Goal: Task Accomplishment & Management: Manage account settings

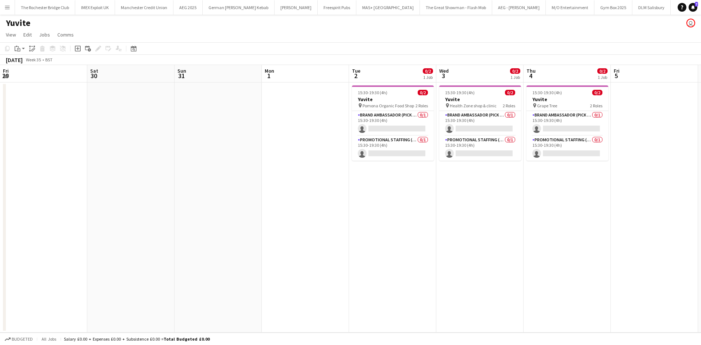
scroll to position [0, 215]
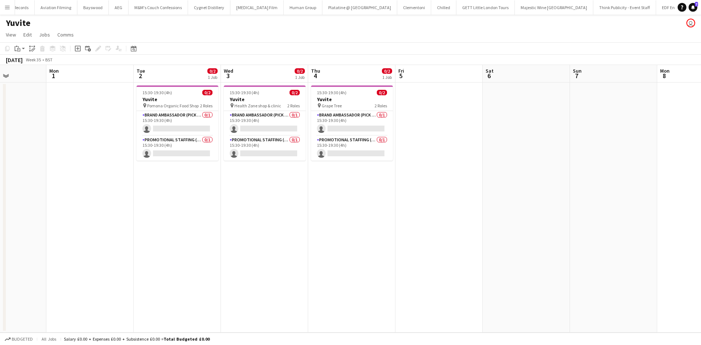
drag, startPoint x: 196, startPoint y: 247, endPoint x: 279, endPoint y: 258, distance: 83.3
click at [278, 258] on app-calendar-viewport "Fri 29 Sat 30 Sun 31 Mon 1 Tue 2 0/2 1 Job Wed 3 0/2 1 Job Thu 4 0/2 1 Job Fri …" at bounding box center [350, 199] width 701 height 268
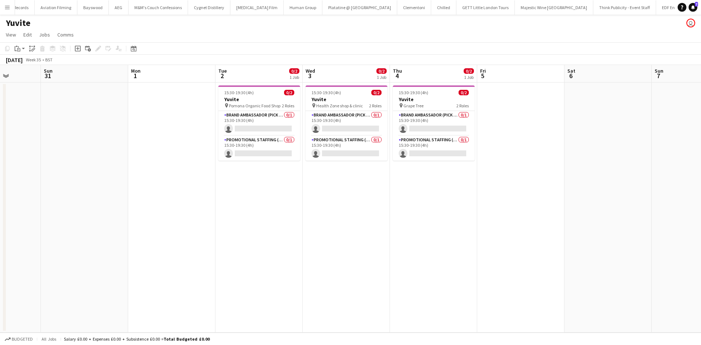
click at [6, 8] on app-icon "Menu" at bounding box center [7, 7] width 6 height 6
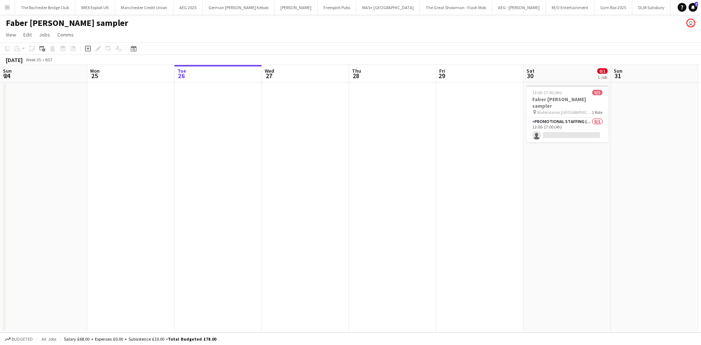
scroll to position [0, 252]
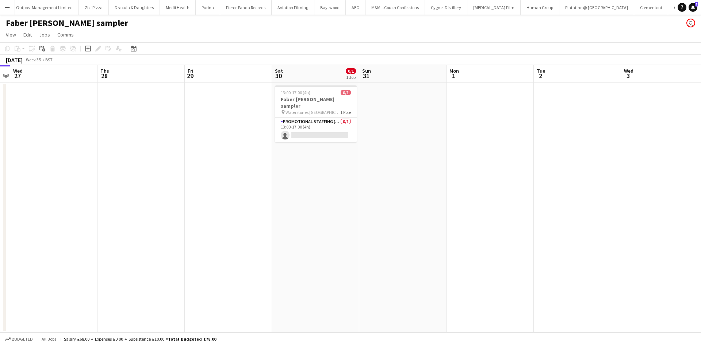
click at [8, 8] on app-icon "Menu" at bounding box center [7, 7] width 6 height 6
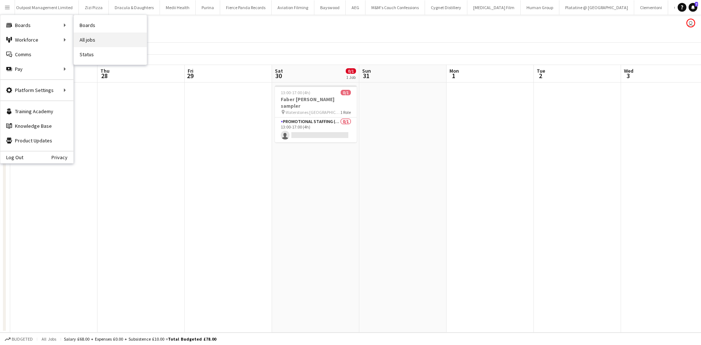
click at [95, 41] on link "All jobs" at bounding box center [110, 40] width 73 height 15
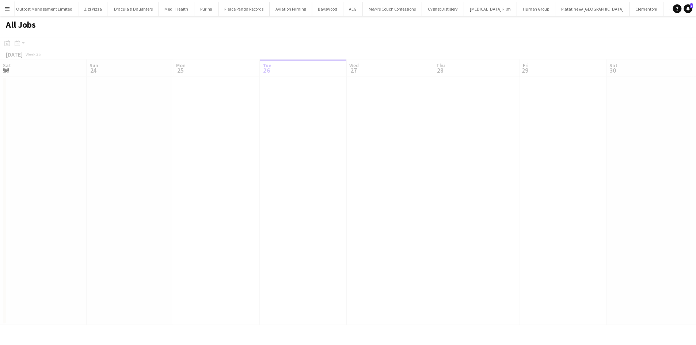
scroll to position [0, 175]
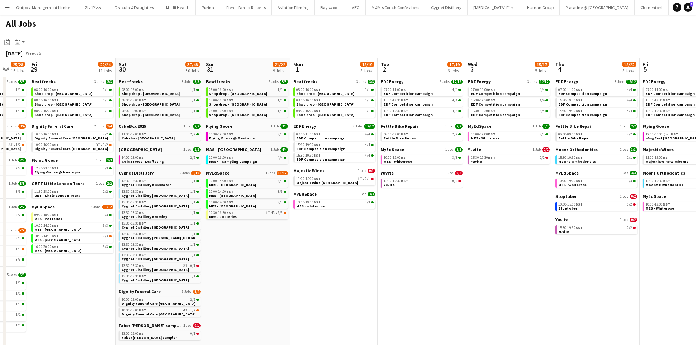
drag, startPoint x: 578, startPoint y: 271, endPoint x: 295, endPoint y: 226, distance: 286.7
click at [295, 226] on app-calendar-viewport "Mon 25 8/10 5 Jobs Tue 26 22/24 14 Jobs Wed 27 16/18 7 Jobs Thu 28 25/28 16 Job…" at bounding box center [348, 319] width 696 height 523
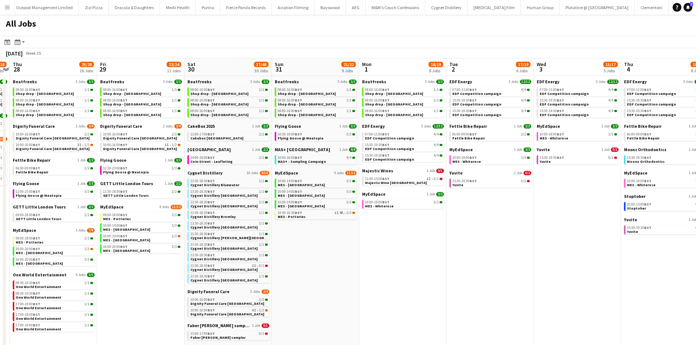
click at [228, 217] on app-all-jobs "All Jobs Date picker AUG 2025 AUG 2025 Monday M Tuesday T Wednesday W Thursday …" at bounding box center [348, 298] width 696 height 567
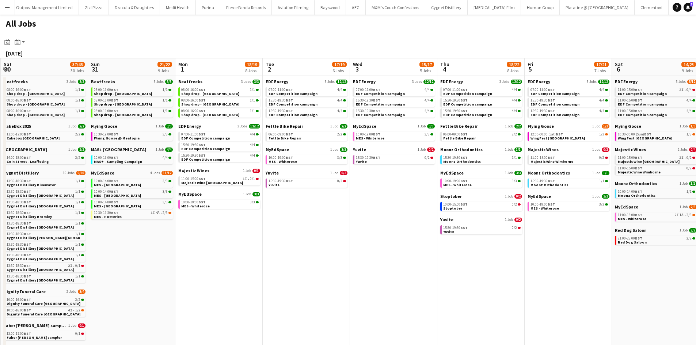
drag, startPoint x: 512, startPoint y: 271, endPoint x: 282, endPoint y: 224, distance: 234.2
click at [282, 224] on app-calendar-viewport "Wed 27 16/18 7 Jobs Thu 28 25/28 16 Jobs Fri 29 22/24 11 Jobs Sat 30 37/48 30 J…" at bounding box center [348, 319] width 696 height 523
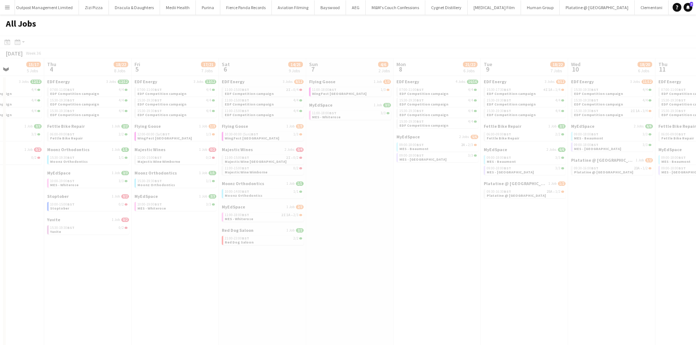
drag, startPoint x: 383, startPoint y: 223, endPoint x: 395, endPoint y: 224, distance: 11.7
click at [221, 198] on app-all-jobs "All Jobs Date picker AUG 2025 AUG 2025 Monday M Tuesday T Wednesday W Thursday …" at bounding box center [348, 298] width 696 height 567
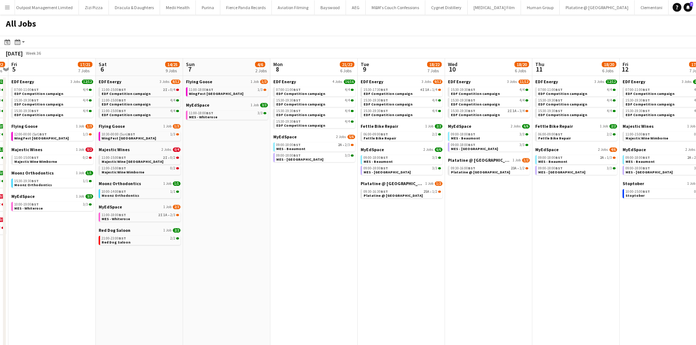
drag, startPoint x: 347, startPoint y: 211, endPoint x: 179, endPoint y: 206, distance: 168.4
click at [179, 206] on app-calendar-viewport "Mon 1 18/19 8 Jobs Tue 2 17/19 6 Jobs Wed 3 15/17 5 Jobs Thu 4 18/22 8 Jobs Fri…" at bounding box center [348, 319] width 696 height 523
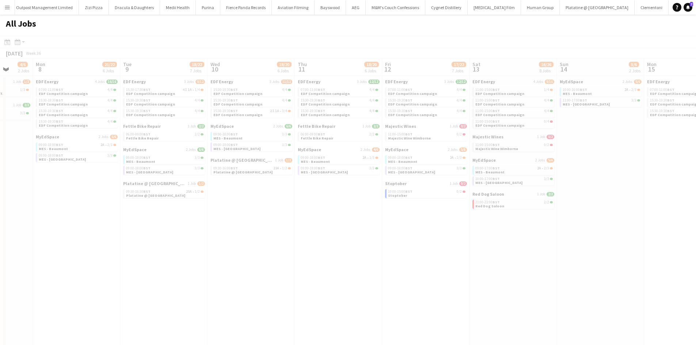
drag, startPoint x: 446, startPoint y: 263, endPoint x: 140, endPoint y: 216, distance: 310.4
click at [132, 216] on app-all-jobs "All Jobs Date picker AUG 2025 AUG 2025 Monday M Tuesday T Wednesday W Thursday …" at bounding box center [348, 298] width 696 height 567
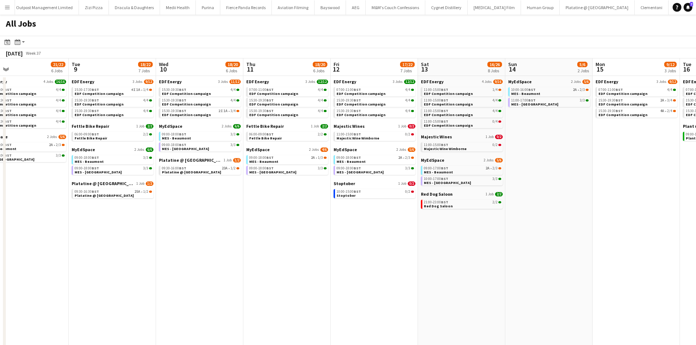
drag, startPoint x: 402, startPoint y: 247, endPoint x: 228, endPoint y: 222, distance: 175.6
click at [228, 222] on app-calendar-viewport "Fri 5 17/21 7 Jobs Sat 6 14/25 9 Jobs Sun 7 4/6 2 Jobs Mon 8 21/22 6 Jobs Tue 9…" at bounding box center [348, 319] width 696 height 523
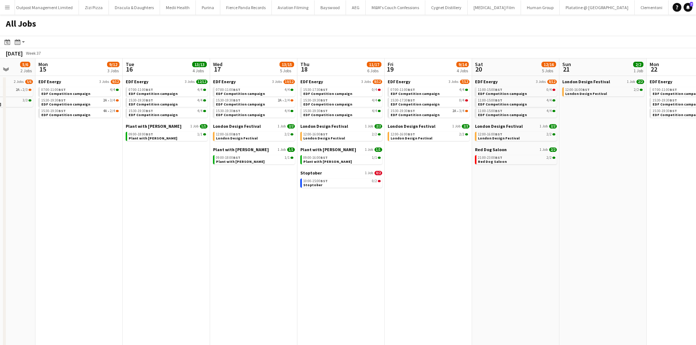
drag, startPoint x: 451, startPoint y: 253, endPoint x: 176, endPoint y: 222, distance: 276.8
click at [176, 222] on app-calendar-viewport "Thu 11 18/20 6 Jobs Fri 12 17/22 7 Jobs Sat 13 16/26 8 Jobs Sun 14 5/6 2 Jobs M…" at bounding box center [348, 319] width 696 height 523
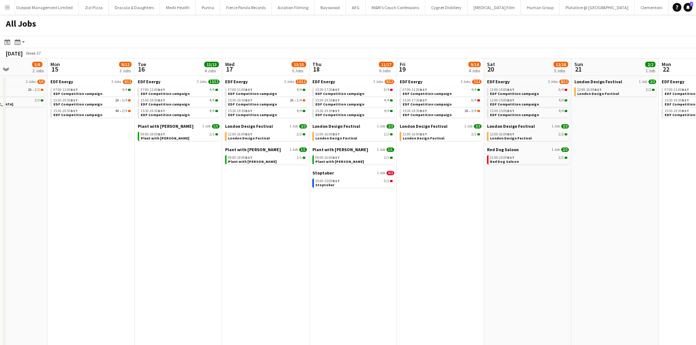
drag, startPoint x: 423, startPoint y: 255, endPoint x: 438, endPoint y: 257, distance: 15.0
click at [438, 257] on app-calendar-viewport "Thu 11 18/20 6 Jobs Fri 12 17/22 7 Jobs Sat 13 16/26 8 Jobs Sun 14 5/6 2 Jobs M…" at bounding box center [348, 319] width 696 height 523
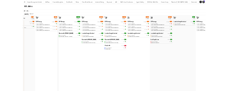
scroll to position [0, 301]
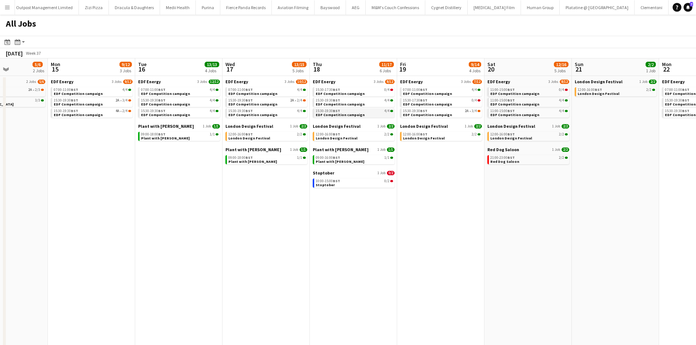
click at [358, 112] on div "15:30-19:30 BST 4/4" at bounding box center [354, 111] width 77 height 4
click at [356, 184] on link "10:00-15:00 BST 0/2 Stoptober" at bounding box center [354, 183] width 77 height 8
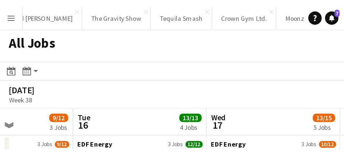
scroll to position [0, 214]
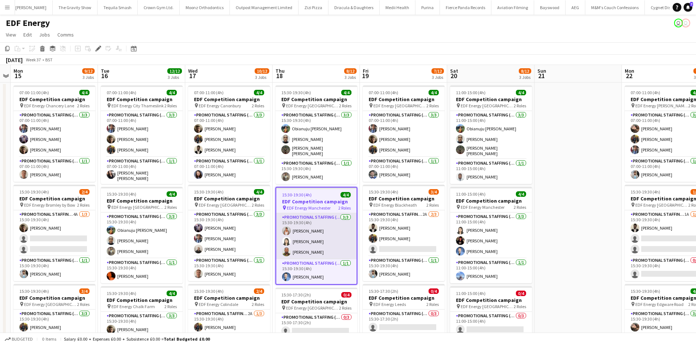
scroll to position [37, 0]
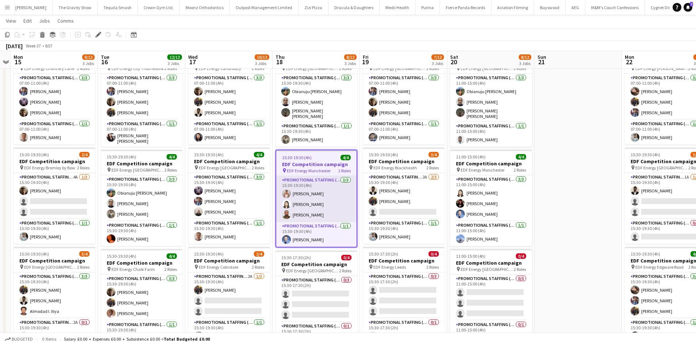
click at [314, 191] on app-card-role "Promotional Staffing (Flyering Staff) 3/3 15:30-19:30 (4h) Jessica Montogmery W…" at bounding box center [316, 199] width 80 height 46
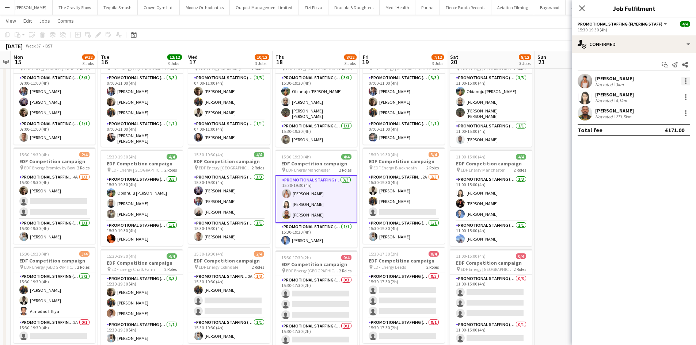
click at [687, 81] on div at bounding box center [685, 81] width 9 height 9
click at [665, 165] on span "Remove" at bounding box center [661, 164] width 45 height 7
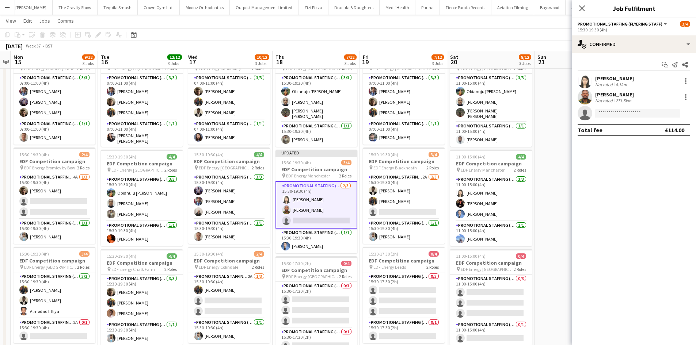
click at [564, 160] on app-date-cell at bounding box center [577, 265] width 87 height 440
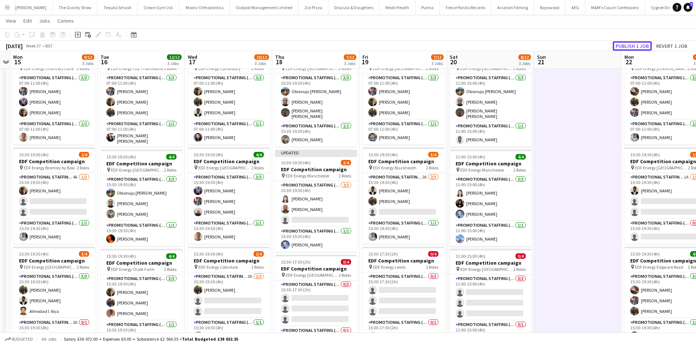
click at [629, 43] on button "Publish 1 job" at bounding box center [631, 45] width 39 height 9
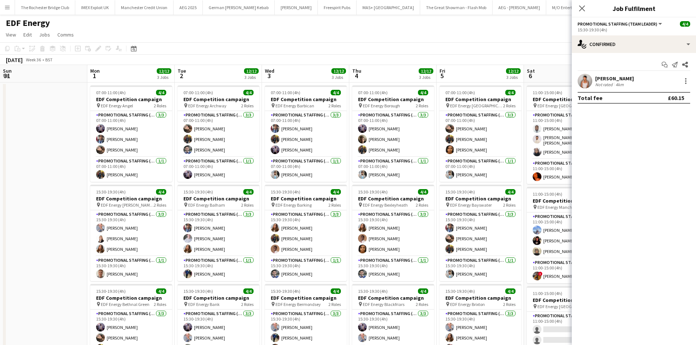
scroll to position [0, 4207]
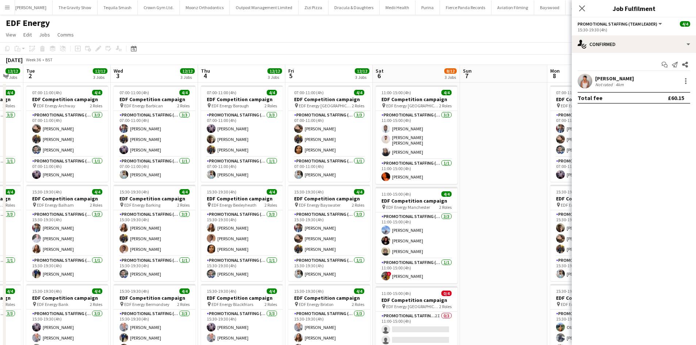
drag, startPoint x: 354, startPoint y: 233, endPoint x: 469, endPoint y: 218, distance: 116.7
click at [477, 221] on app-calendar-viewport "Sun 31 Mon 1 12/12 3 Jobs Tue 2 12/12 3 Jobs Wed 3 12/12 3 Jobs Thu 4 12/12 3 J…" at bounding box center [348, 294] width 696 height 458
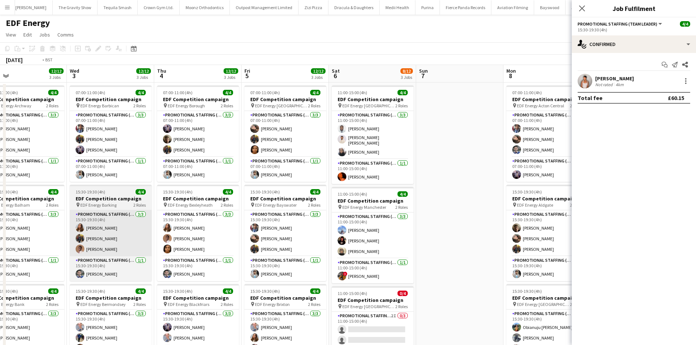
drag, startPoint x: 238, startPoint y: 241, endPoint x: 368, endPoint y: 233, distance: 130.2
click at [407, 239] on app-calendar-viewport "Sun 31 Mon 1 12/12 3 Jobs Tue 2 12/12 3 Jobs Wed 3 12/12 3 Jobs Thu 4 12/12 3 J…" at bounding box center [348, 294] width 696 height 458
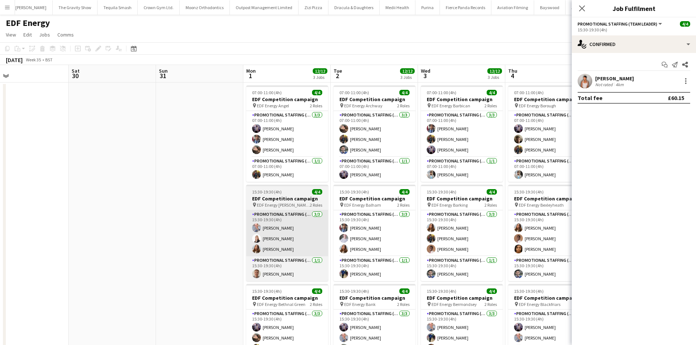
drag, startPoint x: 380, startPoint y: 238, endPoint x: 289, endPoint y: 221, distance: 92.9
click at [292, 223] on app-calendar-viewport "Tue 26 Wed 27 Thu 28 Fri 29 Sat 30 Sun 31 Mon 1 12/12 3 Jobs Tue 2 12/12 3 Jobs…" at bounding box center [348, 294] width 696 height 458
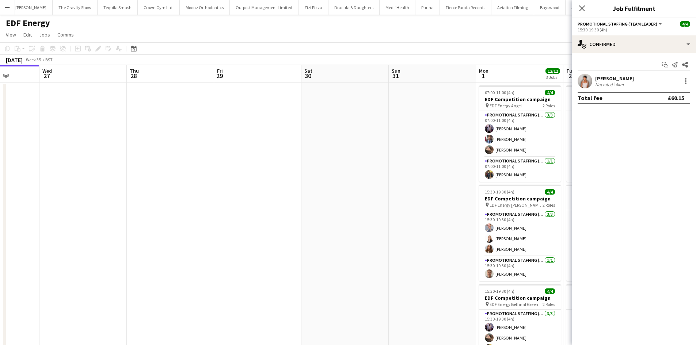
drag, startPoint x: 198, startPoint y: 207, endPoint x: 431, endPoint y: 218, distance: 232.9
click at [431, 218] on app-calendar-viewport "Sun 24 Mon 25 Tue 26 Wed 27 Thu 28 Fri 29 Sat 30 Sun 31 Mon 1 12/12 3 Jobs Tue …" at bounding box center [348, 294] width 696 height 458
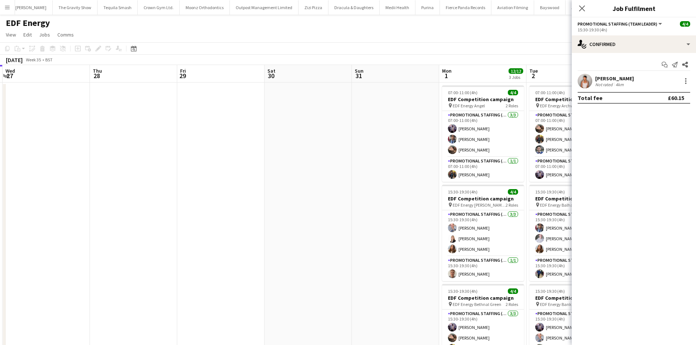
drag, startPoint x: 329, startPoint y: 218, endPoint x: 113, endPoint y: 187, distance: 218.2
click at [110, 187] on app-calendar-viewport "Sun 24 Mon 25 Tue 26 Wed 27 Thu 28 Fri 29 Sat 30 Sun 31 Mon 1 12/12 3 Jobs Tue …" at bounding box center [348, 294] width 696 height 458
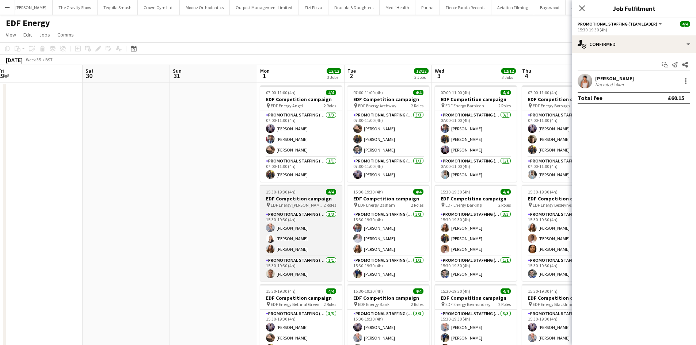
scroll to position [0, 309]
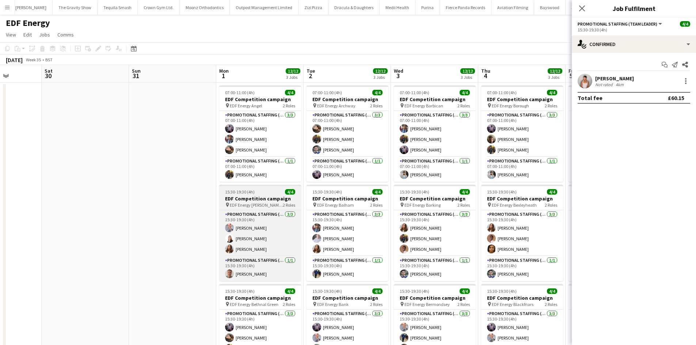
drag, startPoint x: 321, startPoint y: 207, endPoint x: 294, endPoint y: 205, distance: 26.4
click at [294, 205] on app-calendar-viewport "Tue 26 Wed 27 Thu 28 Fri 29 Sat 30 Sun 31 Mon 1 12/12 3 Jobs Tue 2 12/12 3 Jobs…" at bounding box center [348, 294] width 696 height 458
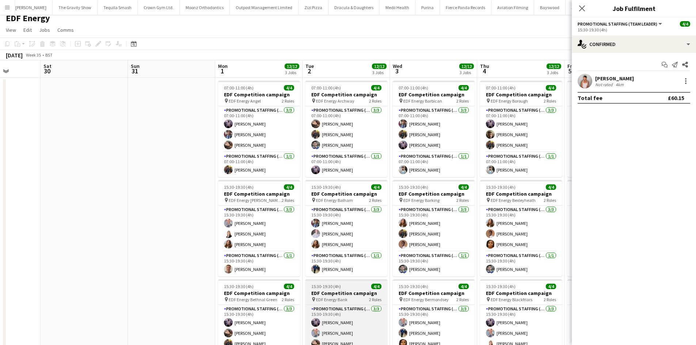
scroll to position [0, 0]
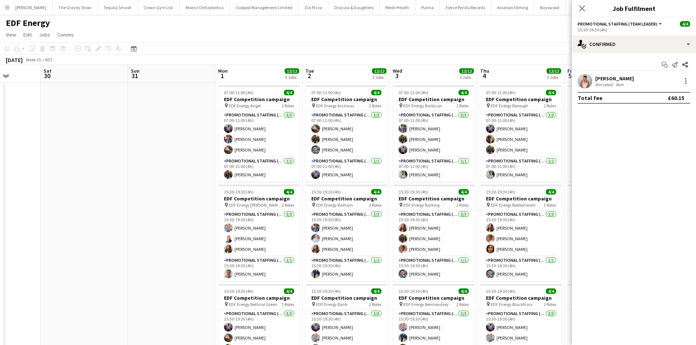
click at [106, 169] on app-date-cell at bounding box center [84, 303] width 87 height 440
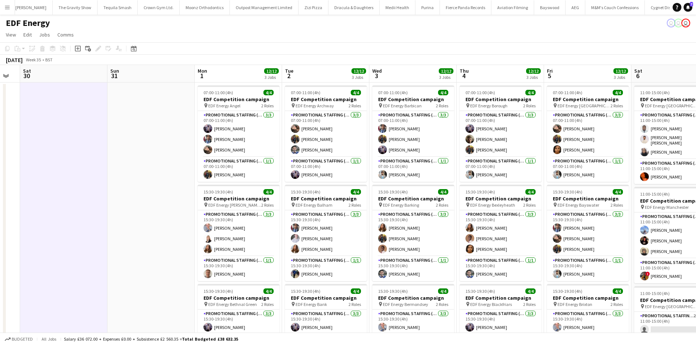
scroll to position [0, 332]
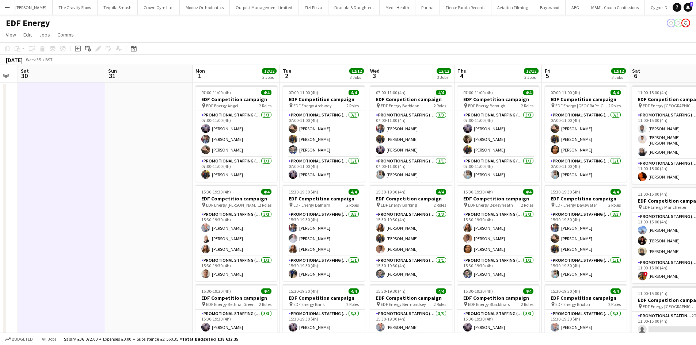
drag, startPoint x: 159, startPoint y: 176, endPoint x: 135, endPoint y: 178, distance: 23.8
click at [136, 178] on app-calendar-viewport "Tue 26 Wed 27 Thu 28 Fri 29 Sat 30 Sun 31 Mon 1 12/12 3 Jobs Tue 2 12/12 3 Jobs…" at bounding box center [348, 294] width 696 height 458
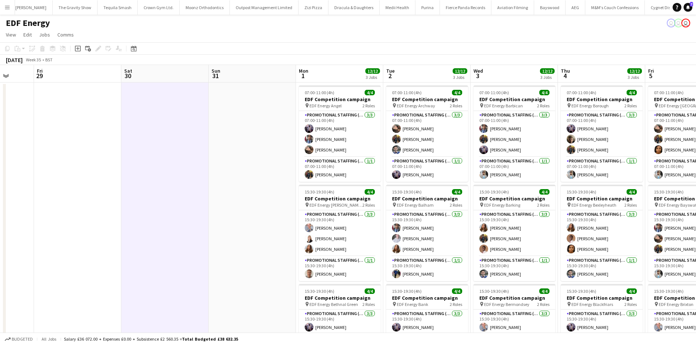
scroll to position [0, 229]
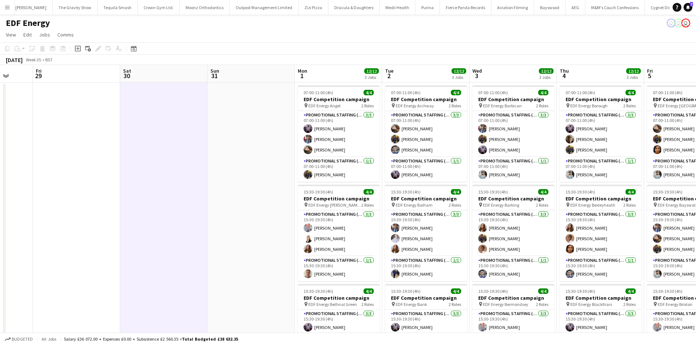
drag, startPoint x: 181, startPoint y: 212, endPoint x: 256, endPoint y: 221, distance: 76.2
click at [256, 221] on app-calendar-viewport "Tue 26 Wed 27 Thu 28 Fri 29 Sat 30 Sun 31 Mon 1 12/12 3 Jobs Tue 2 12/12 3 Jobs…" at bounding box center [348, 294] width 696 height 458
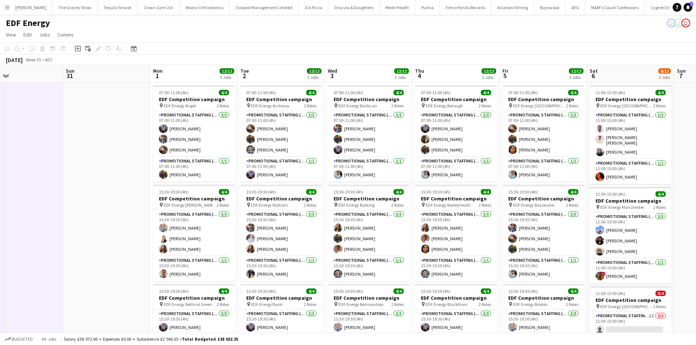
drag, startPoint x: 258, startPoint y: 215, endPoint x: 114, endPoint y: 198, distance: 145.6
click at [114, 198] on app-calendar-viewport "Tue 26 Wed 27 Thu 28 Fri 29 Sat 30 Sun 31 Mon 1 12/12 3 Jobs Tue 2 12/12 3 Jobs…" at bounding box center [348, 294] width 696 height 458
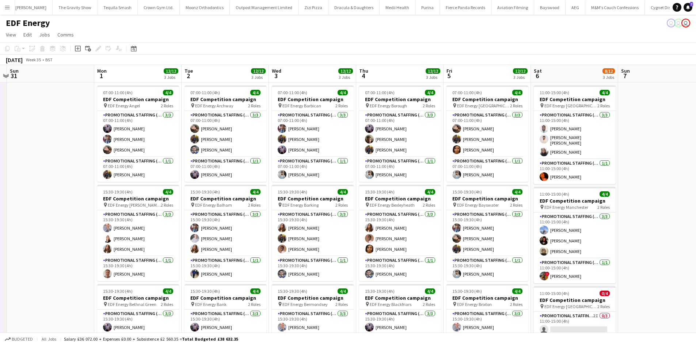
scroll to position [0, 259]
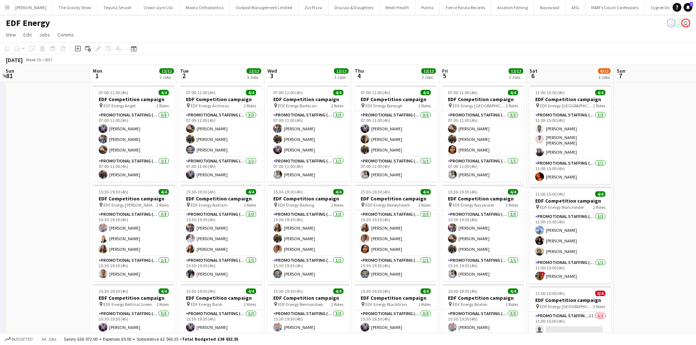
drag, startPoint x: 437, startPoint y: 204, endPoint x: 377, endPoint y: 204, distance: 60.3
click at [377, 204] on app-calendar-viewport "Thu 28 Fri 29 Sat 30 Sun 31 Mon 1 12/12 3 Jobs Tue 2 12/12 3 Jobs Wed 3 12/12 3…" at bounding box center [348, 294] width 696 height 458
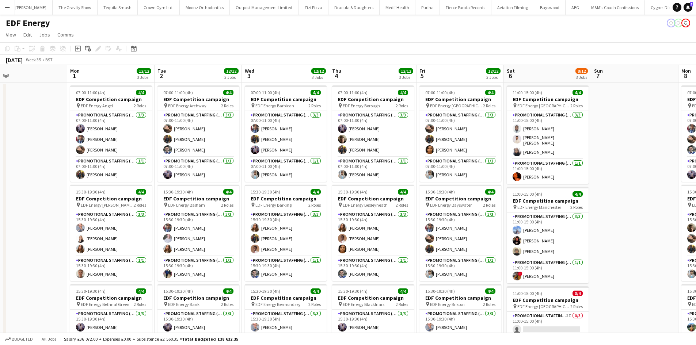
drag, startPoint x: 71, startPoint y: 189, endPoint x: 49, endPoint y: 188, distance: 22.0
click at [49, 188] on app-calendar-viewport "Thu 28 Fri 29 Sat 30 Sun 31 Mon 1 12/12 3 Jobs Tue 2 12/12 3 Jobs Wed 3 12/12 3…" at bounding box center [348, 294] width 696 height 458
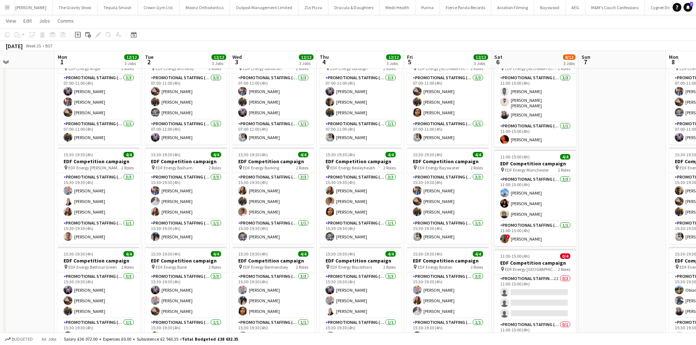
scroll to position [0, 328]
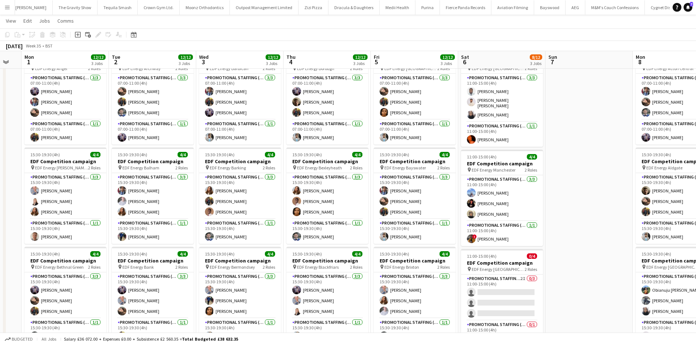
drag, startPoint x: 647, startPoint y: 231, endPoint x: 608, endPoint y: 223, distance: 39.8
click at [608, 223] on app-calendar-viewport "Thu 28 Fri 29 Sat 30 Sun 31 Mon 1 12/12 3 Jobs Tue 2 12/12 3 Jobs Wed 3 12/12 3…" at bounding box center [348, 239] width 696 height 494
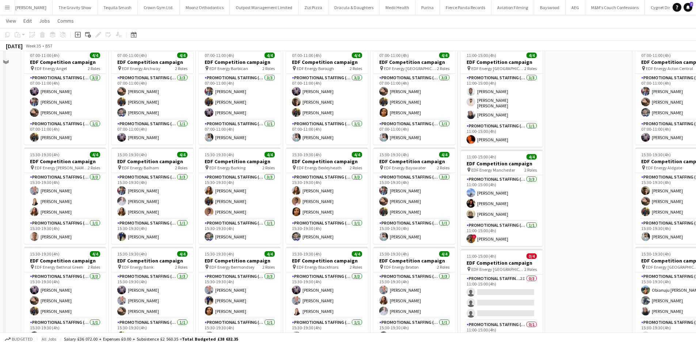
scroll to position [0, 0]
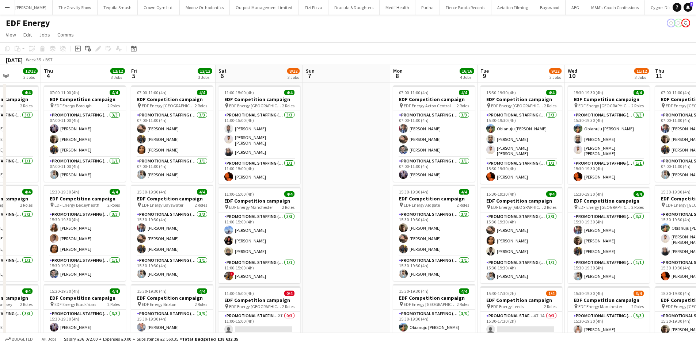
drag, startPoint x: 571, startPoint y: 234, endPoint x: 401, endPoint y: 241, distance: 170.0
click at [401, 241] on app-calendar-viewport "Mon 1 12/12 3 Jobs Tue 2 12/12 3 Jobs Wed 3 12/12 3 Jobs Thu 4 12/12 3 Jobs Fri…" at bounding box center [348, 294] width 696 height 458
click at [247, 176] on app-card-role "Promotional Staffing (Team Leader) 1/1 11:00-15:00 (4h) Ella-Marie Evans" at bounding box center [259, 171] width 82 height 25
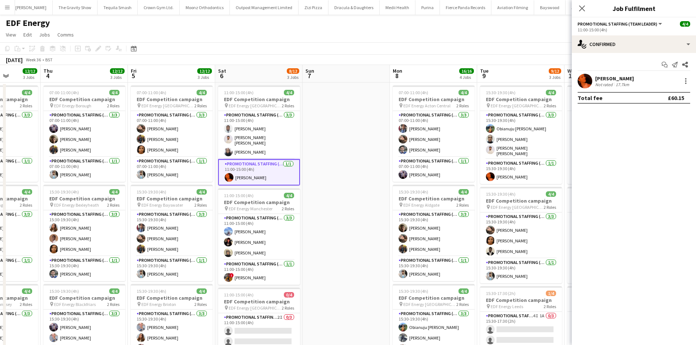
click at [611, 87] on div "Not rated" at bounding box center [604, 84] width 19 height 5
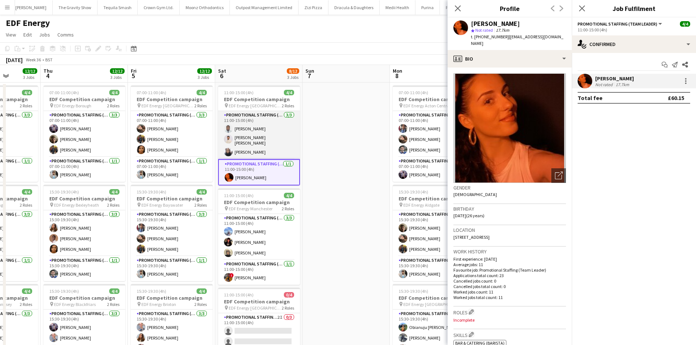
click at [251, 129] on app-card-role "Promotional Staffing (Flyering Staff) 3/3 11:00-15:00 (4h) Hammed Yakub Muzammi…" at bounding box center [259, 135] width 82 height 48
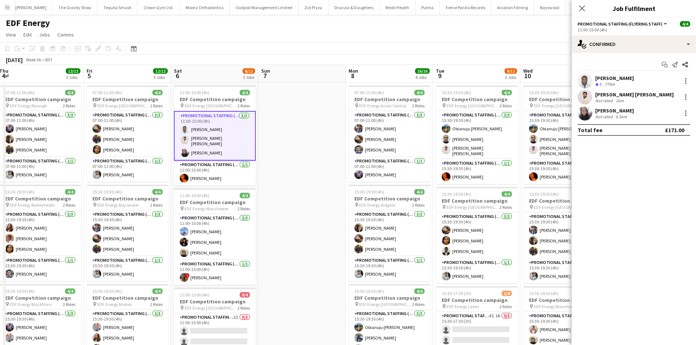
scroll to position [0, 275]
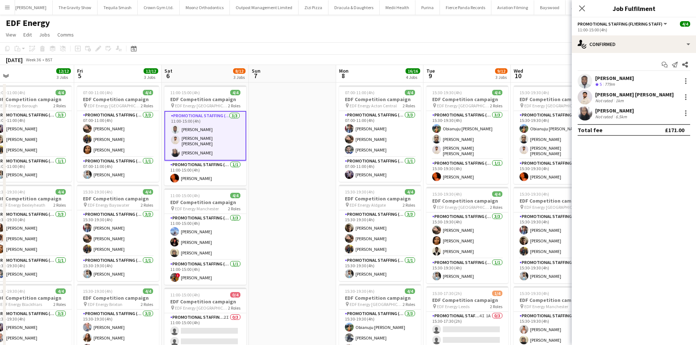
drag, startPoint x: 331, startPoint y: 148, endPoint x: 293, endPoint y: 143, distance: 38.4
click at [293, 143] on app-calendar-viewport "Mon 1 12/12 3 Jobs Tue 2 12/12 3 Jobs Wed 3 12/12 3 Jobs Thu 4 12/12 3 Jobs Fri…" at bounding box center [348, 294] width 696 height 458
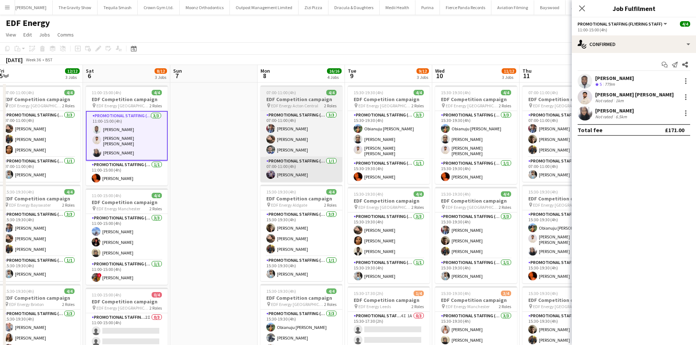
drag, startPoint x: 329, startPoint y: 177, endPoint x: 301, endPoint y: 173, distance: 28.0
click at [267, 178] on app-calendar-viewport "Mon 1 12/12 3 Jobs Tue 2 12/12 3 Jobs Wed 3 12/12 3 Jobs Thu 4 12/12 3 Jobs Fri…" at bounding box center [348, 294] width 696 height 458
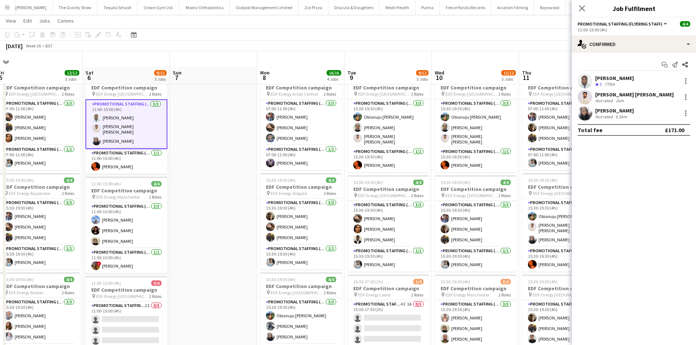
scroll to position [0, 0]
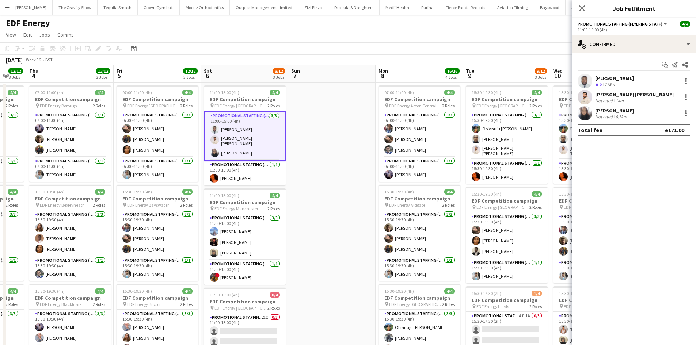
drag, startPoint x: 198, startPoint y: 191, endPoint x: 140, endPoint y: 192, distance: 57.7
click at [141, 192] on app-calendar-viewport "Mon 1 12/12 3 Jobs Tue 2 12/12 3 Jobs Wed 3 12/12 3 Jobs Thu 4 12/12 3 Jobs Fri…" at bounding box center [348, 294] width 696 height 458
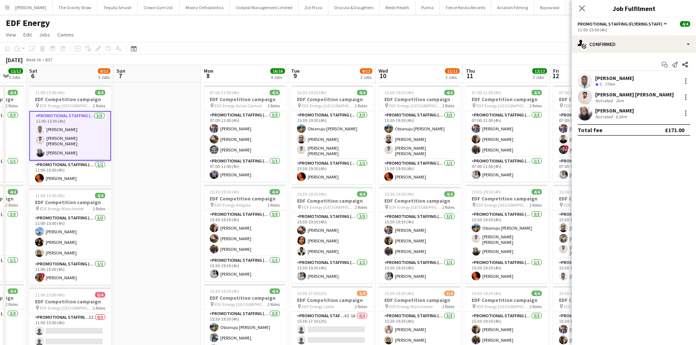
scroll to position [0, 237]
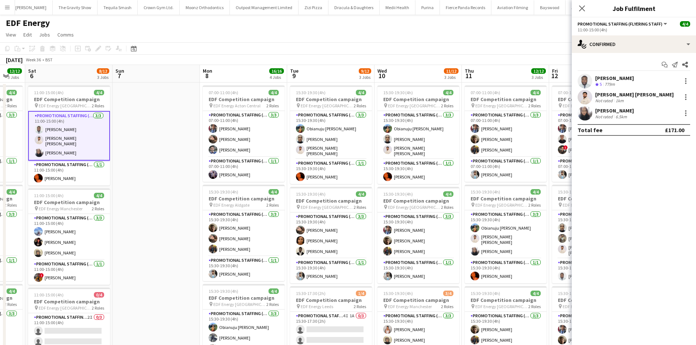
click at [167, 227] on app-date-cell at bounding box center [155, 303] width 87 height 440
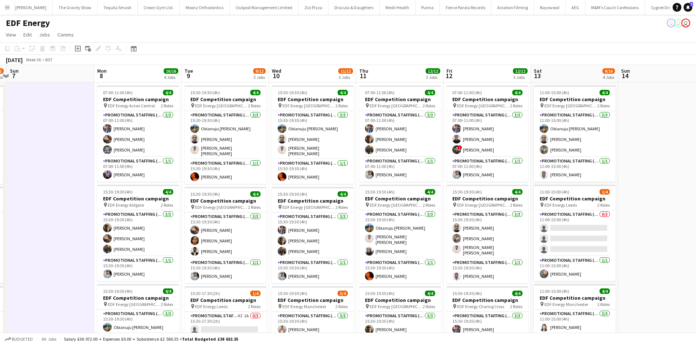
scroll to position [0, 363]
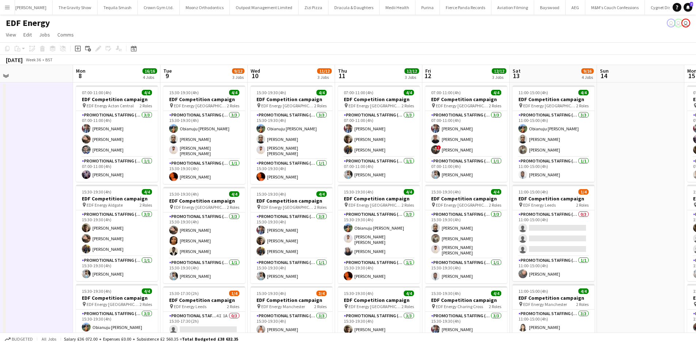
drag, startPoint x: 489, startPoint y: 252, endPoint x: 362, endPoint y: 245, distance: 126.9
click at [362, 245] on app-calendar-viewport "Wed 3 12/12 3 Jobs Thu 4 12/12 3 Jobs Fri 5 12/12 3 Jobs Sat 6 8/12 3 Jobs Sun …" at bounding box center [348, 294] width 696 height 458
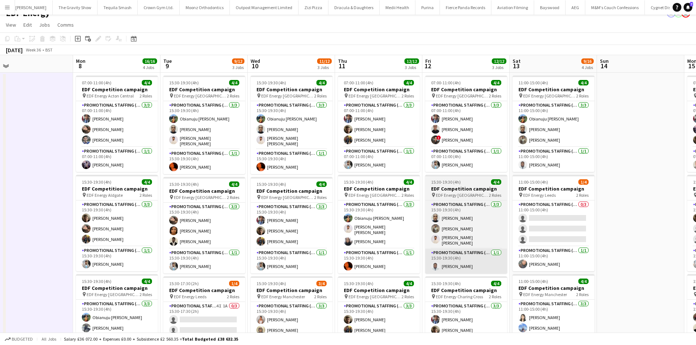
scroll to position [0, 0]
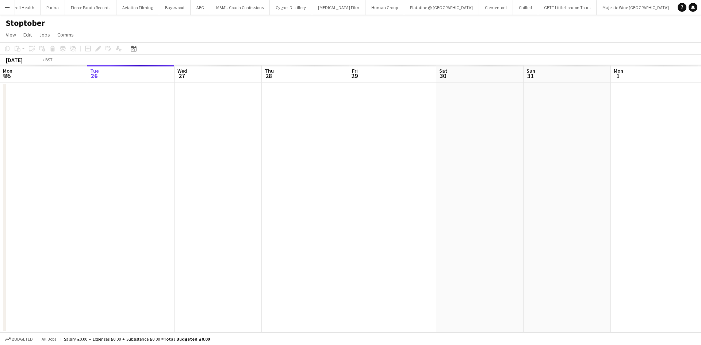
scroll to position [0, 251]
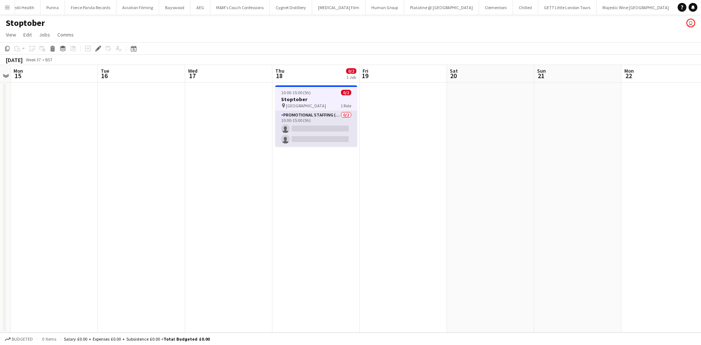
click at [331, 115] on app-card-role "Promotional Staffing (Brand Ambassadors) 0/2 10:00-15:00 (5h) single-neutral-ac…" at bounding box center [316, 128] width 82 height 35
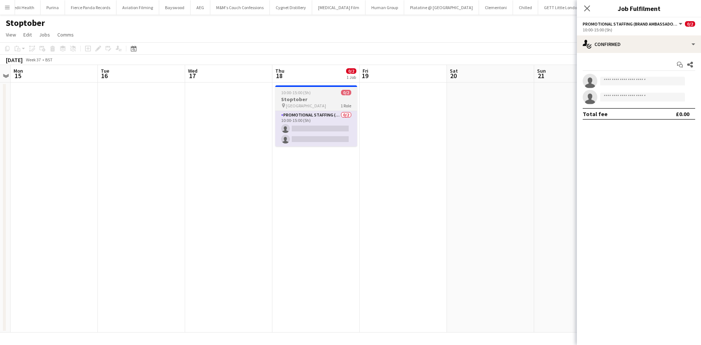
drag, startPoint x: 418, startPoint y: 150, endPoint x: 314, endPoint y: 117, distance: 108.9
click at [418, 150] on app-date-cell at bounding box center [403, 208] width 87 height 250
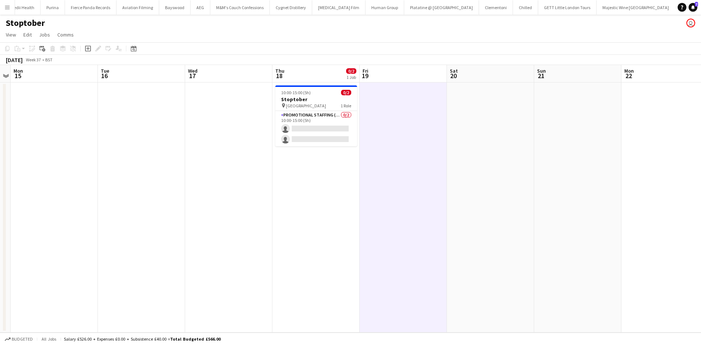
click at [295, 109] on app-job-card "10:00-15:00 (5h) 0/2 Stoptober pin Ellesmere Port 1 Role Promotional Staffing (…" at bounding box center [316, 115] width 82 height 61
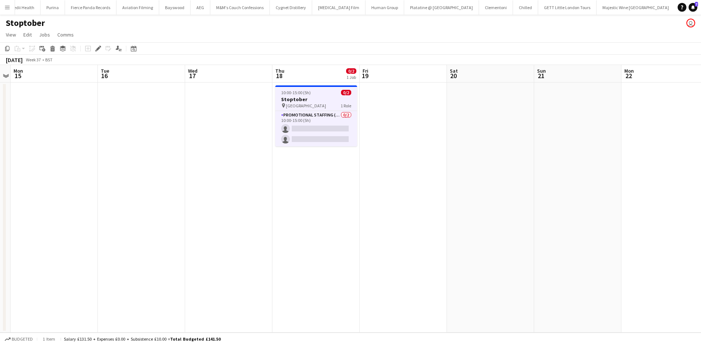
scroll to position [0, 251]
click at [314, 102] on h3 "Stoptober" at bounding box center [316, 99] width 82 height 7
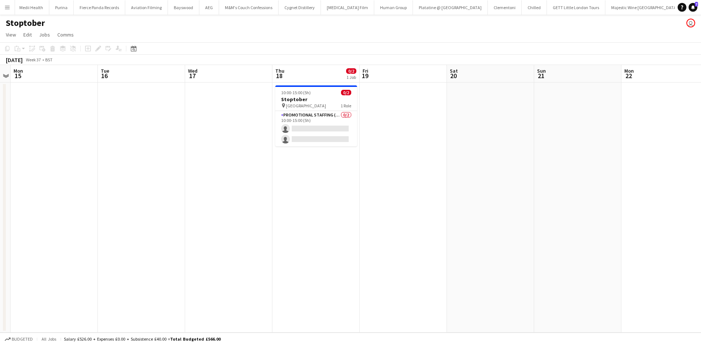
click at [279, 156] on app-date-cell "10:00-15:00 (5h) 0/2 Stoptober pin Ellesmere Port 1 Role Promotional Staffing (…" at bounding box center [315, 208] width 87 height 250
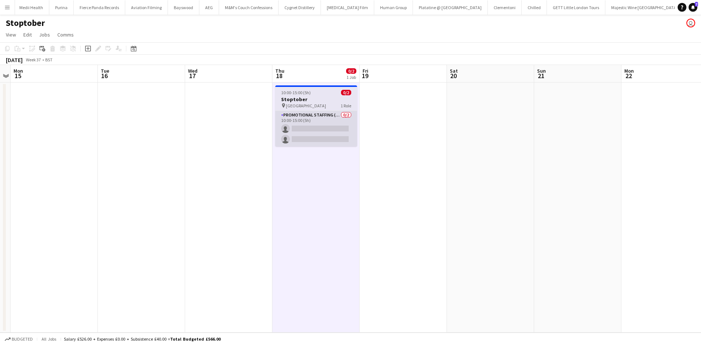
scroll to position [0, 251]
click at [324, 111] on app-card-role "Promotional Staffing (Brand Ambassadors) 0/2 10:00-15:00 (5h) single-neutral-ac…" at bounding box center [317, 128] width 82 height 35
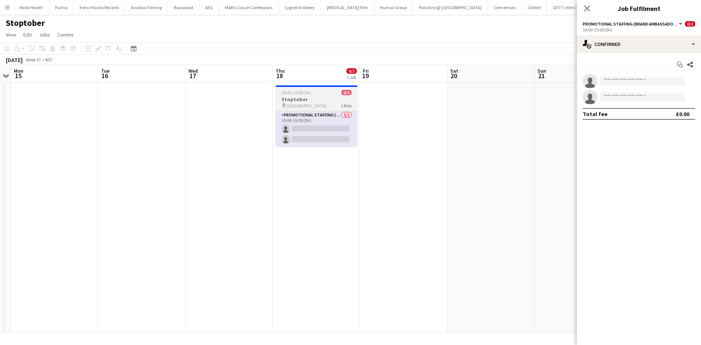
click at [307, 96] on h3 "Stoptober" at bounding box center [317, 99] width 82 height 7
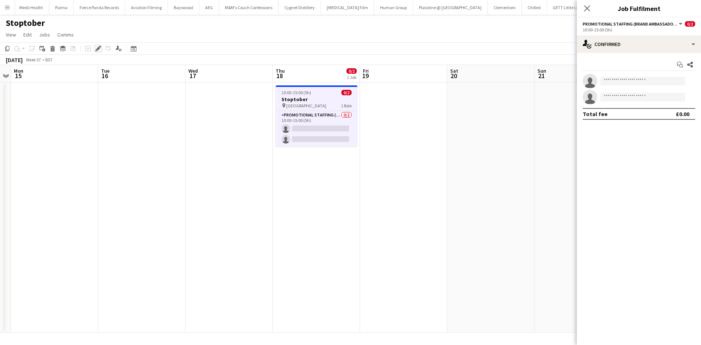
click at [102, 50] on div "Edit" at bounding box center [98, 48] width 9 height 9
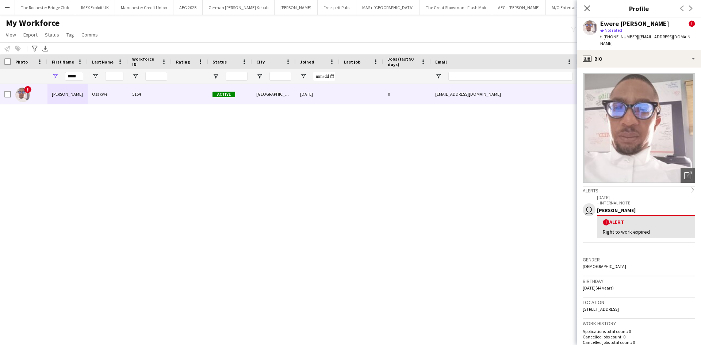
scroll to position [0, 215]
click at [74, 79] on input "*****" at bounding box center [74, 76] width 18 height 9
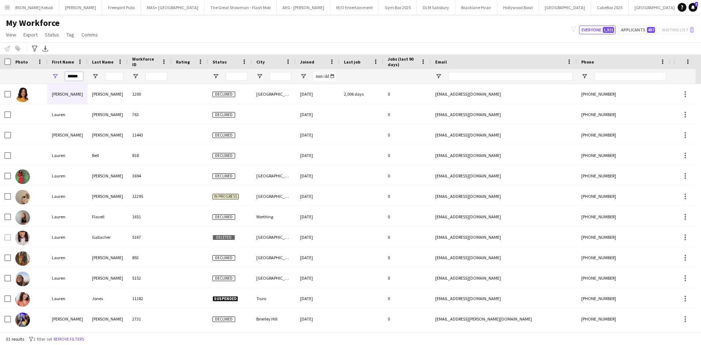
type input "******"
click at [117, 75] on input "Last Name Filter Input" at bounding box center [114, 76] width 18 height 9
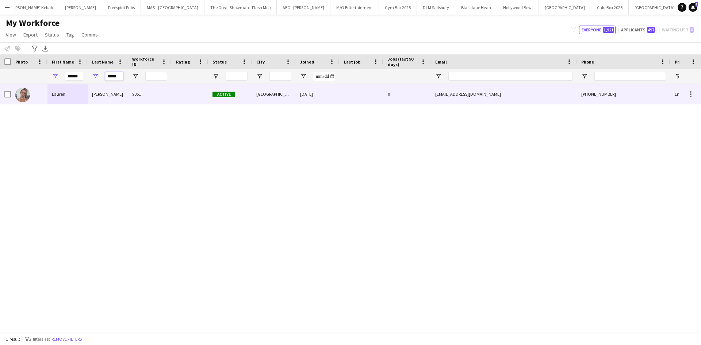
type input "*****"
click at [29, 97] on img at bounding box center [22, 95] width 15 height 15
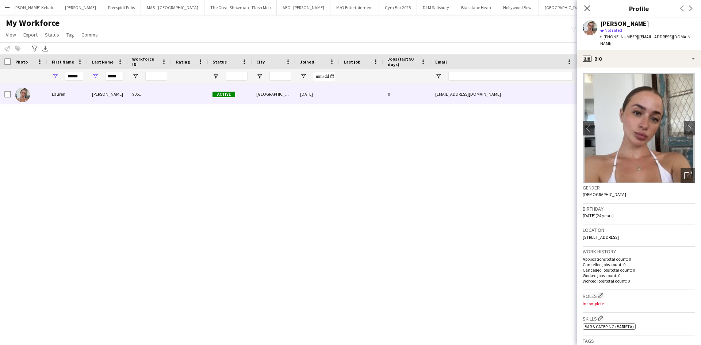
click at [319, 232] on div "Lauren Wilson 9051 Active Birmingham 03-07-2024 0 lwilson2001@icloud.com +44749…" at bounding box center [339, 205] width 679 height 243
click at [76, 78] on input "******" at bounding box center [74, 76] width 18 height 9
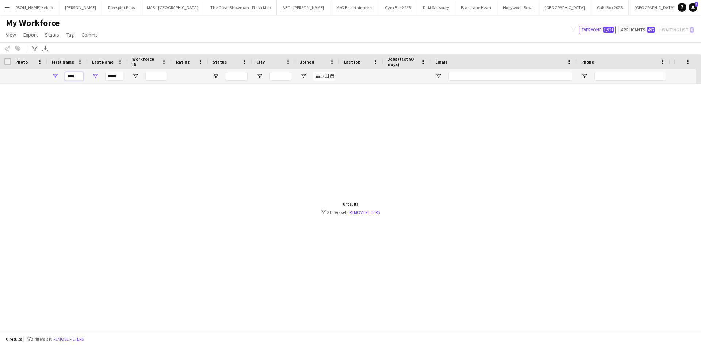
type input "****"
click at [110, 77] on input "*****" at bounding box center [114, 76] width 18 height 9
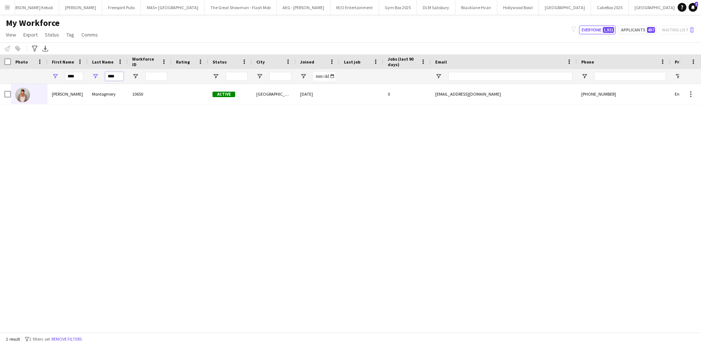
type input "****"
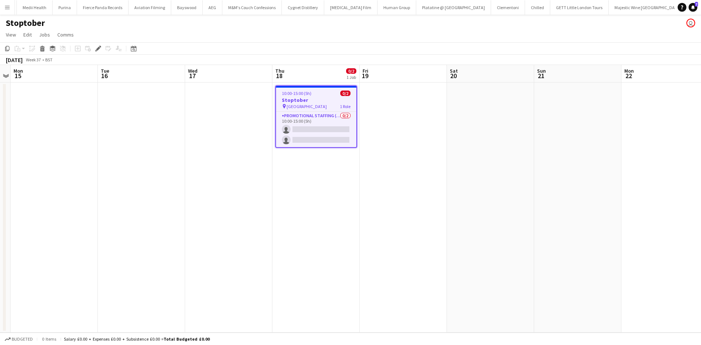
scroll to position [0, 4573]
click at [98, 48] on icon at bounding box center [98, 49] width 4 height 4
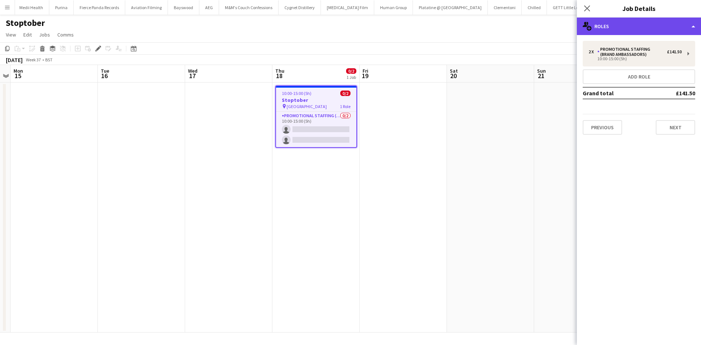
click at [644, 27] on div "multiple-users-add Roles" at bounding box center [639, 27] width 124 height 18
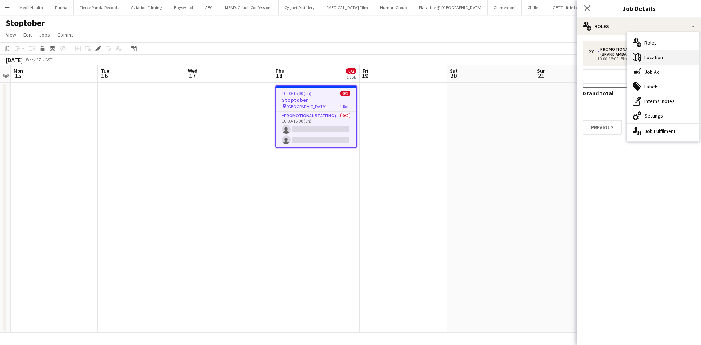
click at [656, 58] on div "maps-pin-1 Location" at bounding box center [663, 57] width 72 height 15
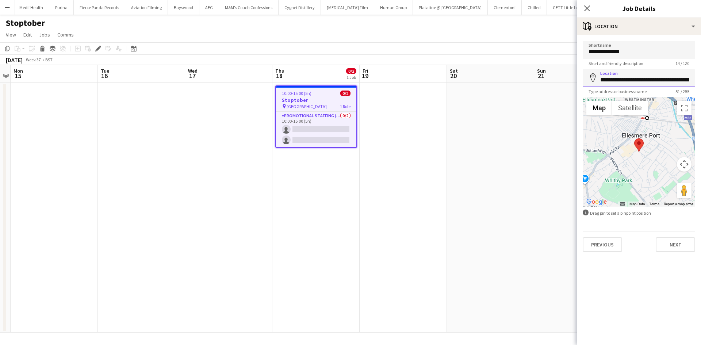
scroll to position [0, 42]
drag, startPoint x: 599, startPoint y: 80, endPoint x: 701, endPoint y: 90, distance: 102.7
click at [701, 90] on form "**********" at bounding box center [639, 146] width 124 height 211
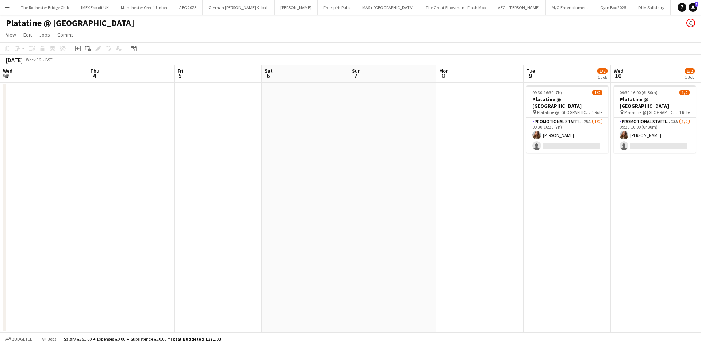
click at [278, 230] on app-calendar-viewport "Wed 3 Thu 4 Fri 5 Sat 6 Sun 7 Mon 8 Tue 9 1/2 1 Job Wed 10 1/2 1 Job Thu 11 Fri…" at bounding box center [350, 199] width 701 height 268
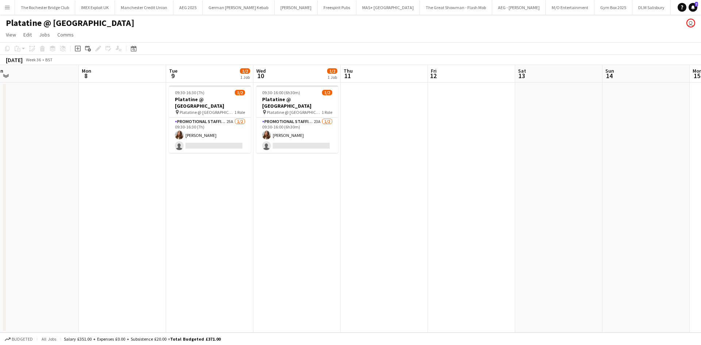
scroll to position [0, 3935]
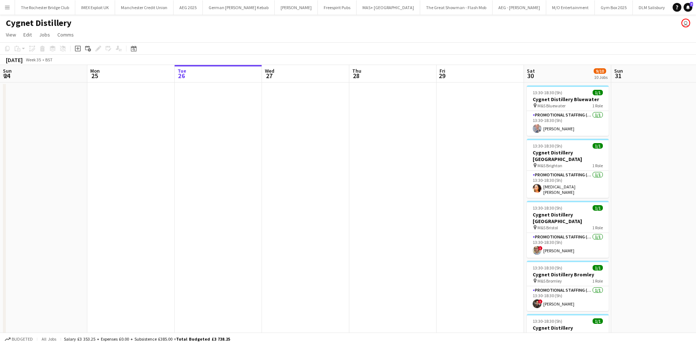
scroll to position [0, 245]
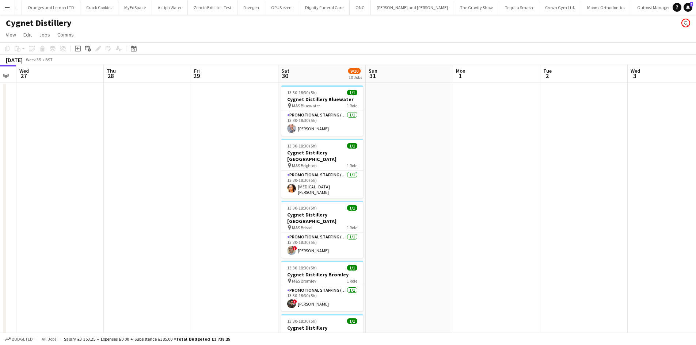
click at [8, 11] on button "Menu" at bounding box center [7, 7] width 15 height 15
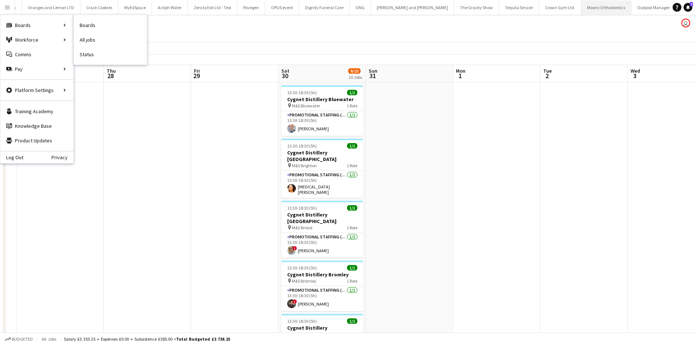
drag, startPoint x: 93, startPoint y: 42, endPoint x: 177, endPoint y: 4, distance: 92.0
click at [94, 42] on link "All jobs" at bounding box center [110, 40] width 73 height 15
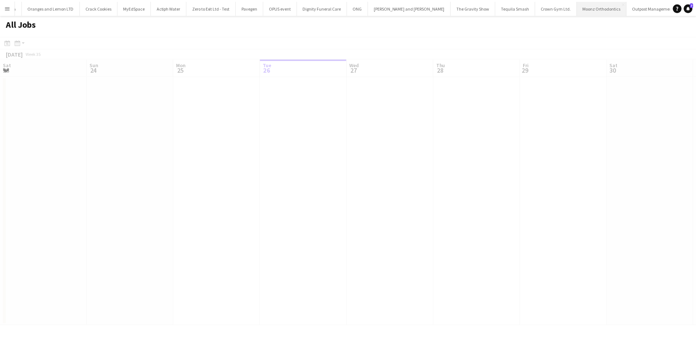
scroll to position [0, 175]
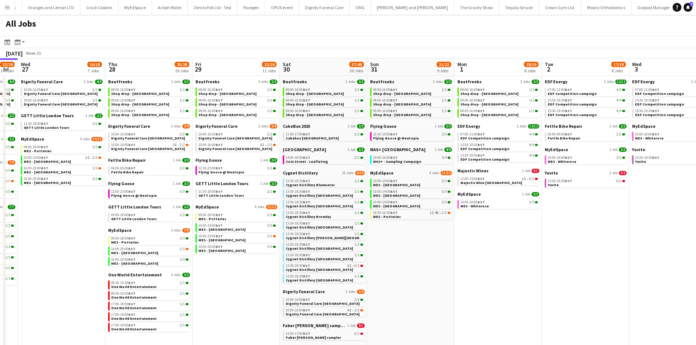
drag, startPoint x: 523, startPoint y: 284, endPoint x: 385, endPoint y: 281, distance: 138.1
click at [385, 281] on app-calendar-viewport "Sat 23 52/52 24 Jobs Sun 24 26/26 7 Jobs Mon 25 8/10 5 Jobs Tue 26 22/24 14 Job…" at bounding box center [348, 319] width 696 height 523
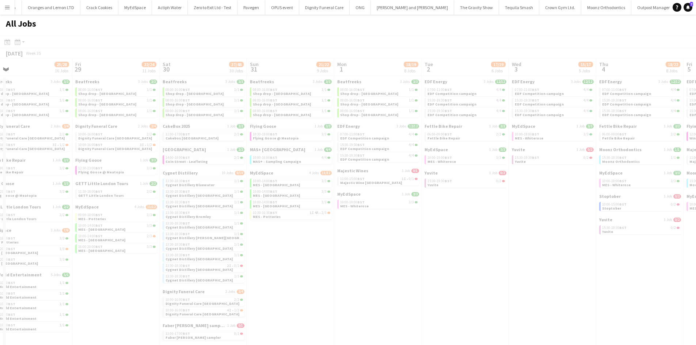
click at [297, 261] on app-all-jobs "All Jobs Date picker AUG 2025 AUG 2025 Monday M Tuesday T Wednesday W Thursday …" at bounding box center [348, 298] width 696 height 567
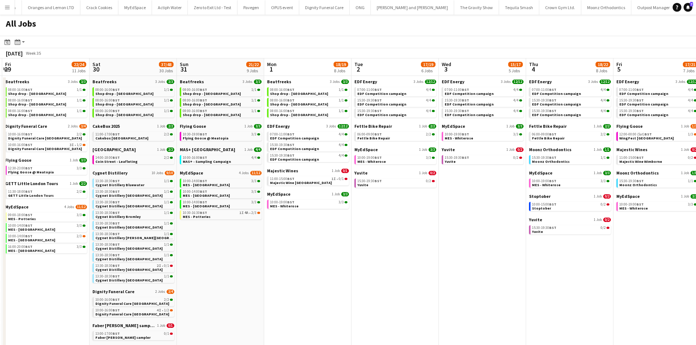
scroll to position [0, 279]
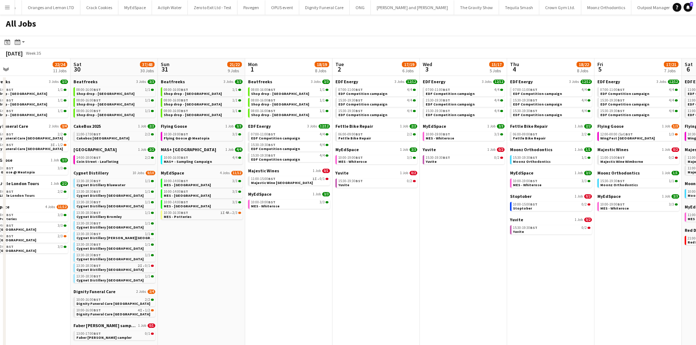
drag, startPoint x: 480, startPoint y: 267, endPoint x: 393, endPoint y: 267, distance: 87.3
click at [393, 267] on app-calendar-viewport "Tue 26 22/24 14 Jobs Wed 27 16/18 7 Jobs Thu 28 25/28 16 Jobs Fri 29 22/24 11 J…" at bounding box center [348, 319] width 696 height 523
click at [384, 182] on div "15:30-19:30 BST 0/2" at bounding box center [376, 181] width 77 height 4
drag, startPoint x: 190, startPoint y: 209, endPoint x: 448, endPoint y: 206, distance: 258.6
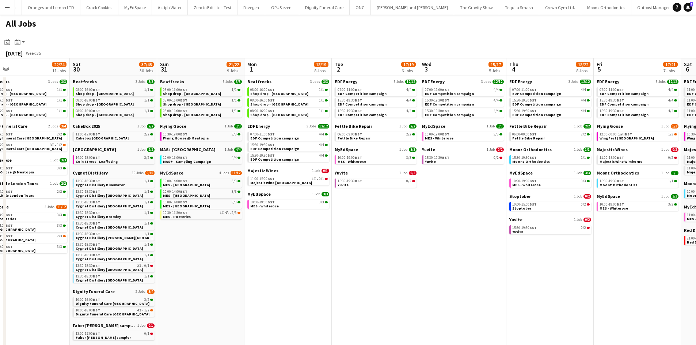
click at [455, 209] on app-calendar-viewport "Tue 26 22/24 14 Jobs Wed 27 16/18 7 Jobs Thu 28 25/28 16 Jobs Fri 29 22/24 11 J…" at bounding box center [348, 319] width 696 height 523
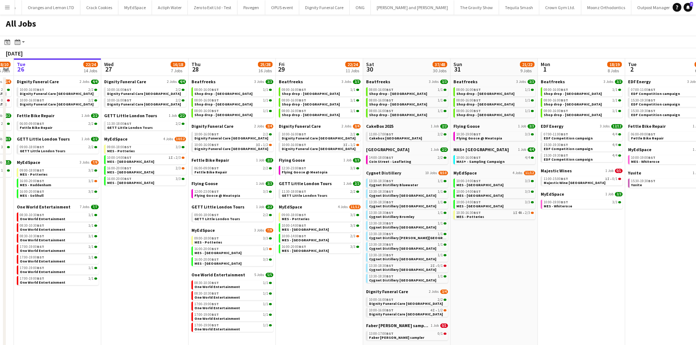
scroll to position [0, 228]
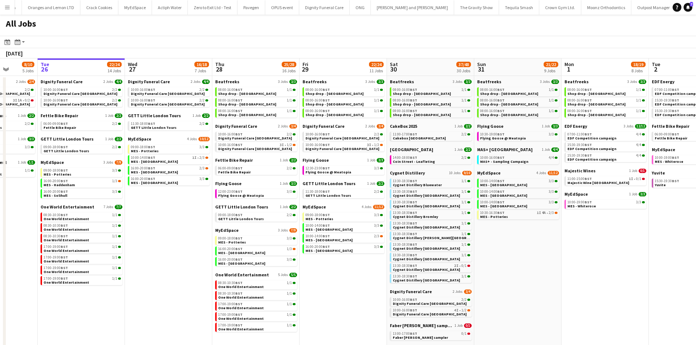
drag, startPoint x: 271, startPoint y: 210, endPoint x: 273, endPoint y: 197, distance: 12.9
click at [286, 203] on app-calendar-viewport "Sat 23 52/52 24 Jobs Sun 24 26/26 7 Jobs Mon 25 8/10 5 Jobs Tue 26 22/24 14 Job…" at bounding box center [348, 319] width 696 height 523
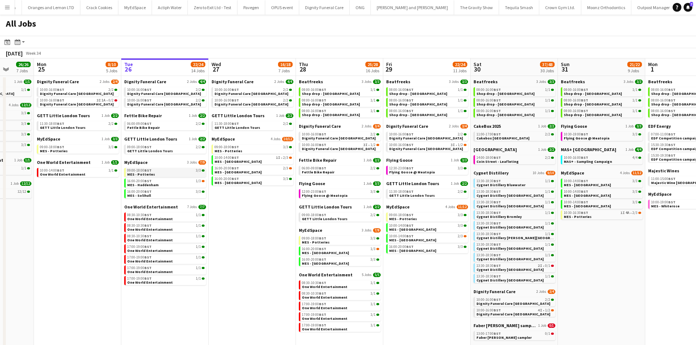
click at [166, 171] on div "09:00-18:00 BST 3/3" at bounding box center [165, 171] width 77 height 4
click at [323, 195] on span "Flying Goose @ Meatopia" at bounding box center [325, 195] width 46 height 5
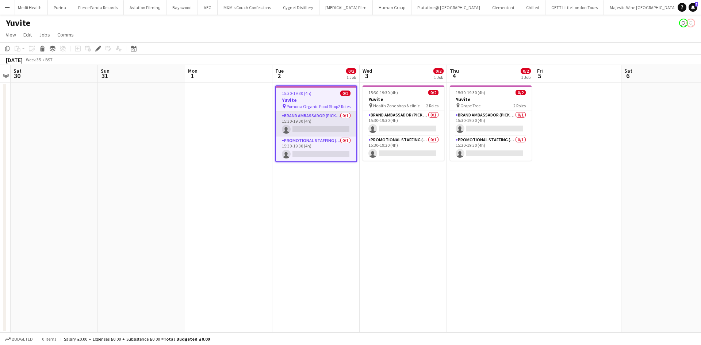
click at [330, 116] on app-card-role "Brand Ambassador (Pick up) 0/1 15:30-19:30 (4h) single-neutral-actions" at bounding box center [316, 124] width 80 height 25
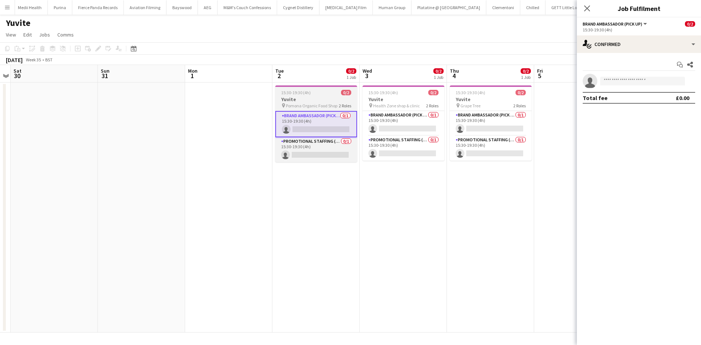
drag, startPoint x: 298, startPoint y: 95, endPoint x: 308, endPoint y: 100, distance: 11.3
click at [298, 94] on app-job-card "15:30-19:30 (4h) 0/2 Yuvite pin Pomona Organic Food Shop 2 Roles Brand Ambassad…" at bounding box center [316, 123] width 82 height 77
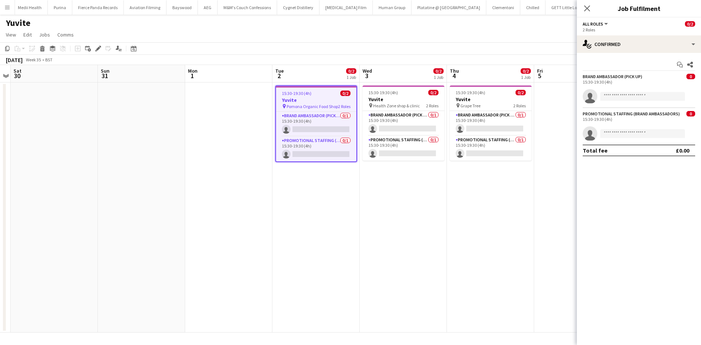
scroll to position [0, 252]
click at [98, 48] on icon at bounding box center [98, 49] width 4 height 4
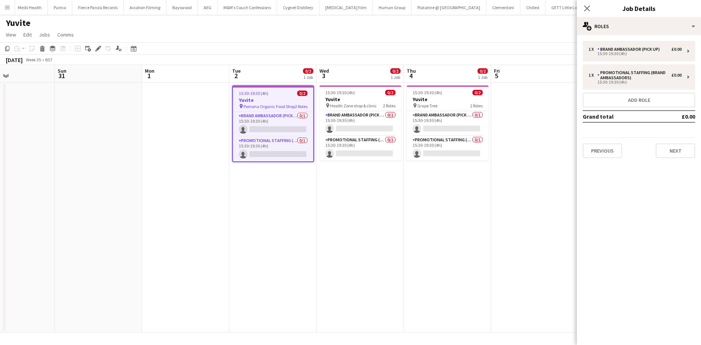
drag, startPoint x: 215, startPoint y: 159, endPoint x: 168, endPoint y: 156, distance: 47.6
click at [168, 156] on app-calendar-viewport "Wed 27 Thu 28 Fri 29 Sat 30 Sun 31 Mon 1 Tue 2 0/2 1 Job Wed 3 0/2 1 Job Thu 4 …" at bounding box center [350, 199] width 701 height 268
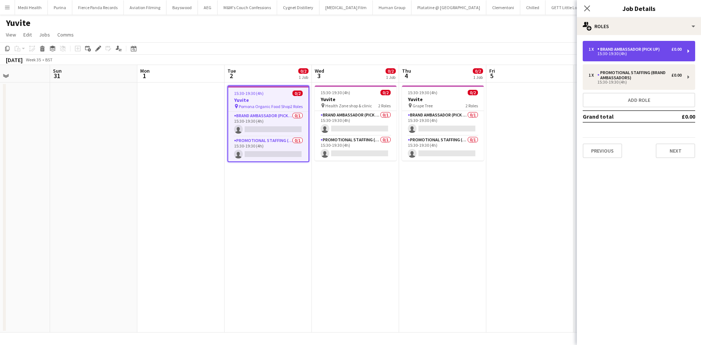
click at [639, 51] on div "Brand Ambassador (Pick up)" at bounding box center [630, 49] width 65 height 5
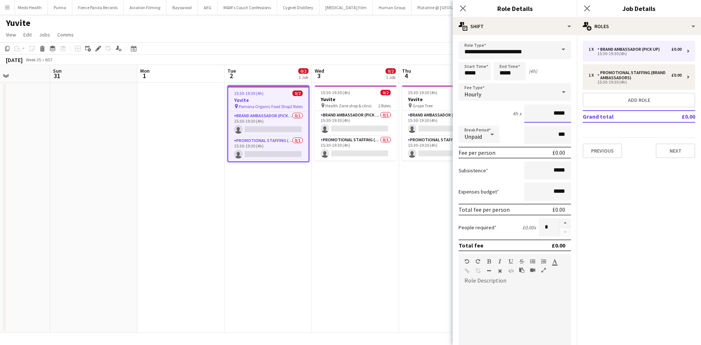
click at [552, 115] on input "*****" at bounding box center [547, 113] width 47 height 18
type input "******"
click at [553, 173] on input "*****" at bounding box center [547, 170] width 47 height 18
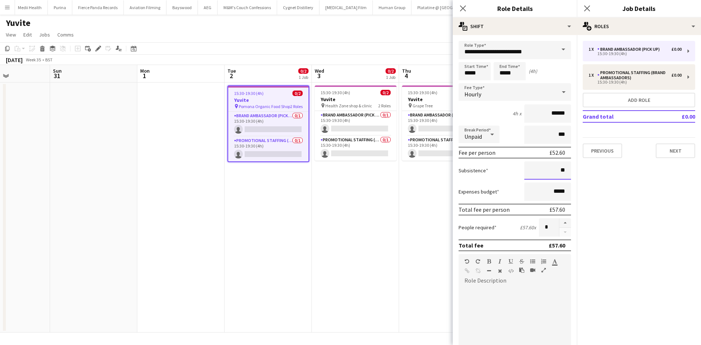
type input "*****"
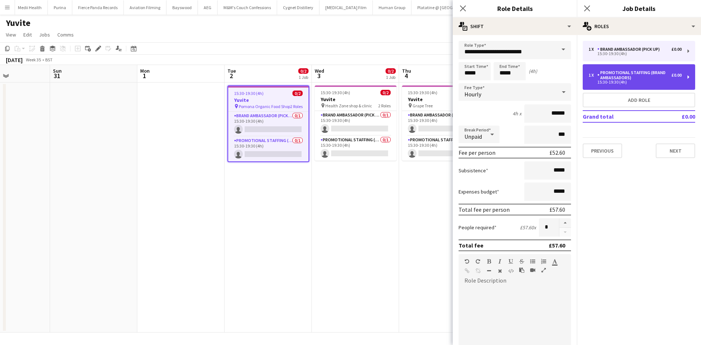
click at [639, 80] on div "15:30-19:30 (4h)" at bounding box center [635, 82] width 93 height 4
type input "**********"
type input "*****"
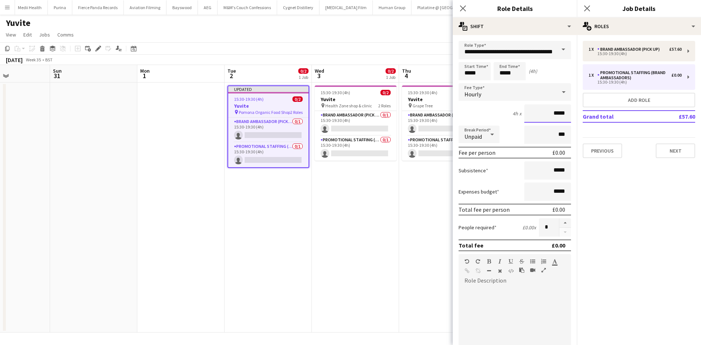
click at [551, 115] on input "*****" at bounding box center [547, 113] width 47 height 18
type input "******"
click at [552, 171] on input "*****" at bounding box center [547, 170] width 47 height 18
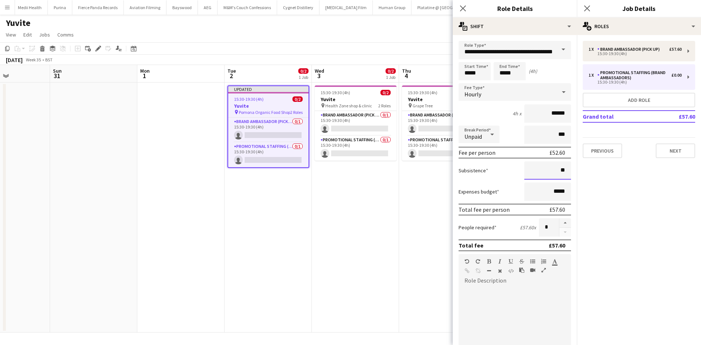
type input "**"
click at [490, 134] on icon at bounding box center [492, 134] width 9 height 15
click at [508, 171] on div at bounding box center [350, 172] width 701 height 345
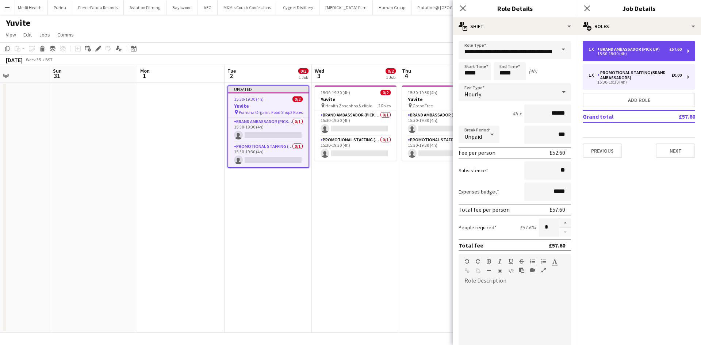
click at [622, 50] on div "Brand Ambassador (Pick up)" at bounding box center [630, 49] width 65 height 5
type input "**********"
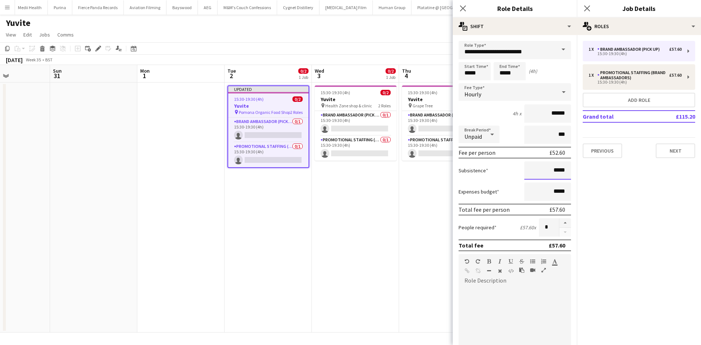
click at [553, 170] on input "*****" at bounding box center [547, 170] width 47 height 18
type input "******"
click at [382, 196] on app-date-cell "15:30-19:30 (4h) 0/2 Yuvite pin Health Zone shop & clinic 2 Roles Brand Ambassa…" at bounding box center [355, 208] width 87 height 250
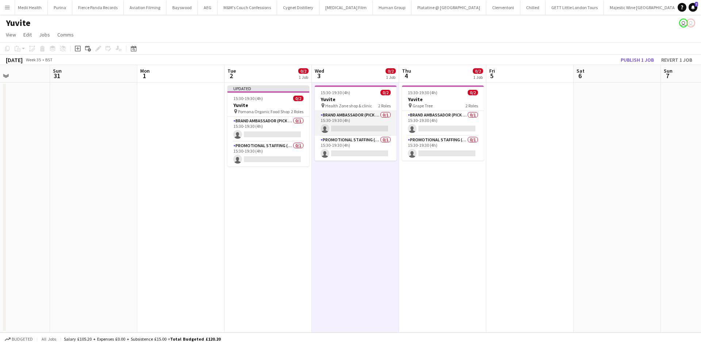
click at [359, 125] on app-card-role "Brand Ambassador (Pick up) 0/1 15:30-19:30 (4h) single-neutral-actions" at bounding box center [356, 123] width 82 height 25
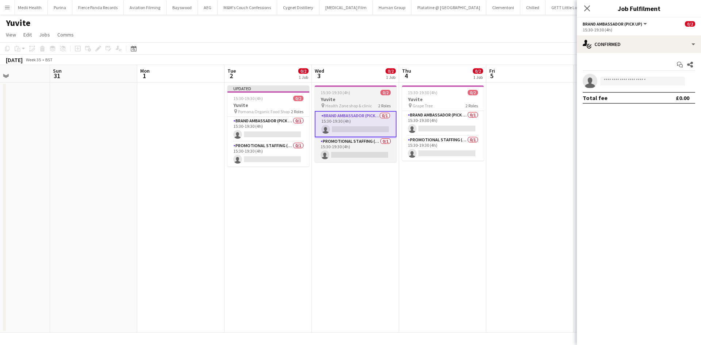
click at [367, 95] on div "15:30-19:30 (4h) 0/2" at bounding box center [356, 92] width 82 height 5
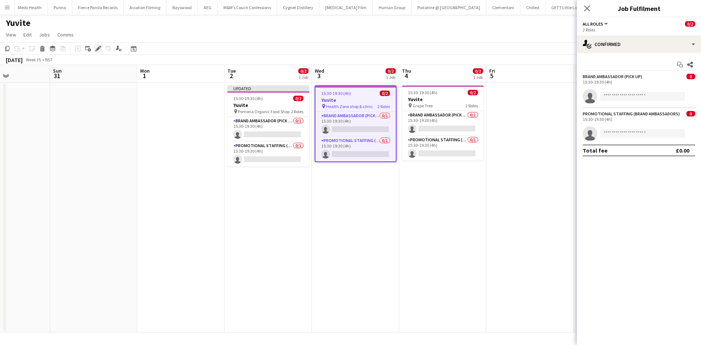
click at [96, 49] on icon "Edit" at bounding box center [98, 49] width 6 height 6
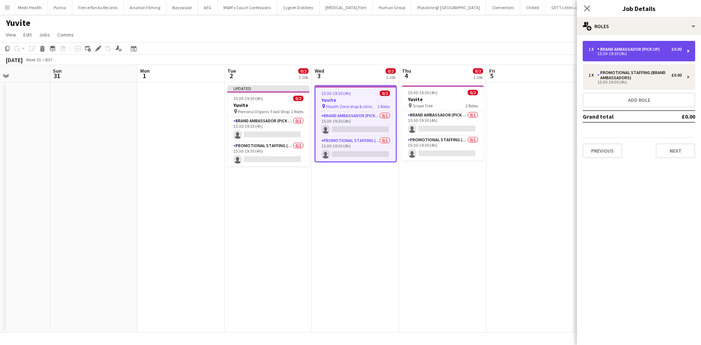
click at [648, 53] on div "15:30-19:30 (4h)" at bounding box center [635, 54] width 93 height 4
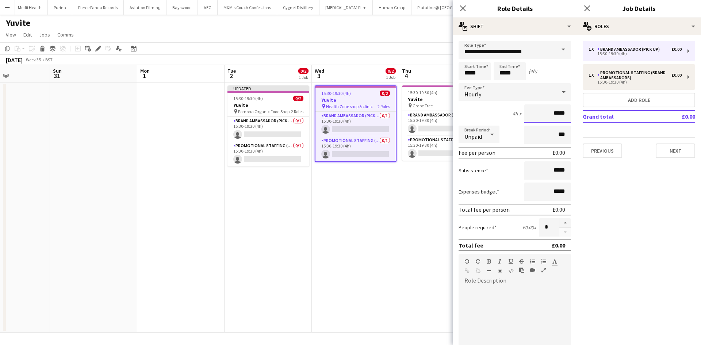
click at [556, 117] on input "*****" at bounding box center [547, 113] width 47 height 18
type input "******"
click at [550, 171] on input "*****" at bounding box center [547, 170] width 47 height 18
type input "******"
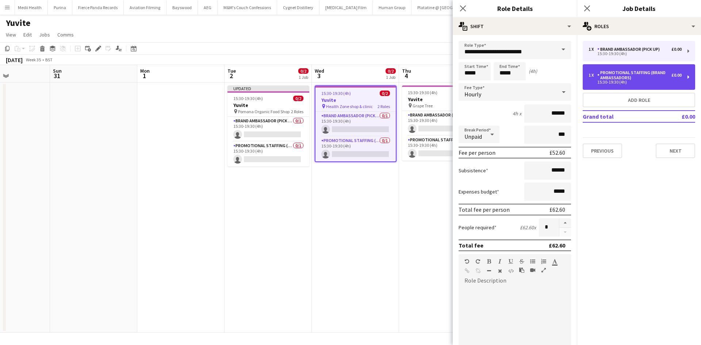
click at [650, 84] on div "1 x Promotional Staffing (Brand Ambassadors) £0.00 15:30-19:30 (4h)" at bounding box center [639, 77] width 112 height 26
type input "**********"
type input "*****"
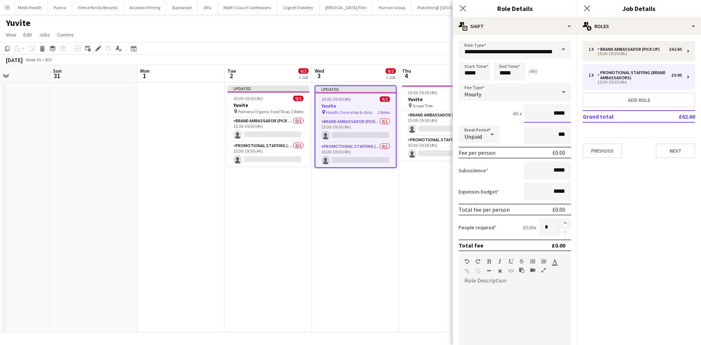
click at [552, 115] on input "*****" at bounding box center [547, 113] width 47 height 18
type input "******"
click at [551, 168] on input "*****" at bounding box center [547, 170] width 47 height 18
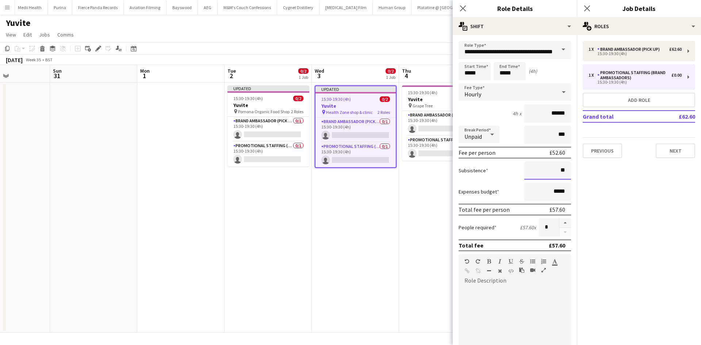
type input "**"
drag, startPoint x: 386, startPoint y: 218, endPoint x: 391, endPoint y: 214, distance: 6.2
click at [387, 218] on app-date-cell "Updated 15:30-19:30 (4h) 0/2 Yuvite pin Health Zone shop & clinic 2 Roles Brand…" at bounding box center [355, 208] width 87 height 250
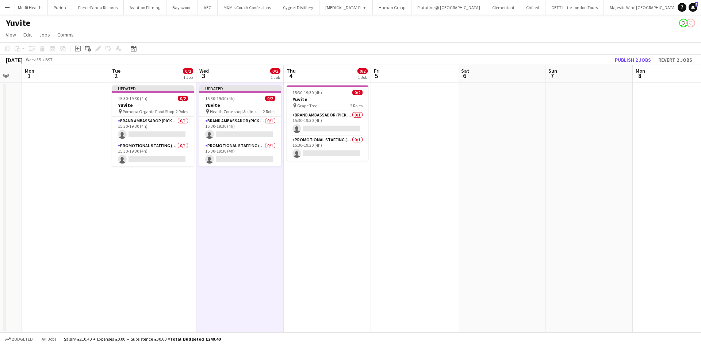
drag, startPoint x: 446, startPoint y: 200, endPoint x: 321, endPoint y: 190, distance: 125.7
click at [322, 192] on app-calendar-viewport "Fri 29 Sat 30 Sun 31 Mon 1 Tue 2 0/2 1 Job Wed 3 0/2 1 Job Thu 4 0/2 1 Job Fri …" at bounding box center [350, 199] width 701 height 268
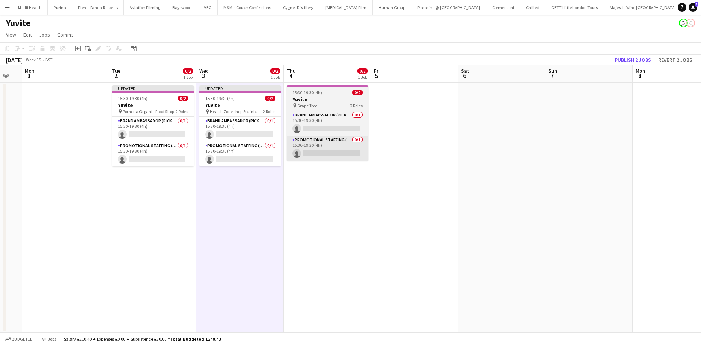
scroll to position [0, 248]
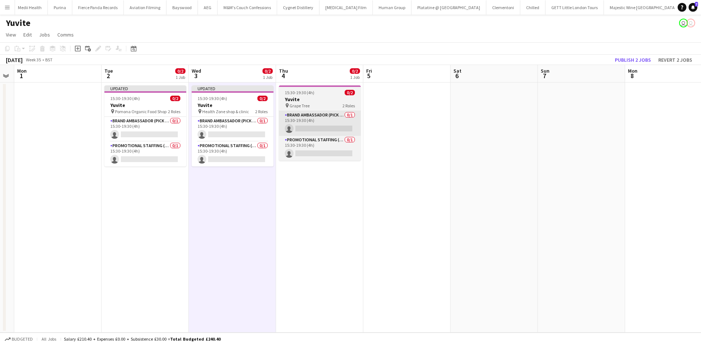
click at [320, 111] on div "Brand Ambassador (Pick up) 0/1 15:30-19:30 (4h) single-neutral-actions Promotio…" at bounding box center [320, 136] width 82 height 50
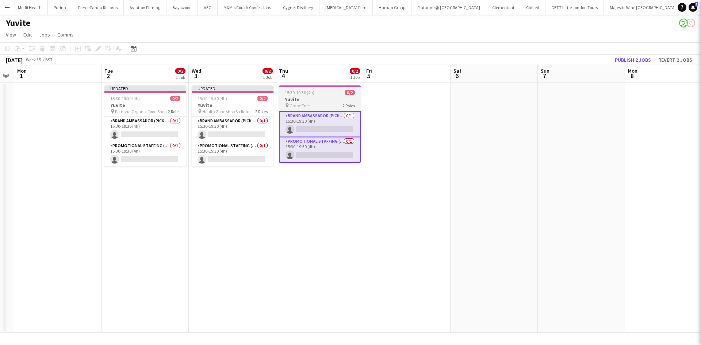
click at [320, 104] on div "pin Grape Tree 2 Roles" at bounding box center [320, 106] width 82 height 6
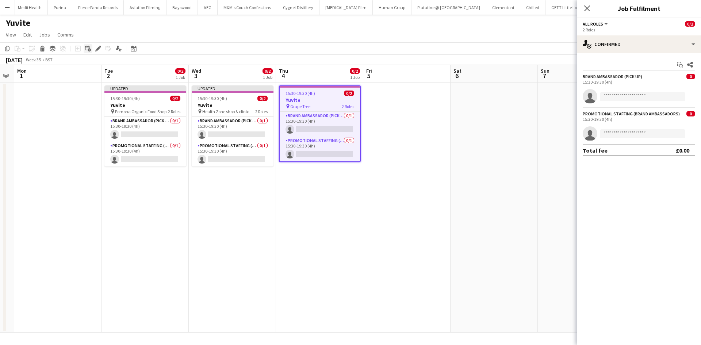
drag, startPoint x: 96, startPoint y: 47, endPoint x: 89, endPoint y: 49, distance: 6.5
click at [95, 47] on icon "Edit" at bounding box center [98, 49] width 6 height 6
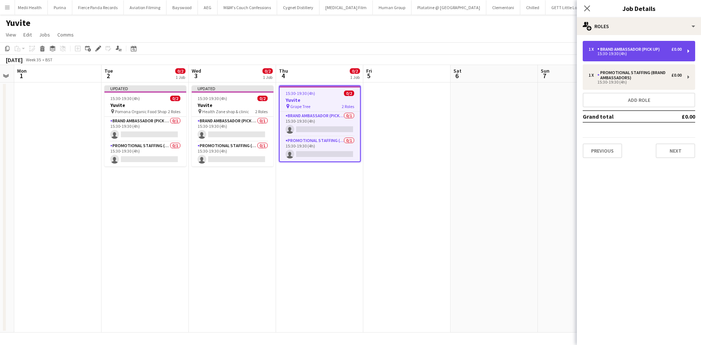
click at [661, 49] on div "1 x Brand Ambassador (Pick up) £0.00 15:30-19:30 (4h)" at bounding box center [639, 51] width 112 height 20
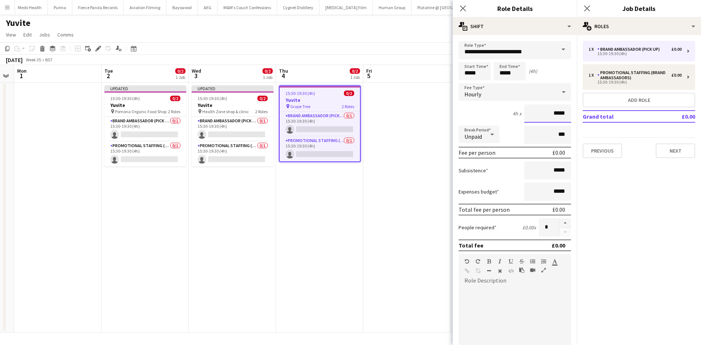
click at [550, 112] on input "*****" at bounding box center [547, 113] width 47 height 18
drag, startPoint x: 550, startPoint y: 112, endPoint x: 555, endPoint y: 112, distance: 4.8
click at [551, 112] on input "*****" at bounding box center [547, 113] width 47 height 18
type input "******"
click at [555, 174] on input "*****" at bounding box center [547, 170] width 47 height 18
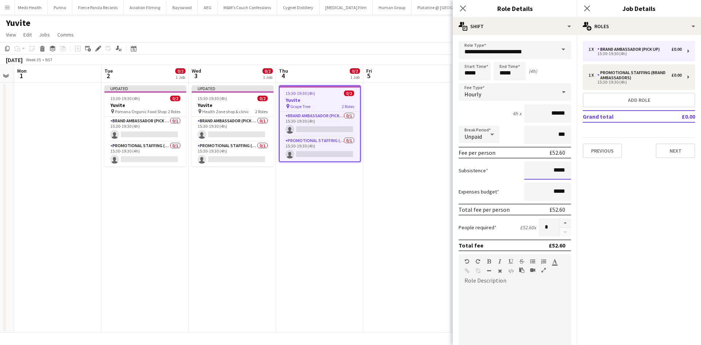
click at [555, 174] on input "*****" at bounding box center [547, 170] width 47 height 18
type input "******"
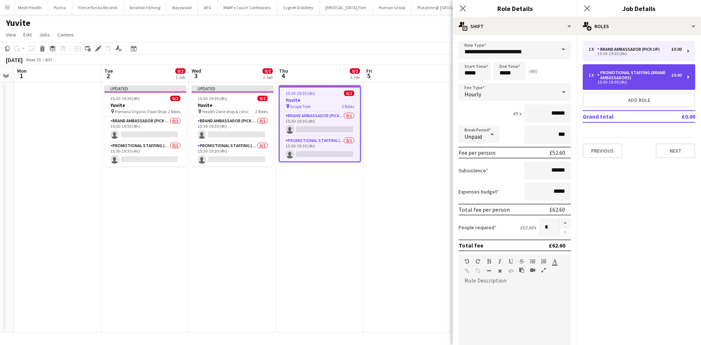
click at [645, 72] on div "Promotional Staffing (Brand Ambassadors)" at bounding box center [635, 75] width 74 height 10
type input "**********"
type input "*****"
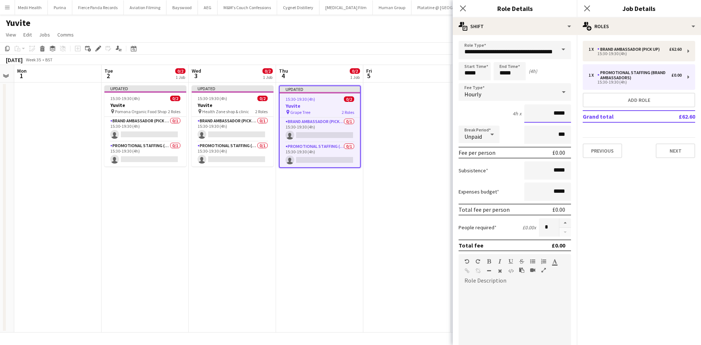
click at [556, 110] on input "*****" at bounding box center [547, 113] width 47 height 18
type input "******"
click at [549, 169] on input "*****" at bounding box center [547, 170] width 47 height 18
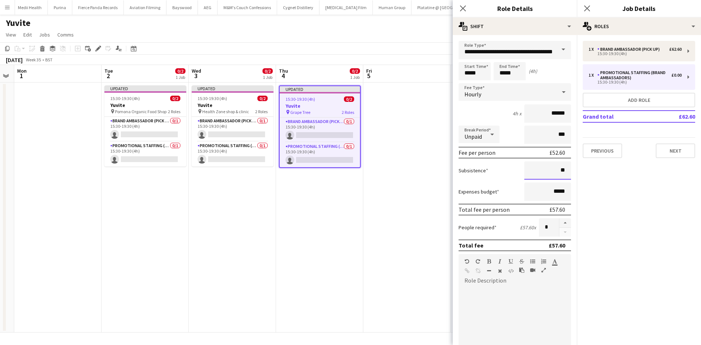
type input "**"
drag, startPoint x: 371, startPoint y: 175, endPoint x: 396, endPoint y: 167, distance: 26.3
click at [374, 175] on app-calendar-viewport "Fri 29 Sat 30 Sun 31 Mon 1 Tue 2 0/2 1 Job Wed 3 0/2 1 Job Thu 4 0/2 1 Job Fri …" at bounding box center [350, 199] width 701 height 268
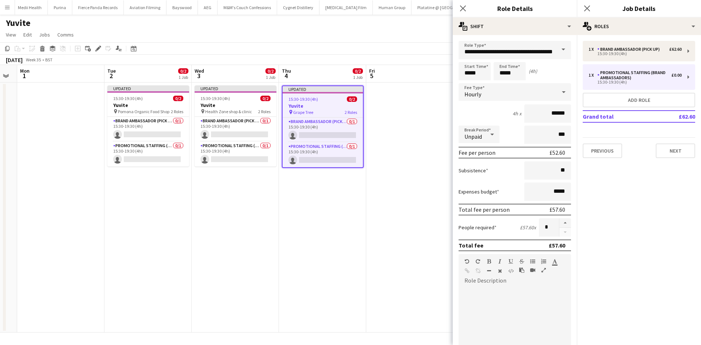
click at [424, 102] on app-date-cell at bounding box center [409, 208] width 87 height 250
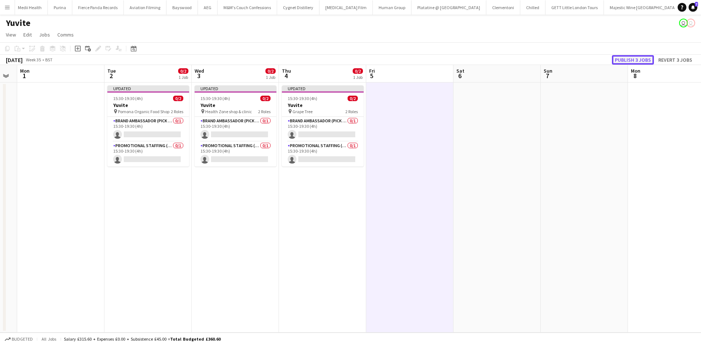
click at [625, 60] on button "Publish 3 jobs" at bounding box center [633, 59] width 42 height 9
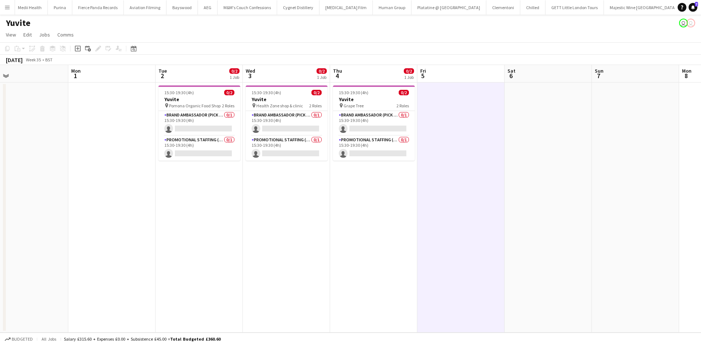
drag, startPoint x: 145, startPoint y: 202, endPoint x: 260, endPoint y: 218, distance: 116.6
click at [263, 219] on app-calendar-viewport "Fri 29 Sat 30 Sun 31 Mon 1 Tue 2 0/2 1 Job Wed 3 0/2 1 Job Thu 4 0/2 1 Job Fri …" at bounding box center [350, 199] width 701 height 268
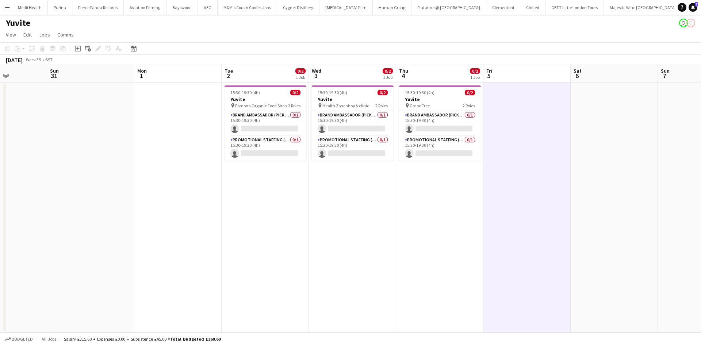
scroll to position [0, 243]
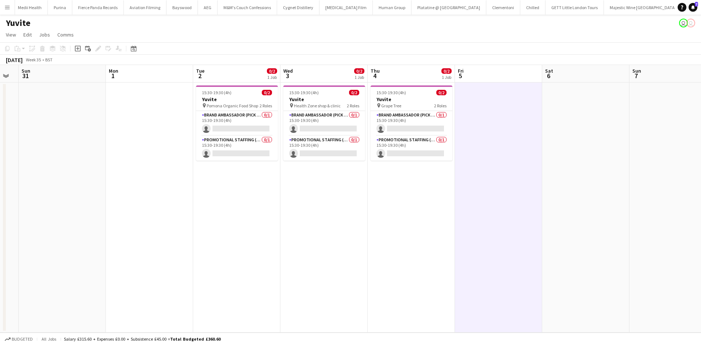
drag, startPoint x: 246, startPoint y: 218, endPoint x: 202, endPoint y: 216, distance: 43.5
click at [202, 216] on app-calendar-viewport "Thu 28 Fri 29 Sat 30 Sun 31 Mon 1 Tue 2 0/2 1 Job Wed 3 0/2 1 Job Thu 4 0/2 1 J…" at bounding box center [350, 199] width 701 height 268
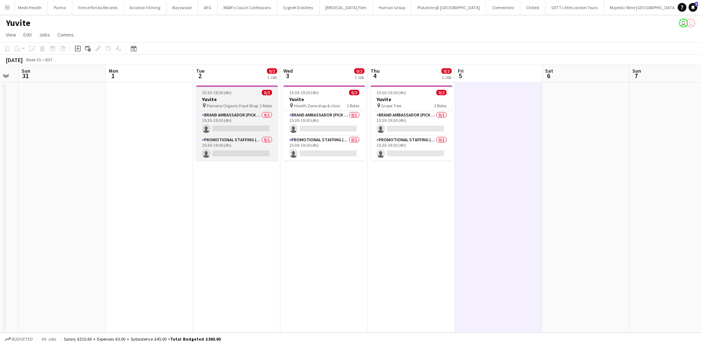
click at [236, 102] on h3 "Yuvite" at bounding box center [237, 99] width 82 height 7
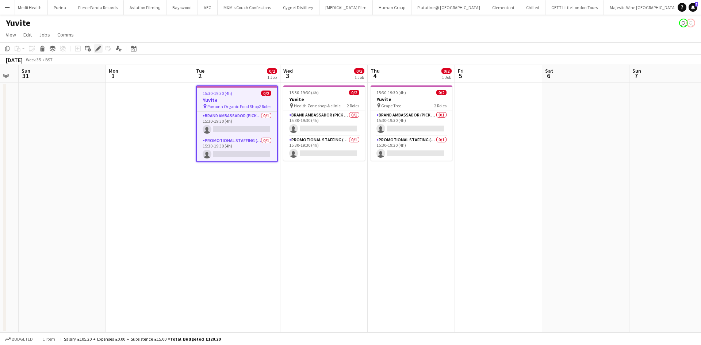
click at [99, 45] on div "Edit" at bounding box center [98, 48] width 9 height 9
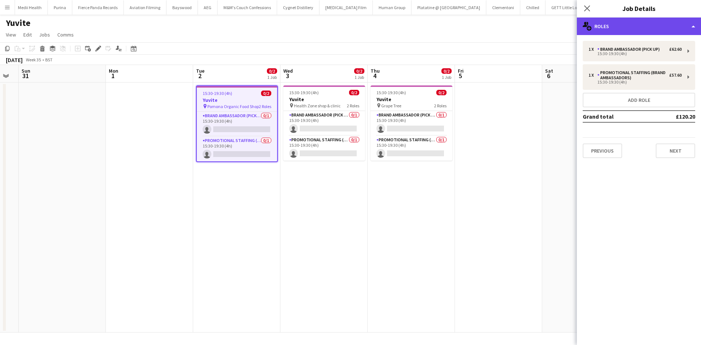
click at [641, 28] on div "multiple-users-add Roles" at bounding box center [639, 27] width 124 height 18
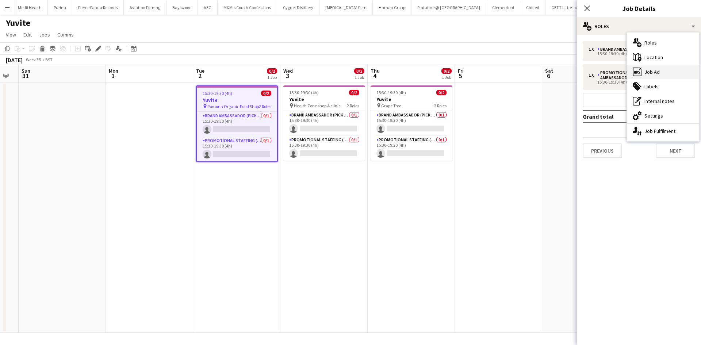
click at [662, 68] on div "ads-window Job Ad" at bounding box center [663, 72] width 72 height 15
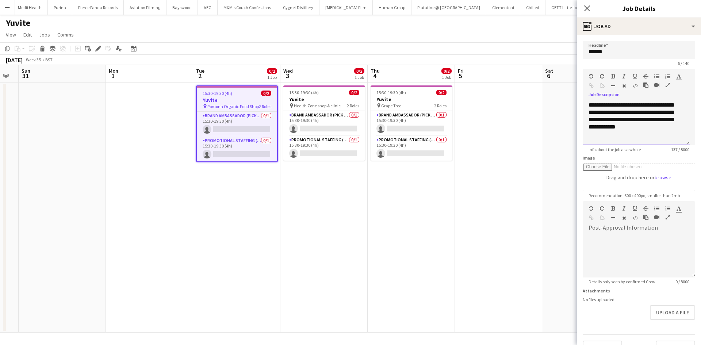
click at [669, 130] on div "**********" at bounding box center [636, 124] width 107 height 44
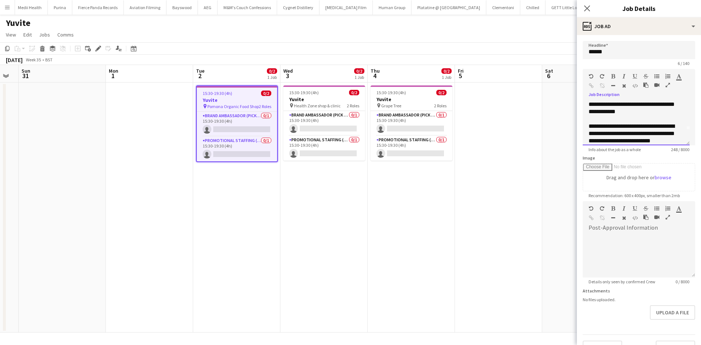
scroll to position [23, 0]
click at [629, 136] on div "**********" at bounding box center [634, 137] width 90 height 44
click at [676, 142] on div "**********" at bounding box center [634, 137] width 90 height 44
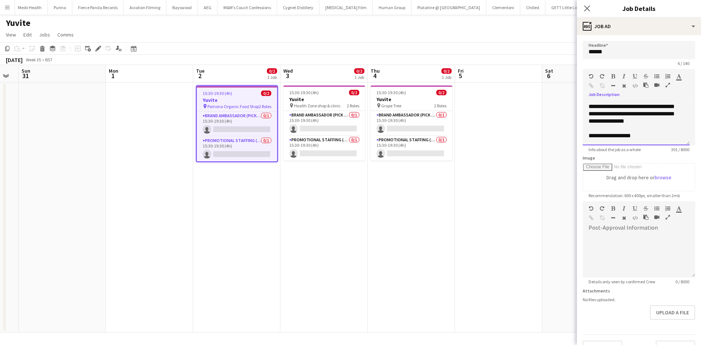
drag, startPoint x: 602, startPoint y: 135, endPoint x: 611, endPoint y: 134, distance: 9.9
click at [602, 135] on div "**********" at bounding box center [634, 143] width 90 height 22
click at [640, 137] on div "**********" at bounding box center [634, 143] width 90 height 22
click at [592, 136] on div "**********" at bounding box center [634, 143] width 90 height 22
click at [589, 136] on div "**********" at bounding box center [634, 143] width 90 height 22
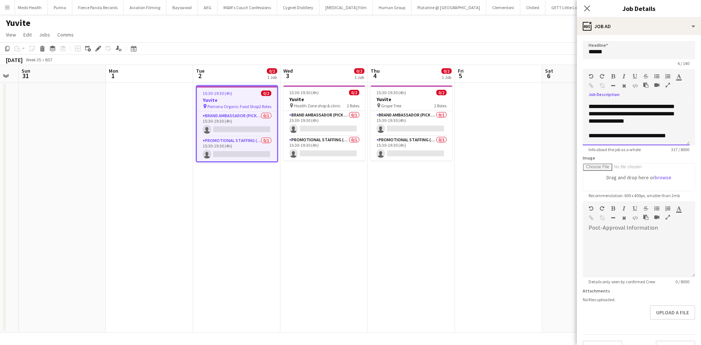
click at [677, 134] on div "**********" at bounding box center [634, 143] width 90 height 22
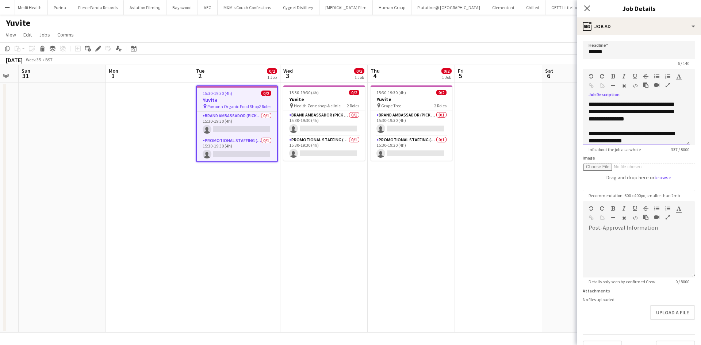
click at [616, 142] on div "**********" at bounding box center [634, 144] width 90 height 29
click at [637, 139] on div "**********" at bounding box center [634, 144] width 90 height 29
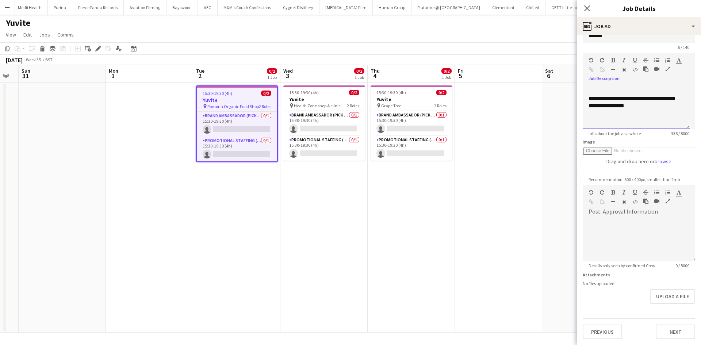
scroll to position [64, 0]
click at [623, 100] on div "**********" at bounding box center [634, 108] width 90 height 29
click at [626, 106] on div "**********" at bounding box center [634, 108] width 90 height 29
click at [593, 99] on div "**********" at bounding box center [634, 101] width 90 height 15
click at [618, 119] on div "**********" at bounding box center [634, 127] width 90 height 22
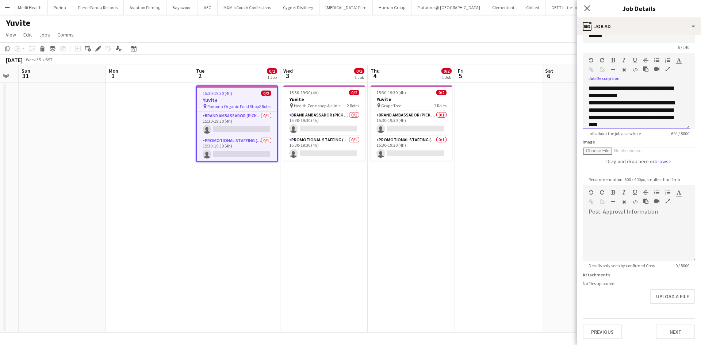
scroll to position [140, 0]
click at [625, 114] on div "**********" at bounding box center [634, 110] width 90 height 37
click at [625, 113] on div "**********" at bounding box center [634, 110] width 90 height 37
click at [652, 113] on div "**********" at bounding box center [634, 111] width 90 height 22
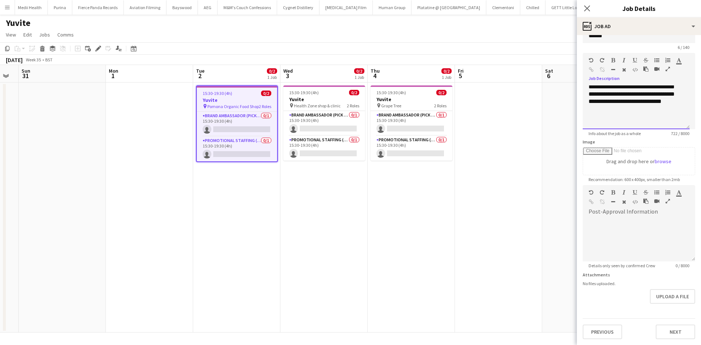
scroll to position [159, 0]
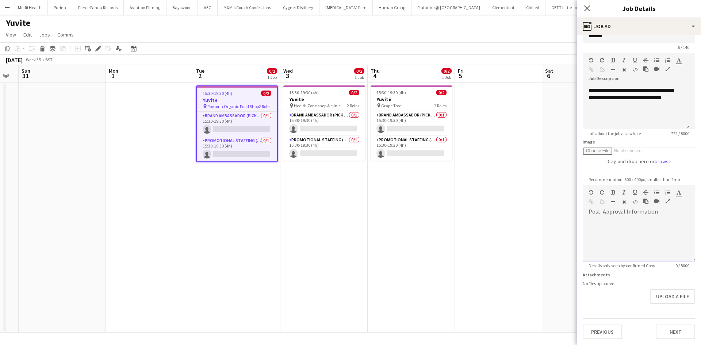
click at [614, 220] on div at bounding box center [639, 240] width 112 height 44
paste div
click at [595, 254] on p at bounding box center [636, 257] width 95 height 7
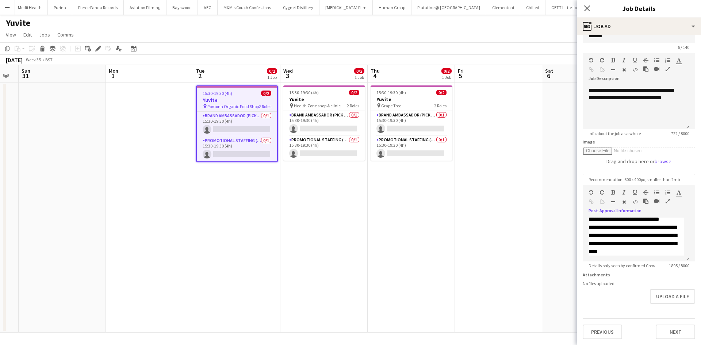
click at [514, 161] on app-date-cell at bounding box center [498, 208] width 87 height 250
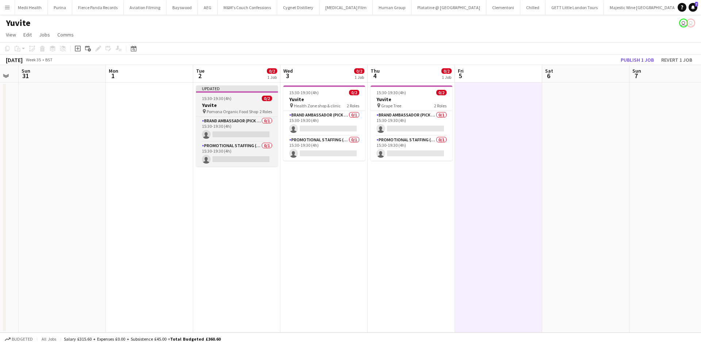
click at [244, 111] on span "Pomona Organic Food Shop" at bounding box center [232, 111] width 51 height 5
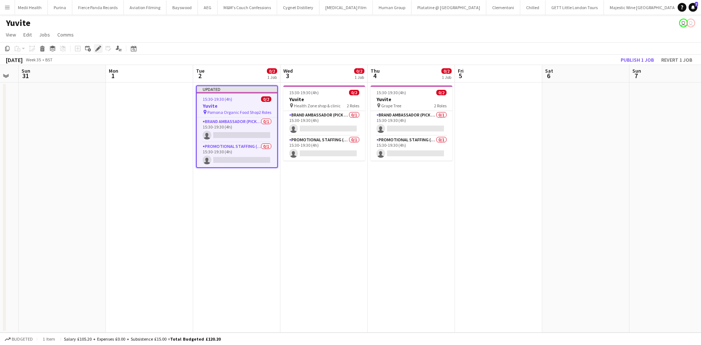
click at [98, 46] on icon "Edit" at bounding box center [98, 49] width 6 height 6
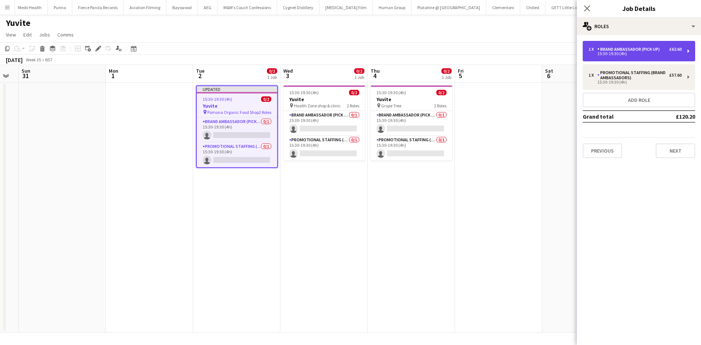
click at [633, 48] on div "Brand Ambassador (Pick up)" at bounding box center [630, 49] width 65 height 5
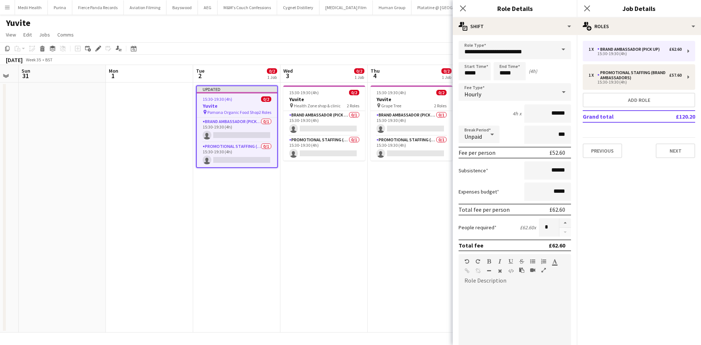
click at [486, 288] on div at bounding box center [515, 331] width 112 height 88
click at [493, 290] on div "**********" at bounding box center [512, 331] width 107 height 88
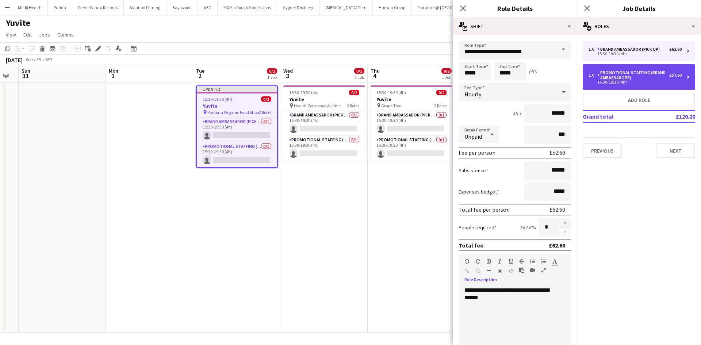
click at [634, 73] on div "Promotional Staffing (Brand Ambassadors)" at bounding box center [634, 75] width 72 height 10
type input "**********"
type input "*****"
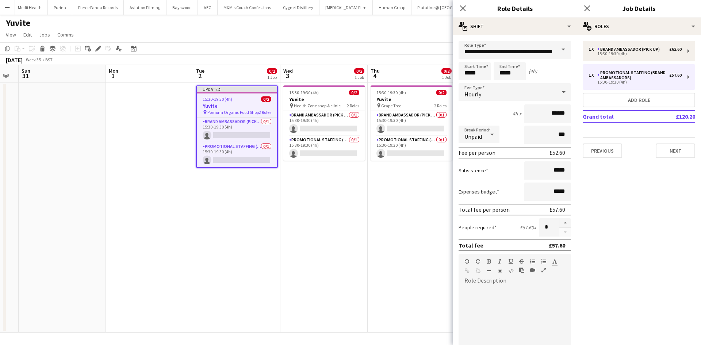
click at [490, 301] on div at bounding box center [512, 331] width 107 height 88
click at [493, 289] on div "**********" at bounding box center [512, 331] width 107 height 88
drag, startPoint x: 493, startPoint y: 289, endPoint x: 486, endPoint y: 302, distance: 14.9
click at [470, 326] on div "**********" at bounding box center [512, 331] width 107 height 88
click at [490, 287] on div "**********" at bounding box center [512, 331] width 107 height 88
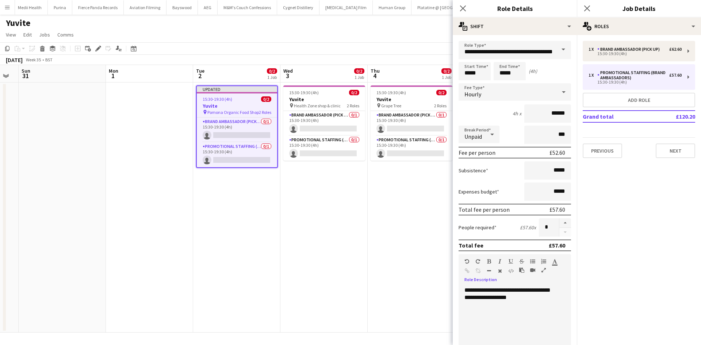
click at [501, 294] on div "**********" at bounding box center [512, 331] width 107 height 88
click at [502, 288] on div "**********" at bounding box center [512, 331] width 107 height 88
click at [496, 289] on div "**********" at bounding box center [512, 331] width 107 height 88
click at [485, 302] on div "**********" at bounding box center [512, 331] width 107 height 88
click at [471, 301] on div "**********" at bounding box center [512, 331] width 107 height 88
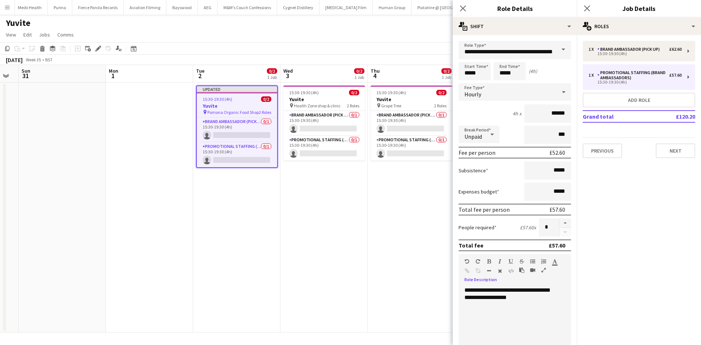
click at [512, 297] on div "**********" at bounding box center [512, 331] width 107 height 88
click at [394, 223] on app-date-cell "15:30-19:30 (4h) 0/2 Yuvite pin Grape Tree 2 Roles Brand Ambassador (Pick up) 0…" at bounding box center [411, 208] width 87 height 250
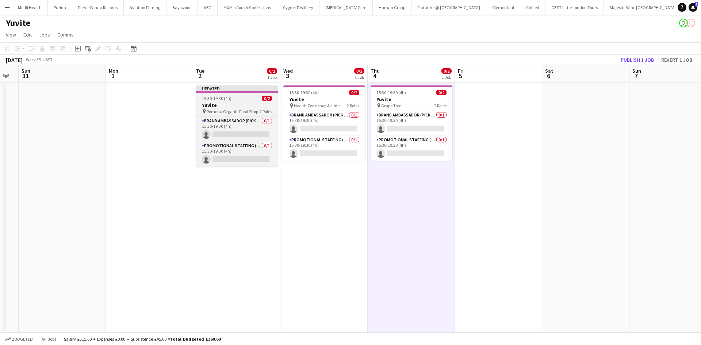
click at [209, 101] on span "15:30-19:30 (4h)" at bounding box center [217, 98] width 30 height 5
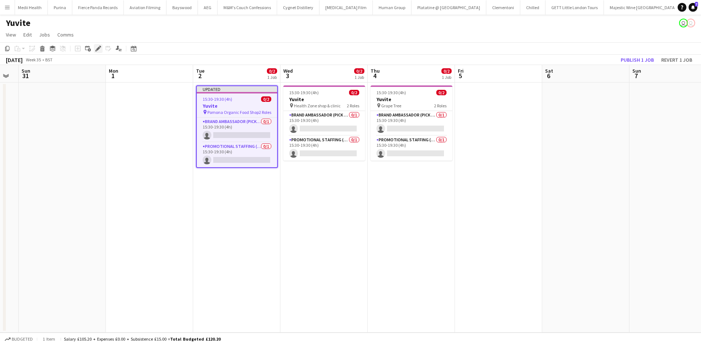
click at [100, 45] on div "Edit" at bounding box center [98, 48] width 9 height 9
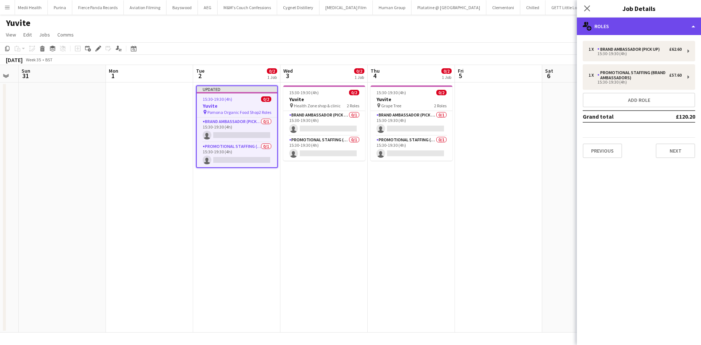
click at [614, 27] on div "multiple-users-add Roles" at bounding box center [639, 27] width 124 height 18
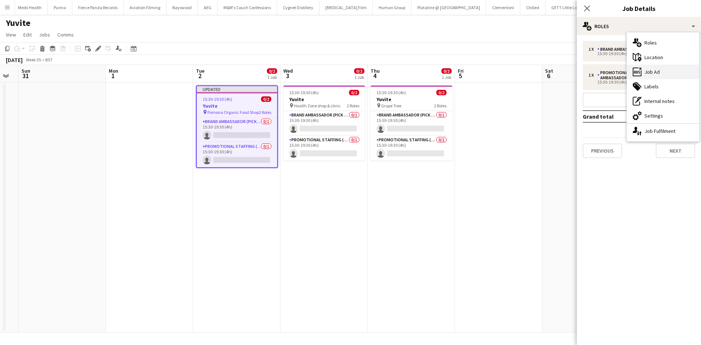
click at [661, 72] on div "ads-window Job Ad" at bounding box center [663, 72] width 72 height 15
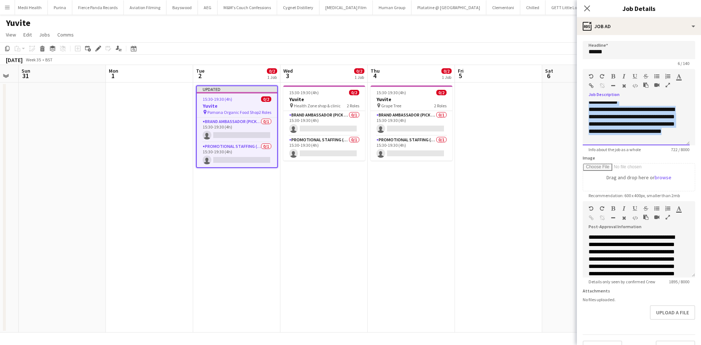
scroll to position [159, 0]
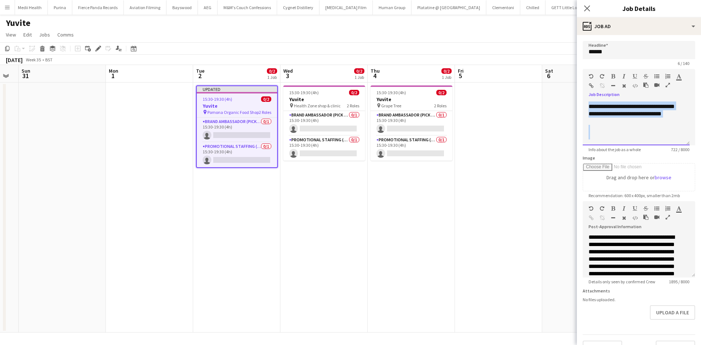
drag, startPoint x: 588, startPoint y: 105, endPoint x: 642, endPoint y: 134, distance: 61.4
click at [643, 134] on div "**********" at bounding box center [636, 124] width 107 height 44
copy div "**********"
click at [328, 109] on app-job-card "15:30-19:30 (4h) 0/2 Yuvite pin Health Zone shop & clinic 2 Roles Brand Ambassa…" at bounding box center [324, 122] width 82 height 75
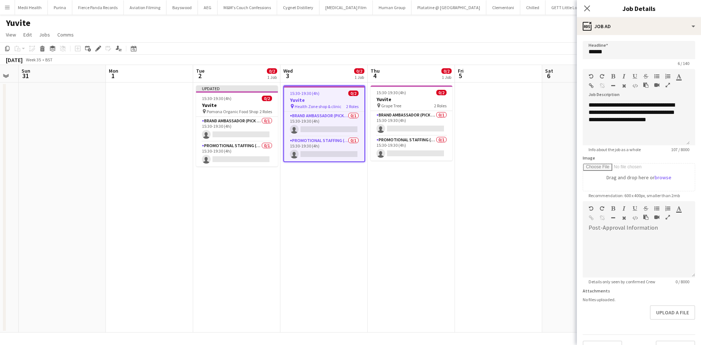
scroll to position [0, 0]
click at [613, 130] on div "**********" at bounding box center [636, 124] width 107 height 44
click at [592, 136] on div "**********" at bounding box center [636, 124] width 107 height 44
click at [663, 120] on div "**********" at bounding box center [636, 124] width 107 height 44
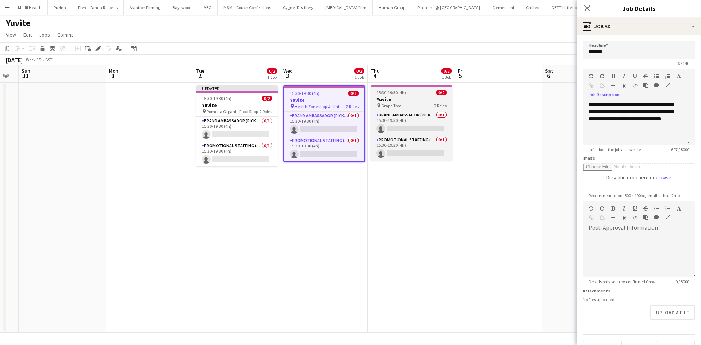
click at [404, 105] on div "pin Grape Tree 2 Roles" at bounding box center [412, 106] width 82 height 6
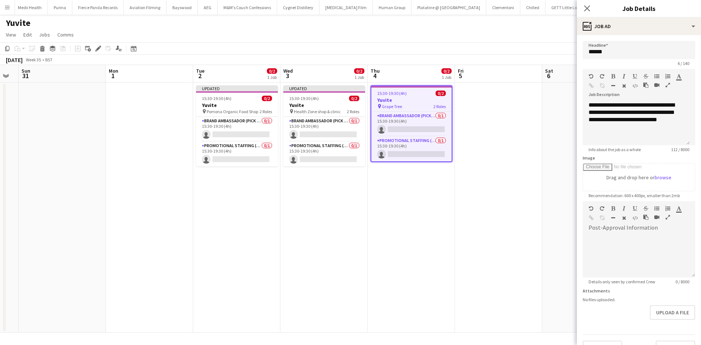
scroll to position [0, 0]
click at [616, 131] on div "**********" at bounding box center [636, 124] width 107 height 44
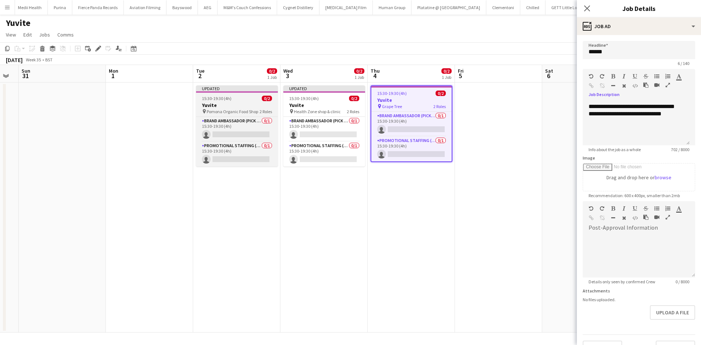
click at [229, 107] on h3 "Yuvite" at bounding box center [237, 105] width 82 height 7
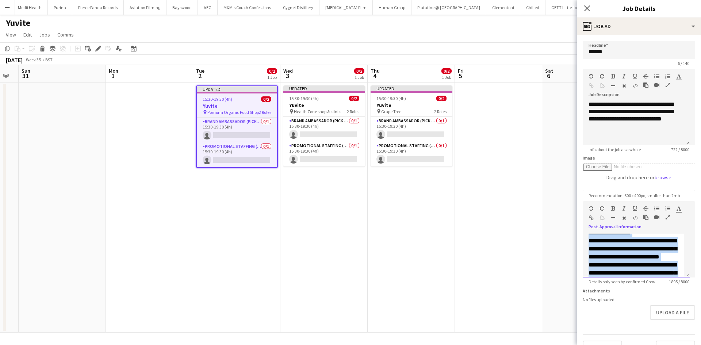
scroll to position [22, 0]
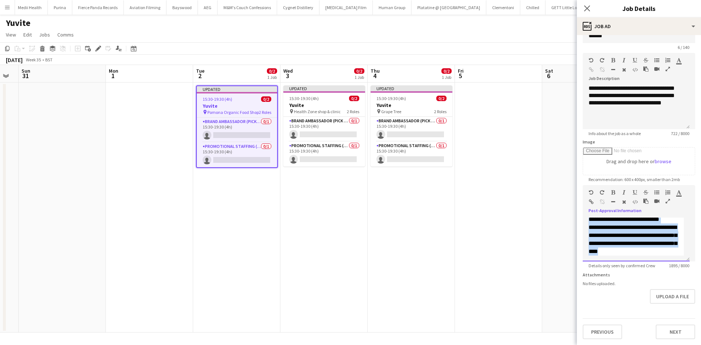
drag, startPoint x: 586, startPoint y: 236, endPoint x: 671, endPoint y: 311, distance: 112.8
click at [679, 345] on html "Menu Boards Boards Boards All jobs Status Workforce Workforce My Workforce Recr…" at bounding box center [350, 172] width 701 height 345
copy div "**********"
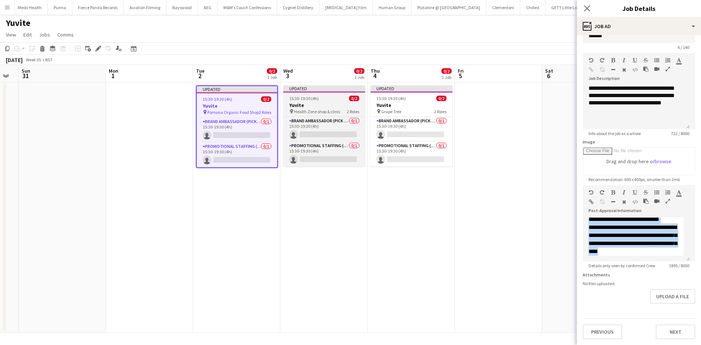
click at [324, 105] on h3 "Yuvite" at bounding box center [324, 105] width 82 height 7
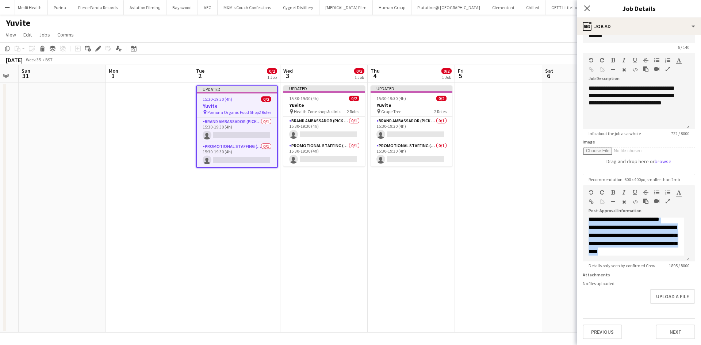
scroll to position [16, 0]
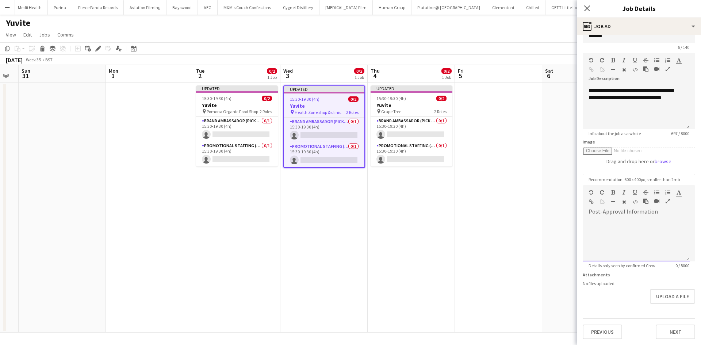
click at [623, 220] on div at bounding box center [636, 240] width 107 height 44
paste div
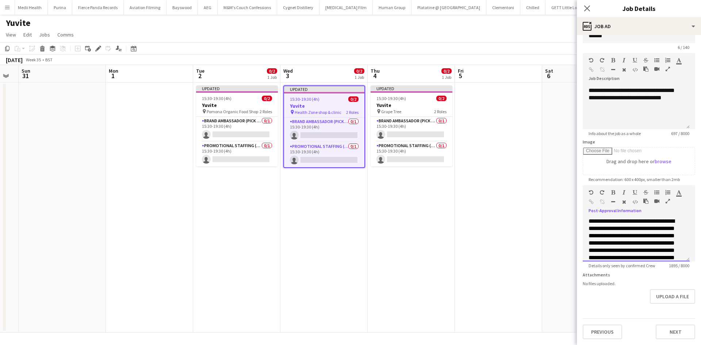
scroll to position [464, 0]
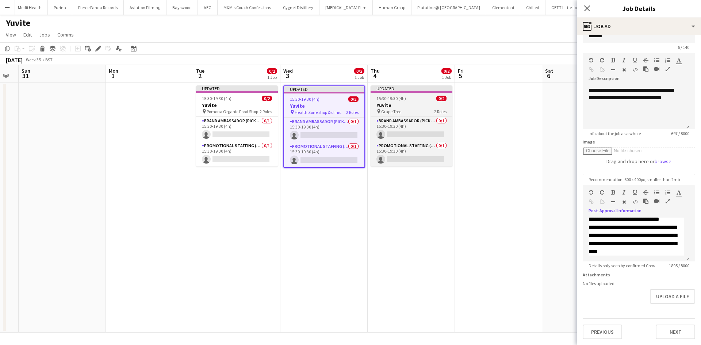
click at [394, 107] on h3 "Yuvite" at bounding box center [412, 105] width 82 height 7
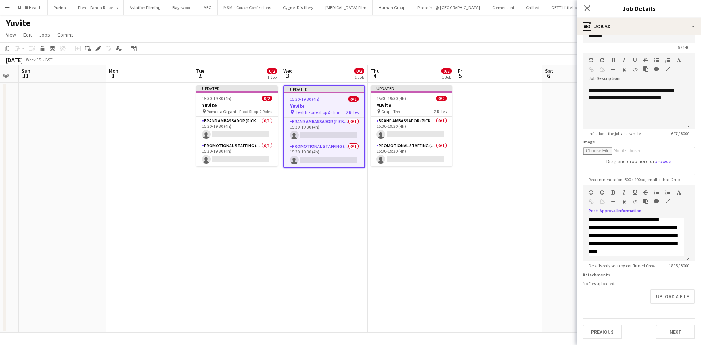
scroll to position [0, 0]
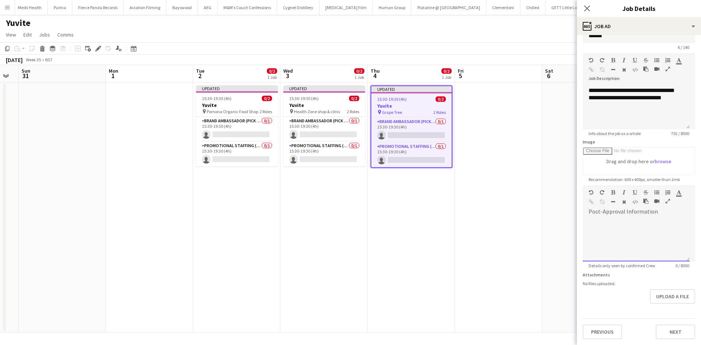
click at [615, 227] on div at bounding box center [636, 240] width 107 height 44
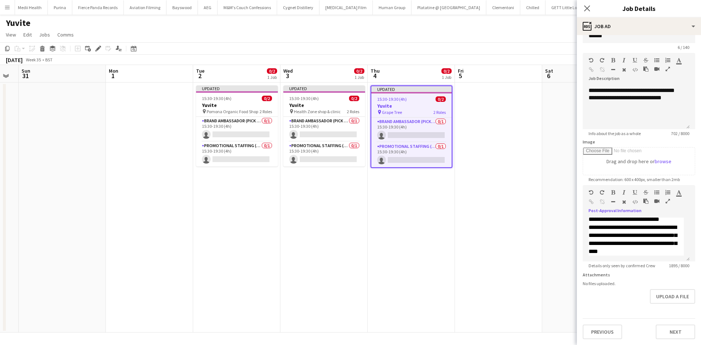
click at [519, 163] on app-date-cell at bounding box center [498, 208] width 87 height 250
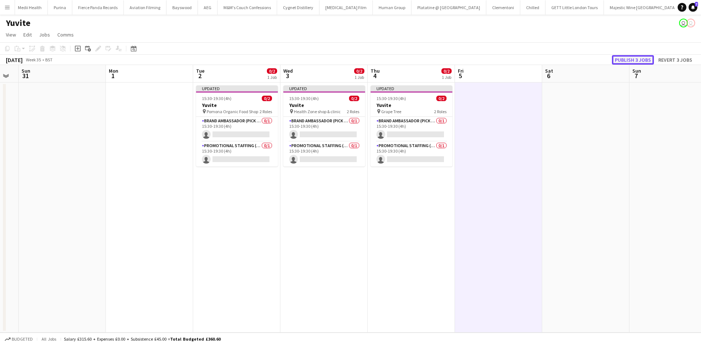
click at [623, 59] on button "Publish 3 jobs" at bounding box center [633, 59] width 42 height 9
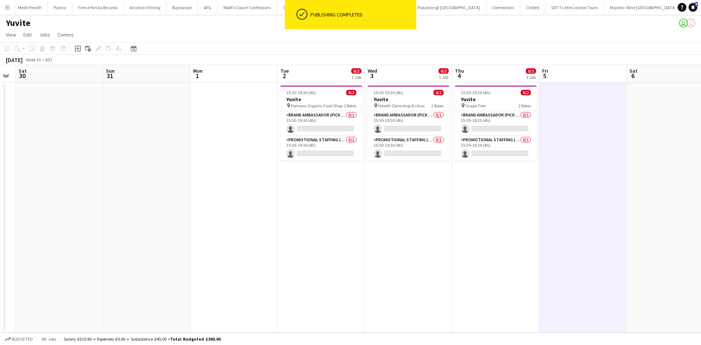
drag, startPoint x: 287, startPoint y: 186, endPoint x: 362, endPoint y: 185, distance: 75.2
click at [365, 186] on app-calendar-viewport "Thu 28 Fri 29 Sat 30 Sun 31 Mon 1 Tue 2 0/2 1 Job Wed 3 0/2 1 Job Thu 4 0/2 1 J…" at bounding box center [350, 199] width 701 height 268
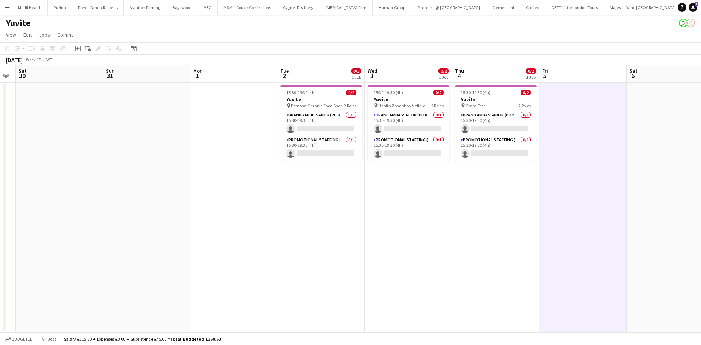
scroll to position [0, 165]
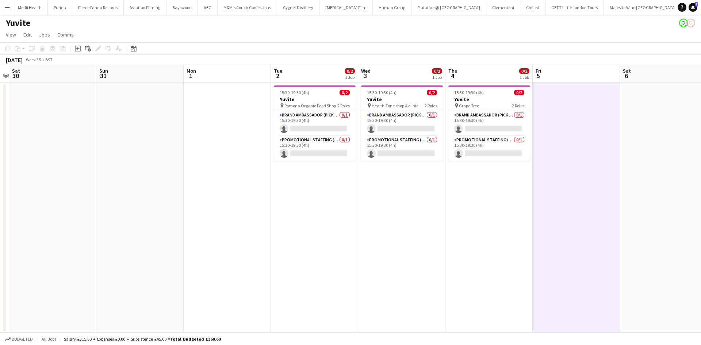
drag, startPoint x: 318, startPoint y: 226, endPoint x: 369, endPoint y: 209, distance: 53.9
click at [398, 213] on app-calendar-viewport "Thu 28 Fri 29 Sat 30 Sun 31 Mon 1 Tue 2 0/2 1 Job Wed 3 0/2 1 Job Thu 4 0/2 1 J…" at bounding box center [350, 199] width 701 height 268
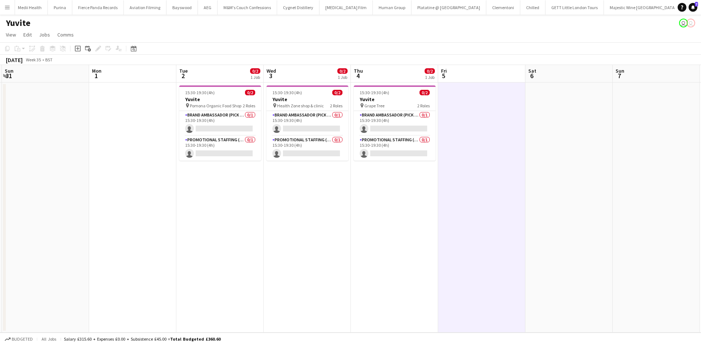
drag, startPoint x: 446, startPoint y: 174, endPoint x: 267, endPoint y: 150, distance: 181.2
click at [267, 150] on app-calendar-viewport "Wed 27 Thu 28 Fri 29 Sat 30 Sun 31 Mon 1 Tue 2 0/2 1 Job Wed 3 0/2 1 Job Thu 4 …" at bounding box center [350, 199] width 701 height 268
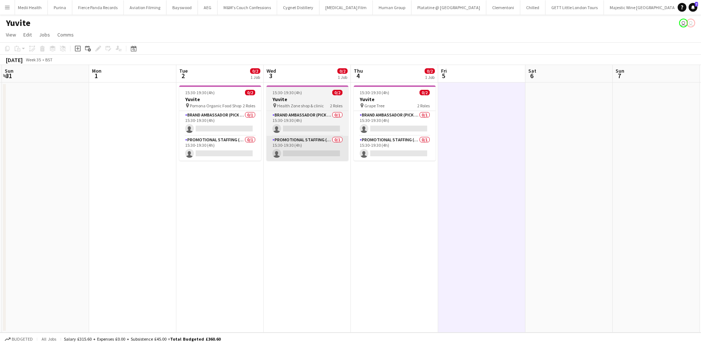
scroll to position [0, 352]
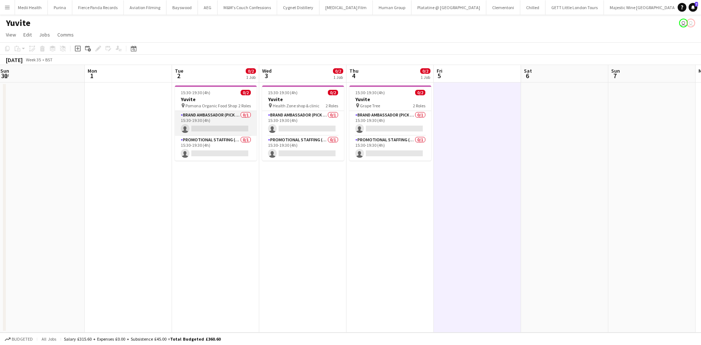
click at [229, 118] on app-card-role "Brand Ambassador (Pick up) 0/1 15:30-19:30 (4h) single-neutral-actions" at bounding box center [216, 123] width 82 height 25
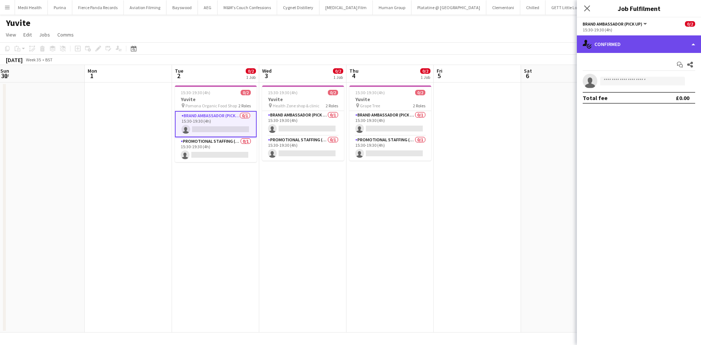
click at [625, 44] on div "single-neutral-actions-check-2 Confirmed" at bounding box center [639, 44] width 124 height 18
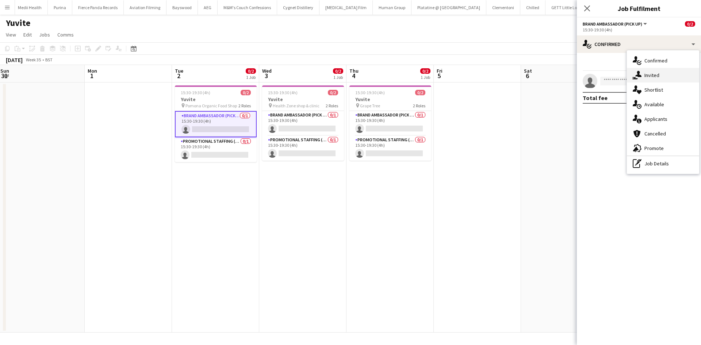
click at [658, 78] on div "single-neutral-actions-share-1 Invited" at bounding box center [663, 75] width 72 height 15
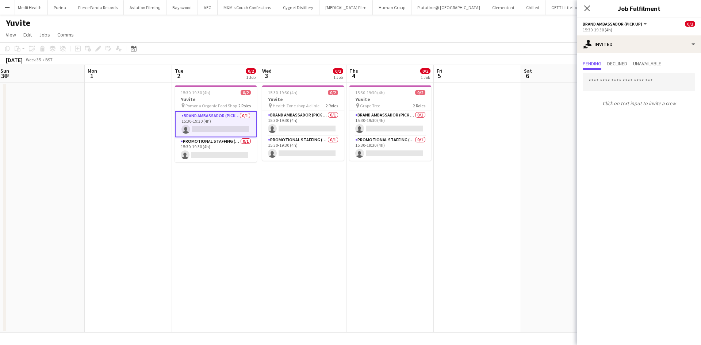
click at [634, 58] on div "Pending Declined Unavailable Click on text input to invite a crew" at bounding box center [639, 84] width 124 height 62
click at [618, 83] on input "text" at bounding box center [639, 82] width 112 height 18
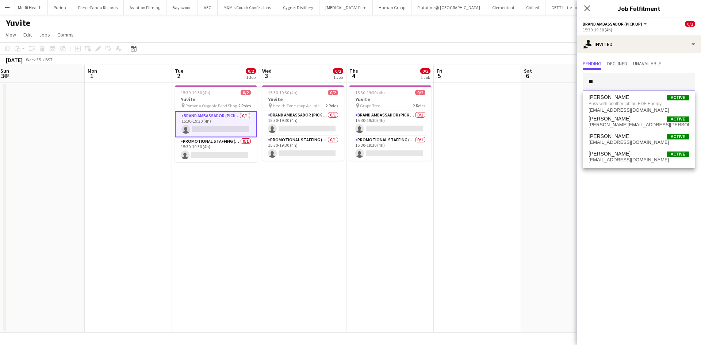
type input "*"
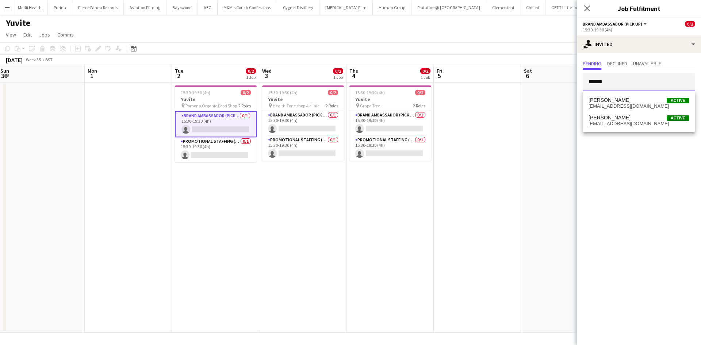
type input "******"
click at [643, 108] on span "koptieva1902@gmail.com" at bounding box center [639, 106] width 101 height 6
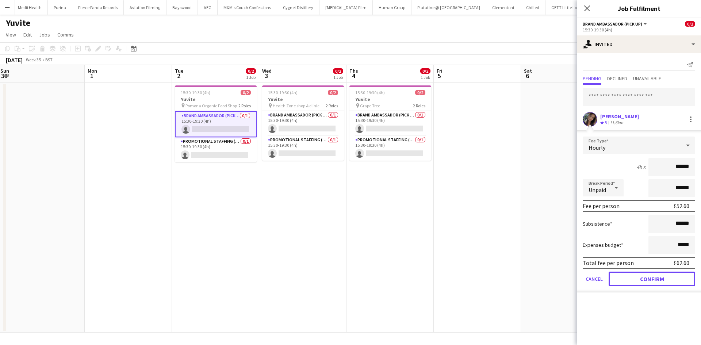
drag, startPoint x: 657, startPoint y: 280, endPoint x: 543, endPoint y: 233, distance: 123.3
click at [658, 280] on button "Confirm" at bounding box center [652, 279] width 87 height 15
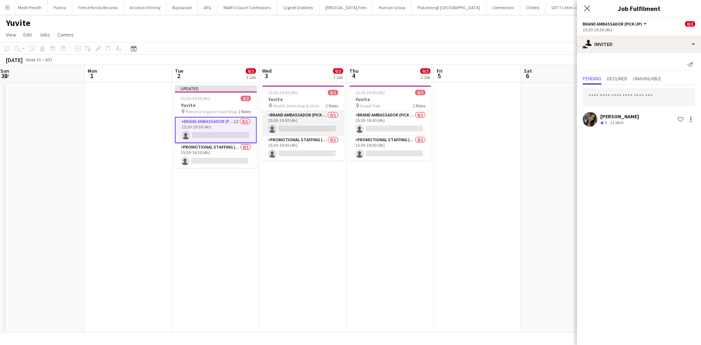
click at [314, 115] on app-card-role "Brand Ambassador (Pick up) 0/1 15:30-19:30 (4h) single-neutral-actions" at bounding box center [303, 123] width 82 height 25
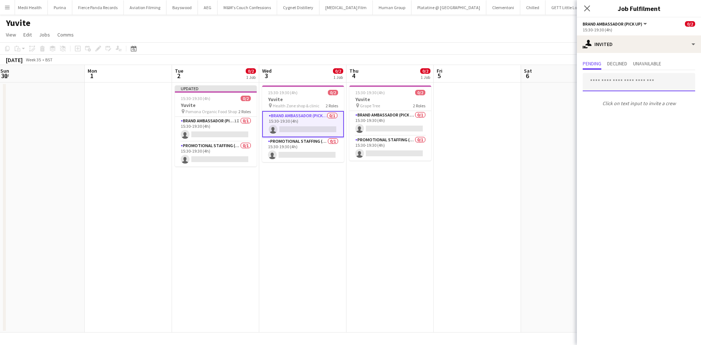
click at [604, 84] on input "text" at bounding box center [639, 82] width 112 height 18
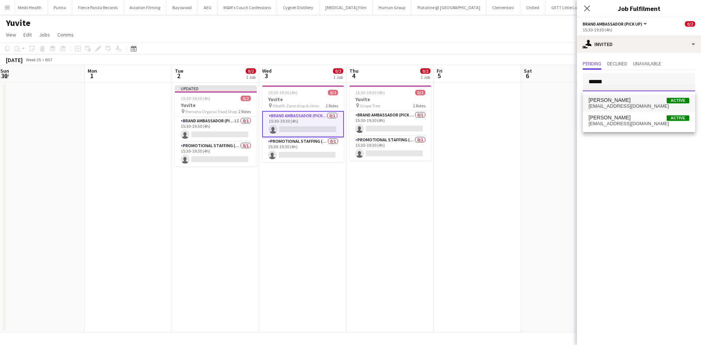
type input "******"
click at [636, 110] on mat-option "Mariia Koptieva Active koptieva1902@gmail.com" at bounding box center [639, 103] width 112 height 18
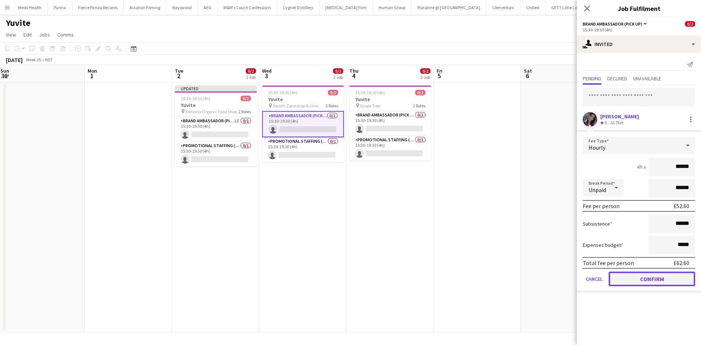
click at [665, 281] on button "Confirm" at bounding box center [652, 279] width 87 height 15
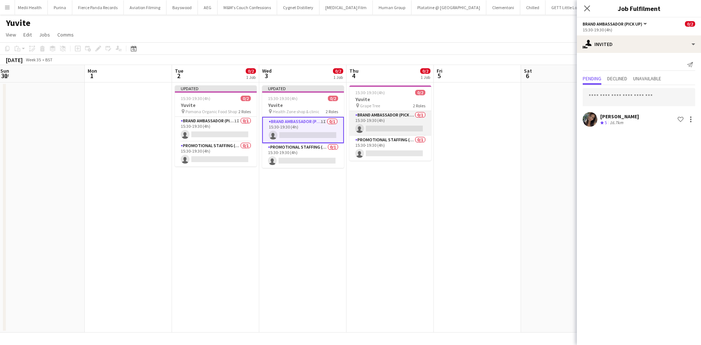
click at [401, 115] on app-card-role "Brand Ambassador (Pick up) 0/1 15:30-19:30 (4h) single-neutral-actions" at bounding box center [391, 123] width 82 height 25
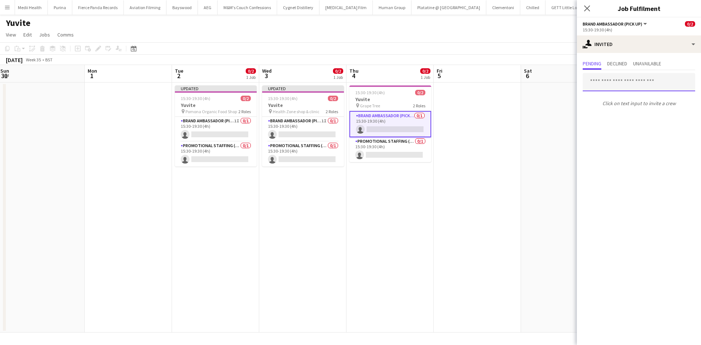
click at [622, 80] on input "text" at bounding box center [639, 82] width 112 height 18
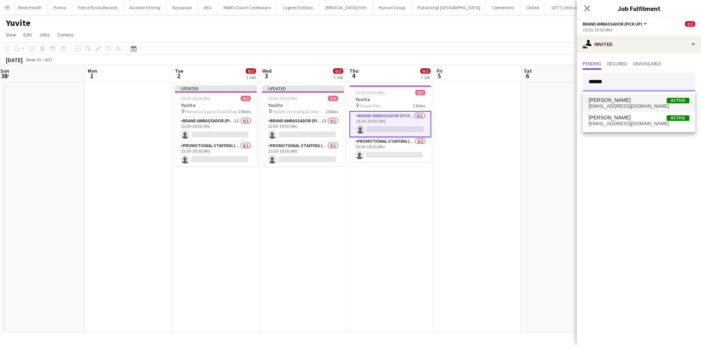
type input "******"
click at [623, 99] on span "Mariia Koptieva" at bounding box center [610, 100] width 42 height 6
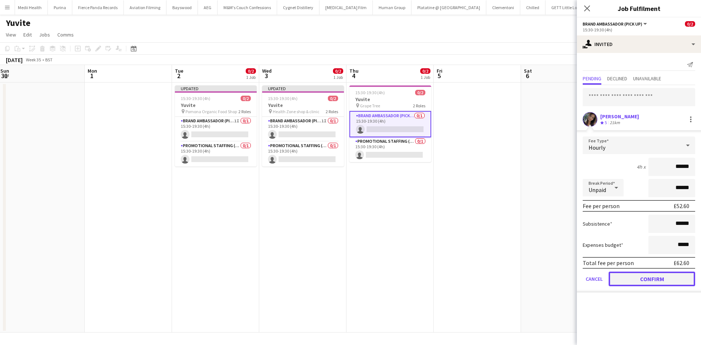
click at [656, 279] on button "Confirm" at bounding box center [652, 279] width 87 height 15
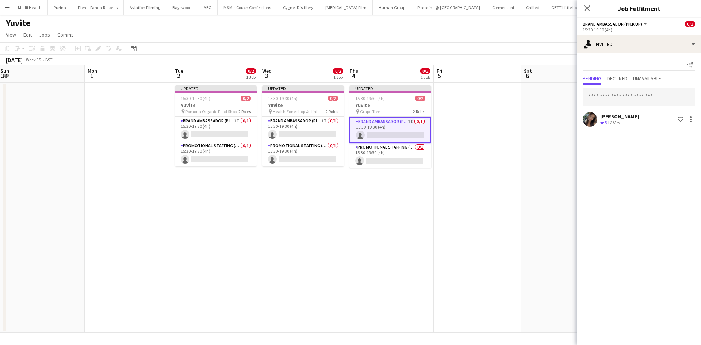
click at [517, 184] on app-date-cell at bounding box center [477, 208] width 87 height 250
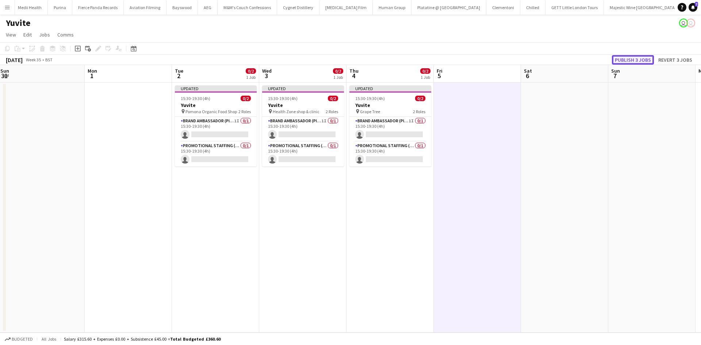
click at [629, 60] on button "Publish 3 jobs" at bounding box center [633, 59] width 42 height 9
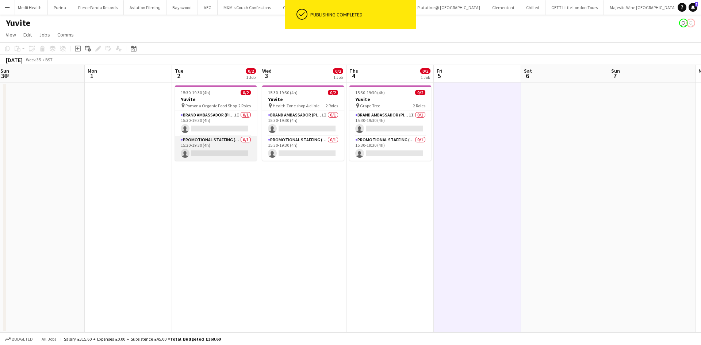
click at [237, 140] on app-card-role "Promotional Staffing (Brand Ambassadors) 0/1 15:30-19:30 (4h) single-neutral-ac…" at bounding box center [216, 148] width 82 height 25
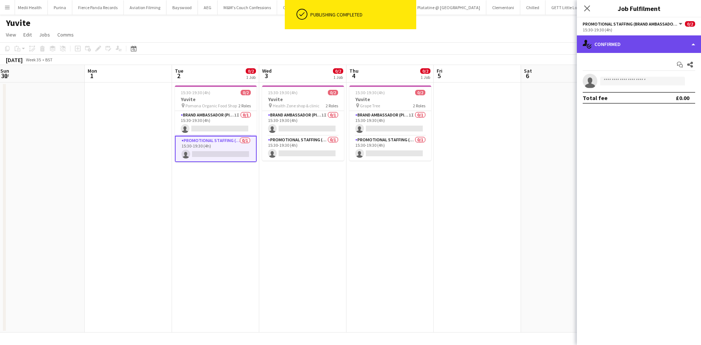
click at [638, 39] on div "single-neutral-actions-check-2 Confirmed" at bounding box center [639, 44] width 124 height 18
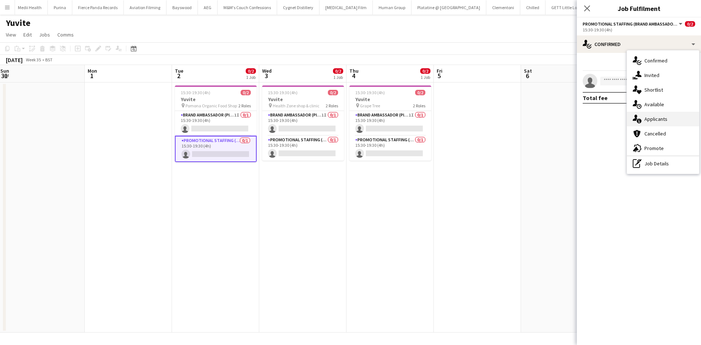
click at [668, 116] on div "single-neutral-actions-information Applicants" at bounding box center [663, 119] width 72 height 15
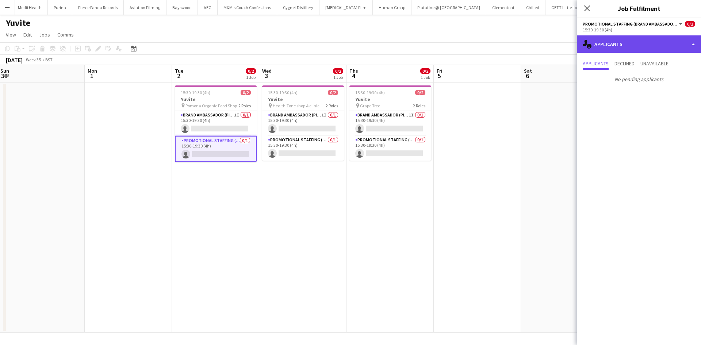
click at [617, 41] on div "single-neutral-actions-information Applicants" at bounding box center [639, 44] width 124 height 18
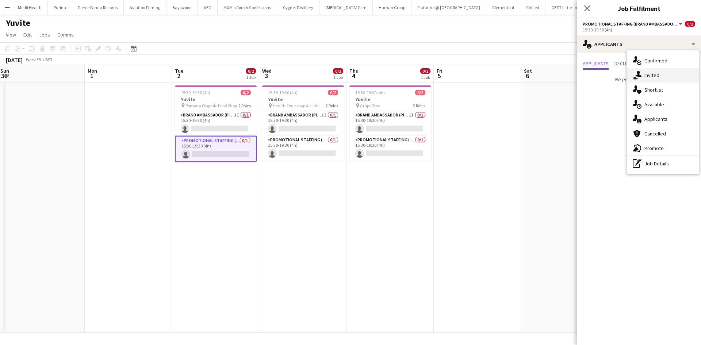
click at [657, 76] on div "single-neutral-actions-share-1 Invited" at bounding box center [663, 75] width 72 height 15
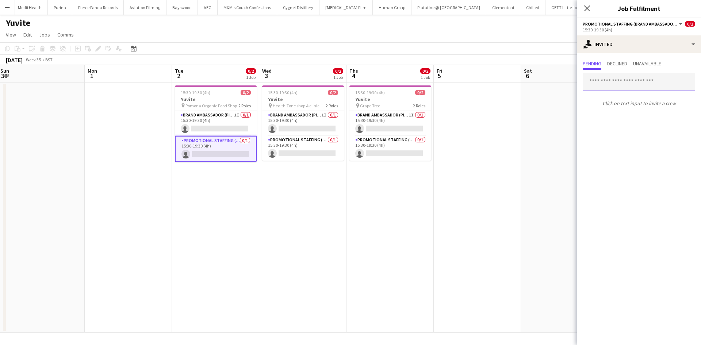
click at [623, 83] on input "text" at bounding box center [639, 82] width 112 height 18
type input "*"
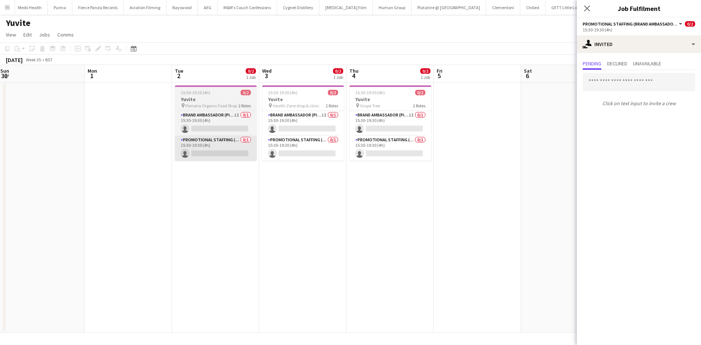
click at [218, 149] on app-card-role "Promotional Staffing (Brand Ambassadors) 0/1 15:30-19:30 (4h) single-neutral-ac…" at bounding box center [216, 148] width 82 height 25
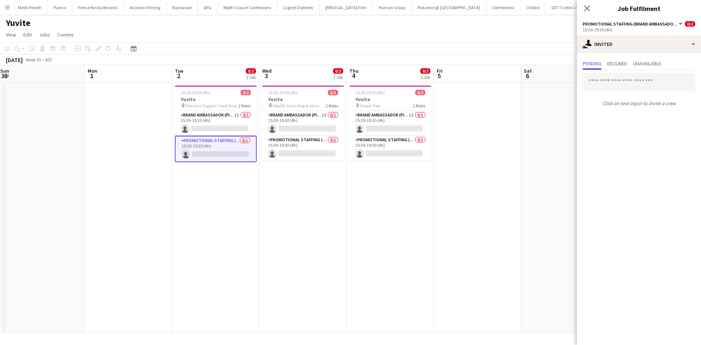
scroll to position [0, 351]
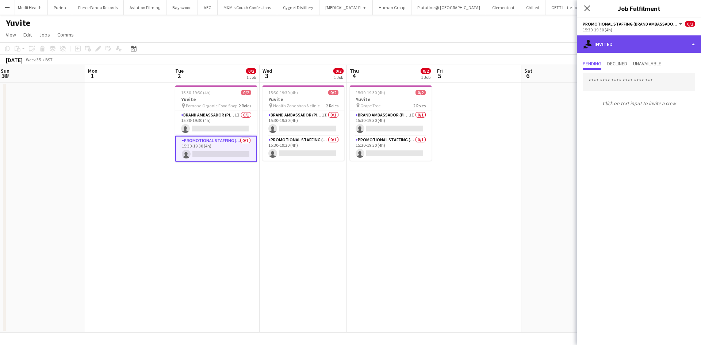
click at [637, 46] on div "single-neutral-actions-share-1 Invited" at bounding box center [639, 44] width 124 height 18
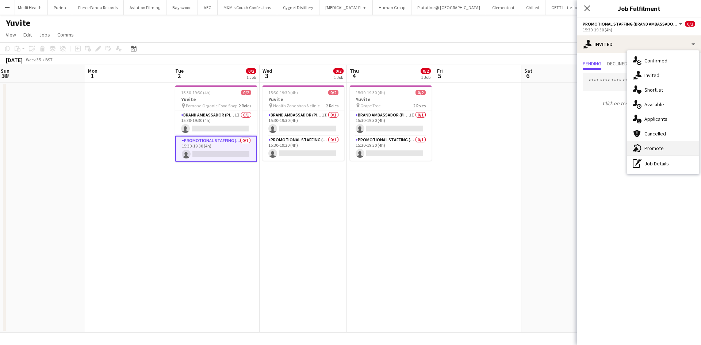
click at [664, 149] on div "advertising-megaphone Promote" at bounding box center [663, 148] width 72 height 15
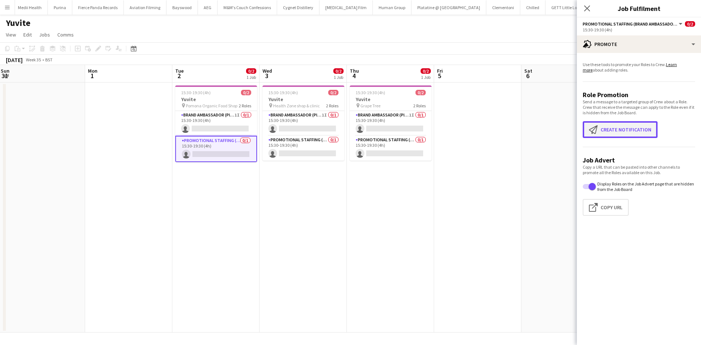
click at [627, 129] on button "Create notification Create notification" at bounding box center [620, 129] width 75 height 17
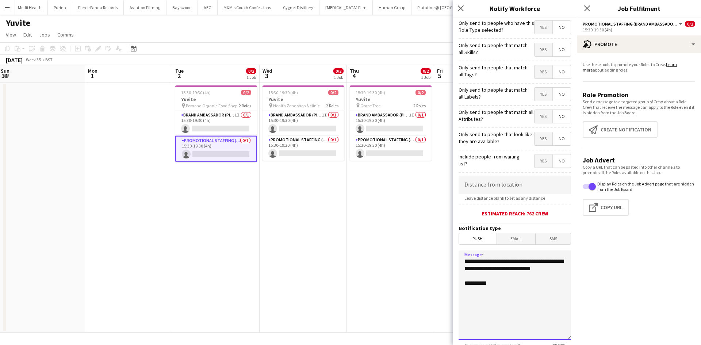
drag, startPoint x: 517, startPoint y: 295, endPoint x: 454, endPoint y: 236, distance: 86.0
click at [454, 236] on form "**********" at bounding box center [515, 210] width 124 height 385
click at [535, 309] on textarea "**********" at bounding box center [515, 295] width 112 height 89
click at [523, 283] on textarea "**********" at bounding box center [515, 295] width 112 height 89
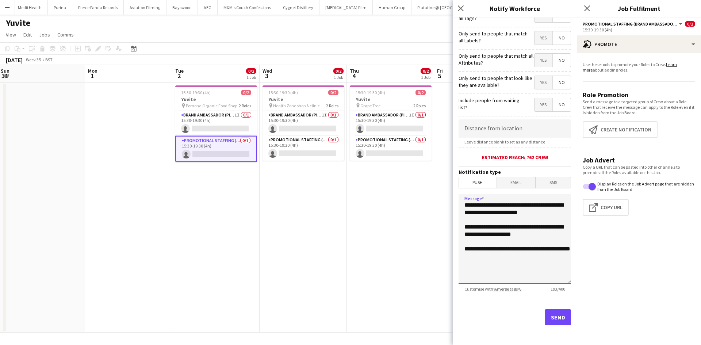
scroll to position [57, 0]
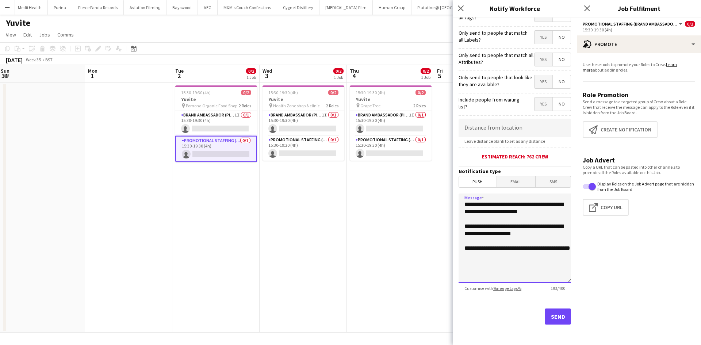
drag, startPoint x: 505, startPoint y: 253, endPoint x: 453, endPoint y: 193, distance: 79.7
click at [453, 193] on body "Menu Boards Boards Boards All jobs Status Workforce Workforce My Workforce Recr…" at bounding box center [350, 172] width 701 height 345
type textarea "**********"
click at [488, 123] on input at bounding box center [515, 128] width 112 height 18
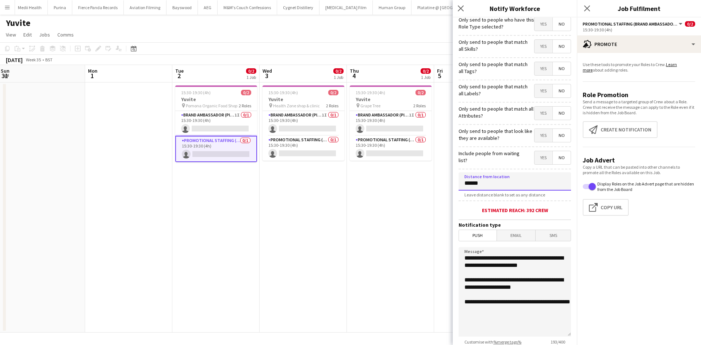
scroll to position [0, 0]
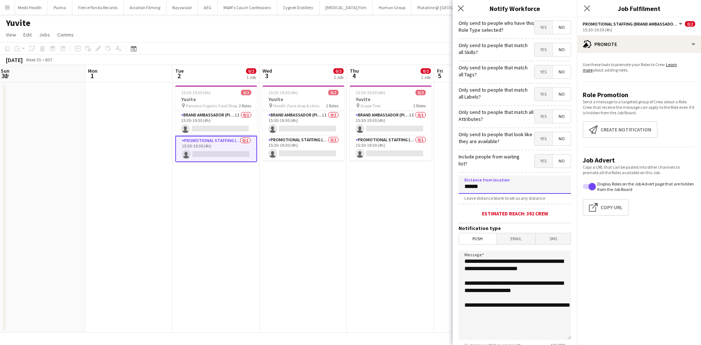
type input "******"
click at [515, 322] on textarea "**********" at bounding box center [515, 295] width 112 height 89
click at [504, 301] on textarea "**********" at bounding box center [515, 295] width 112 height 89
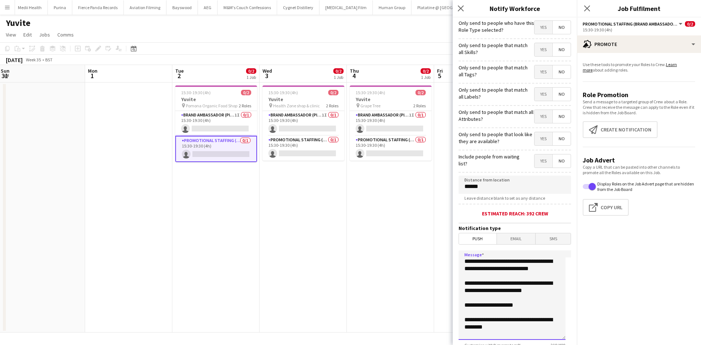
drag, startPoint x: 505, startPoint y: 318, endPoint x: 435, endPoint y: 228, distance: 113.7
click at [435, 228] on body "Menu Boards Boards Boards All jobs Status Workforce Workforce My Workforce Recr…" at bounding box center [350, 172] width 701 height 345
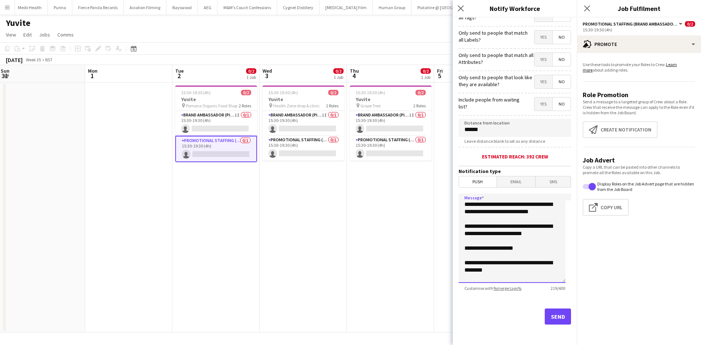
type textarea "**********"
click at [554, 320] on button "Send" at bounding box center [558, 317] width 26 height 16
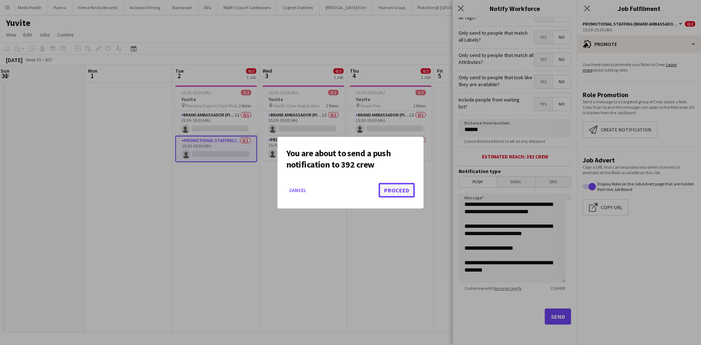
click at [389, 187] on button "Proceed" at bounding box center [397, 190] width 36 height 15
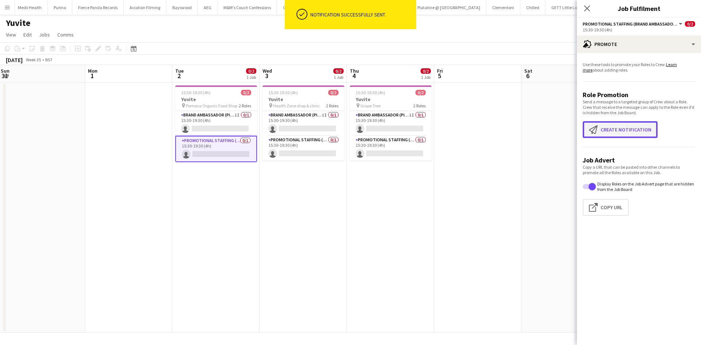
click at [611, 131] on button "Create notification Create notification" at bounding box center [620, 129] width 75 height 17
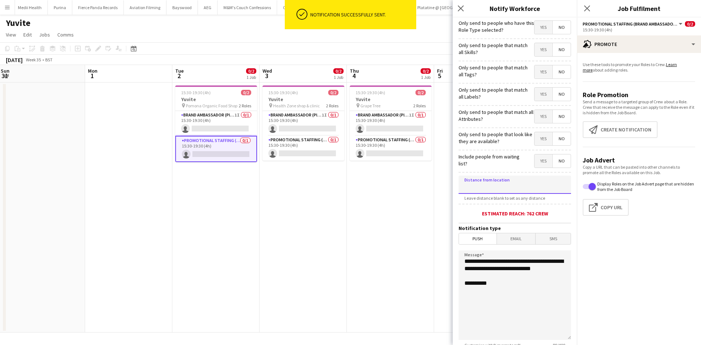
click at [503, 187] on input at bounding box center [515, 185] width 112 height 18
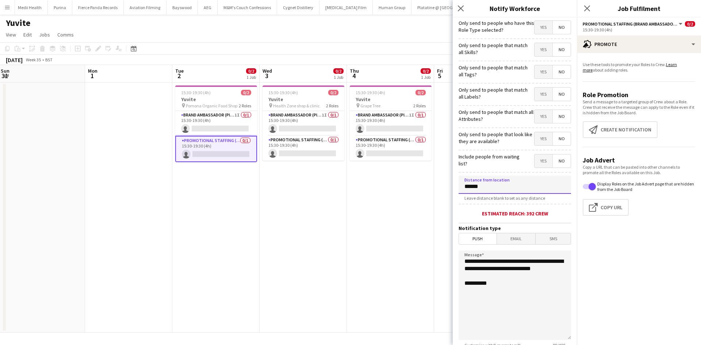
type input "******"
click at [505, 238] on span "Email" at bounding box center [516, 238] width 39 height 11
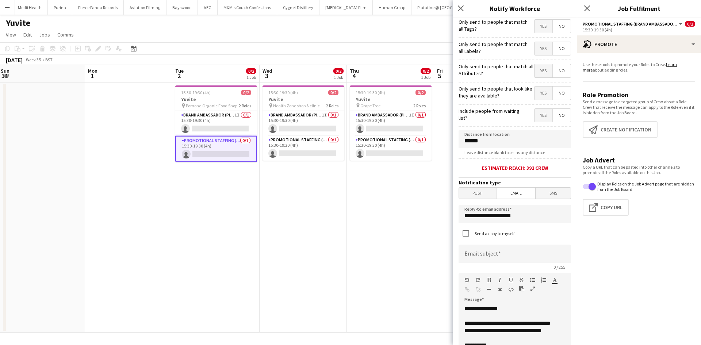
scroll to position [110, 0]
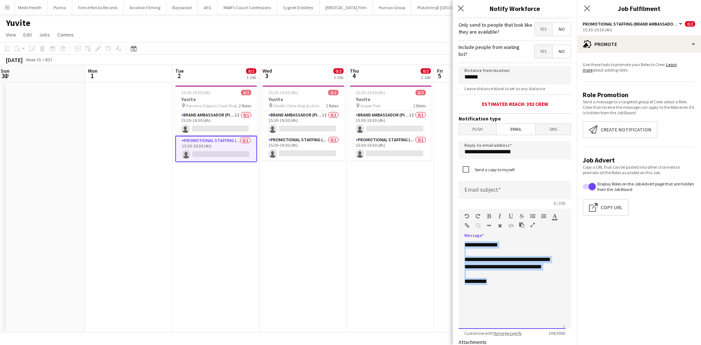
drag, startPoint x: 520, startPoint y: 299, endPoint x: 455, endPoint y: 227, distance: 97.2
click at [455, 226] on form "**********" at bounding box center [515, 200] width 124 height 585
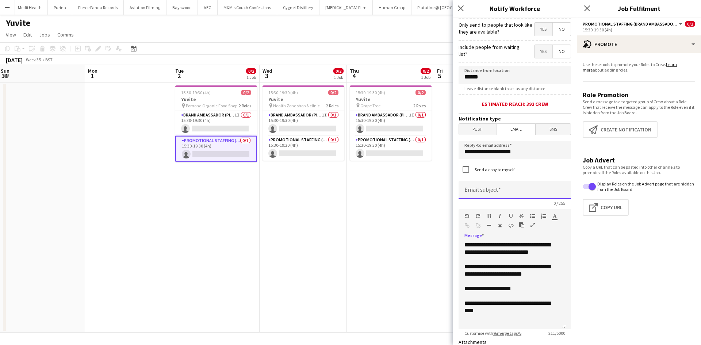
click at [480, 184] on input at bounding box center [515, 190] width 112 height 18
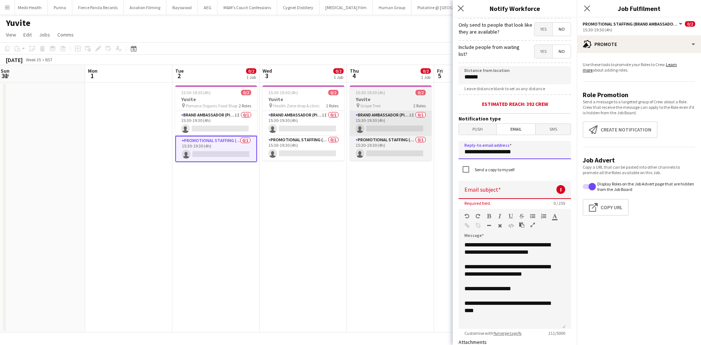
drag, startPoint x: 527, startPoint y: 152, endPoint x: 378, endPoint y: 125, distance: 152.2
click at [378, 125] on body "Menu Boards Boards Boards All jobs Status Workforce Workforce My Workforce Recr…" at bounding box center [350, 172] width 701 height 345
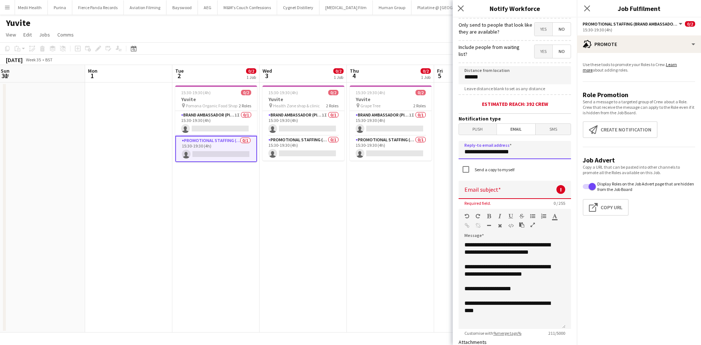
type input "**********"
drag, startPoint x: 491, startPoint y: 199, endPoint x: 491, endPoint y: 194, distance: 5.1
click at [491, 196] on input at bounding box center [515, 190] width 112 height 18
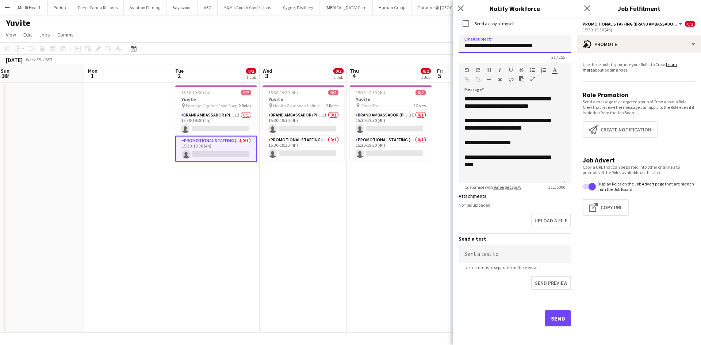
scroll to position [257, 0]
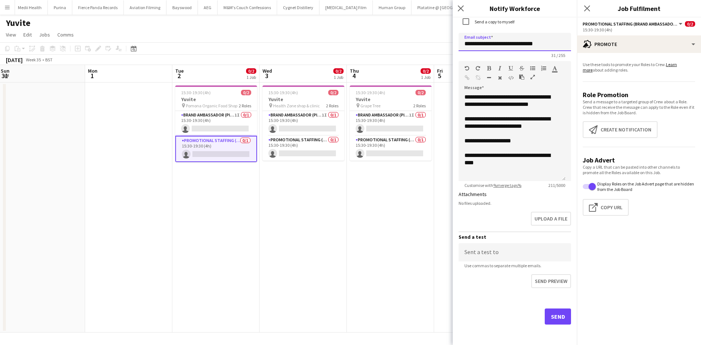
type input "**********"
click at [552, 314] on button "Send" at bounding box center [558, 317] width 26 height 16
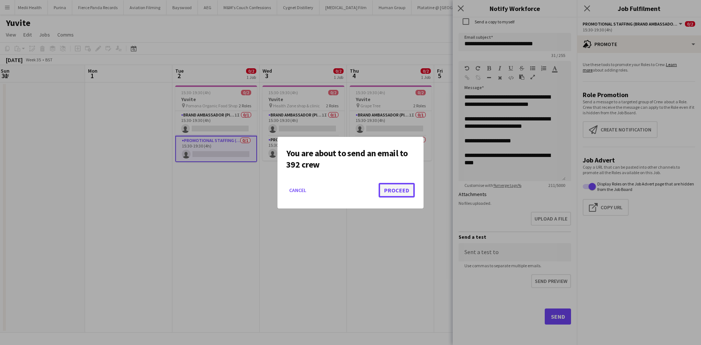
click at [393, 185] on button "Proceed" at bounding box center [397, 190] width 36 height 15
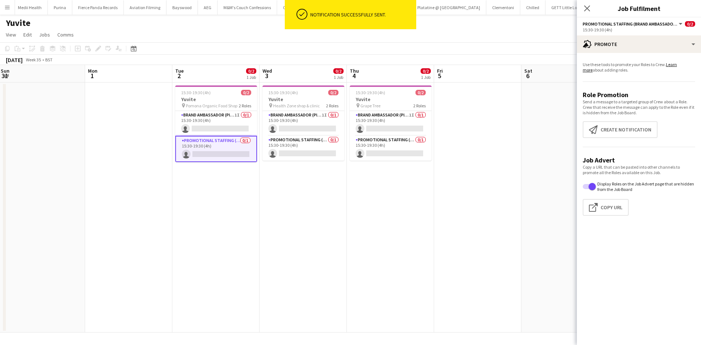
click at [400, 195] on app-date-cell "15:30-19:30 (4h) 0/2 Yuvite pin Grape Tree 2 Roles Brand Ambassador (Pick up) 1…" at bounding box center [390, 208] width 87 height 250
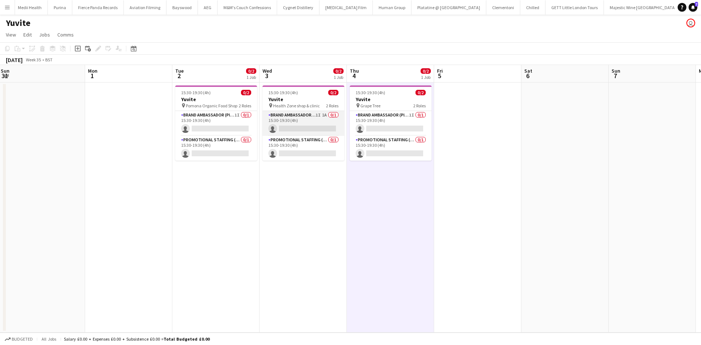
click at [323, 116] on app-card-role "Brand Ambassador (Pick up) 1I 1A 0/1 15:30-19:30 (4h) single-neutral-actions" at bounding box center [304, 123] width 82 height 25
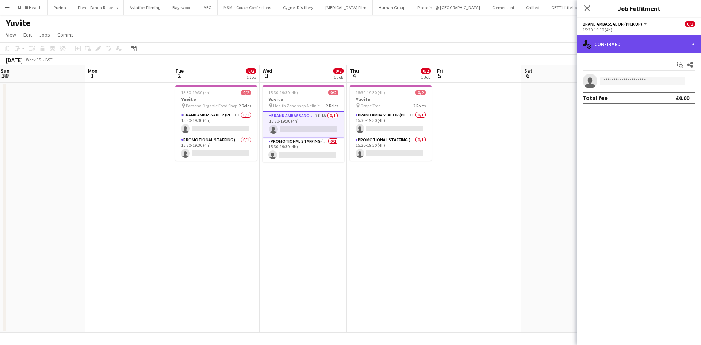
click at [634, 39] on div "single-neutral-actions-check-2 Confirmed" at bounding box center [639, 44] width 124 height 18
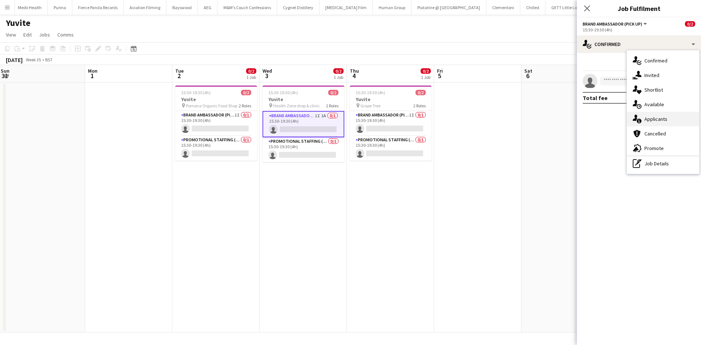
click at [675, 126] on div "single-neutral-actions-information Applicants" at bounding box center [663, 119] width 72 height 15
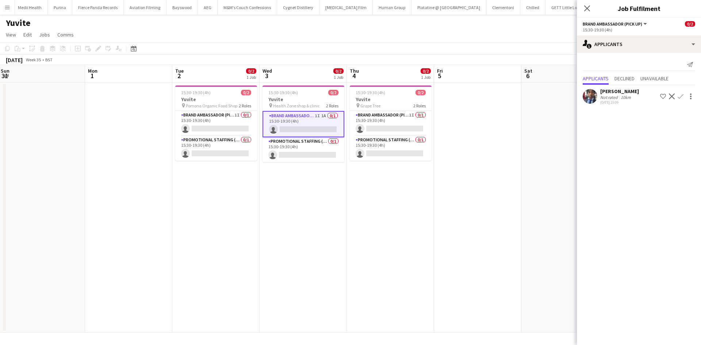
click at [589, 95] on app-user-avatar at bounding box center [590, 96] width 15 height 15
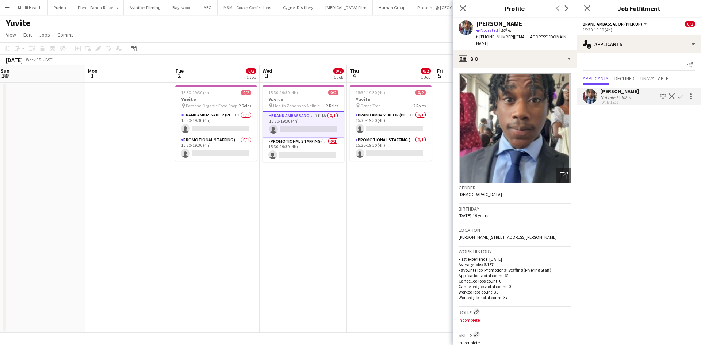
click at [267, 190] on app-date-cell "15:30-19:30 (4h) 0/2 Yuvite pin Health Zone shop & clinic 2 Roles Brand Ambassa…" at bounding box center [303, 208] width 87 height 250
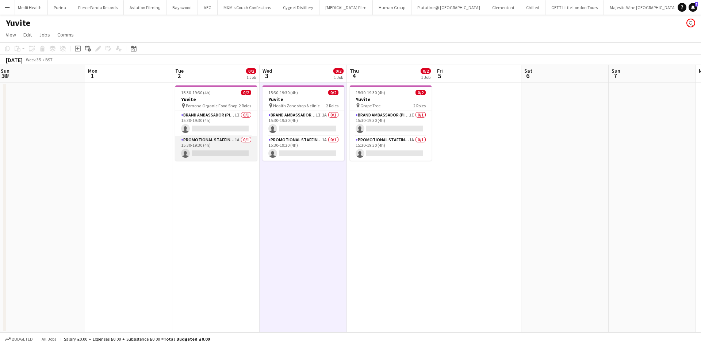
click at [240, 142] on app-card-role "Promotional Staffing (Brand Ambassadors) 1A 0/1 15:30-19:30 (4h) single-neutral…" at bounding box center [216, 148] width 82 height 25
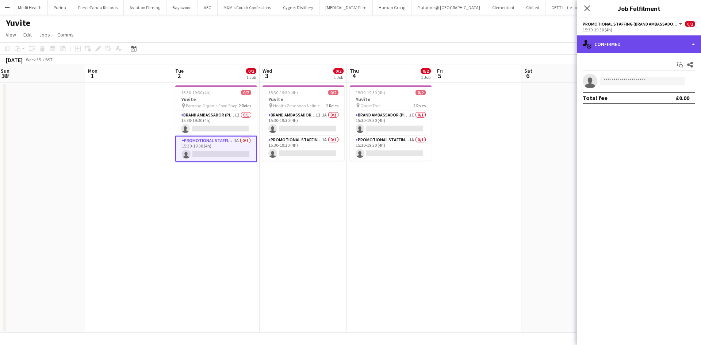
click at [642, 42] on div "single-neutral-actions-check-2 Confirmed" at bounding box center [639, 44] width 124 height 18
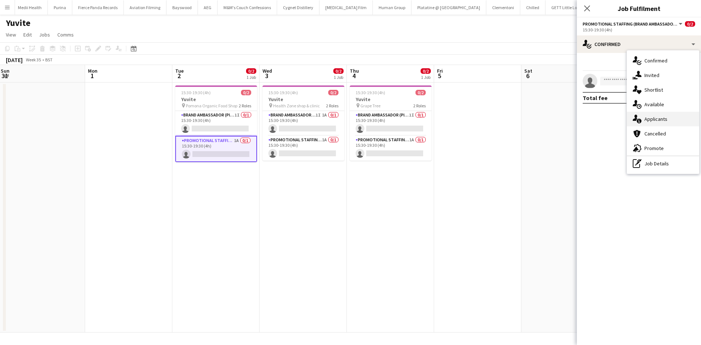
click at [668, 123] on div "single-neutral-actions-information Applicants" at bounding box center [663, 119] width 72 height 15
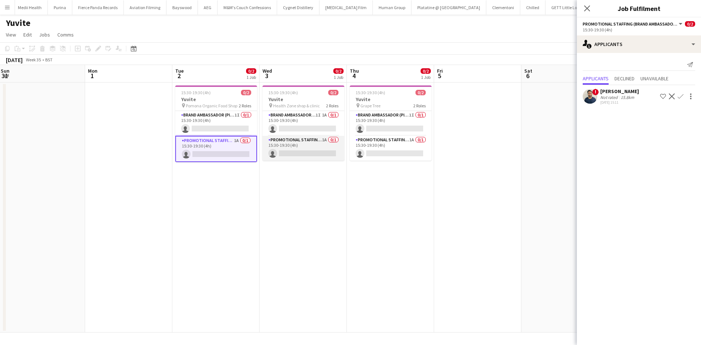
click at [319, 139] on app-card-role "Promotional Staffing (Brand Ambassadors) 1A 0/1 15:30-19:30 (4h) single-neutral…" at bounding box center [304, 148] width 82 height 25
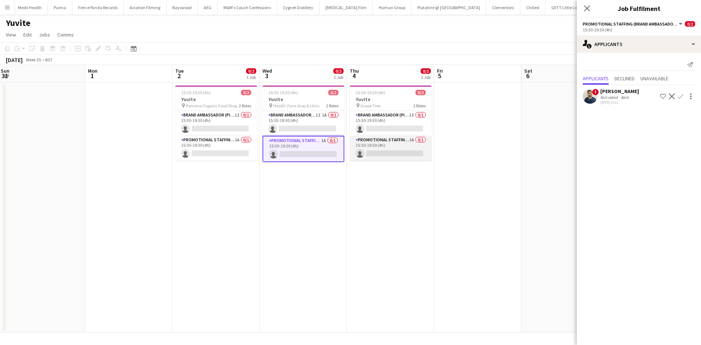
click at [411, 140] on app-card-role "Promotional Staffing (Brand Ambassadors) 1A 0/1 15:30-19:30 (4h) single-neutral…" at bounding box center [391, 148] width 82 height 25
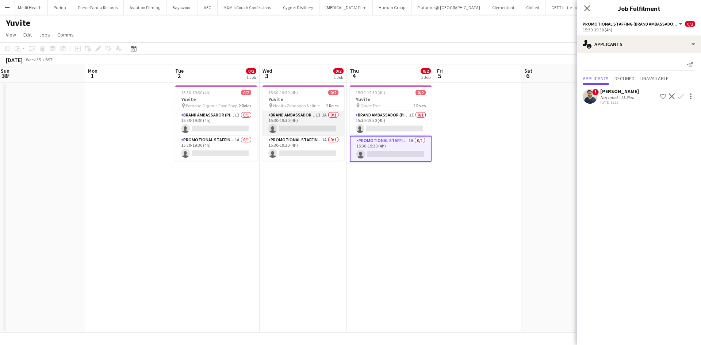
click at [324, 114] on app-card-role "Brand Ambassador (Pick up) 1I 1A 0/1 15:30-19:30 (4h) single-neutral-actions" at bounding box center [304, 123] width 82 height 25
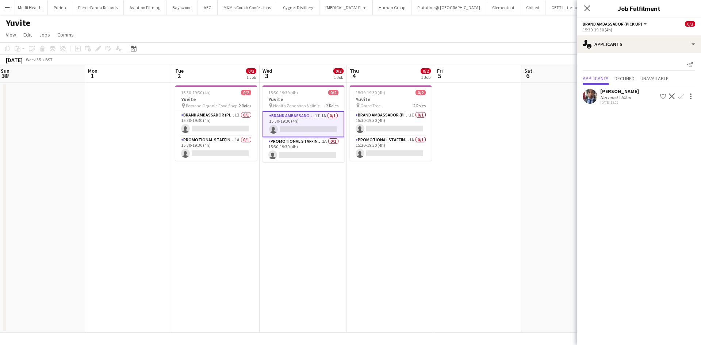
click at [512, 225] on app-date-cell at bounding box center [477, 208] width 87 height 250
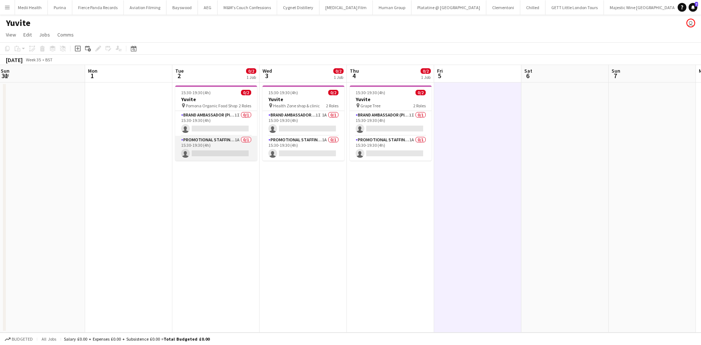
click at [239, 141] on app-card-role "Promotional Staffing (Brand Ambassadors) 1A 0/1 15:30-19:30 (4h) single-neutral…" at bounding box center [216, 148] width 82 height 25
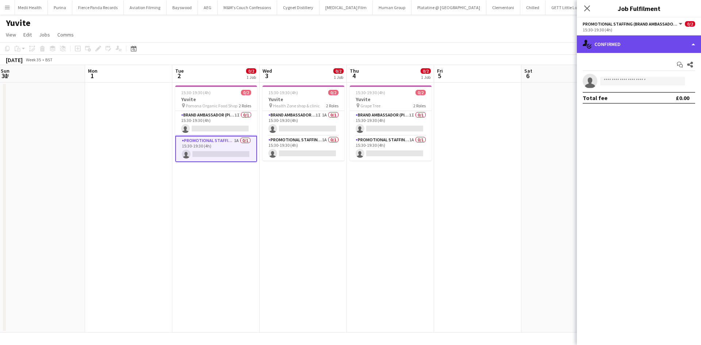
click at [648, 41] on div "single-neutral-actions-check-2 Confirmed" at bounding box center [639, 44] width 124 height 18
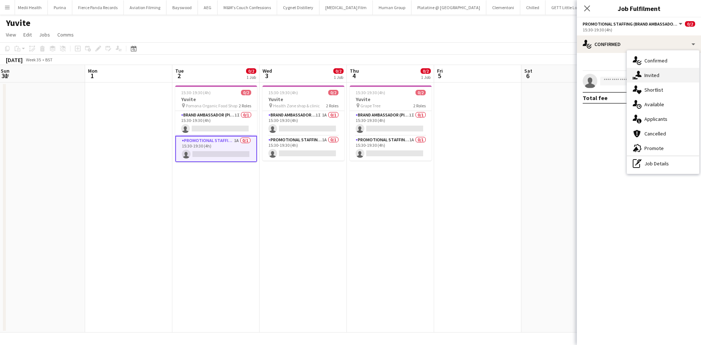
click at [650, 74] on div "single-neutral-actions-share-1 Invited" at bounding box center [663, 75] width 72 height 15
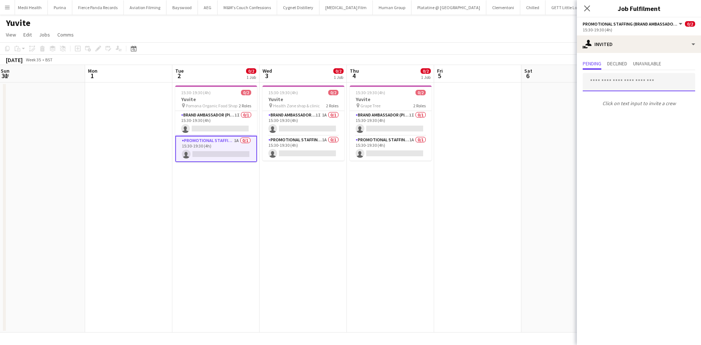
click at [627, 84] on input "text" at bounding box center [639, 82] width 112 height 18
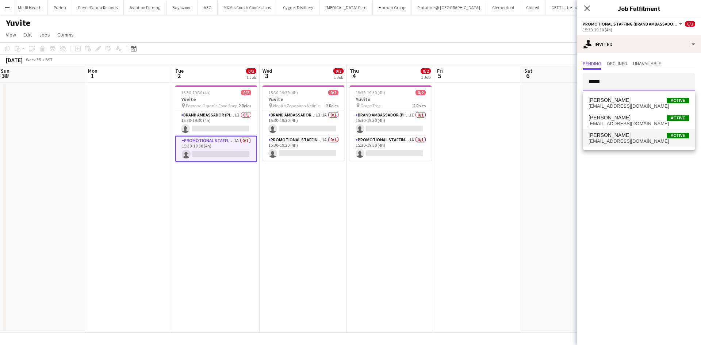
type input "*****"
click at [635, 144] on span "helenthenut@gmail.com" at bounding box center [639, 141] width 101 height 6
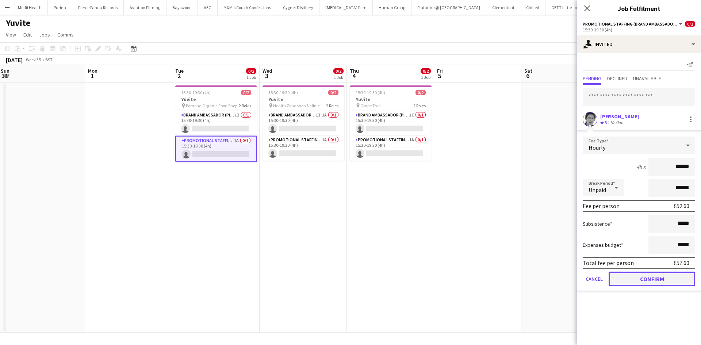
click at [649, 279] on button "Confirm" at bounding box center [652, 279] width 87 height 15
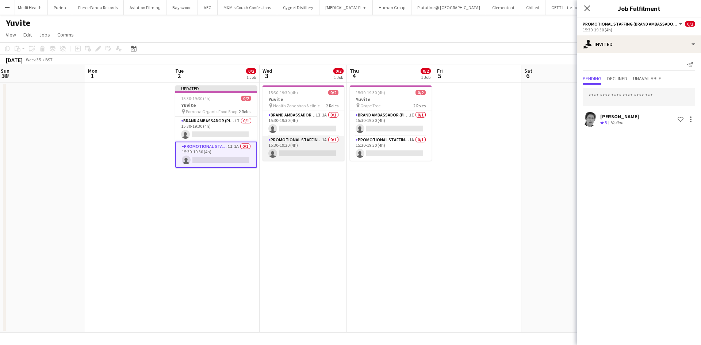
click at [320, 138] on app-card-role "Promotional Staffing (Brand Ambassadors) 1A 0/1 15:30-19:30 (4h) single-neutral…" at bounding box center [304, 148] width 82 height 25
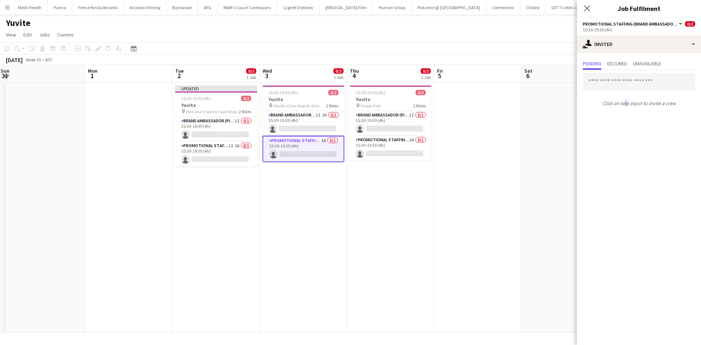
click at [623, 92] on div "Click on text input to invite a crew" at bounding box center [639, 89] width 124 height 39
click at [625, 85] on input "text" at bounding box center [639, 82] width 112 height 18
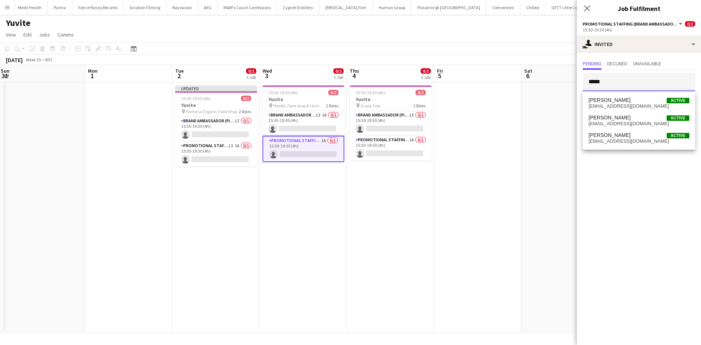
type input "*****"
click at [617, 142] on span "helenthenut@gmail.com" at bounding box center [639, 141] width 101 height 6
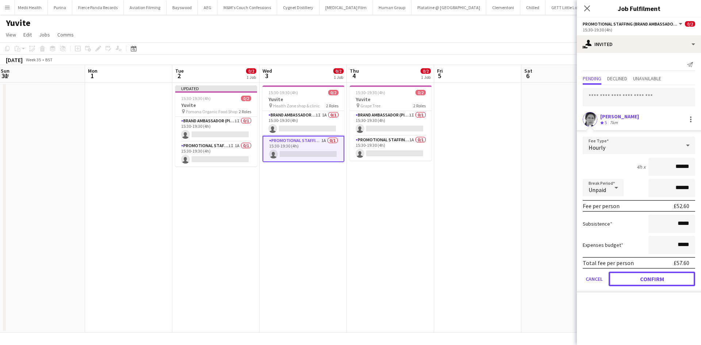
drag, startPoint x: 655, startPoint y: 278, endPoint x: 531, endPoint y: 224, distance: 135.0
click at [654, 278] on button "Confirm" at bounding box center [652, 279] width 87 height 15
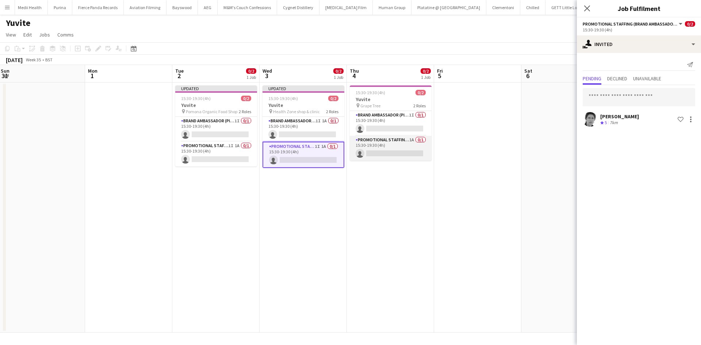
click at [404, 138] on app-card-role "Promotional Staffing (Brand Ambassadors) 1A 0/1 15:30-19:30 (4h) single-neutral…" at bounding box center [391, 148] width 82 height 25
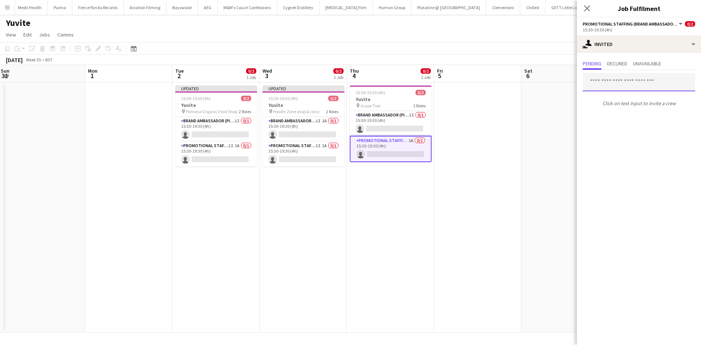
click at [621, 81] on input "text" at bounding box center [639, 82] width 112 height 18
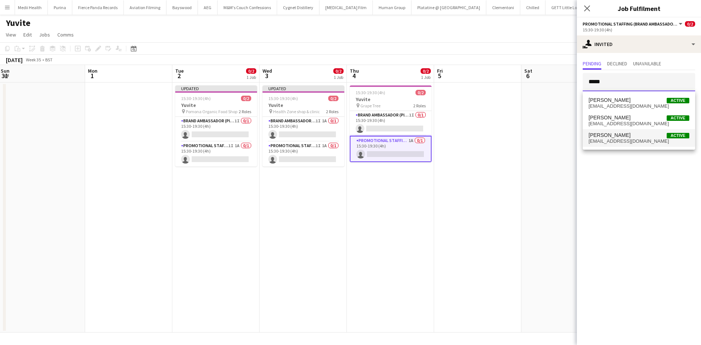
type input "*****"
click at [620, 140] on span "helenthenut@gmail.com" at bounding box center [639, 141] width 101 height 6
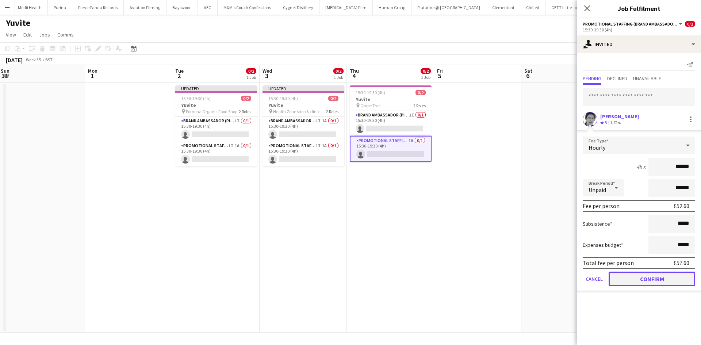
click at [643, 280] on button "Confirm" at bounding box center [652, 279] width 87 height 15
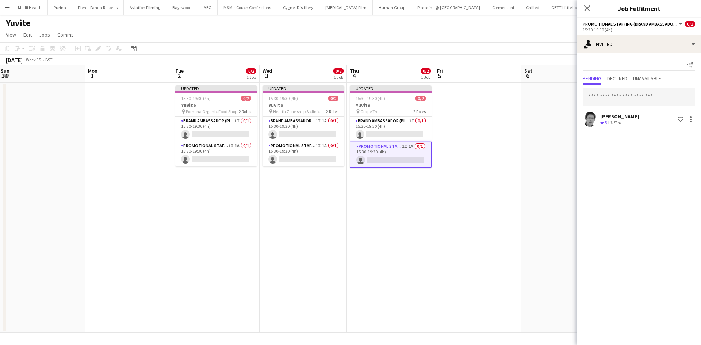
click at [519, 194] on app-date-cell at bounding box center [477, 208] width 87 height 250
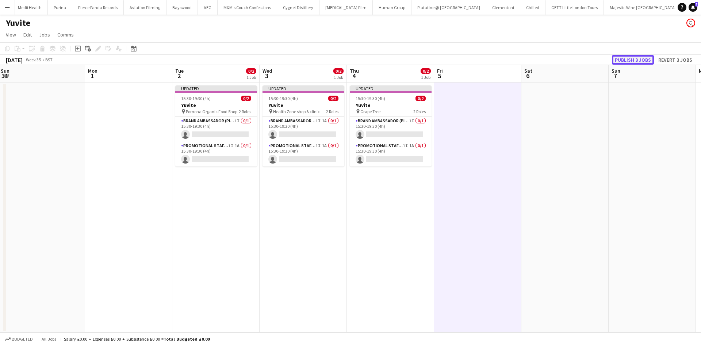
click at [627, 61] on button "Publish 3 jobs" at bounding box center [633, 59] width 42 height 9
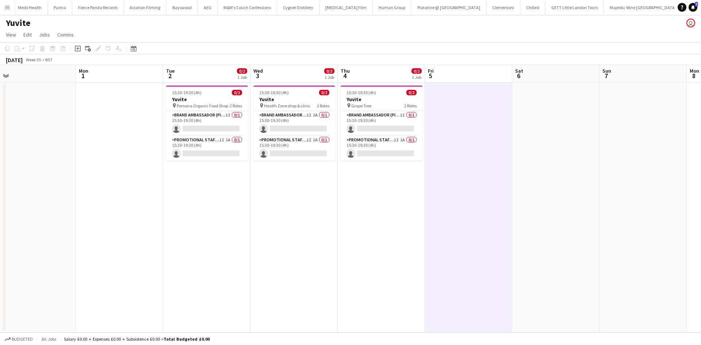
drag, startPoint x: 218, startPoint y: 179, endPoint x: 209, endPoint y: 176, distance: 10.0
click at [209, 176] on app-calendar-viewport "Wed 27 Thu 28 Fri 29 Sat 30 Sun 31 Mon 1 Tue 2 0/2 1 Job Wed 3 0/2 1 Job Thu 4 …" at bounding box center [350, 199] width 701 height 268
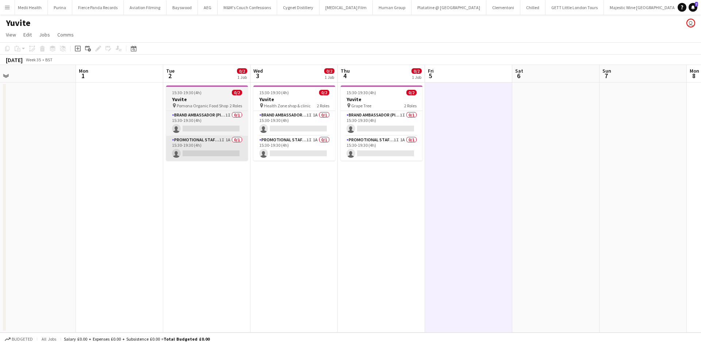
scroll to position [0, 361]
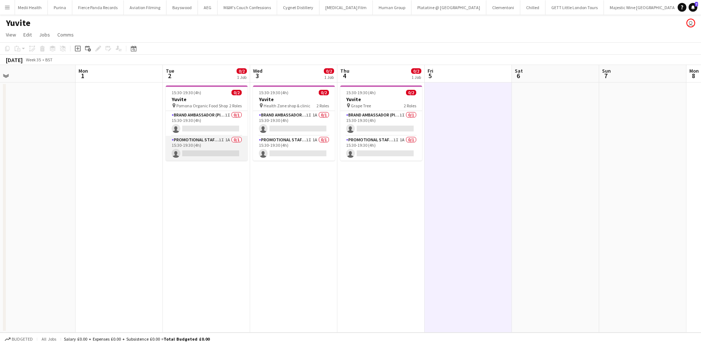
click at [227, 139] on app-card-role "Promotional Staffing (Brand Ambassadors) 1I 1A 0/1 15:30-19:30 (4h) single-neut…" at bounding box center [207, 148] width 82 height 25
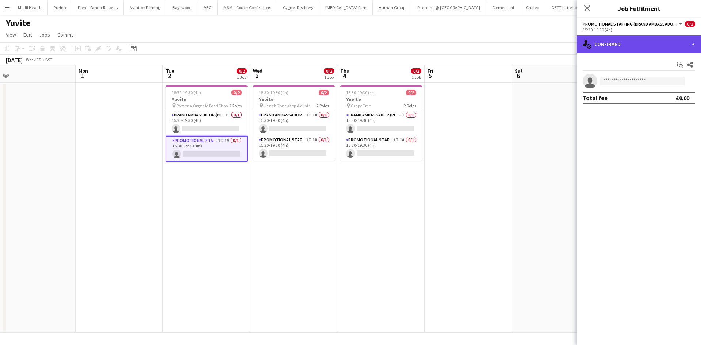
click at [594, 47] on div "single-neutral-actions-check-2 Confirmed" at bounding box center [639, 44] width 124 height 18
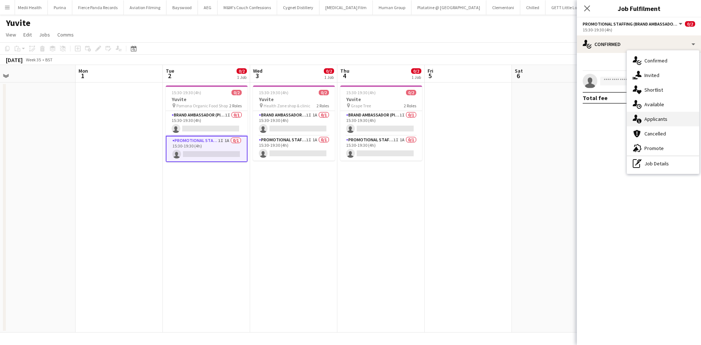
click at [675, 121] on div "single-neutral-actions-information Applicants" at bounding box center [663, 119] width 72 height 15
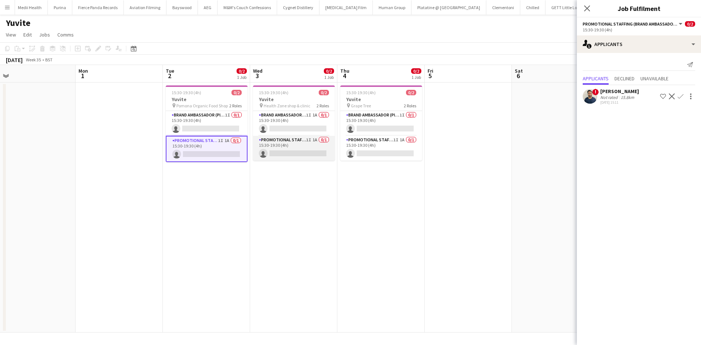
click at [310, 143] on app-card-role "Promotional Staffing (Brand Ambassadors) 1I 1A 0/1 15:30-19:30 (4h) single-neut…" at bounding box center [294, 148] width 82 height 25
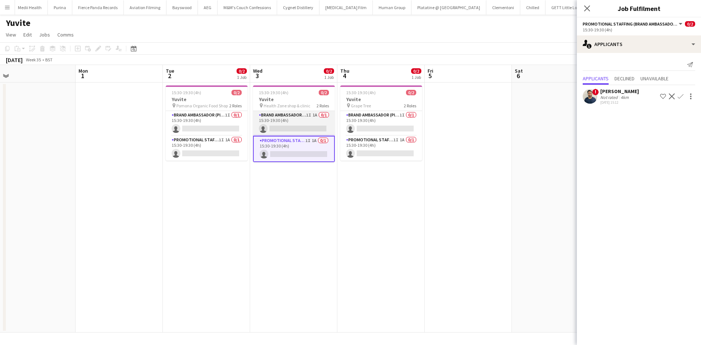
click at [315, 113] on app-card-role "Brand Ambassador (Pick up) 1I 1A 0/1 15:30-19:30 (4h) single-neutral-actions" at bounding box center [294, 123] width 82 height 25
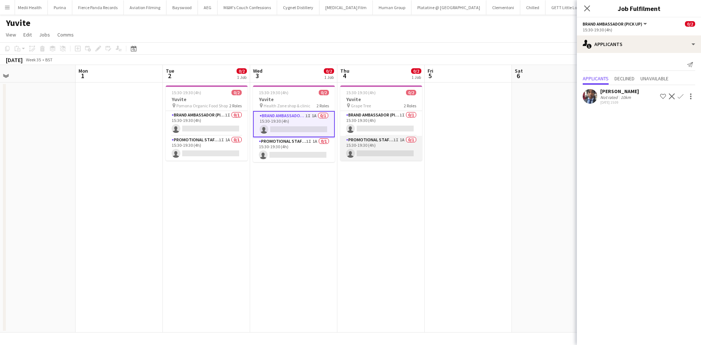
click at [406, 141] on app-card-role "Promotional Staffing (Brand Ambassadors) 1I 1A 0/1 15:30-19:30 (4h) single-neut…" at bounding box center [381, 148] width 82 height 25
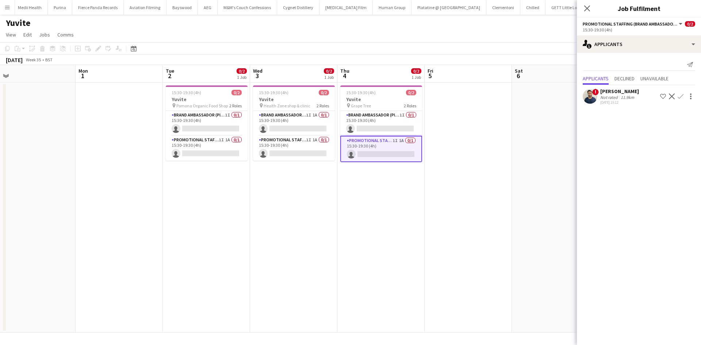
click at [400, 140] on app-card-role "Promotional Staffing (Brand Ambassadors) 1I 1A 0/1 15:30-19:30 (4h) single-neut…" at bounding box center [381, 149] width 82 height 26
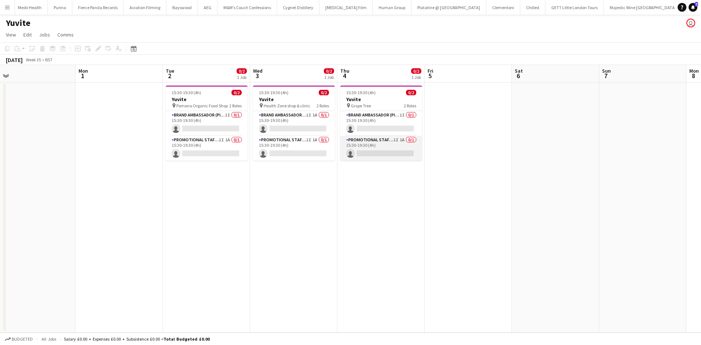
drag, startPoint x: 391, startPoint y: 141, endPoint x: 402, endPoint y: 140, distance: 11.7
click at [391, 140] on app-card-role "Promotional Staffing (Brand Ambassadors) 1I 1A 0/1 15:30-19:30 (4h) single-neut…" at bounding box center [381, 148] width 82 height 25
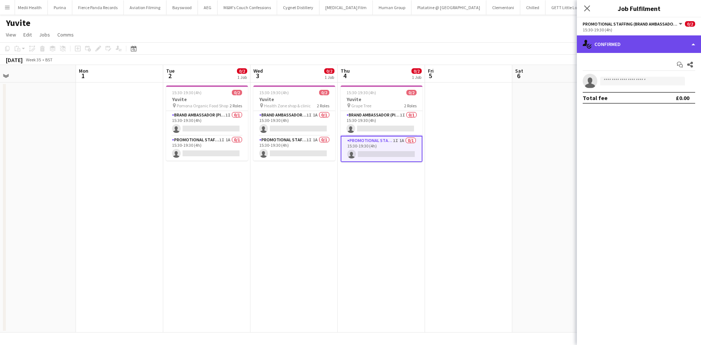
click at [653, 39] on div "single-neutral-actions-check-2 Confirmed" at bounding box center [639, 44] width 124 height 18
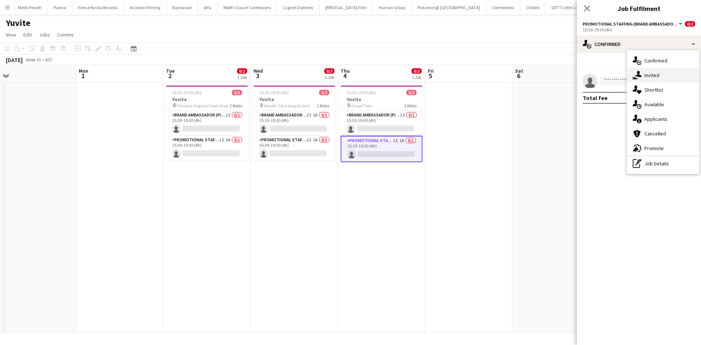
click at [648, 76] on div "single-neutral-actions-share-1 Invited" at bounding box center [663, 75] width 72 height 15
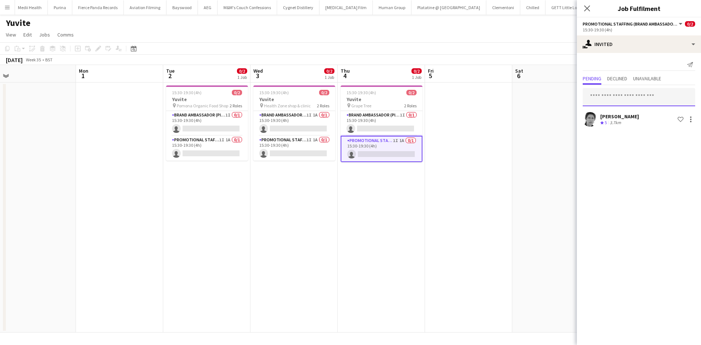
click at [610, 100] on input "text" at bounding box center [639, 97] width 112 height 18
type input "******"
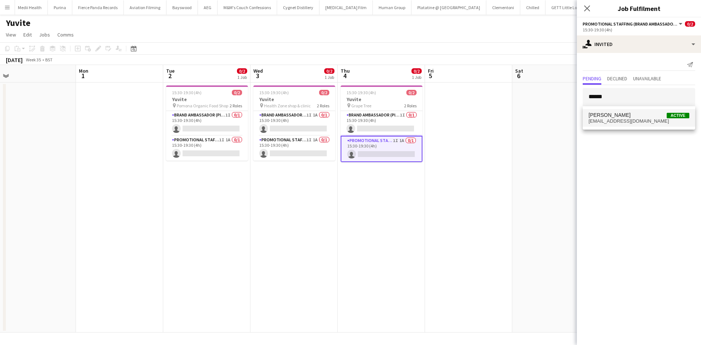
click at [639, 121] on span "babita.christie68@gmail.com" at bounding box center [639, 121] width 101 height 6
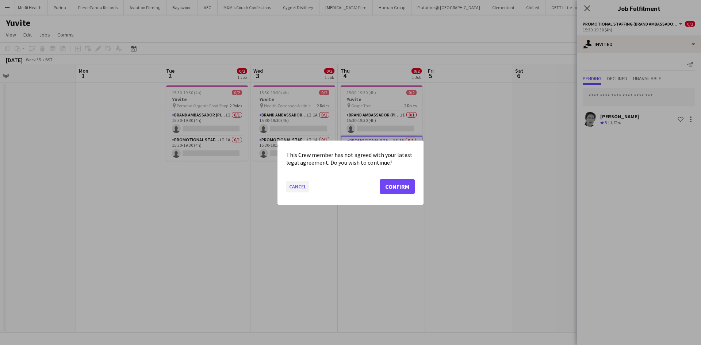
click at [298, 190] on button "Cancel" at bounding box center [297, 186] width 23 height 12
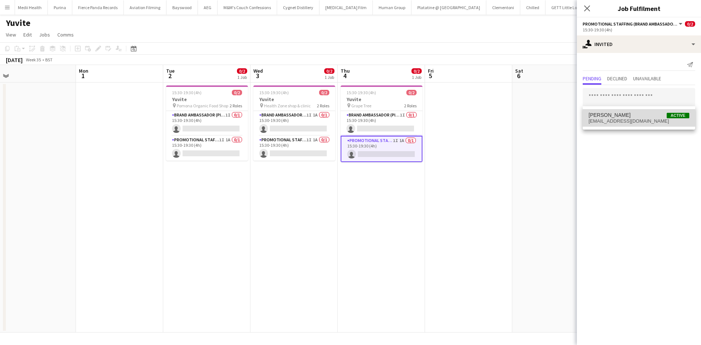
click at [634, 121] on span "babita.christie68@gmail.com" at bounding box center [639, 121] width 101 height 6
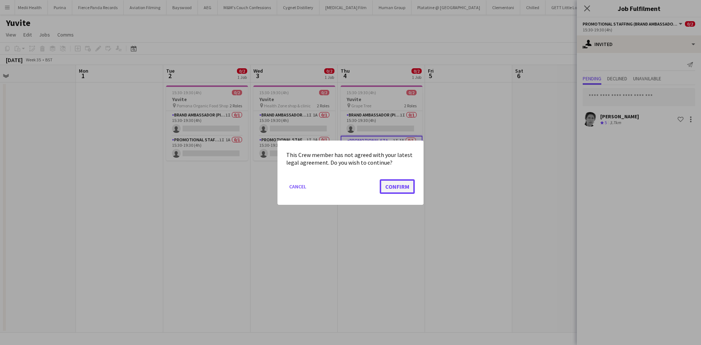
click at [408, 186] on button "Confirm" at bounding box center [397, 186] width 35 height 15
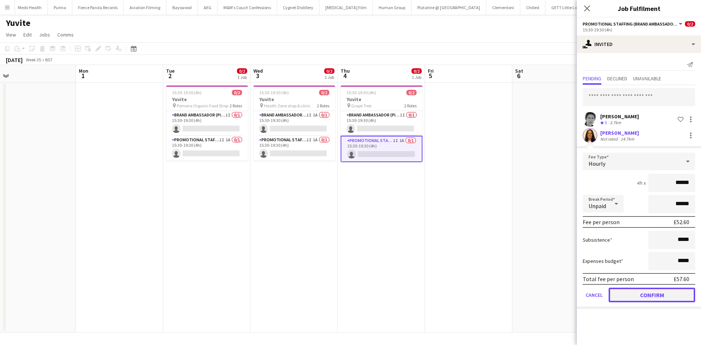
click at [649, 293] on button "Confirm" at bounding box center [652, 295] width 87 height 15
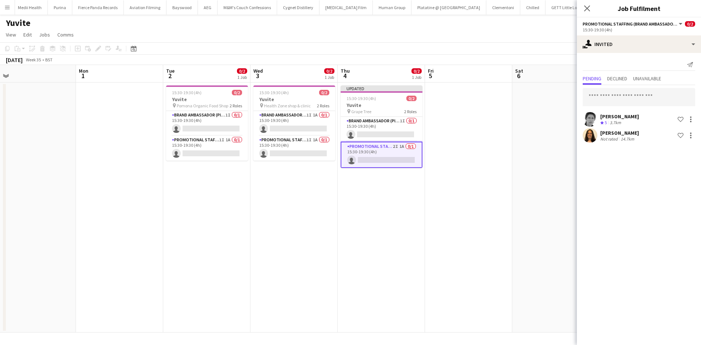
drag, startPoint x: 491, startPoint y: 229, endPoint x: 522, endPoint y: 186, distance: 52.4
click at [491, 228] on app-date-cell at bounding box center [468, 208] width 87 height 250
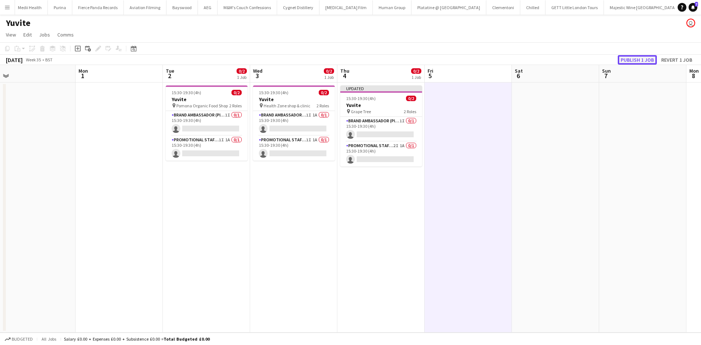
click at [646, 61] on button "Publish 1 job" at bounding box center [637, 59] width 39 height 9
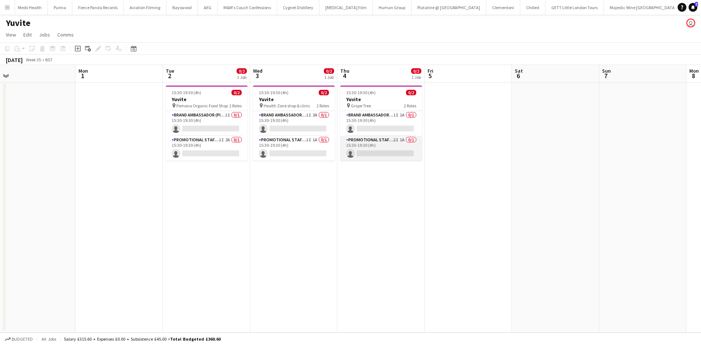
click at [398, 141] on app-card-role "Promotional Staffing (Brand Ambassadors) 2I 1A 0/1 15:30-19:30 (4h) single-neut…" at bounding box center [381, 148] width 82 height 25
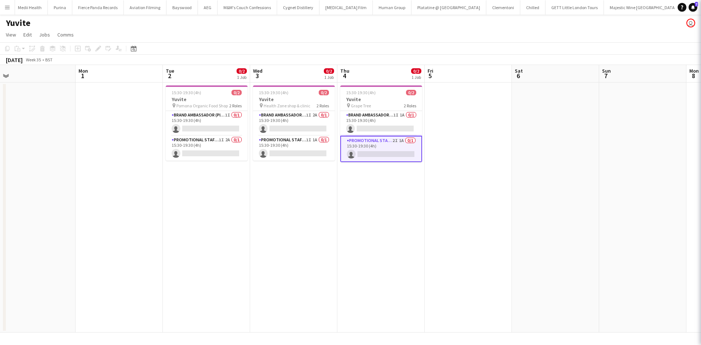
scroll to position [0, 360]
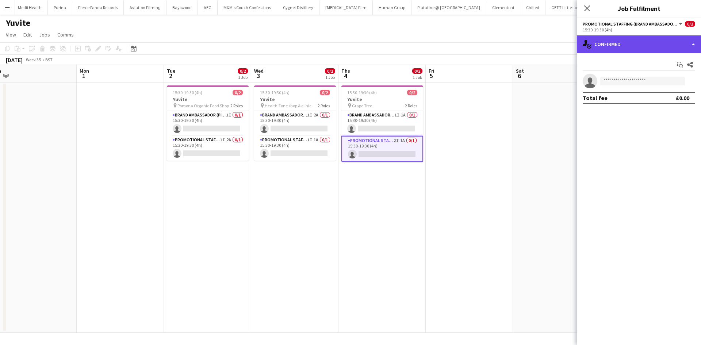
click at [601, 47] on div "single-neutral-actions-check-2 Confirmed" at bounding box center [639, 44] width 124 height 18
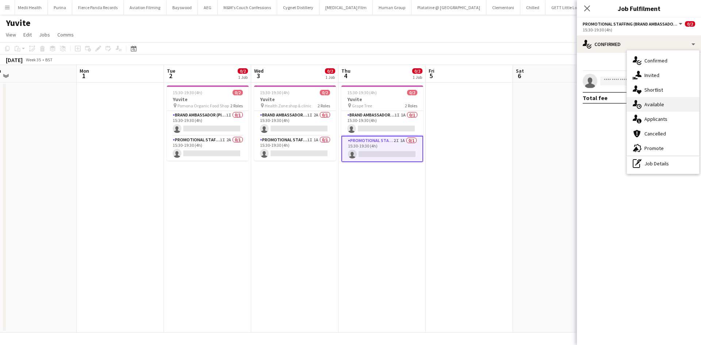
click at [664, 104] on div "single-neutral-actions-upload Available" at bounding box center [663, 104] width 72 height 15
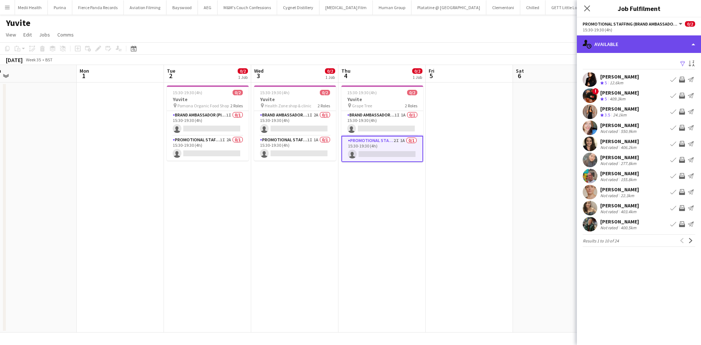
click at [624, 46] on div "single-neutral-actions-upload Available" at bounding box center [639, 44] width 124 height 18
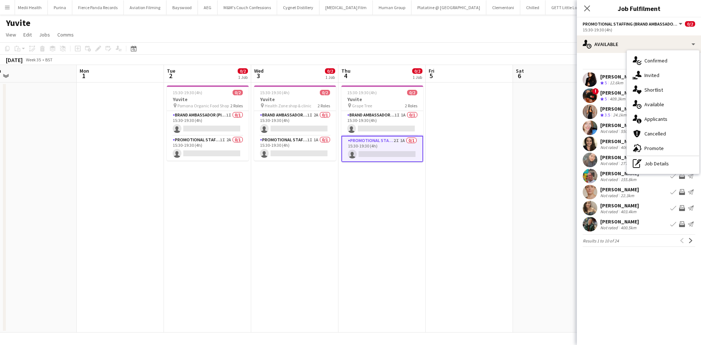
click at [674, 115] on div "single-neutral-actions-information Applicants" at bounding box center [663, 119] width 72 height 15
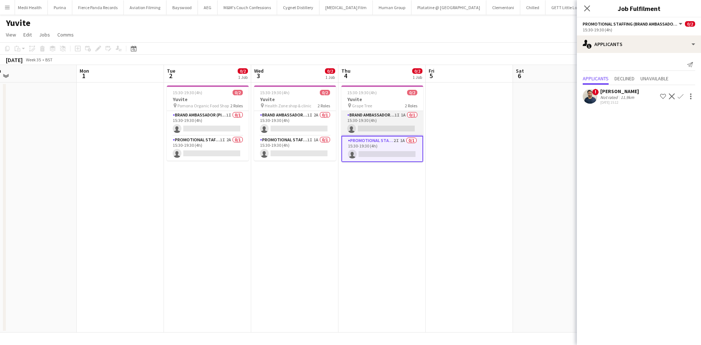
click at [402, 117] on app-card-role "Brand Ambassador (Pick up) 1I 1A 0/1 15:30-19:30 (4h) single-neutral-actions" at bounding box center [382, 123] width 82 height 25
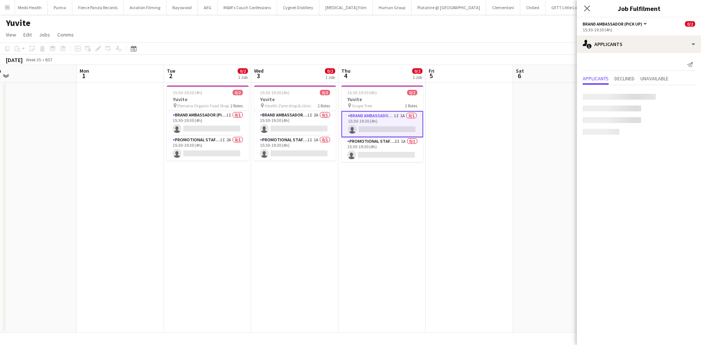
scroll to position [0, 360]
click at [314, 114] on app-card-role "Brand Ambassador (Pick up) 1I 2A 0/1 15:30-19:30 (4h) single-neutral-actions" at bounding box center [295, 123] width 82 height 25
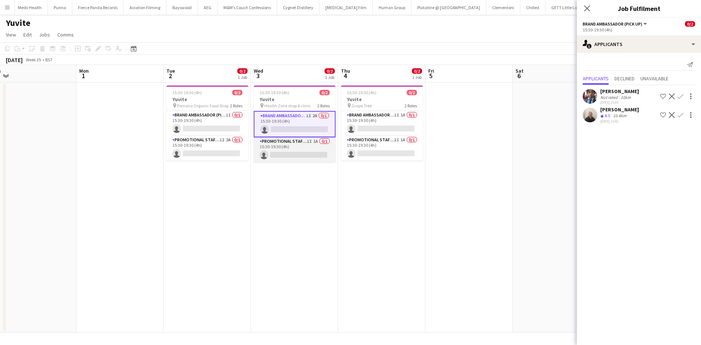
click at [313, 140] on app-card-role "Promotional Staffing (Brand Ambassadors) 1I 1A 0/1 15:30-19:30 (4h) single-neut…" at bounding box center [295, 149] width 82 height 25
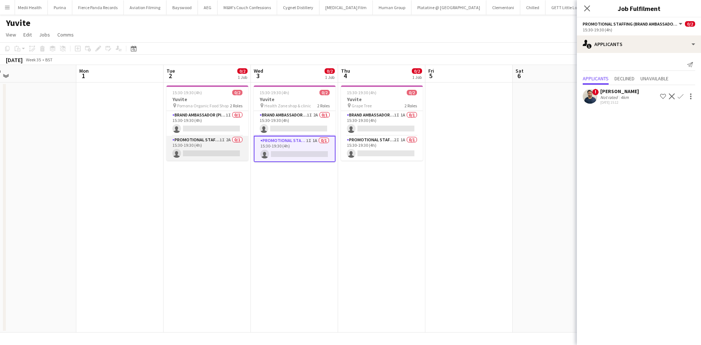
click at [229, 138] on app-card-role "Promotional Staffing (Brand Ambassadors) 1I 2A 0/1 15:30-19:30 (4h) single-neut…" at bounding box center [208, 148] width 82 height 25
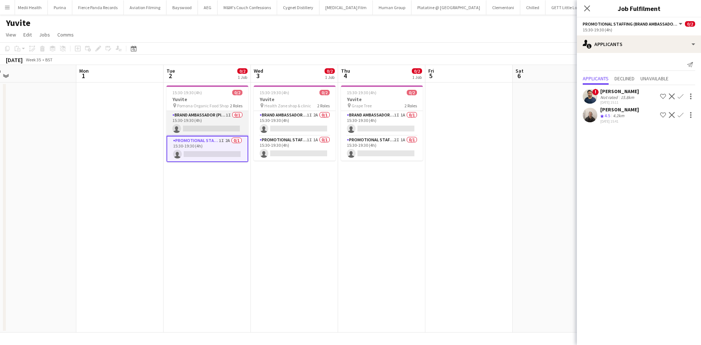
click at [229, 116] on app-card-role "Brand Ambassador (Pick up) 1I 0/1 15:30-19:30 (4h) single-neutral-actions" at bounding box center [208, 123] width 82 height 25
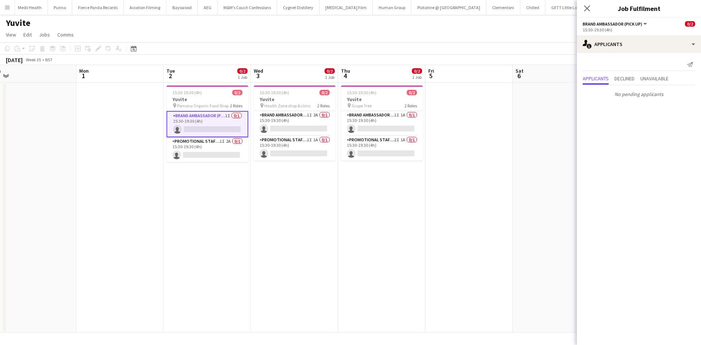
click at [362, 103] on span "Grape Tree" at bounding box center [362, 105] width 20 height 5
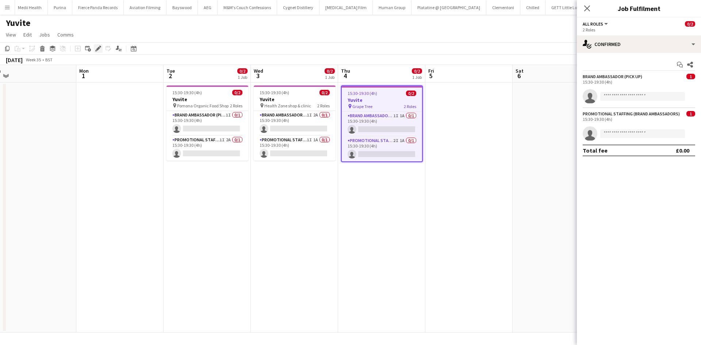
click at [95, 50] on icon "Edit" at bounding box center [98, 49] width 6 height 6
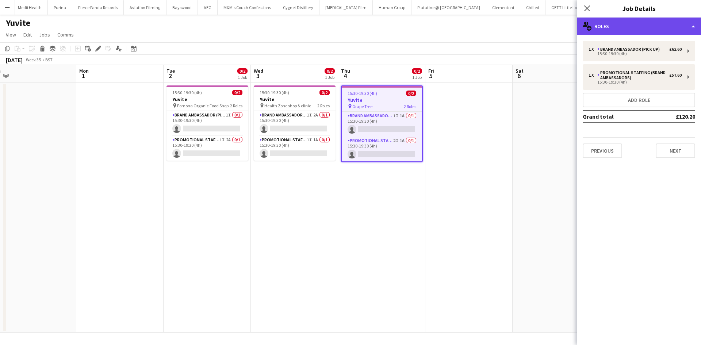
click at [644, 27] on div "multiple-users-add Roles" at bounding box center [639, 27] width 124 height 18
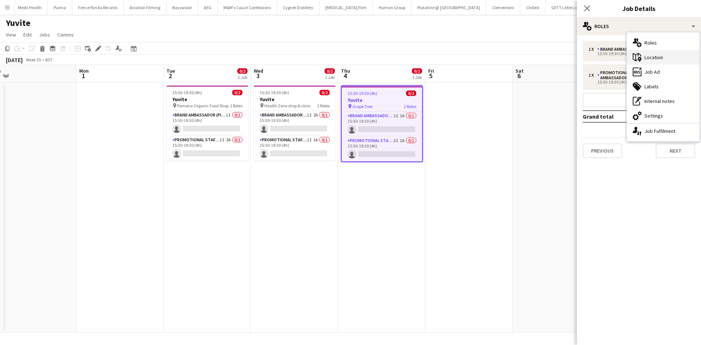
click at [656, 56] on div "maps-pin-1 Location" at bounding box center [663, 57] width 72 height 15
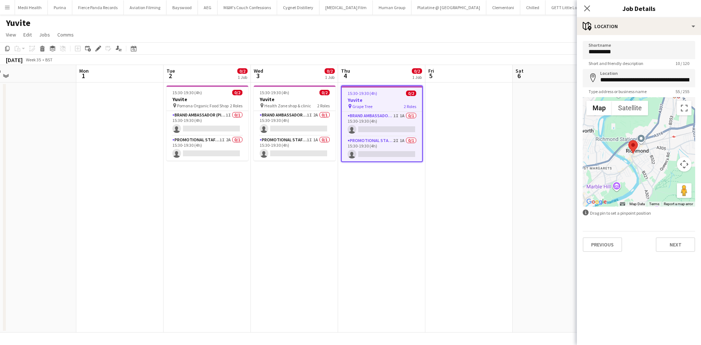
scroll to position [0, 362]
drag, startPoint x: 449, startPoint y: 238, endPoint x: 443, endPoint y: 237, distance: 5.7
click at [447, 238] on app-calendar-viewport "Wed 27 Thu 28 Fri 29 Sat 30 Sun 31 Mon 1 Tue 2 0/2 1 Job Wed 3 0/2 1 Job Thu 4 …" at bounding box center [350, 199] width 701 height 268
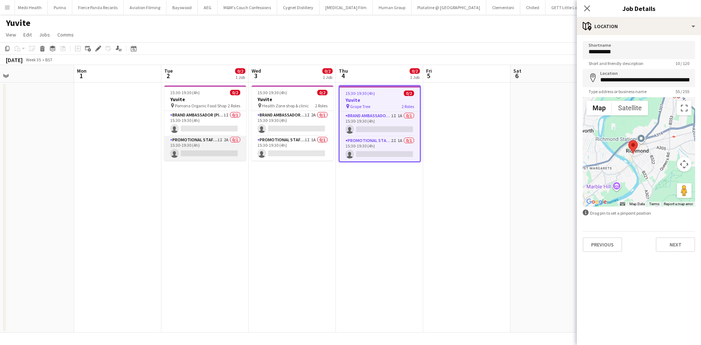
click at [226, 139] on app-card-role "Promotional Staffing (Brand Ambassadors) 1I 2A 0/1 15:30-19:30 (4h) single-neut…" at bounding box center [205, 148] width 82 height 25
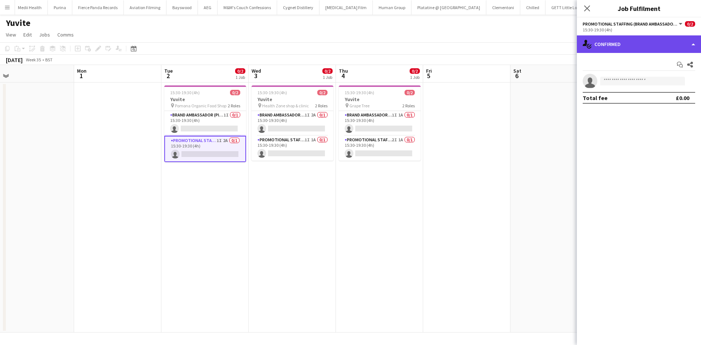
click at [633, 39] on div "single-neutral-actions-check-2 Confirmed" at bounding box center [639, 44] width 124 height 18
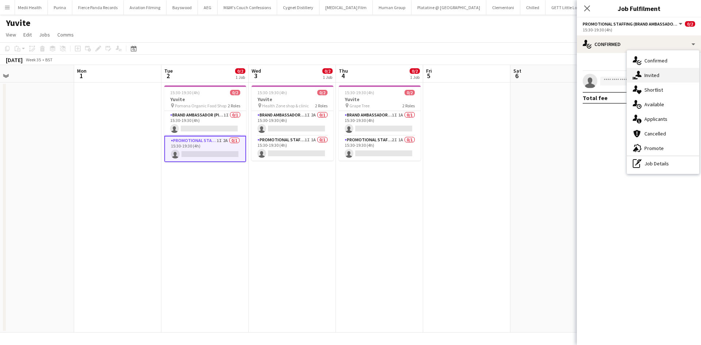
click at [659, 78] on div "single-neutral-actions-share-1 Invited" at bounding box center [663, 75] width 72 height 15
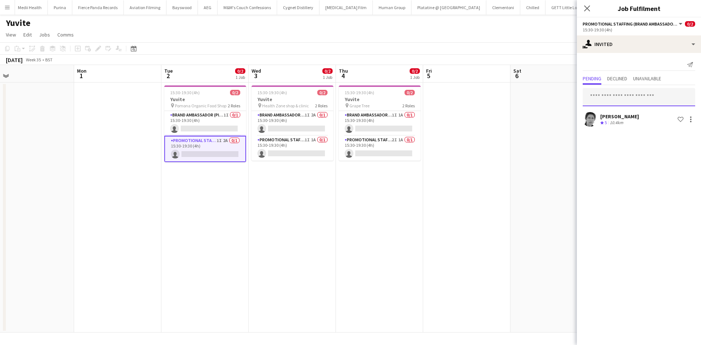
click at [619, 103] on input "text" at bounding box center [639, 97] width 112 height 18
type input "*******"
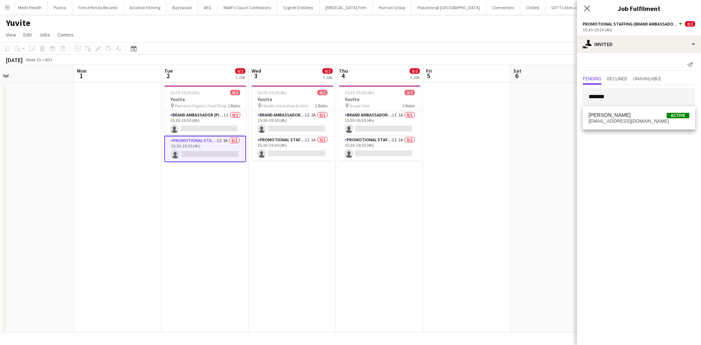
click at [642, 117] on span "Natalia Trofimova Active" at bounding box center [639, 115] width 101 height 6
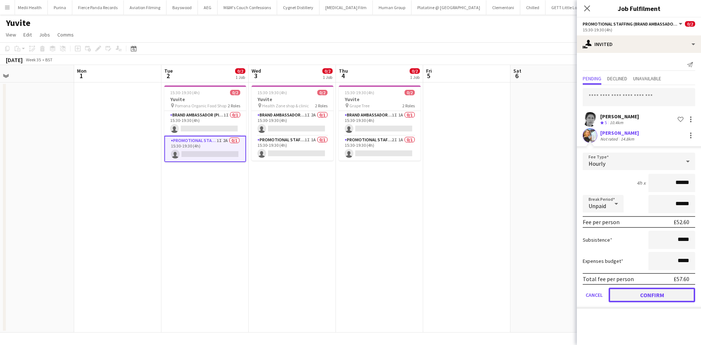
click at [648, 296] on button "Confirm" at bounding box center [652, 295] width 87 height 15
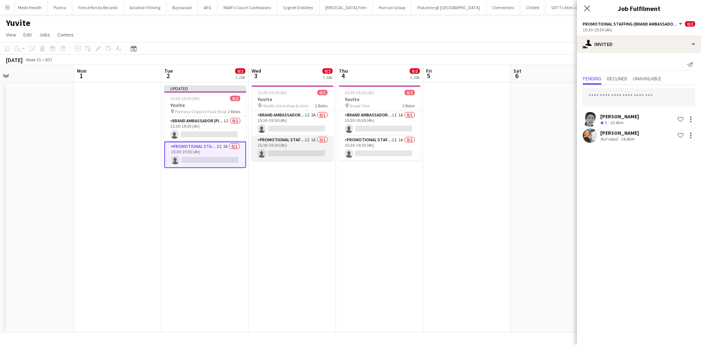
click at [310, 138] on app-card-role "Promotional Staffing (Brand Ambassadors) 1I 1A 0/1 15:30-19:30 (4h) single-neut…" at bounding box center [293, 148] width 82 height 25
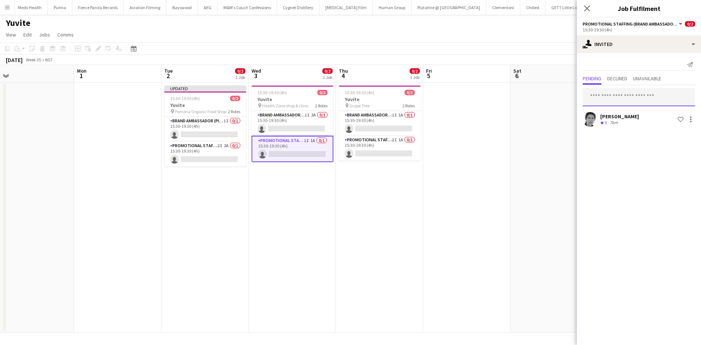
click at [636, 90] on input "text" at bounding box center [639, 97] width 112 height 18
type input "*******"
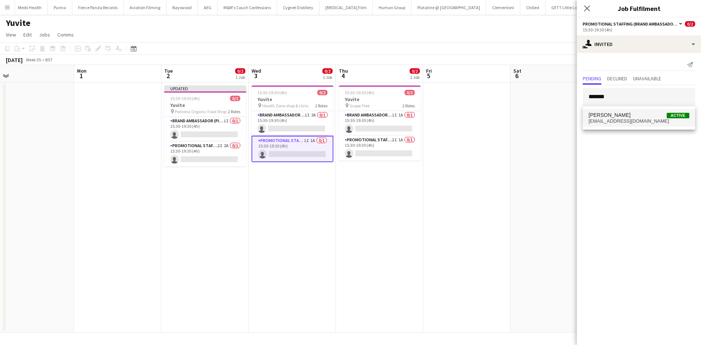
click at [634, 121] on span "beilisnata@gmail.com" at bounding box center [639, 121] width 101 height 6
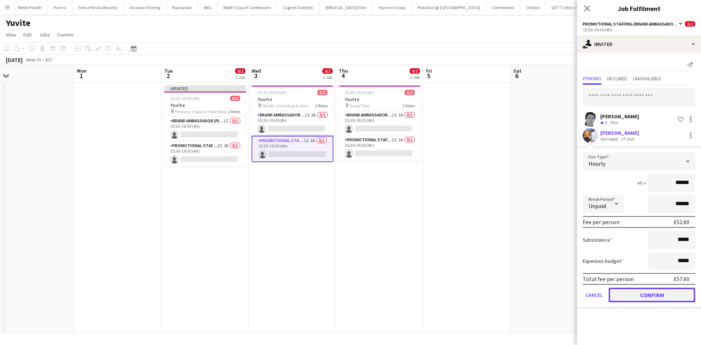
click at [645, 298] on button "Confirm" at bounding box center [652, 295] width 87 height 15
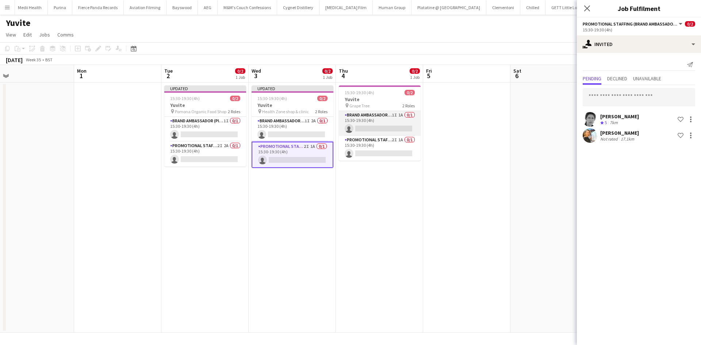
click at [392, 139] on app-card-role "Promotional Staffing (Brand Ambassadors) 2I 1A 0/1 15:30-19:30 (4h) single-neut…" at bounding box center [380, 148] width 82 height 25
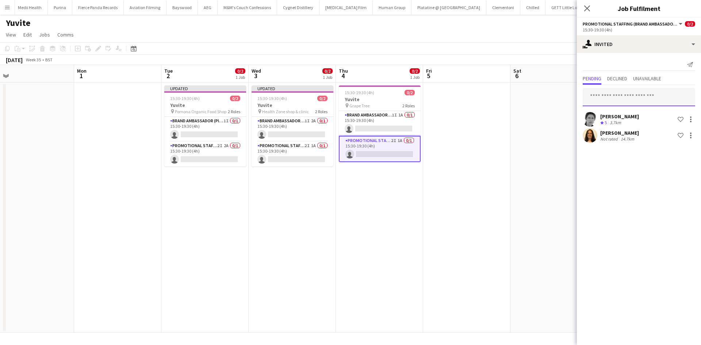
click at [630, 93] on input "text" at bounding box center [639, 97] width 112 height 18
type input "*******"
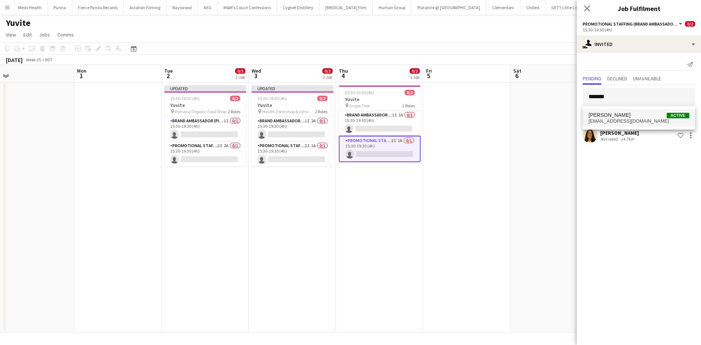
click at [622, 117] on span "Natalia Trofimova" at bounding box center [610, 115] width 42 height 6
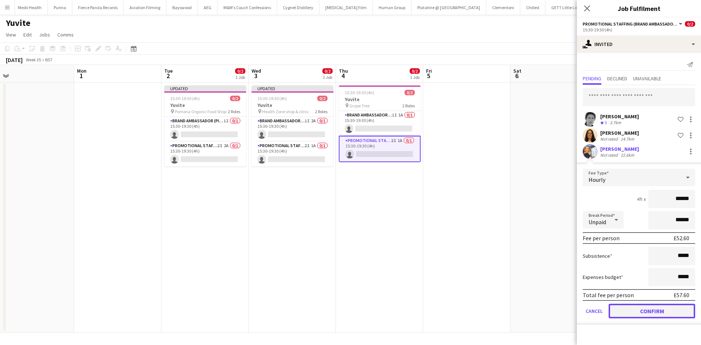
click at [641, 311] on button "Confirm" at bounding box center [652, 311] width 87 height 15
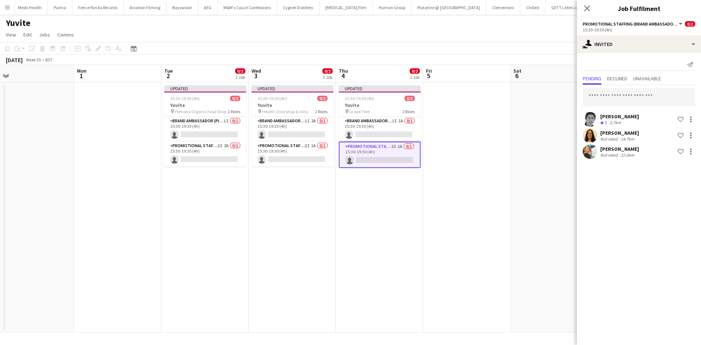
click at [503, 193] on app-date-cell at bounding box center [466, 208] width 87 height 250
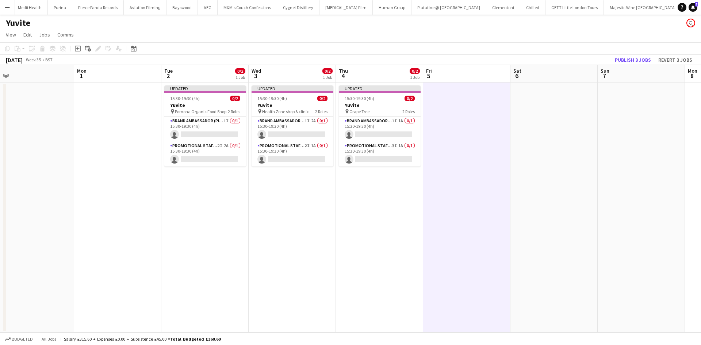
scroll to position [0, 362]
click at [641, 61] on button "Publish 3 jobs" at bounding box center [633, 59] width 42 height 9
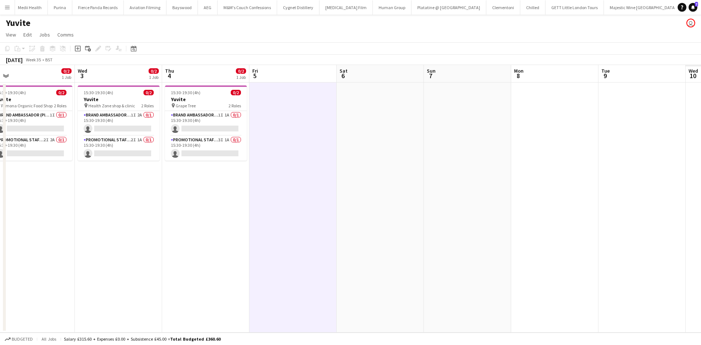
scroll to position [0, 220]
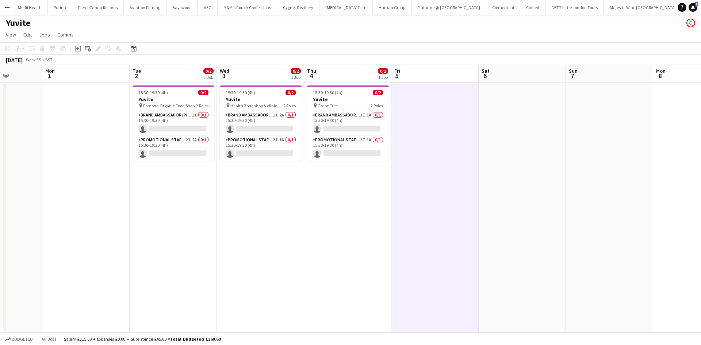
click at [168, 201] on app-calendar-viewport "Fri 29 Sat 30 Sun 31 Mon 1 Tue 2 0/2 1 Job Wed 3 0/2 1 Job Thu 4 0/2 1 Job Fri …" at bounding box center [350, 199] width 701 height 268
click at [279, 115] on app-card-role "Brand Ambassador (Pick up) 1I 2A 0/1 15:30-19:30 (4h) single-neutral-actions" at bounding box center [261, 123] width 82 height 25
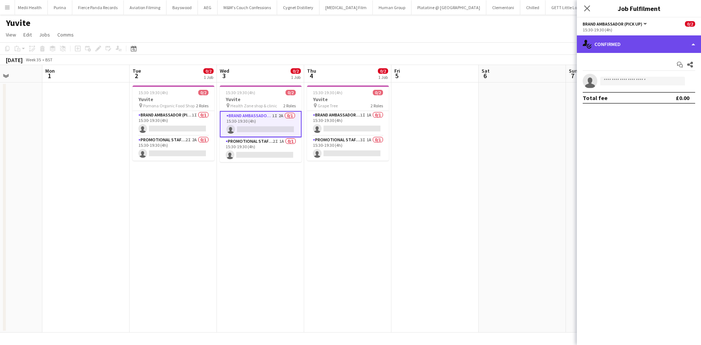
click at [673, 41] on div "single-neutral-actions-check-2 Confirmed" at bounding box center [639, 44] width 124 height 18
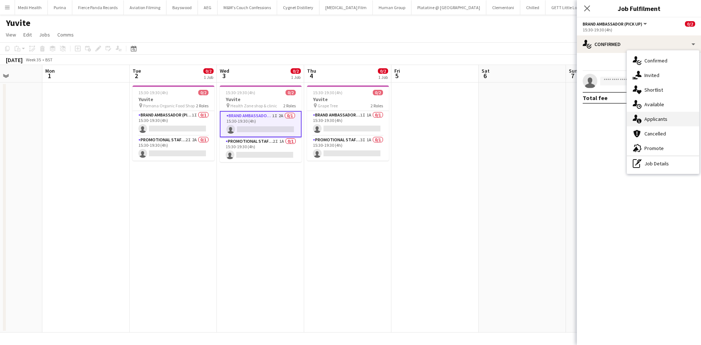
click at [663, 119] on div "single-neutral-actions-information Applicants" at bounding box center [663, 119] width 72 height 15
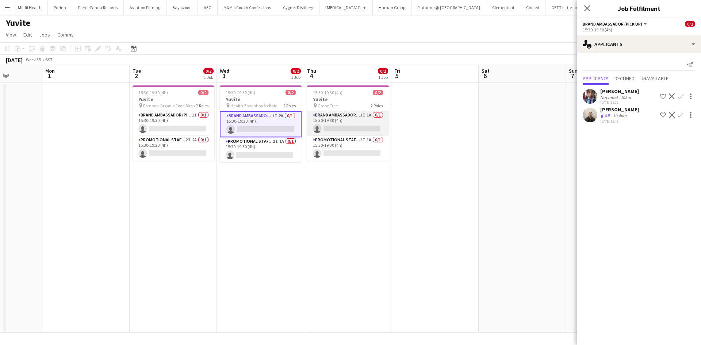
click at [369, 117] on app-card-role "Brand Ambassador (Pick up) 1I 1A 0/1 15:30-19:30 (4h) single-neutral-actions" at bounding box center [348, 123] width 82 height 25
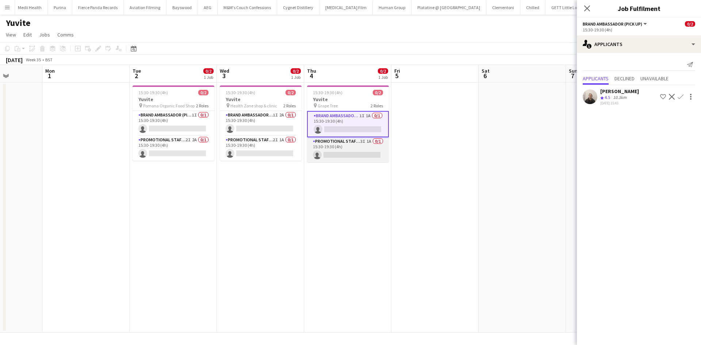
click at [369, 140] on app-card-role "Promotional Staffing (Brand Ambassadors) 3I 1A 0/1 15:30-19:30 (4h) single-neut…" at bounding box center [348, 149] width 82 height 25
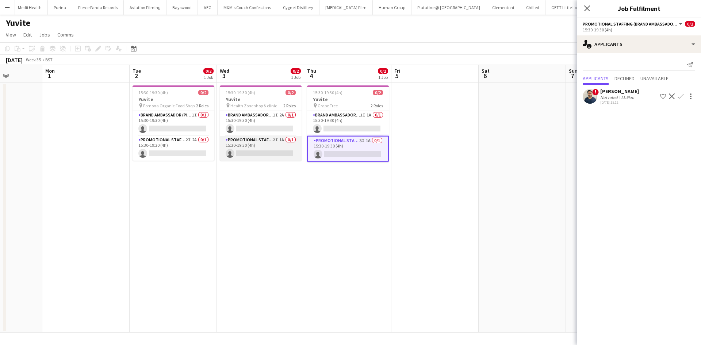
click at [285, 141] on app-card-role "Promotional Staffing (Brand Ambassadors) 2I 1A 0/1 15:30-19:30 (4h) single-neut…" at bounding box center [261, 148] width 82 height 25
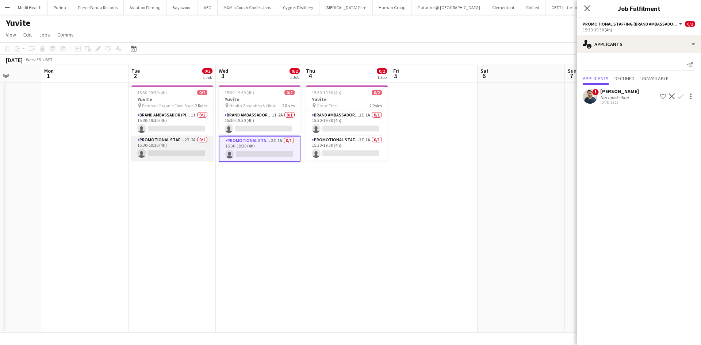
click at [191, 140] on app-card-role "Promotional Staffing (Brand Ambassadors) 2I 2A 0/1 15:30-19:30 (4h) single-neut…" at bounding box center [172, 148] width 82 height 25
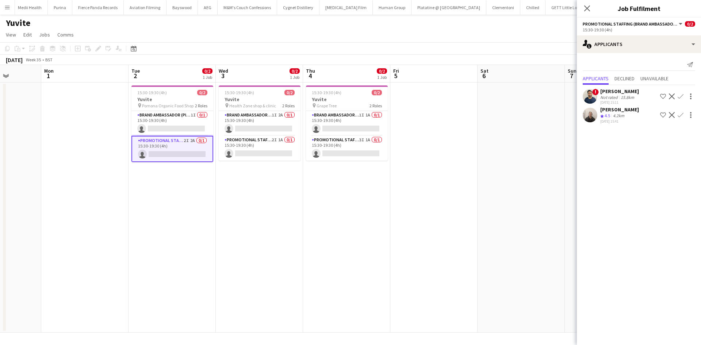
scroll to position [0, 221]
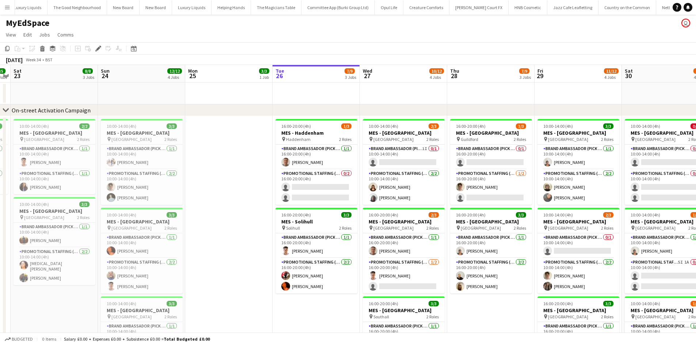
scroll to position [0, 270]
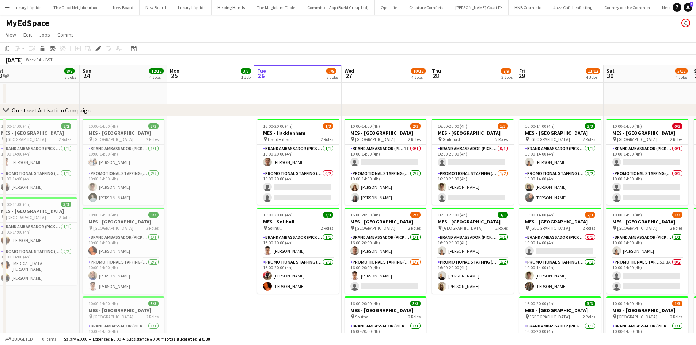
drag, startPoint x: 336, startPoint y: 327, endPoint x: 318, endPoint y: 324, distance: 18.6
click at [318, 324] on app-calendar-viewport "Wed 20 8/8 3 Jobs Thu 21 8/8 3 Jobs Fri 22 5/5 2 Jobs Sat 23 8/8 3 Jobs Sun 24 …" at bounding box center [348, 302] width 696 height 475
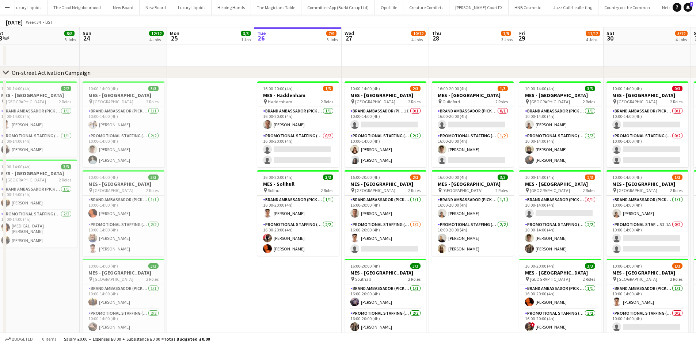
scroll to position [0, 0]
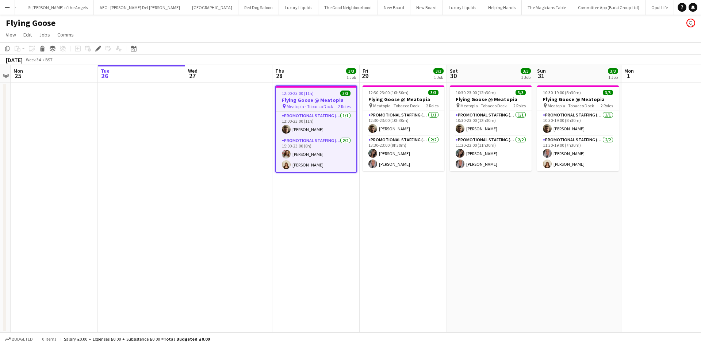
scroll to position [0, 2659]
click at [324, 117] on app-card-role "Promotional Staffing (Sampling Staff) [DATE] 12:00-23:00 (11h) [PERSON_NAME]" at bounding box center [316, 124] width 80 height 25
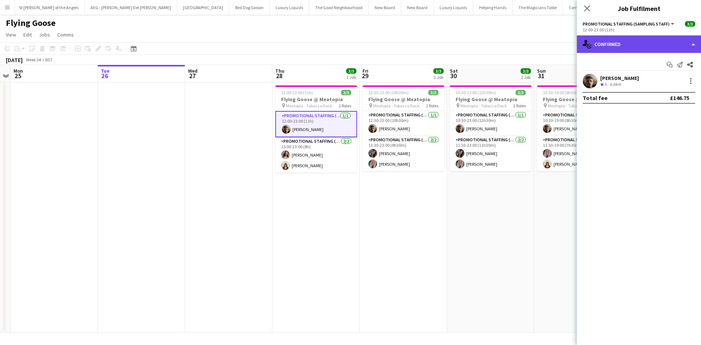
click at [641, 46] on div "single-neutral-actions-check-2 Confirmed" at bounding box center [639, 44] width 124 height 18
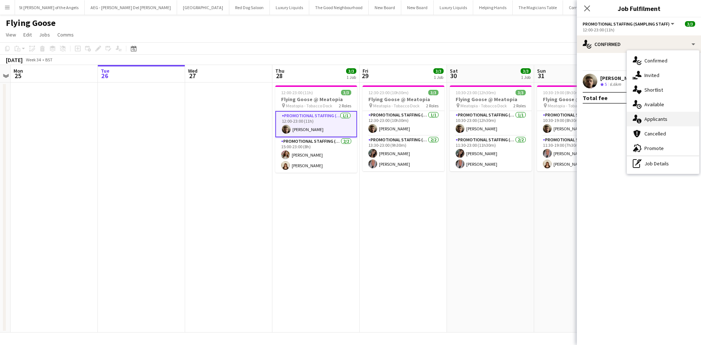
click at [671, 117] on div "single-neutral-actions-information Applicants" at bounding box center [663, 119] width 72 height 15
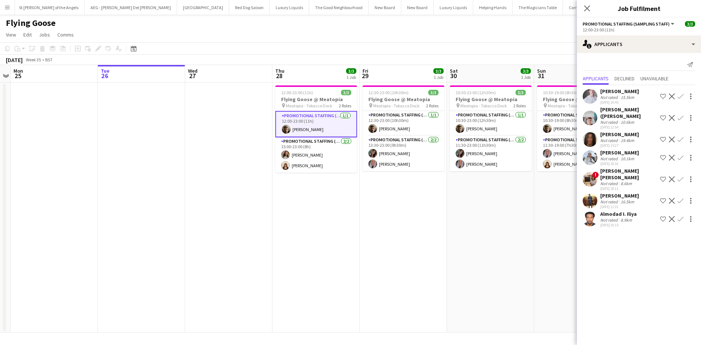
scroll to position [0, 355]
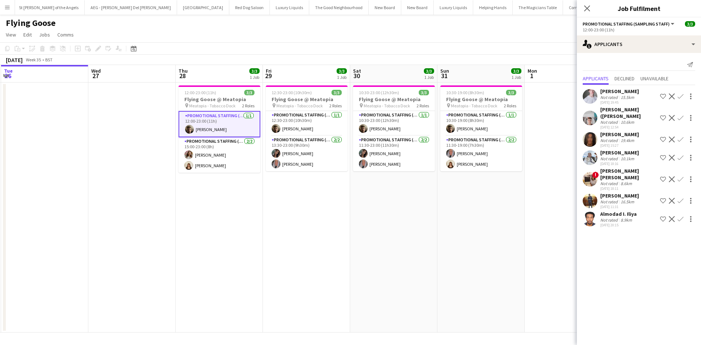
drag, startPoint x: 474, startPoint y: 191, endPoint x: 419, endPoint y: 188, distance: 55.2
click at [420, 188] on app-calendar-viewport "Fri 22 Sat 23 Sun 24 Mon 25 Tue 26 Wed 27 Thu 28 3/3 1 Job Fri 29 3/3 1 Job Sat…" at bounding box center [350, 199] width 701 height 268
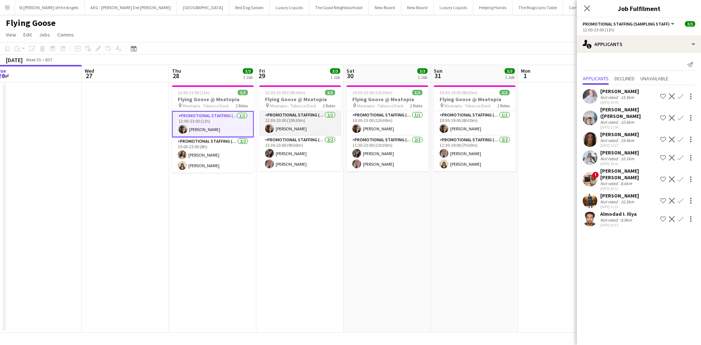
click at [317, 117] on app-card-role "Promotional Staffing (Sampling Staff) 1/1 12:30-23:00 (10h30m) Alex Jackson-Kem…" at bounding box center [300, 123] width 82 height 25
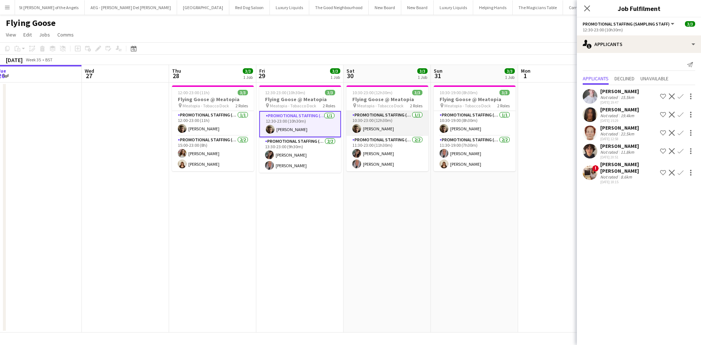
click at [401, 114] on app-card-role "Promotional Staffing (Sampling Staff) 1/1 10:30-23:00 (12h30m) Alex Jackson-Kem…" at bounding box center [388, 123] width 82 height 25
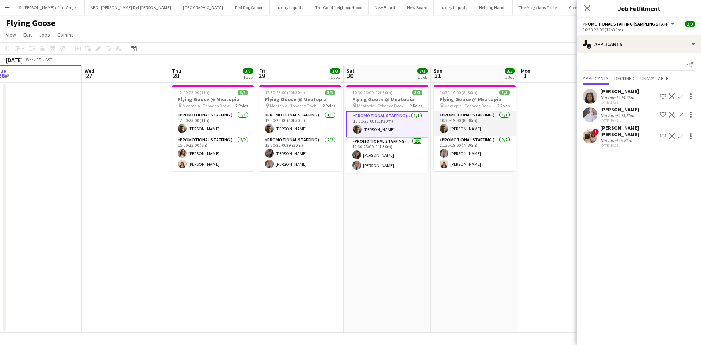
click at [500, 114] on app-card-role "Promotional Staffing (Sampling Staff) 1/1 10:30-19:00 (8h30m) Alex Jackson-Kemp…" at bounding box center [475, 123] width 82 height 25
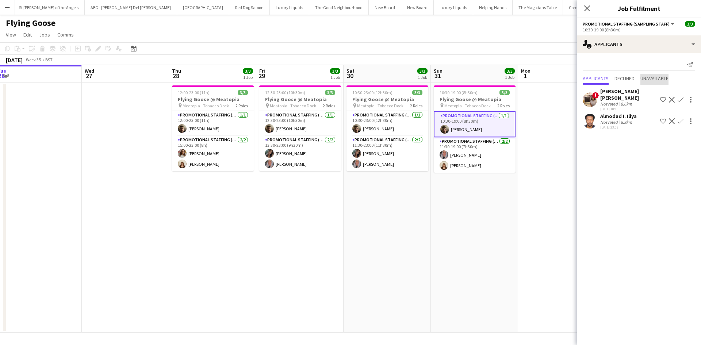
click at [659, 81] on span "Unavailable" at bounding box center [655, 78] width 28 height 5
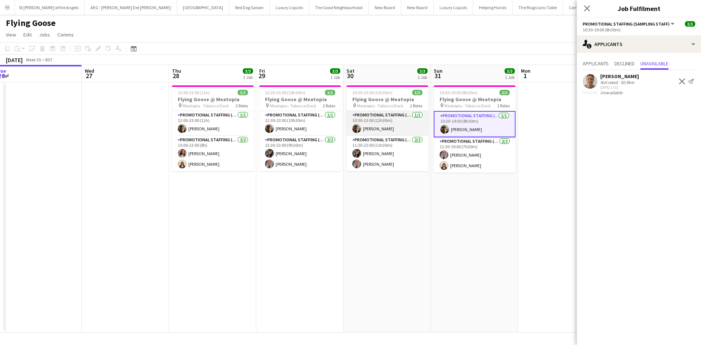
click at [403, 113] on app-card-role "Promotional Staffing (Sampling Staff) 1/1 10:30-23:00 (12h30m) Alex Jackson-Kem…" at bounding box center [388, 123] width 82 height 25
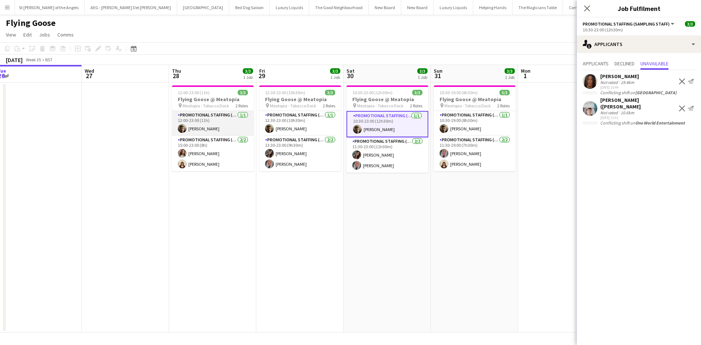
click at [229, 121] on app-card-role "Promotional Staffing (Sampling Staff) 1/1 12:00-23:00 (11h) Alex Jackson-Kempst…" at bounding box center [213, 123] width 82 height 25
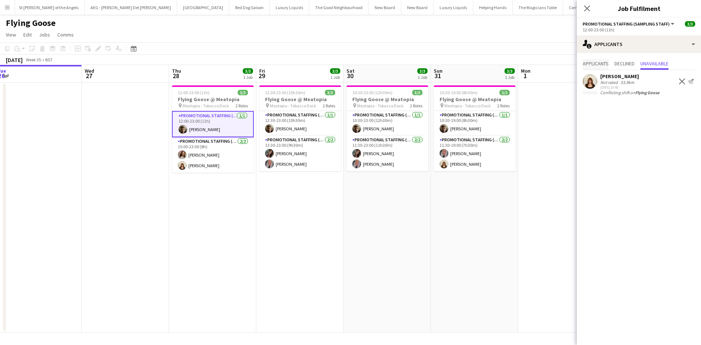
click at [596, 65] on span "Applicants" at bounding box center [596, 63] width 26 height 5
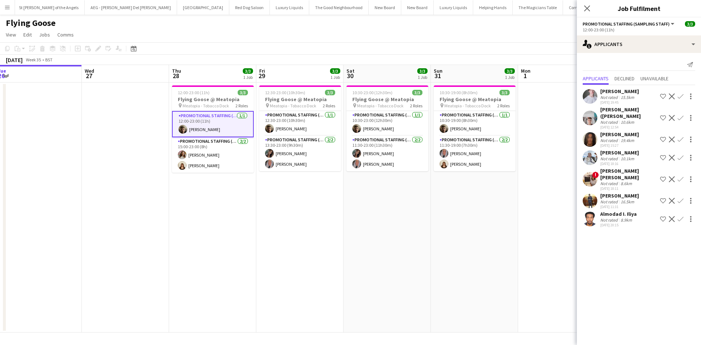
click at [612, 98] on div "Not rated" at bounding box center [609, 97] width 19 height 5
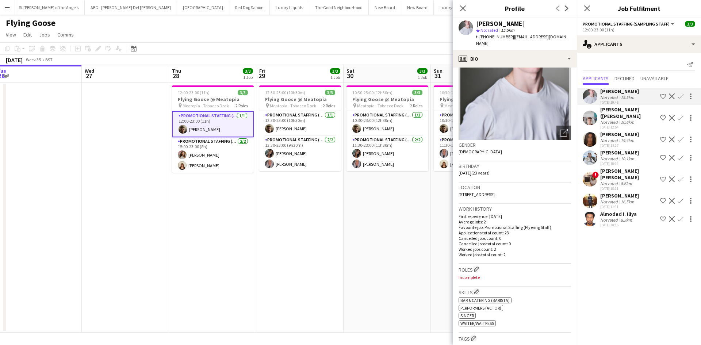
scroll to position [73, 0]
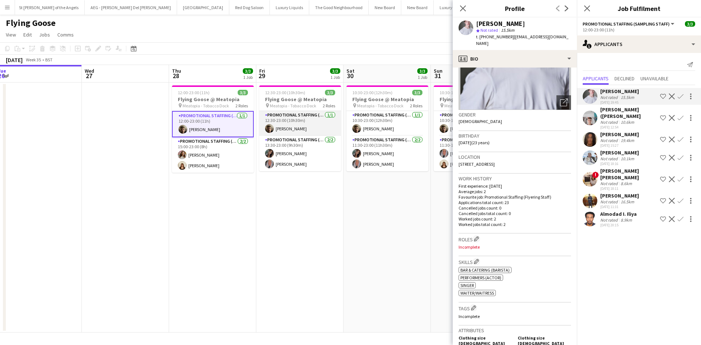
click at [314, 113] on app-card-role "Promotional Staffing (Sampling Staff) 1/1 12:30-23:00 (10h30m) Alex Jackson-Kem…" at bounding box center [300, 123] width 82 height 25
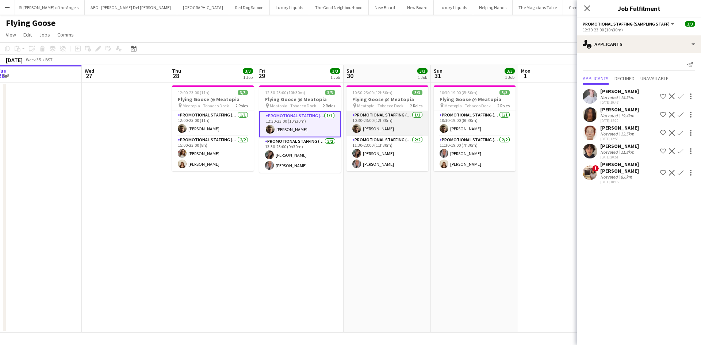
click at [399, 115] on app-card-role "Promotional Staffing (Sampling Staff) 1/1 10:30-23:00 (12h30m) Alex Jackson-Kem…" at bounding box center [388, 123] width 82 height 25
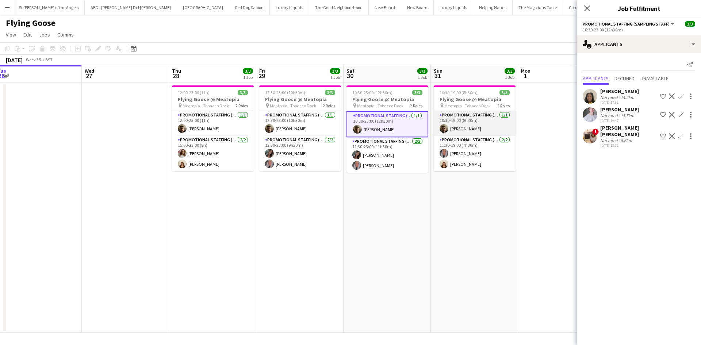
click at [482, 114] on app-card-role "Promotional Staffing (Sampling Staff) 1/1 10:30-19:00 (8h30m) Alex Jackson-Kemp…" at bounding box center [475, 123] width 82 height 25
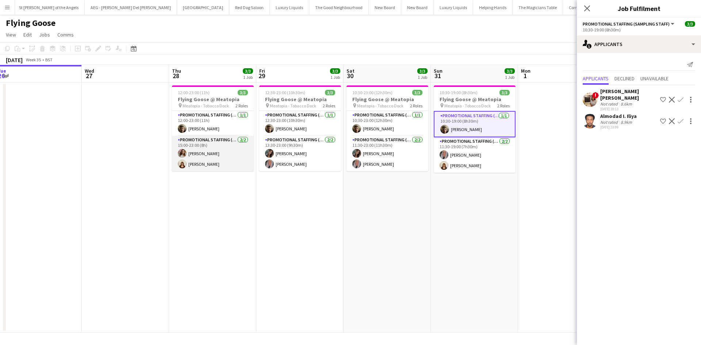
click at [233, 141] on app-card-role "Promotional Staffing (Brand Ambassadors) 2/2 15:00-23:00 (8h) Daria Smith Ameli…" at bounding box center [213, 153] width 82 height 35
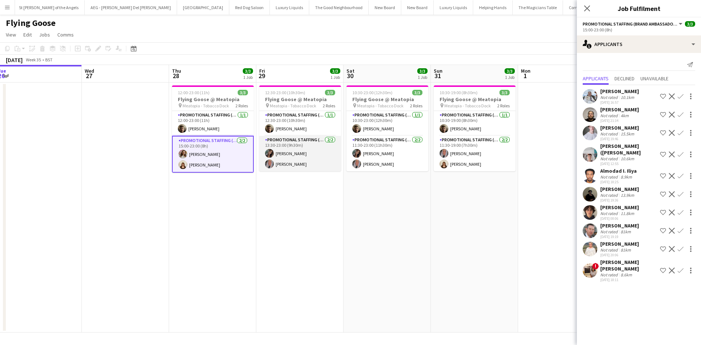
click at [320, 140] on app-card-role "Promotional Staffing (Brand Ambassadors) 2/2 13:30-23:00 (9h30m) Mariia Koptiev…" at bounding box center [300, 153] width 82 height 35
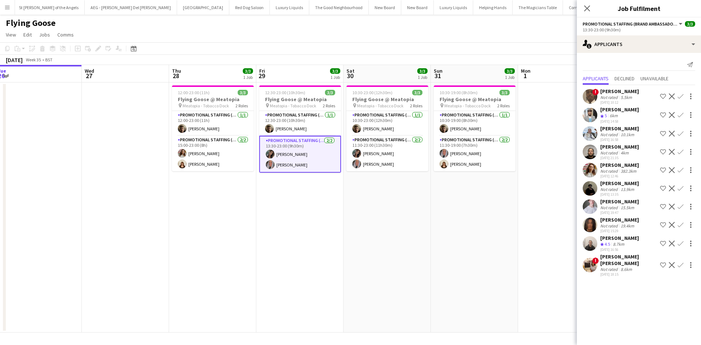
click at [397, 258] on app-date-cell "10:30-23:00 (12h30m) 3/3 Flying Goose @ Meatopia pin Meatopia - Tobacco Dock 2 …" at bounding box center [387, 208] width 87 height 250
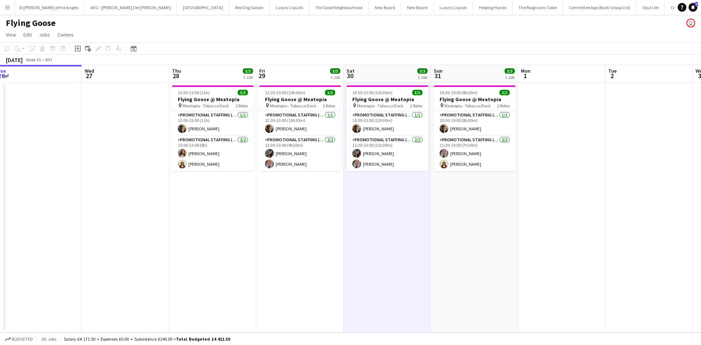
scroll to position [0, 354]
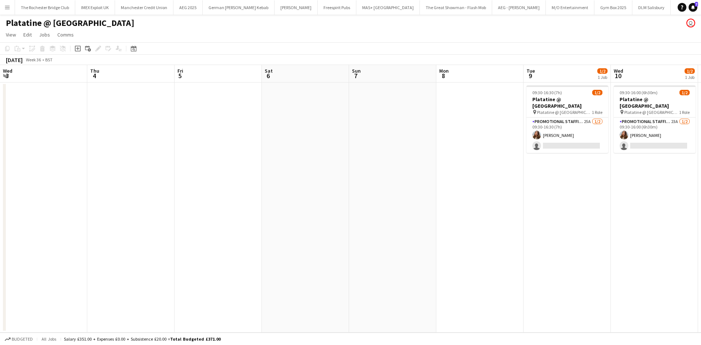
scroll to position [0, 337]
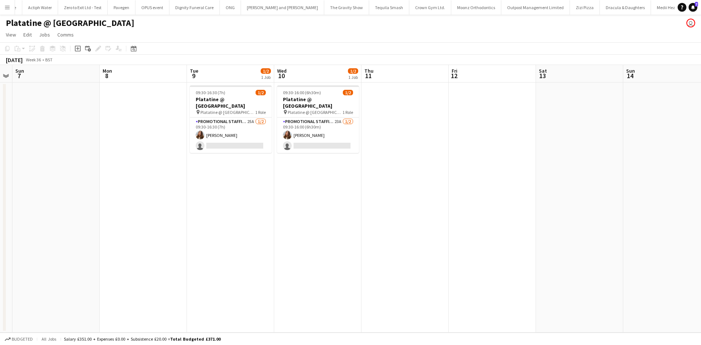
click at [225, 165] on app-calendar-viewport "Wed 3 Thu 4 Fri 5 Sat 6 Sun 7 Mon 8 Tue 9 1/2 1 Job Wed 10 1/2 1 Job Thu 11 Fri…" at bounding box center [350, 199] width 701 height 268
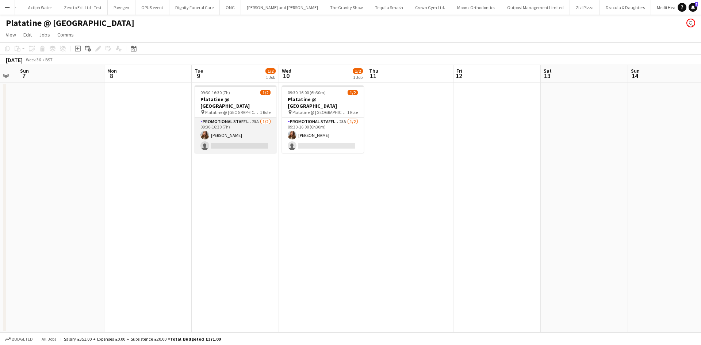
click at [256, 118] on app-card-role "Promotional Staffing (Exhibition Host) 25A [DATE] 09:30-16:30 (7h) [PERSON_NAME…" at bounding box center [236, 135] width 82 height 35
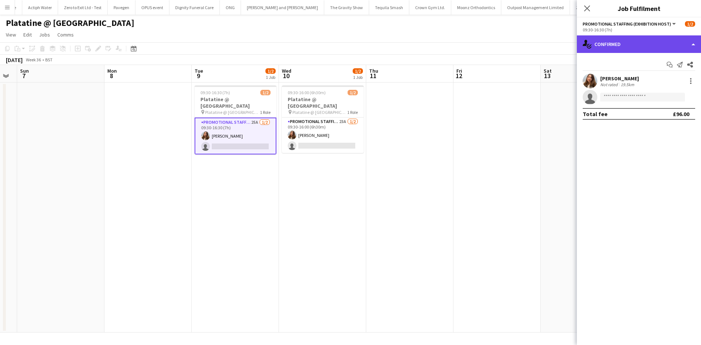
click at [656, 39] on div "single-neutral-actions-check-2 Confirmed" at bounding box center [639, 44] width 124 height 18
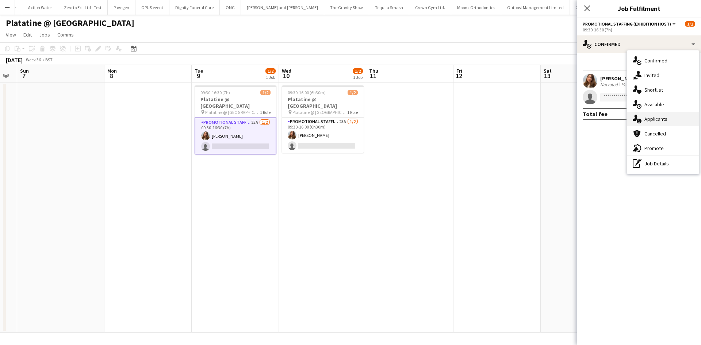
click at [660, 124] on div "single-neutral-actions-information Applicants" at bounding box center [663, 119] width 72 height 15
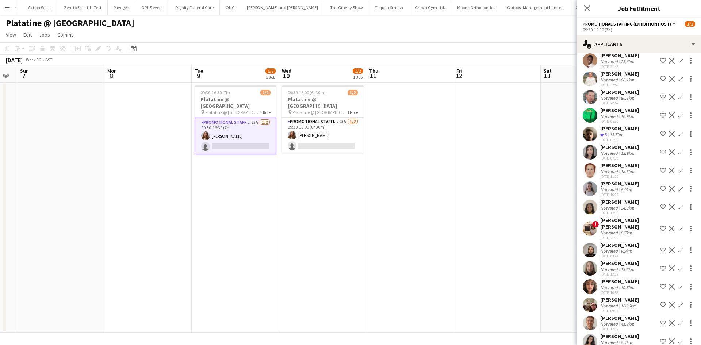
scroll to position [140, 0]
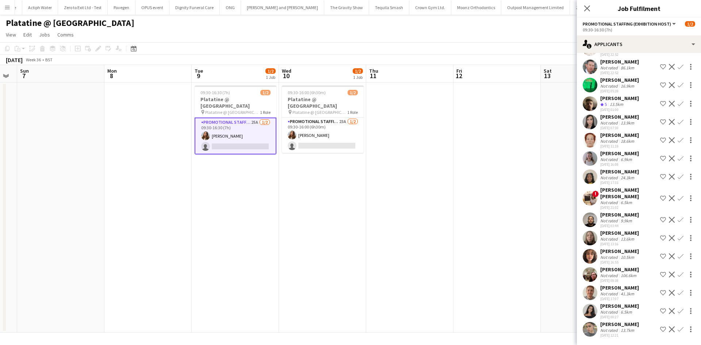
click at [611, 328] on div "Not rated" at bounding box center [609, 330] width 19 height 5
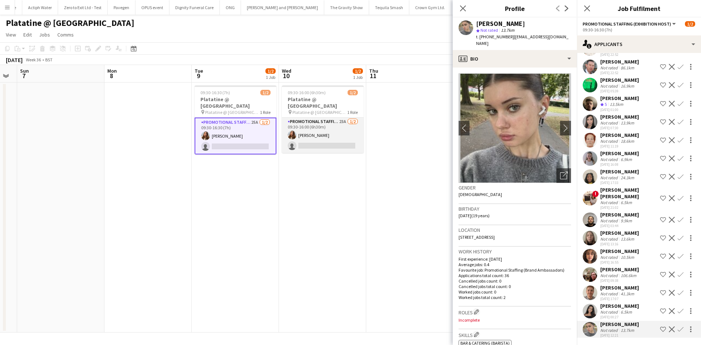
click at [342, 118] on app-card-role "Promotional Staffing (Exhibition Host) 23A [DATE] 09:30-16:00 (6h30m) [PERSON_N…" at bounding box center [323, 135] width 82 height 35
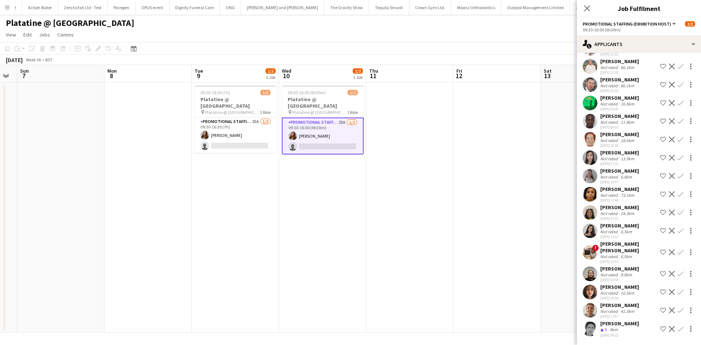
scroll to position [0, 0]
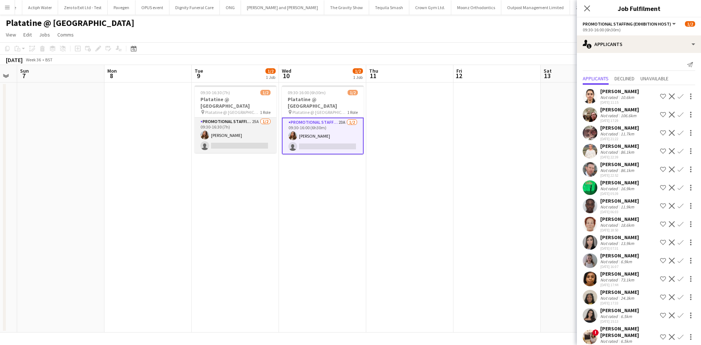
click at [252, 118] on app-card-role "Promotional Staffing (Exhibition Host) 25A [DATE] 09:30-16:30 (7h) [PERSON_NAME…" at bounding box center [236, 135] width 82 height 35
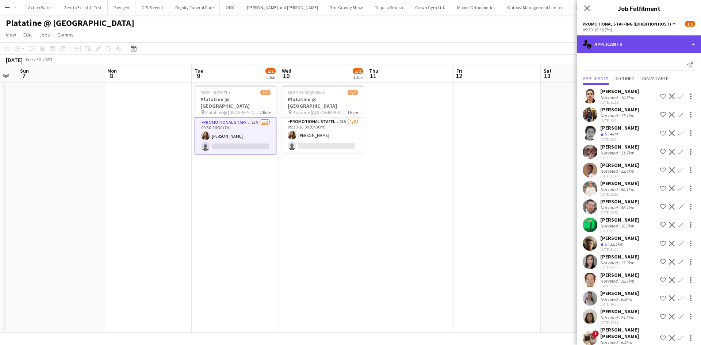
click at [615, 48] on div "single-neutral-actions-information Applicants" at bounding box center [639, 44] width 124 height 18
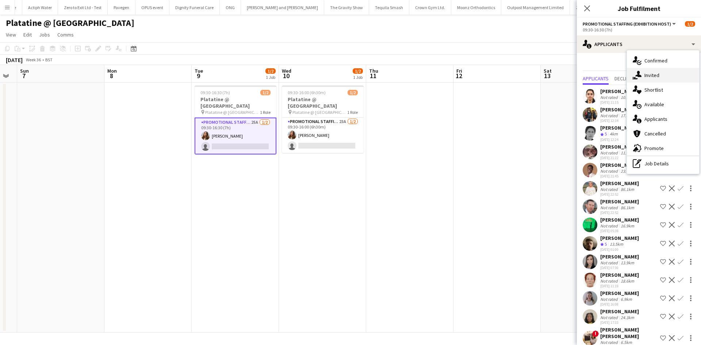
click at [654, 75] on div "single-neutral-actions-share-1 Invited" at bounding box center [663, 75] width 72 height 15
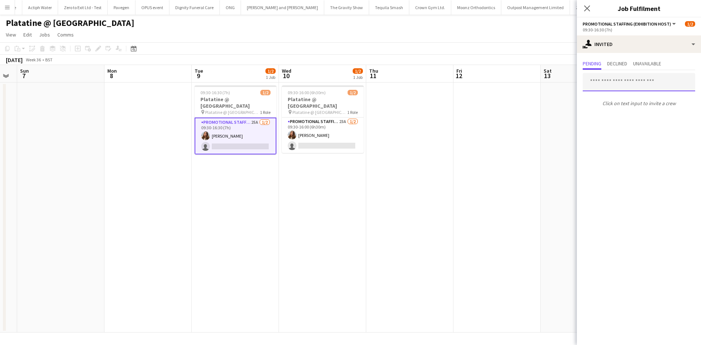
click at [623, 81] on input "text" at bounding box center [639, 82] width 112 height 18
type input "****"
drag, startPoint x: 612, startPoint y: 81, endPoint x: 483, endPoint y: 70, distance: 129.1
click at [484, 69] on body "Menu Boards Boards Boards All jobs Status Workforce Workforce My Workforce Recr…" at bounding box center [350, 172] width 701 height 345
drag, startPoint x: 629, startPoint y: 84, endPoint x: 627, endPoint y: 88, distance: 4.2
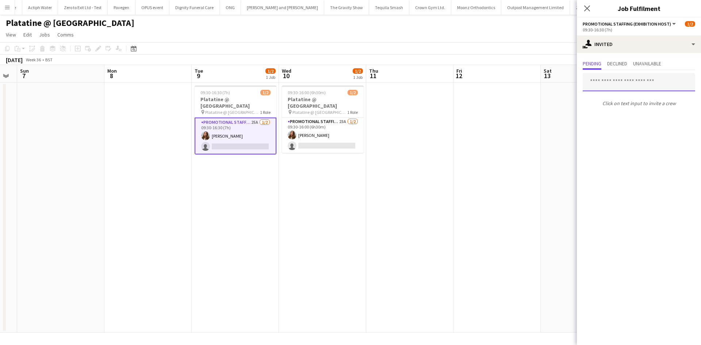
click at [628, 84] on input "text" at bounding box center [639, 82] width 112 height 18
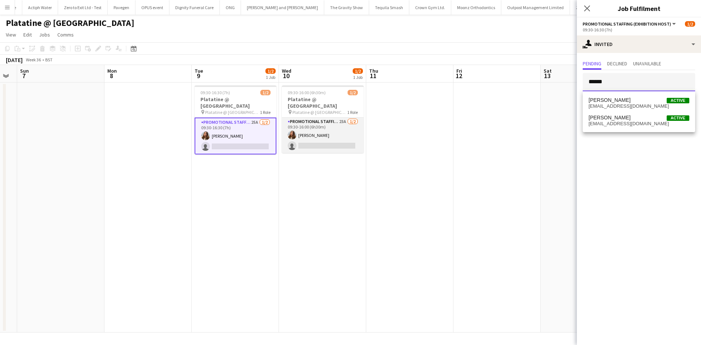
type input "******"
click at [339, 118] on app-card-role "Promotional Staffing (Exhibition Host) 23A [DATE] 09:30-16:00 (6h30m) [PERSON_N…" at bounding box center [323, 135] width 82 height 35
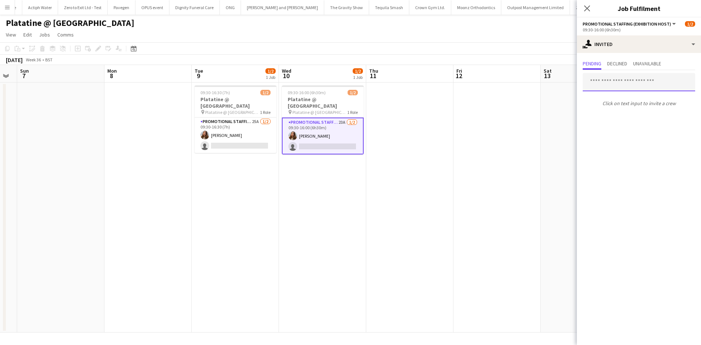
click at [608, 84] on input "text" at bounding box center [639, 82] width 112 height 18
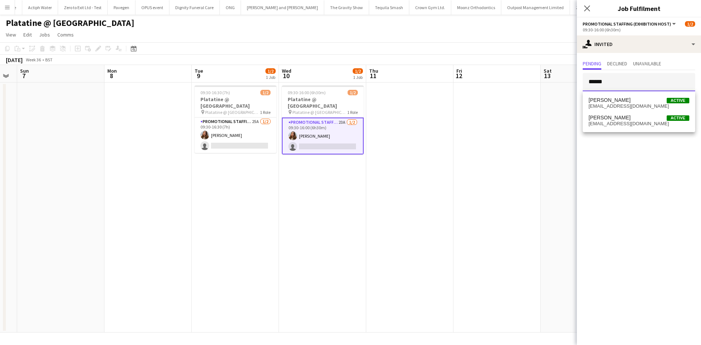
type input "******"
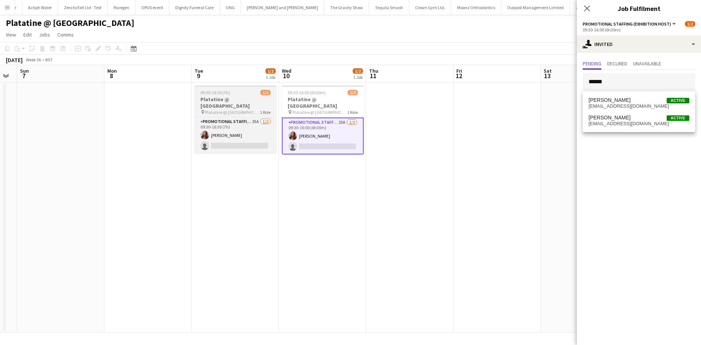
click at [238, 95] on div "09:30-16:30 (7h) 1/2" at bounding box center [236, 92] width 82 height 5
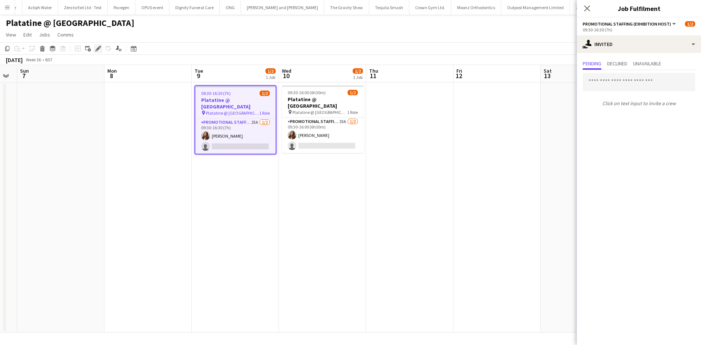
click at [100, 51] on icon "Edit" at bounding box center [98, 49] width 6 height 6
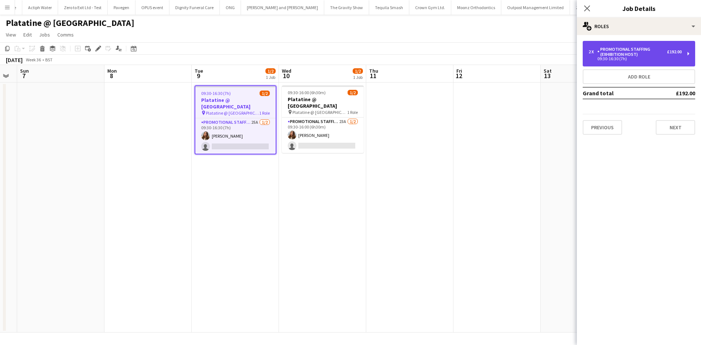
click at [629, 57] on div "Promotional Staffing (Exhibition Host)" at bounding box center [633, 52] width 70 height 10
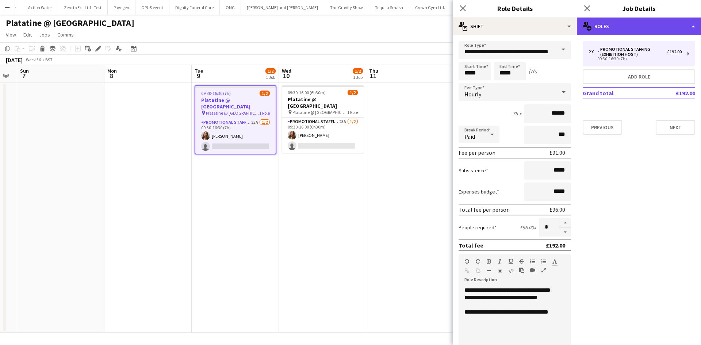
click at [635, 24] on div "multiple-users-add Roles" at bounding box center [639, 27] width 124 height 18
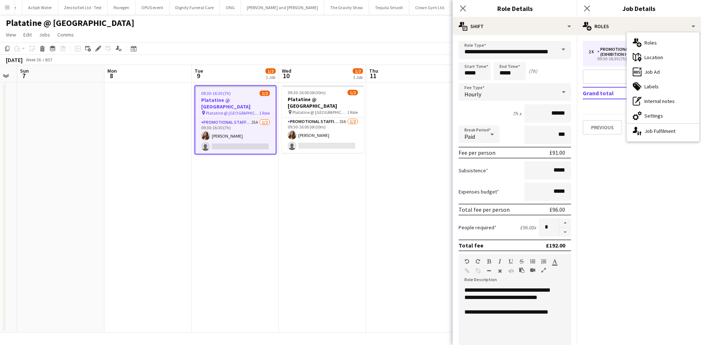
drag, startPoint x: 329, startPoint y: 211, endPoint x: 327, endPoint y: 206, distance: 6.5
click at [329, 209] on app-date-cell "09:30-16:00 (6h30m) 1/2 Platatine @ Olympia pin Platatine @ London Olympia 1 Ro…" at bounding box center [322, 208] width 87 height 250
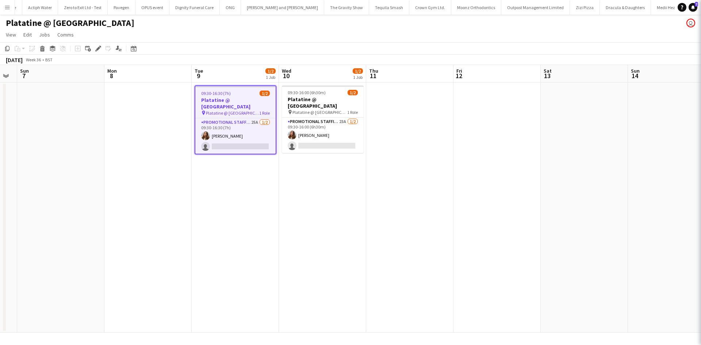
scroll to position [0, 333]
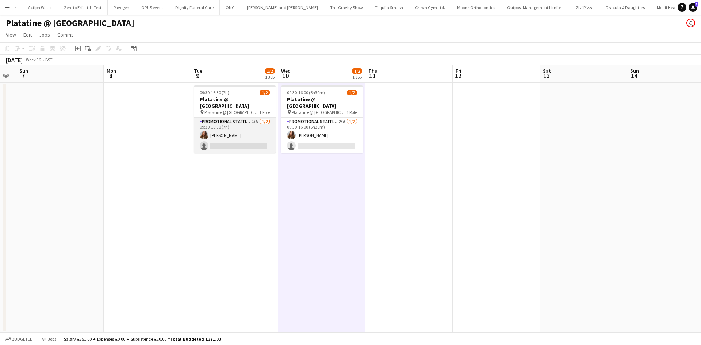
click at [253, 118] on app-card-role "Promotional Staffing (Exhibition Host) 25A 1/2 09:30-16:30 (7h) Tetiana Gerus s…" at bounding box center [235, 135] width 82 height 35
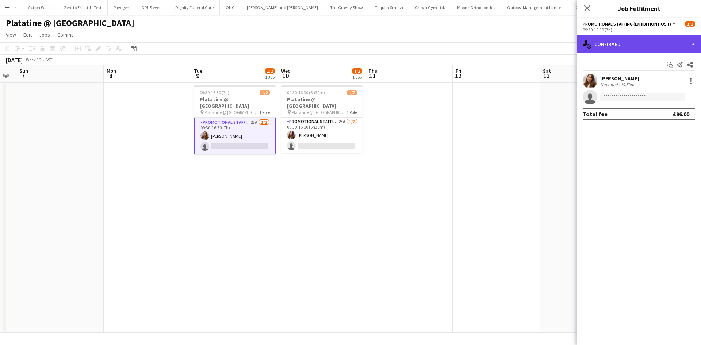
click at [617, 49] on div "single-neutral-actions-check-2 Confirmed" at bounding box center [639, 44] width 124 height 18
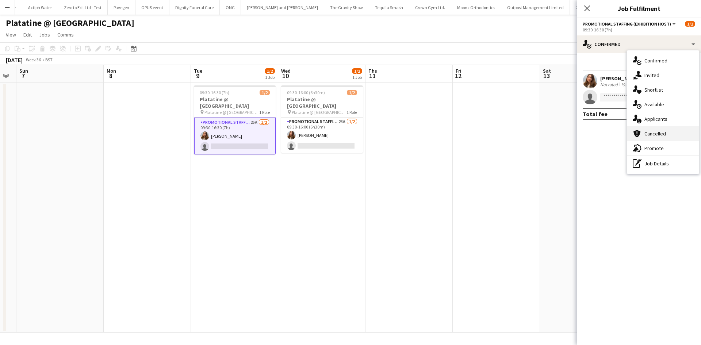
click at [672, 128] on div "cancellation Cancelled" at bounding box center [663, 133] width 72 height 15
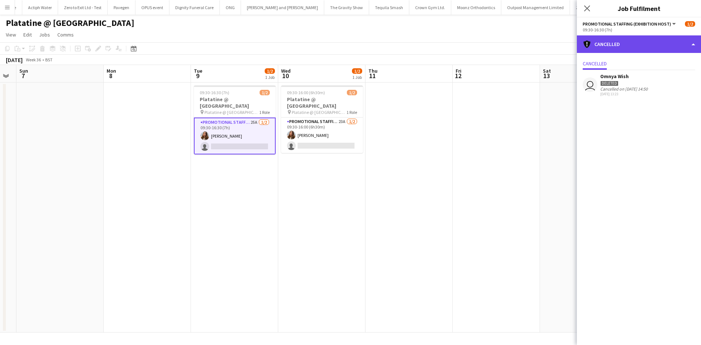
click at [619, 39] on div "cancellation Cancelled" at bounding box center [639, 44] width 124 height 18
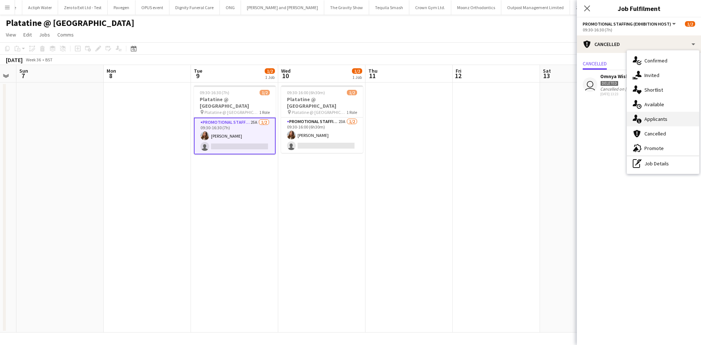
click at [665, 118] on div "single-neutral-actions-information Applicants" at bounding box center [663, 119] width 72 height 15
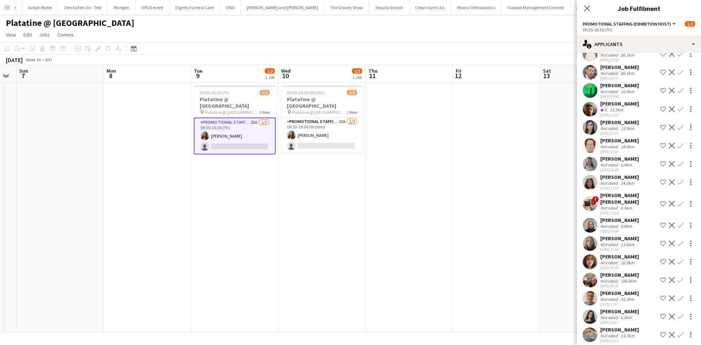
scroll to position [140, 0]
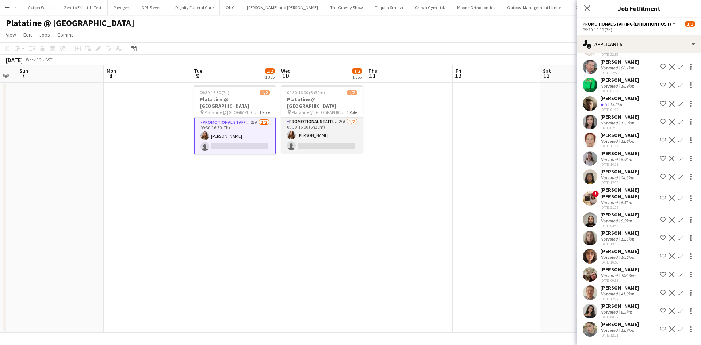
click at [343, 118] on app-card-role "Promotional Staffing (Exhibition Host) 23A 1/2 09:30-16:00 (6h30m) Tetiana Geru…" at bounding box center [322, 135] width 82 height 35
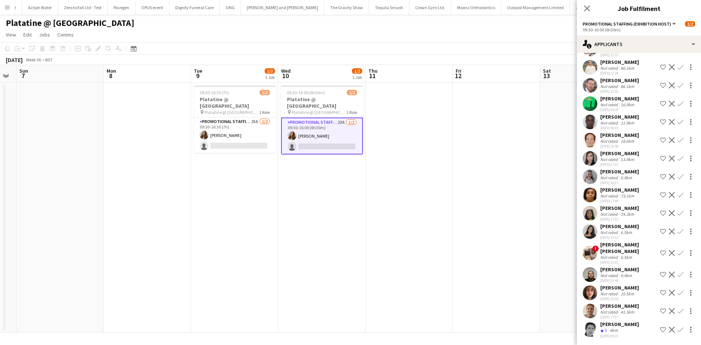
scroll to position [85, 0]
click at [255, 138] on app-card-role "Promotional Staffing (Exhibition Host) 25A 1/2 09:30-16:30 (7h) Tetiana Gerus s…" at bounding box center [235, 135] width 82 height 35
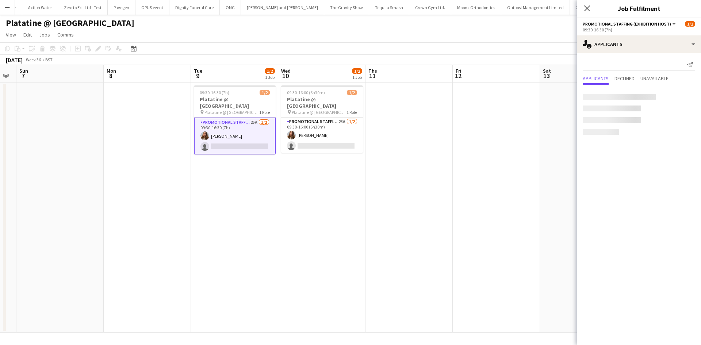
scroll to position [0, 0]
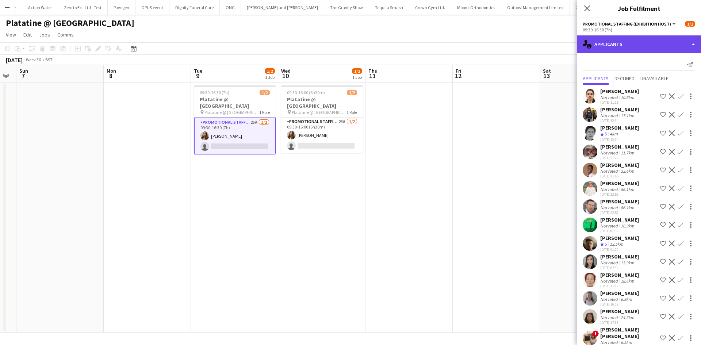
click at [637, 38] on div "single-neutral-actions-information Applicants" at bounding box center [639, 44] width 124 height 18
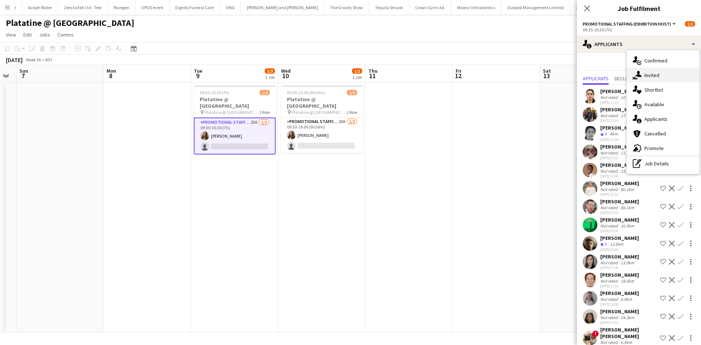
click at [658, 76] on div "single-neutral-actions-share-1 Invited" at bounding box center [663, 75] width 72 height 15
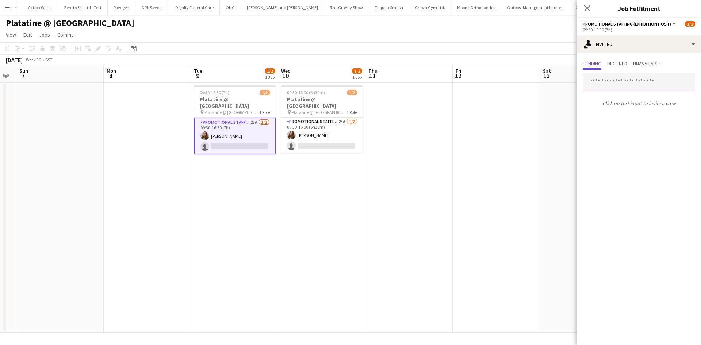
click at [637, 86] on input "text" at bounding box center [639, 82] width 112 height 18
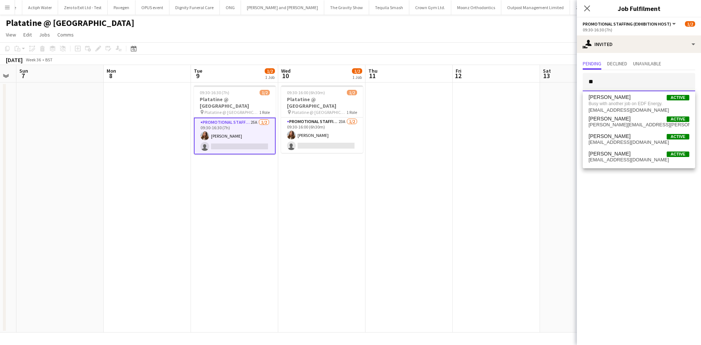
type input "*"
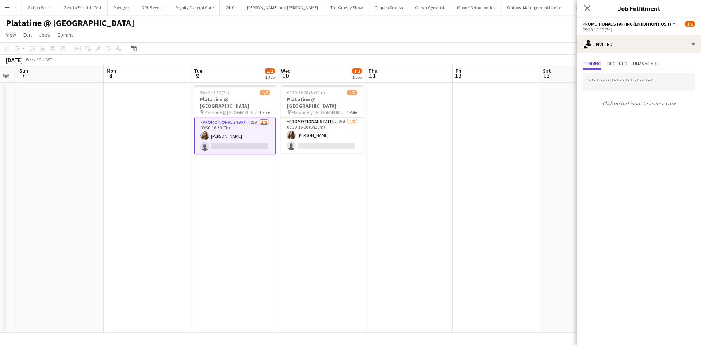
click at [446, 121] on app-date-cell at bounding box center [409, 208] width 87 height 250
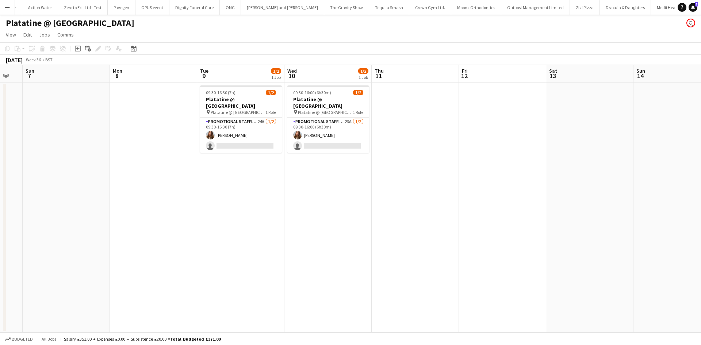
drag, startPoint x: 253, startPoint y: 164, endPoint x: 258, endPoint y: 162, distance: 5.8
click at [259, 163] on app-calendar-viewport "Wed 3 Thu 4 Fri 5 Sat 6 Sun 7 Mon 8 Tue 9 1/2 1 Job Wed 10 1/2 1 Job Thu 11 Fri…" at bounding box center [350, 199] width 701 height 268
click at [260, 118] on app-card-role "Promotional Staffing (Exhibition Host) 24A 1/2 09:30-16:30 (7h) Tetiana Gerus s…" at bounding box center [242, 135] width 82 height 35
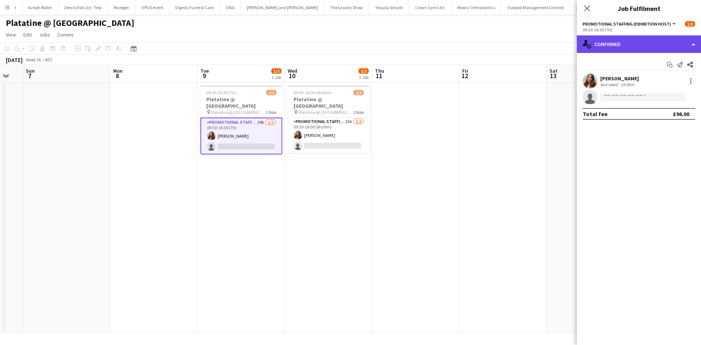
click at [622, 48] on div "single-neutral-actions-check-2 Confirmed" at bounding box center [639, 44] width 124 height 18
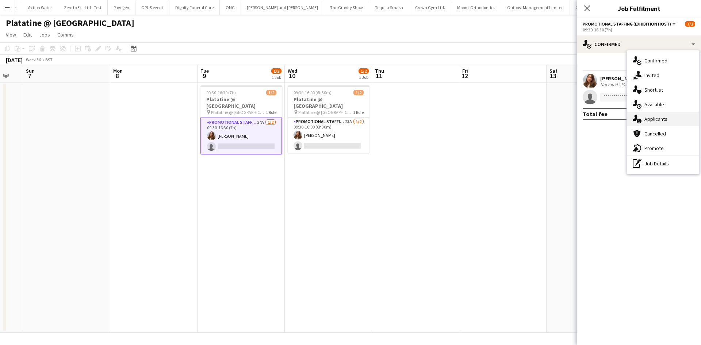
click at [661, 117] on div "single-neutral-actions-information Applicants" at bounding box center [663, 119] width 72 height 15
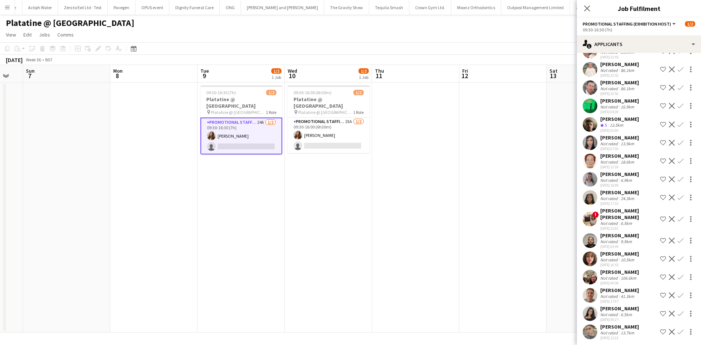
scroll to position [122, 0]
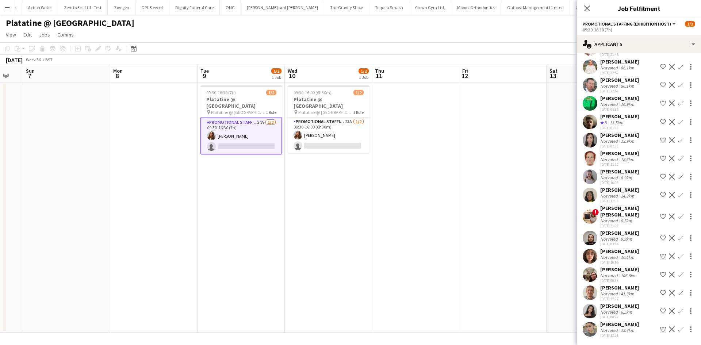
click at [621, 199] on div "24.3km" at bounding box center [627, 195] width 16 height 5
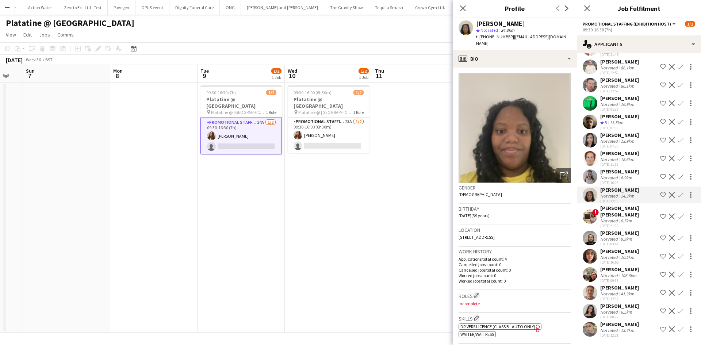
drag, startPoint x: 486, startPoint y: 37, endPoint x: 508, endPoint y: 37, distance: 21.9
click at [508, 37] on span "t. +447908213692" at bounding box center [495, 36] width 38 height 5
copy span "7908213692"
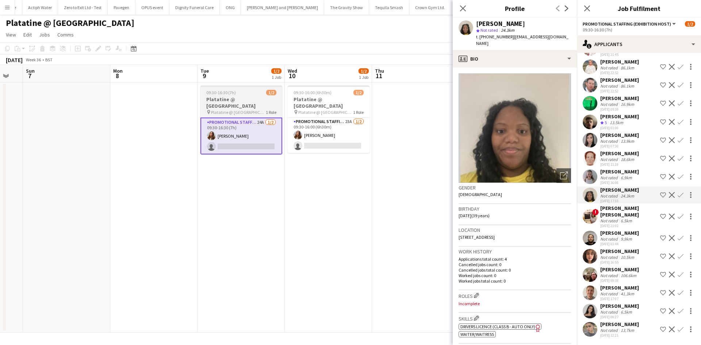
drag, startPoint x: 218, startPoint y: 105, endPoint x: 225, endPoint y: 104, distance: 6.7
click at [218, 110] on span "Platatine @ London Olympia" at bounding box center [238, 112] width 55 height 5
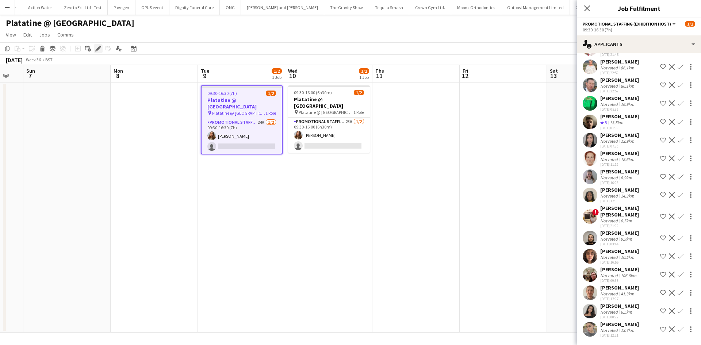
click at [102, 50] on div "Edit" at bounding box center [98, 48] width 9 height 9
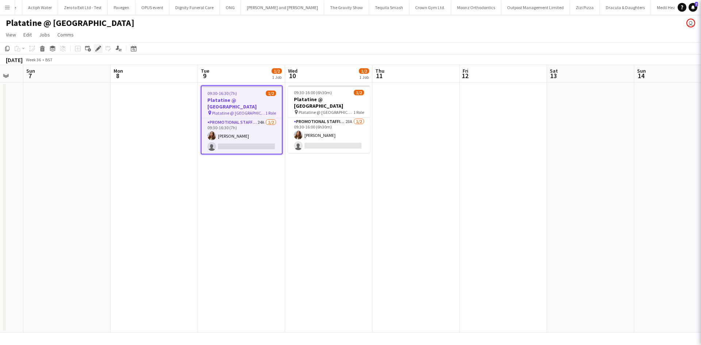
scroll to position [0, 0]
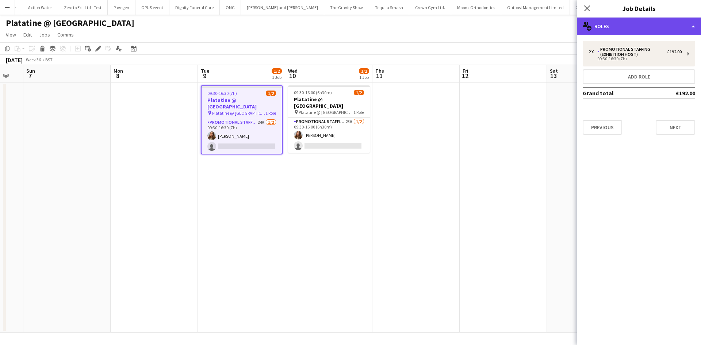
click at [607, 18] on div "multiple-users-add Roles" at bounding box center [639, 27] width 124 height 18
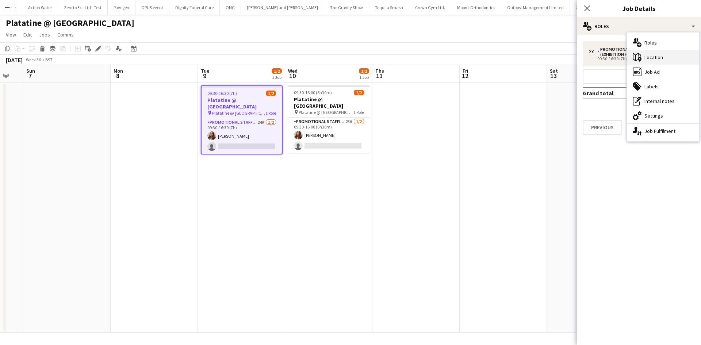
click at [665, 57] on div "maps-pin-1 Location" at bounding box center [663, 57] width 72 height 15
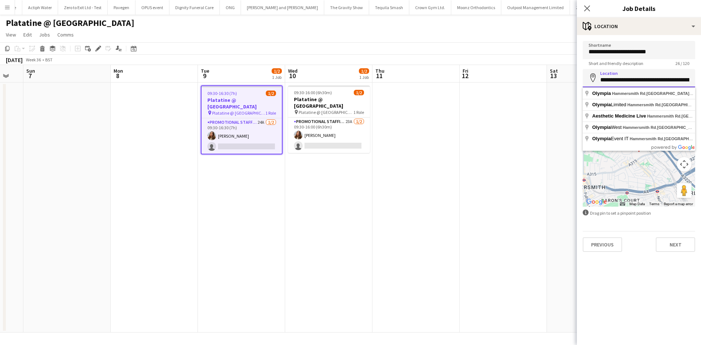
scroll to position [0, 30]
drag, startPoint x: 600, startPoint y: 81, endPoint x: 679, endPoint y: 84, distance: 79.3
click at [679, 84] on input "**********" at bounding box center [639, 78] width 112 height 18
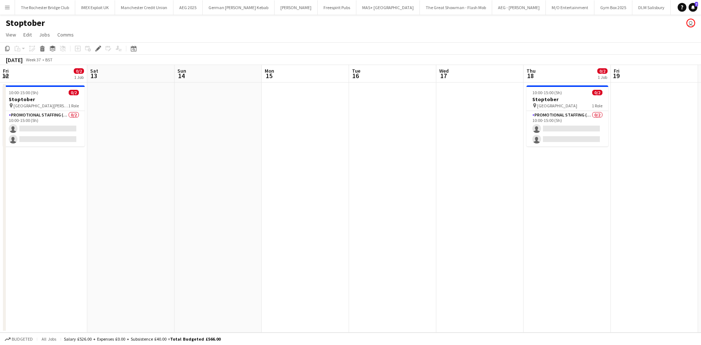
click at [384, 201] on app-calendar-viewport "Fri 12 0/2 1 Job Sat 13 Sun 14 Mon 15 Tue 16 Wed 17 Thu 18 0/2 1 Job Fri 19 Sat…" at bounding box center [350, 199] width 701 height 268
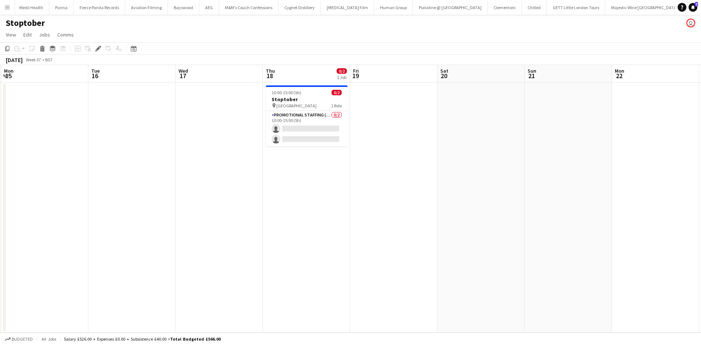
scroll to position [0, 192]
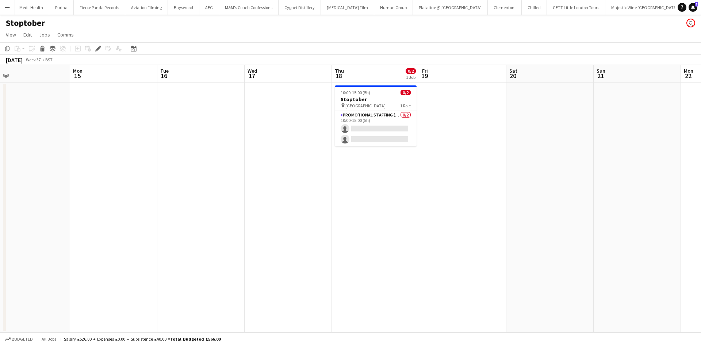
drag, startPoint x: 253, startPoint y: 183, endPoint x: 322, endPoint y: 183, distance: 69.0
click at [322, 183] on app-calendar-viewport "Fri 12 0/2 1 Job Sat 13 Sun 14 Mon 15 Tue 16 Wed 17 Thu 18 0/2 1 Job Fri 19 Sat…" at bounding box center [350, 199] width 701 height 268
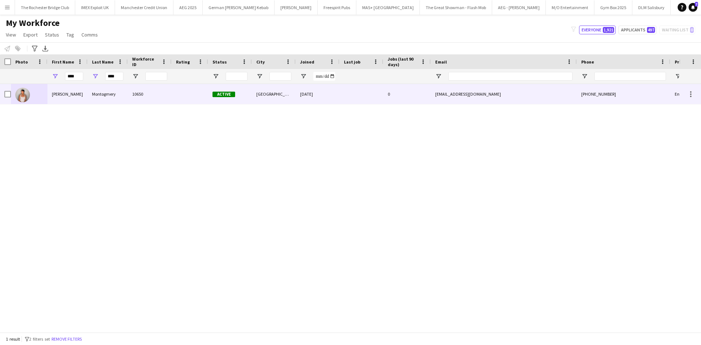
scroll to position [0, 215]
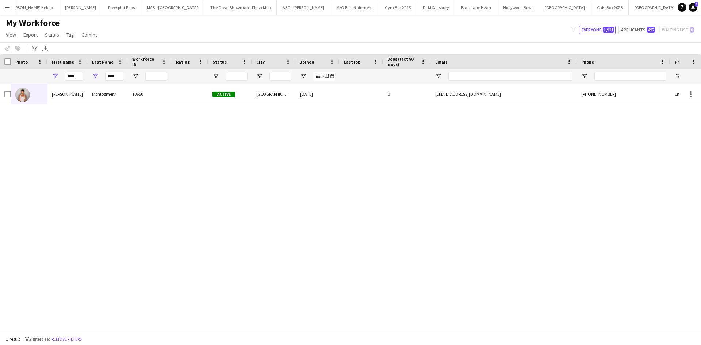
click at [115, 77] on input "****" at bounding box center [114, 76] width 18 height 9
click at [66, 76] on input "****" at bounding box center [74, 76] width 18 height 9
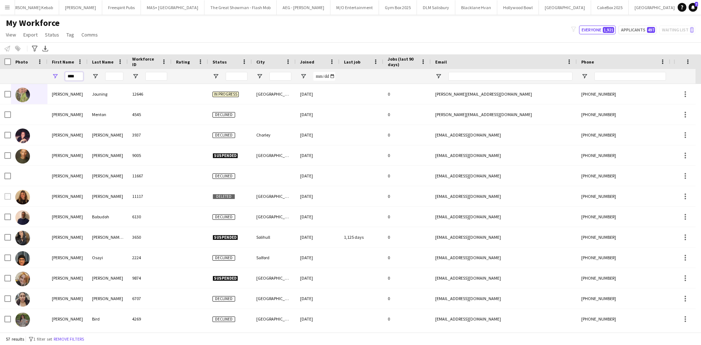
click at [68, 76] on input "****" at bounding box center [74, 76] width 18 height 9
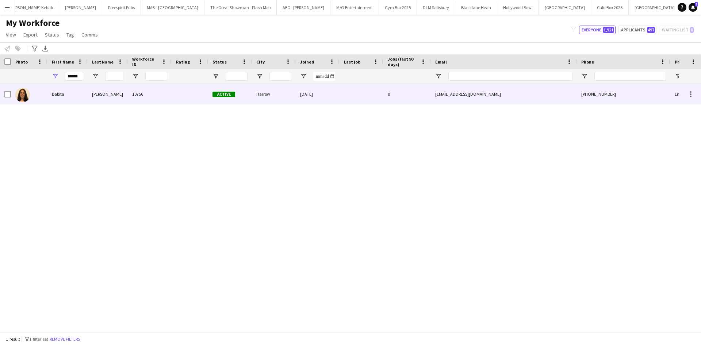
click at [54, 97] on div "Babita" at bounding box center [67, 94] width 40 height 20
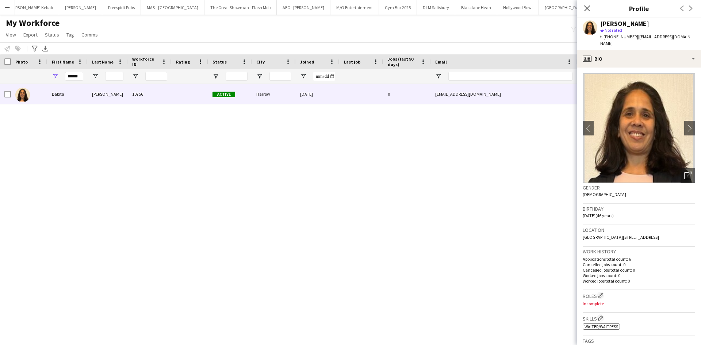
click at [83, 72] on div "******" at bounding box center [67, 76] width 40 height 15
click at [78, 75] on input "******" at bounding box center [74, 76] width 18 height 9
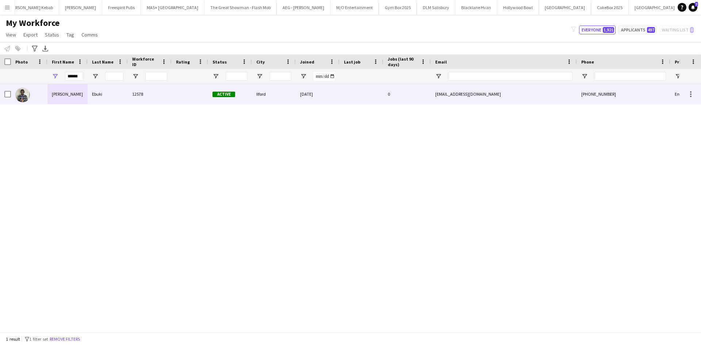
click at [17, 95] on img at bounding box center [22, 95] width 15 height 15
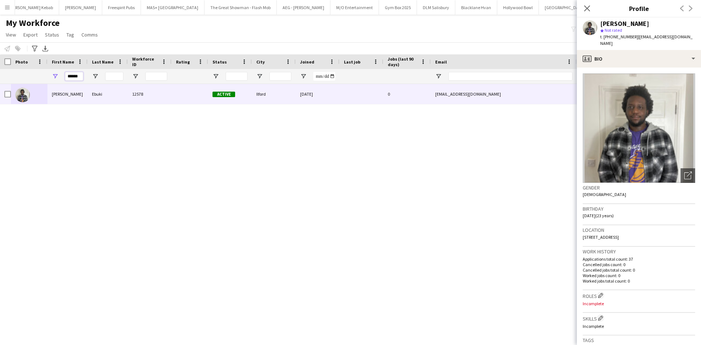
click at [74, 79] on input "******" at bounding box center [74, 76] width 18 height 9
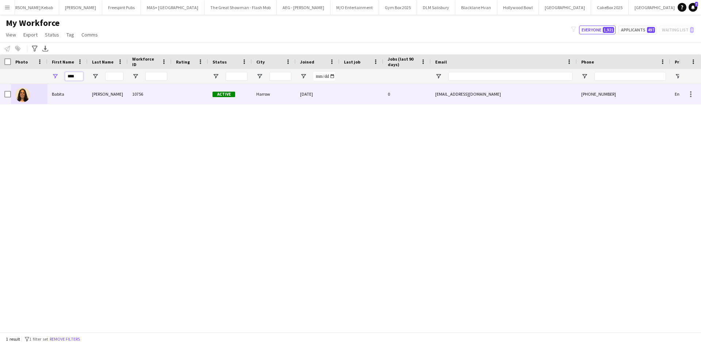
type input "****"
click at [54, 91] on div "Babita" at bounding box center [67, 94] width 40 height 20
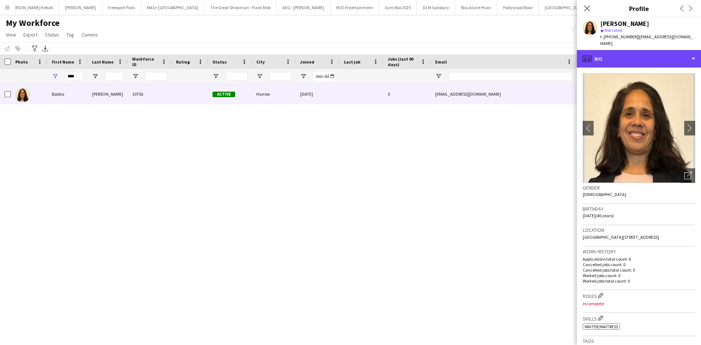
drag, startPoint x: 649, startPoint y: 53, endPoint x: 644, endPoint y: 72, distance: 19.8
click at [649, 52] on div "profile Bio" at bounding box center [639, 59] width 124 height 18
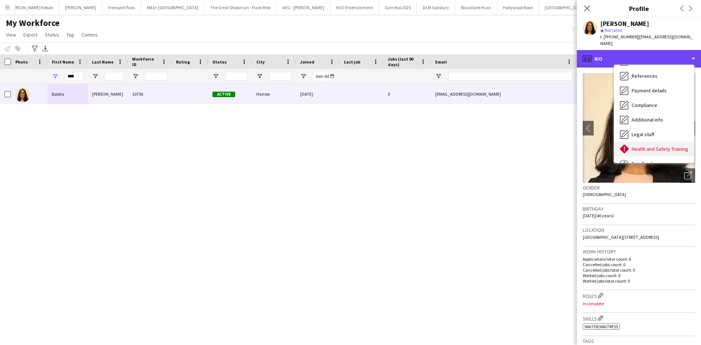
scroll to position [98, 0]
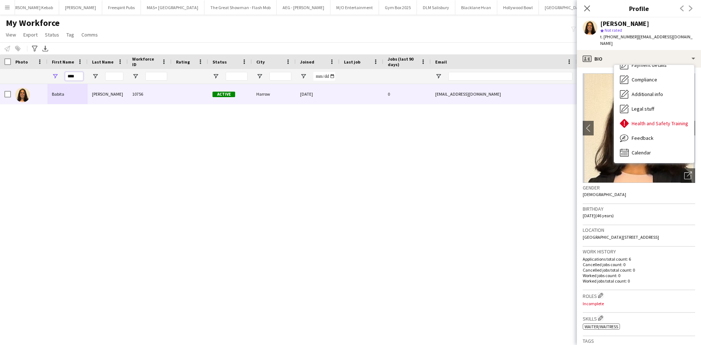
click at [75, 75] on input "****" at bounding box center [74, 76] width 18 height 9
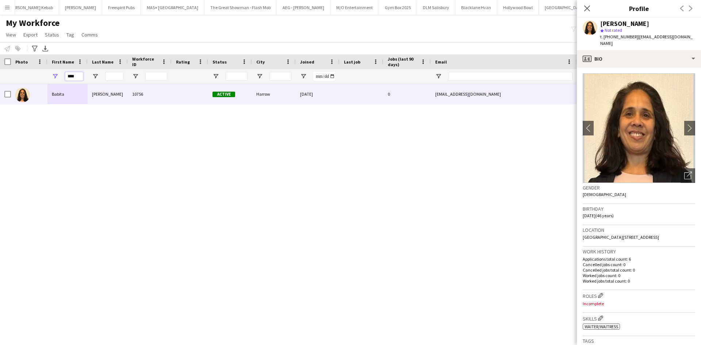
click at [75, 75] on input "****" at bounding box center [74, 76] width 18 height 9
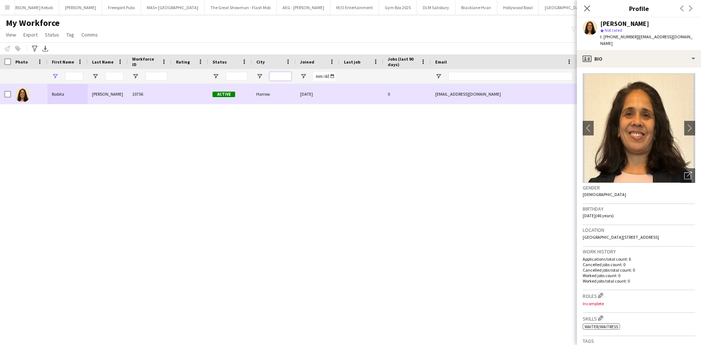
click at [290, 76] on input "City Filter Input" at bounding box center [281, 76] width 22 height 9
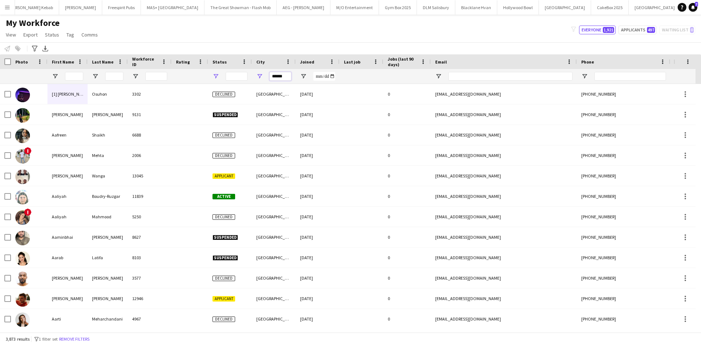
type input "******"
click at [218, 75] on span "Open Filter Menu" at bounding box center [216, 76] width 7 height 7
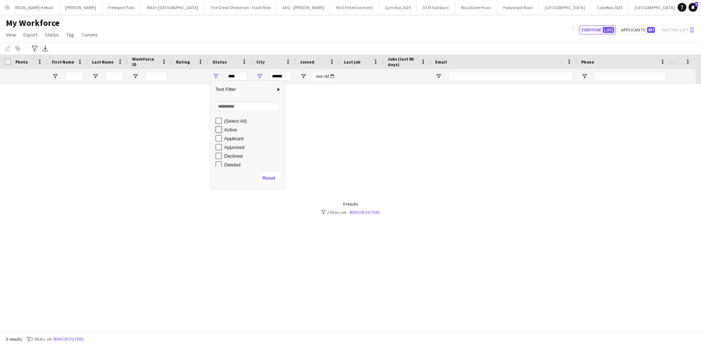
type input "**********"
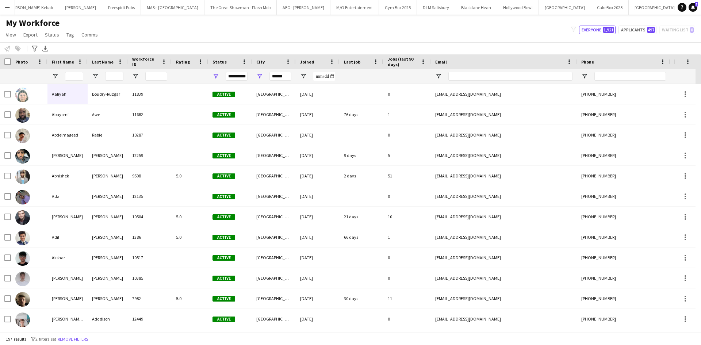
click at [347, 37] on div "My Workforce View Views Default view New view Update view Delete view Edit name…" at bounding box center [350, 30] width 701 height 25
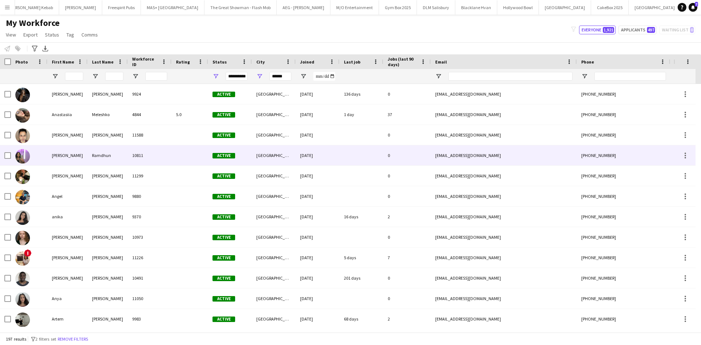
scroll to position [402, 0]
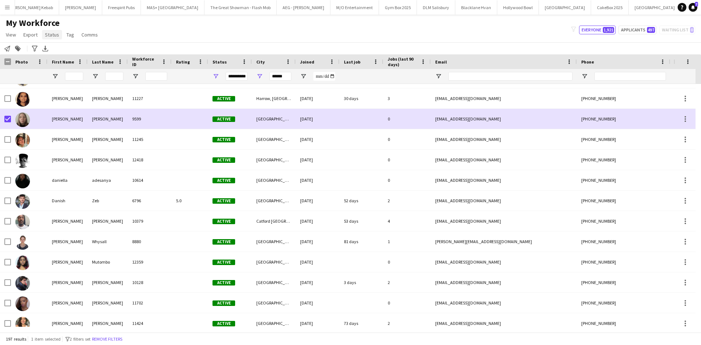
click at [50, 36] on span "Status" at bounding box center [52, 34] width 14 height 7
click at [62, 50] on link "Edit" at bounding box center [67, 50] width 51 height 15
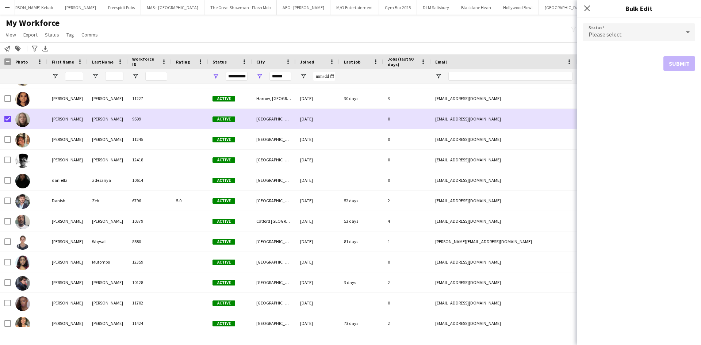
click at [616, 26] on div "Please select" at bounding box center [632, 32] width 98 height 18
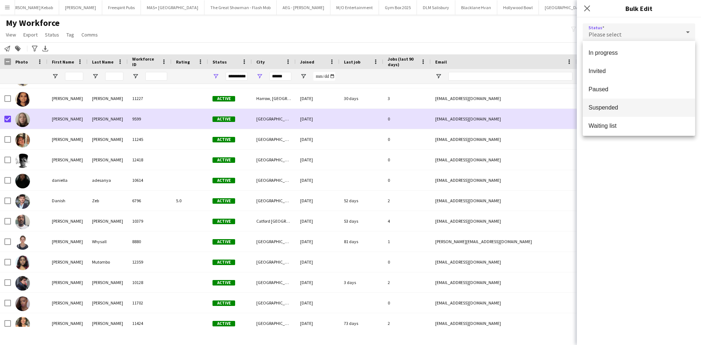
click at [626, 113] on mat-option "Suspended" at bounding box center [639, 108] width 112 height 18
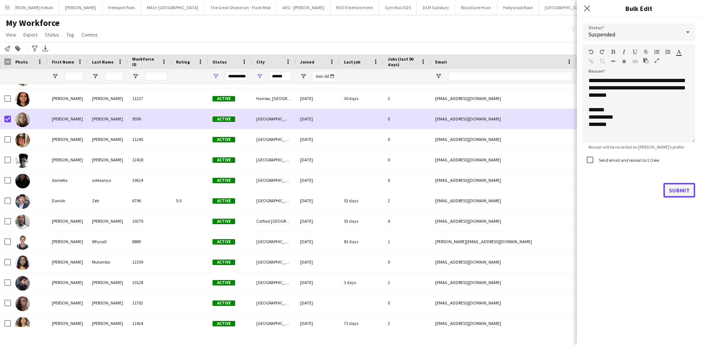
click at [677, 190] on button "Submit" at bounding box center [680, 190] width 32 height 15
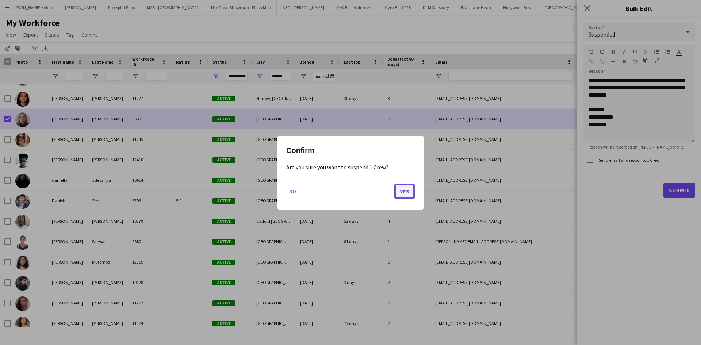
click at [405, 192] on button "Yes" at bounding box center [404, 191] width 20 height 15
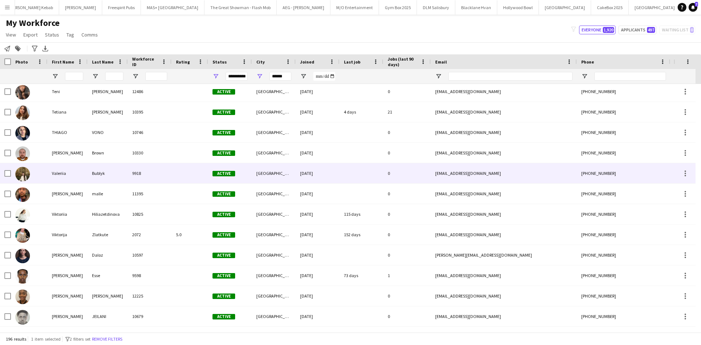
click at [54, 175] on div "Valeriia" at bounding box center [67, 173] width 40 height 20
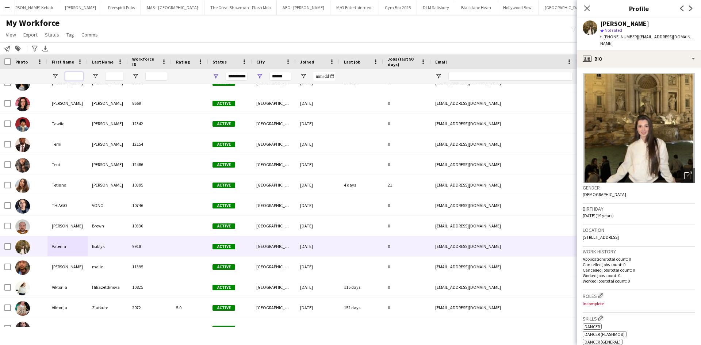
click at [76, 75] on input "First Name Filter Input" at bounding box center [74, 76] width 18 height 9
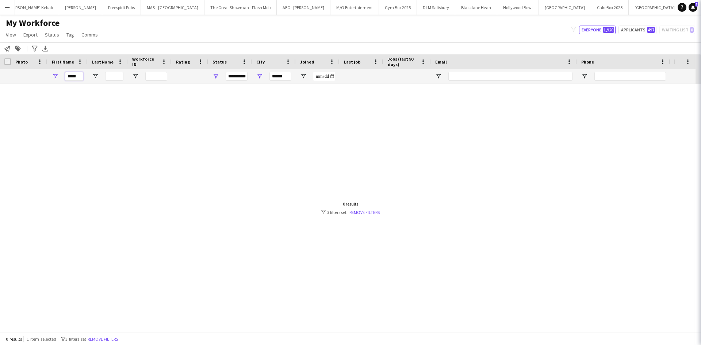
scroll to position [0, 0]
type input "*****"
click at [215, 76] on span "Open Filter Menu" at bounding box center [216, 76] width 7 height 7
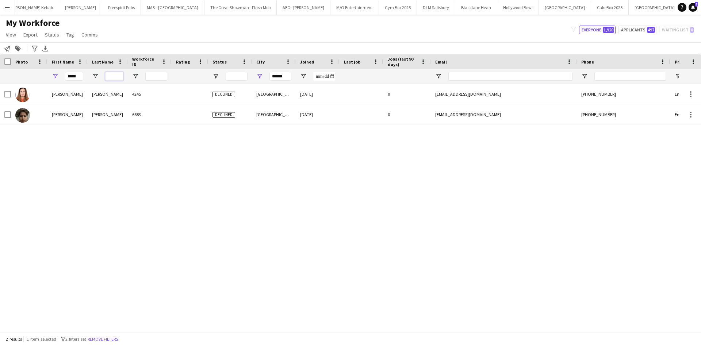
click at [118, 77] on input "Last Name Filter Input" at bounding box center [114, 76] width 18 height 9
drag, startPoint x: 260, startPoint y: 73, endPoint x: 269, endPoint y: 79, distance: 10.3
click at [260, 73] on span "Open Filter Menu" at bounding box center [259, 76] width 7 height 7
click at [275, 77] on input "******" at bounding box center [281, 76] width 22 height 9
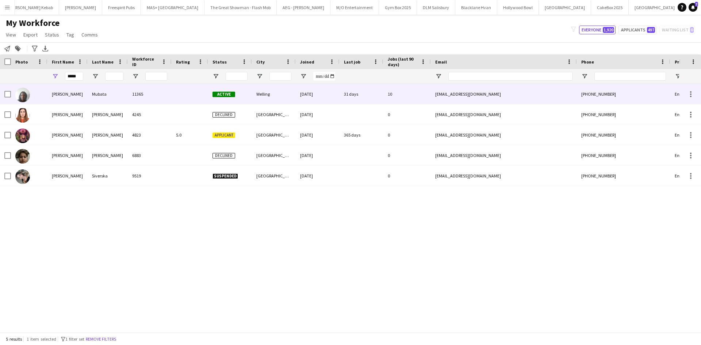
click at [56, 95] on div "Tanya" at bounding box center [67, 94] width 40 height 20
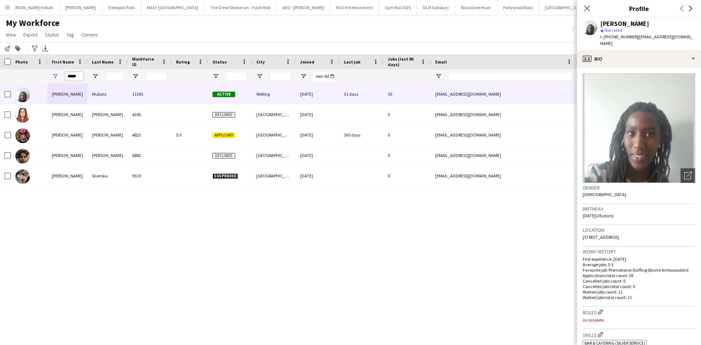
click at [76, 75] on input "*****" at bounding box center [74, 76] width 18 height 9
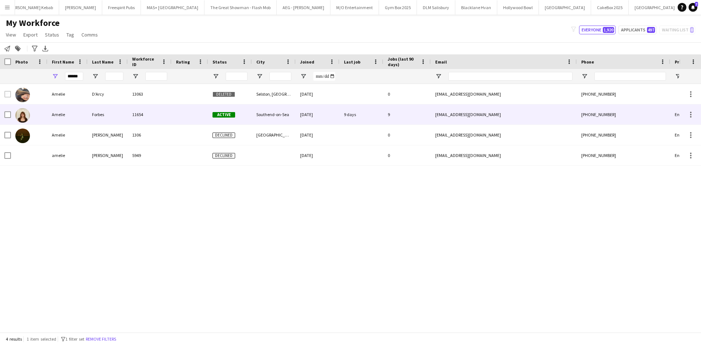
click at [57, 113] on div "Amelie" at bounding box center [67, 114] width 40 height 20
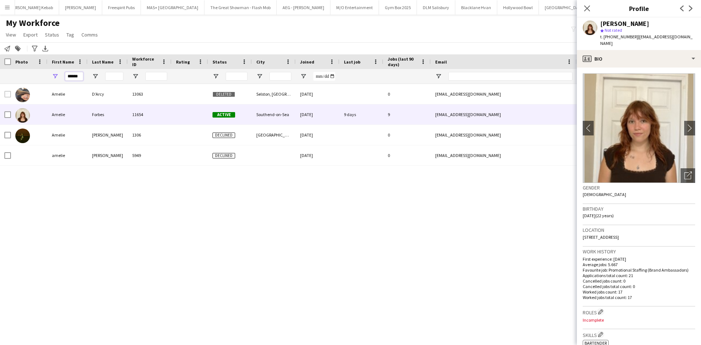
click at [73, 79] on input "******" at bounding box center [74, 76] width 18 height 9
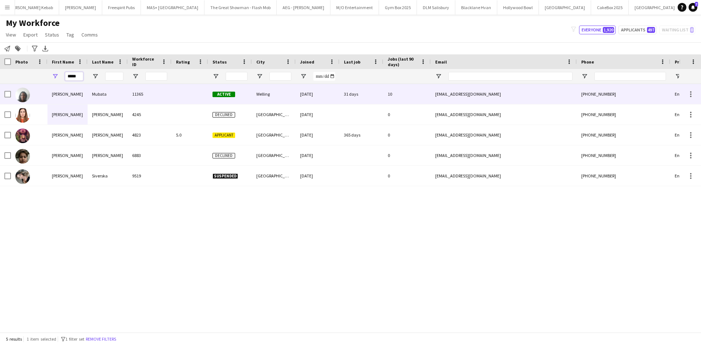
type input "*****"
click at [65, 93] on div "Tanya" at bounding box center [67, 94] width 40 height 20
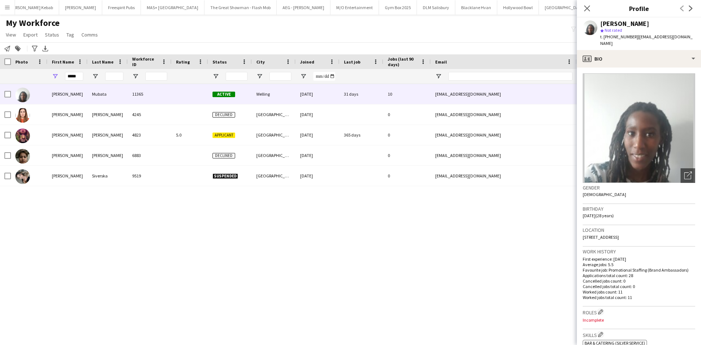
click at [332, 227] on div "Tanya Mubata 11365 Active Welling 08-05-2025 31 days 10 tmubata11@gmail.com +44…" at bounding box center [339, 205] width 679 height 243
click at [72, 76] on input "*****" at bounding box center [74, 76] width 18 height 9
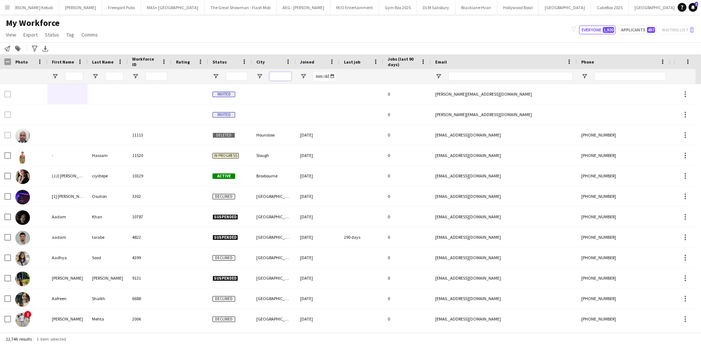
click at [282, 79] on input "City Filter Input" at bounding box center [281, 76] width 22 height 9
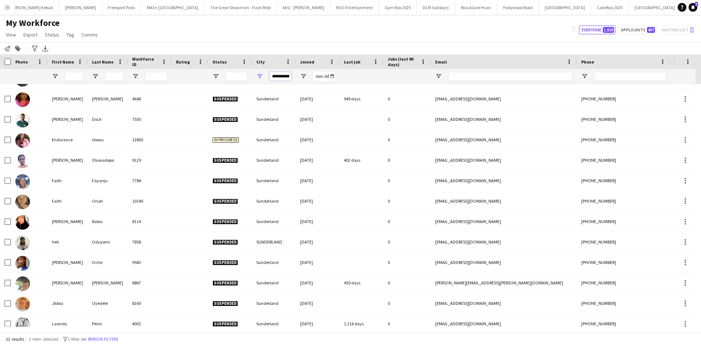
click at [284, 78] on input "**********" at bounding box center [281, 76] width 22 height 9
click at [285, 78] on input "**********" at bounding box center [281, 76] width 22 height 9
click at [288, 76] on input "**********" at bounding box center [281, 76] width 22 height 9
click at [287, 76] on input "**********" at bounding box center [281, 76] width 22 height 9
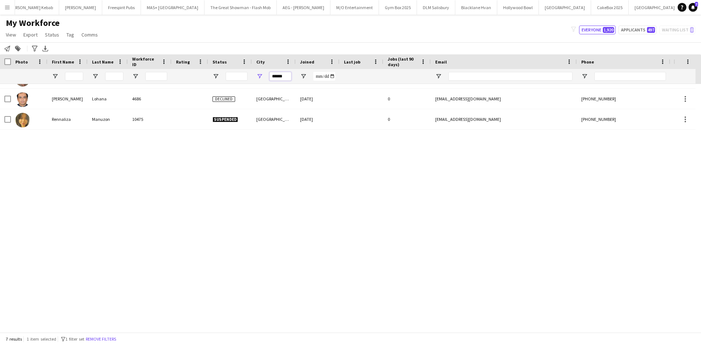
scroll to position [0, 0]
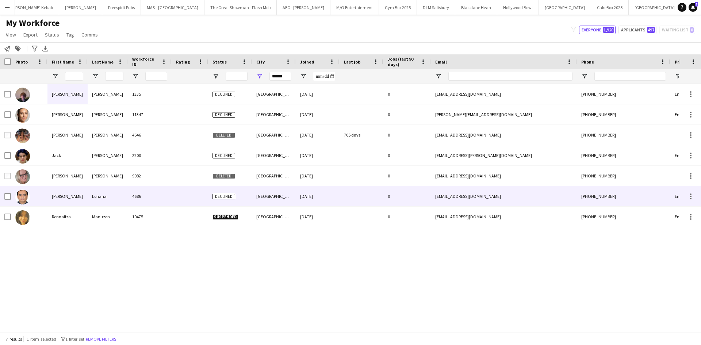
click at [60, 201] on div "Munesh Kumar" at bounding box center [67, 196] width 40 height 20
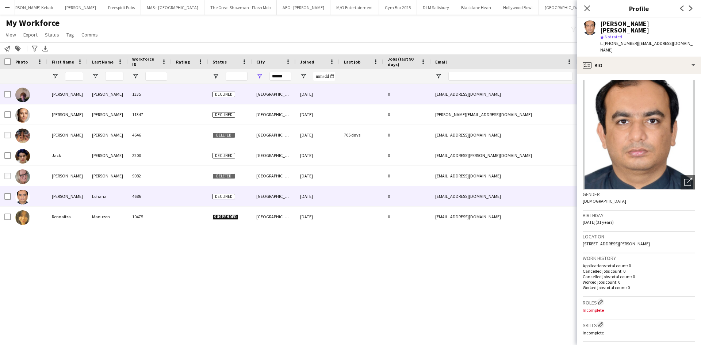
click at [59, 96] on div "Amanda" at bounding box center [67, 94] width 40 height 20
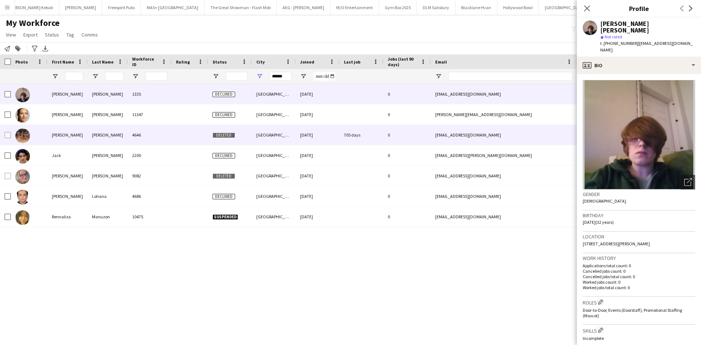
click at [53, 134] on div "Emma" at bounding box center [67, 135] width 40 height 20
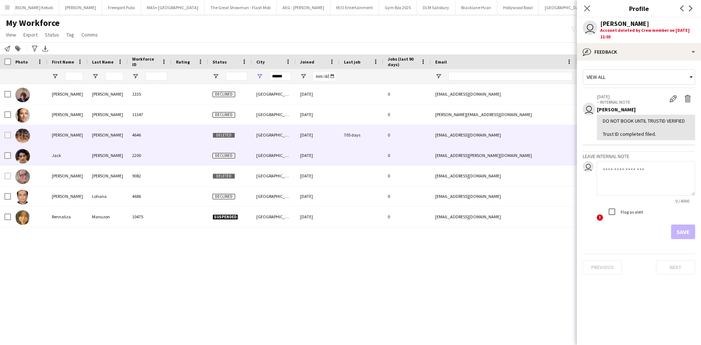
click at [52, 151] on div "Jack" at bounding box center [67, 155] width 40 height 20
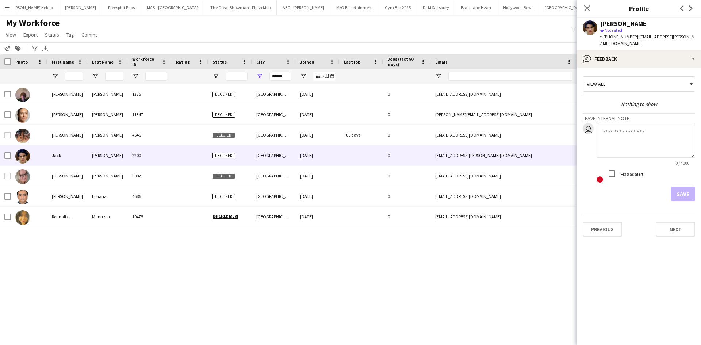
click at [251, 278] on div "Amanda Wright Dawson 1335 Declined Durham 17-05-2020 0 amandawrightdawson@yahoo…" at bounding box center [339, 205] width 679 height 243
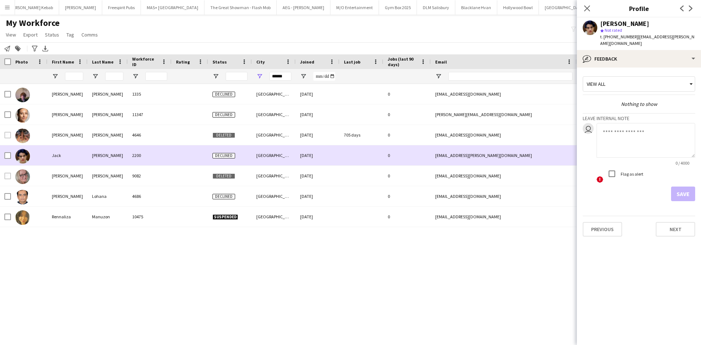
click at [50, 158] on div "Jack" at bounding box center [67, 155] width 40 height 20
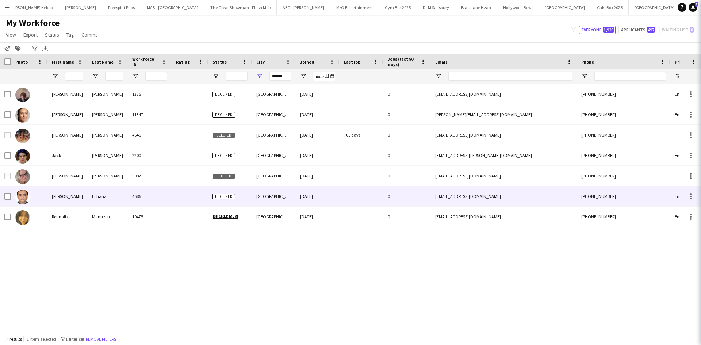
click at [65, 193] on div "Munesh Kumar" at bounding box center [67, 196] width 40 height 20
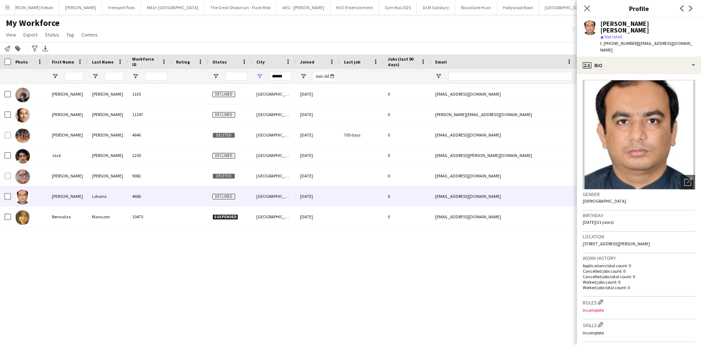
drag, startPoint x: 69, startPoint y: 249, endPoint x: 63, endPoint y: 219, distance: 31.2
click at [69, 248] on div "Amanda Wright Dawson 1335 Declined Durham 17-05-2020 0 amandawrightdawson@yahoo…" at bounding box center [339, 205] width 679 height 243
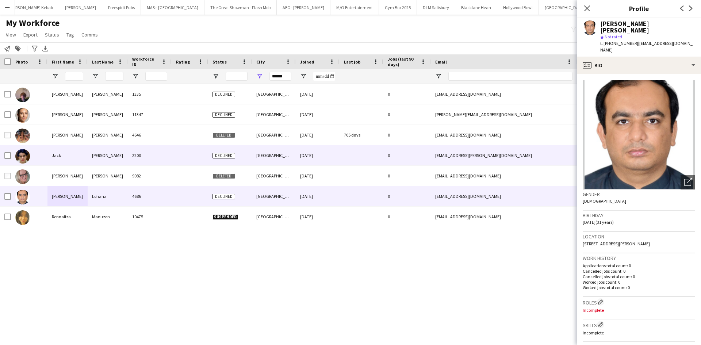
click at [48, 155] on div "Jack" at bounding box center [67, 155] width 40 height 20
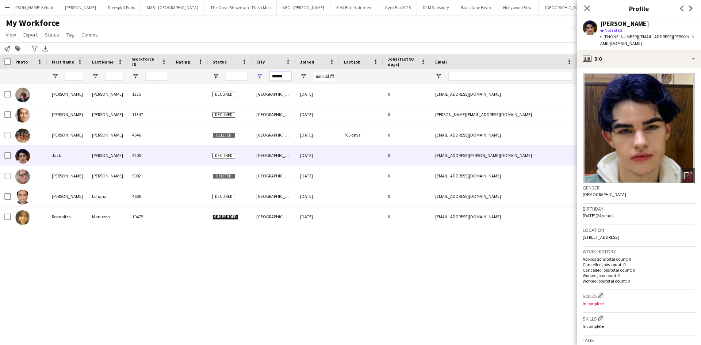
click at [280, 75] on input "******" at bounding box center [281, 76] width 22 height 9
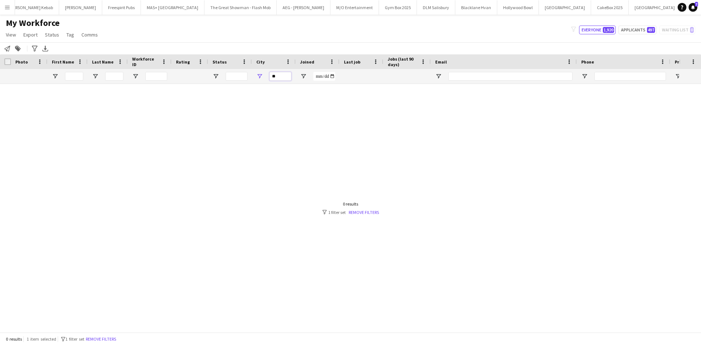
type input "*"
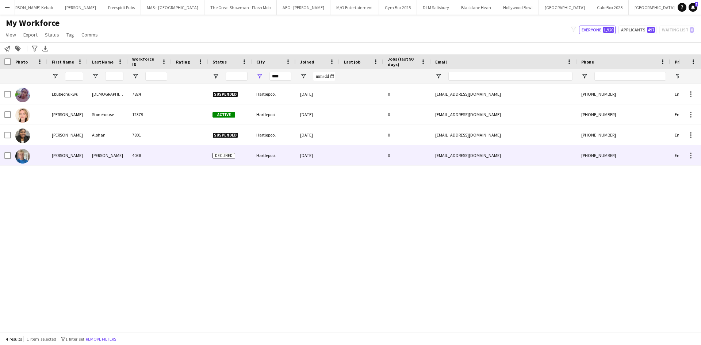
click at [57, 155] on div "Travis" at bounding box center [67, 155] width 40 height 20
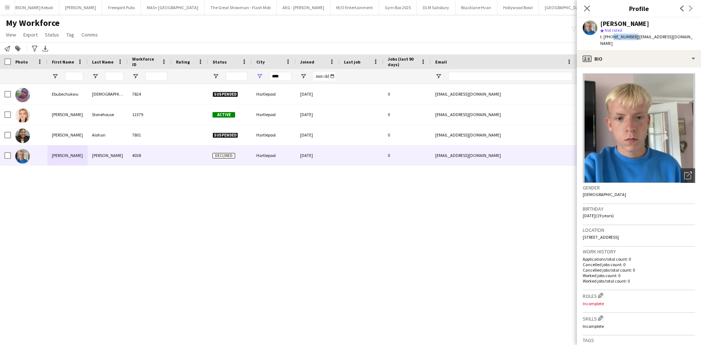
drag, startPoint x: 611, startPoint y: 37, endPoint x: 632, endPoint y: 36, distance: 21.2
click at [632, 36] on span "t. +447555601942" at bounding box center [619, 36] width 38 height 5
copy span "7555601942"
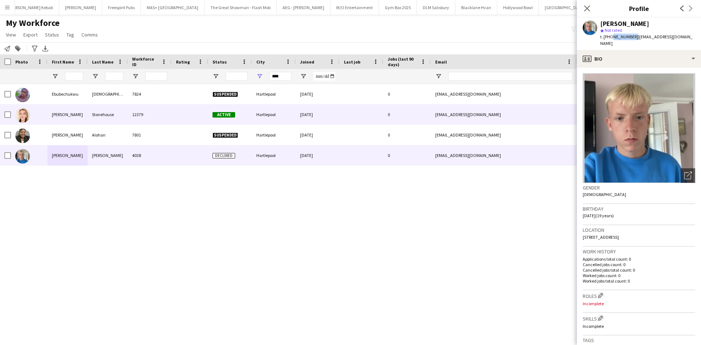
click at [53, 114] on div "Madeleine" at bounding box center [67, 114] width 40 height 20
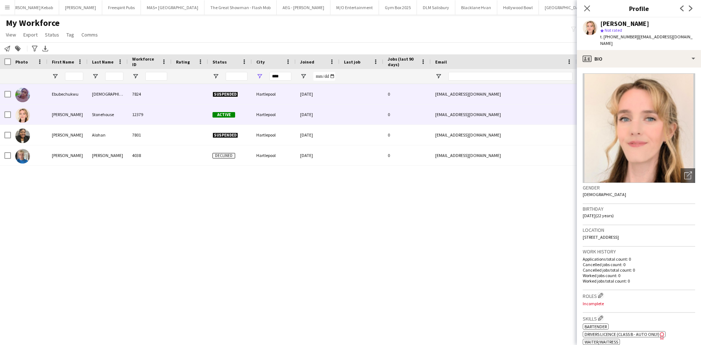
click at [54, 99] on div "Ebubechukwu" at bounding box center [67, 94] width 40 height 20
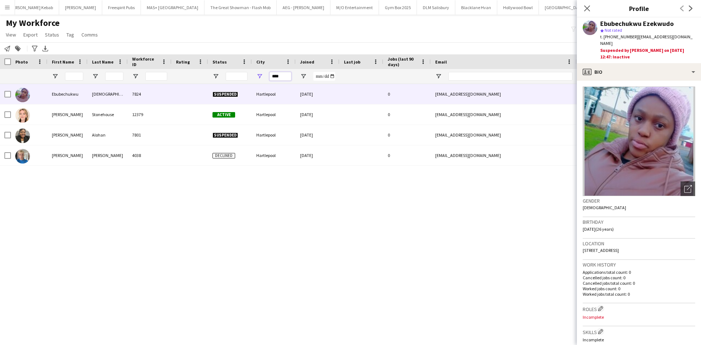
click at [279, 78] on input "****" at bounding box center [281, 76] width 22 height 9
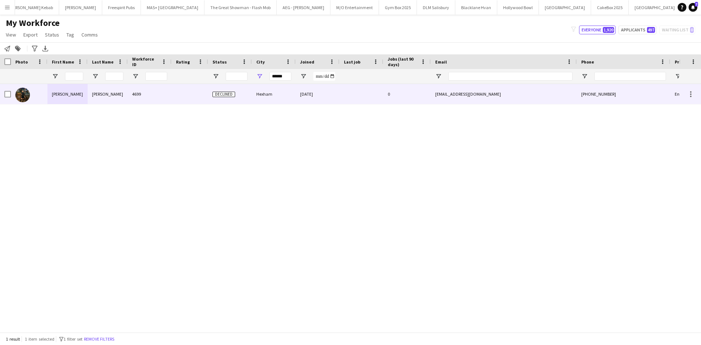
click at [68, 91] on div "Hannah" at bounding box center [67, 94] width 40 height 20
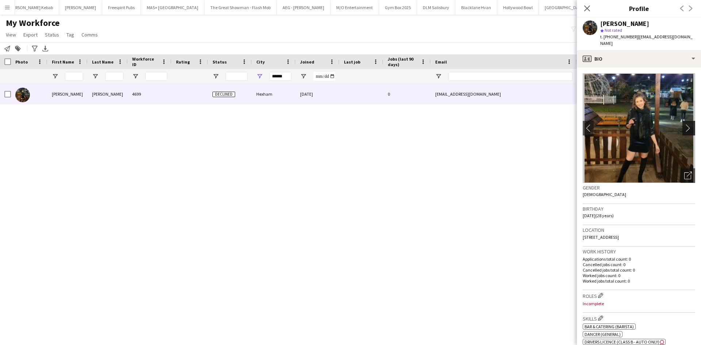
click at [688, 129] on app-icon "chevron-right" at bounding box center [689, 128] width 11 height 8
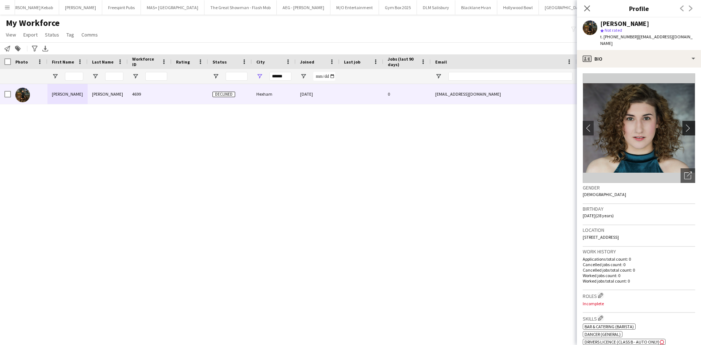
click at [684, 126] on app-icon "chevron-right" at bounding box center [689, 128] width 11 height 8
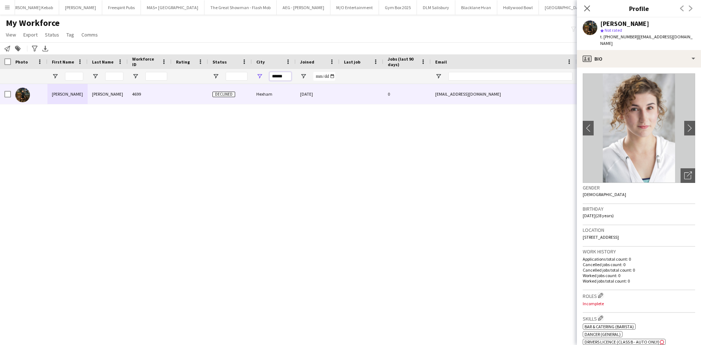
click at [277, 74] on input "******" at bounding box center [281, 76] width 22 height 9
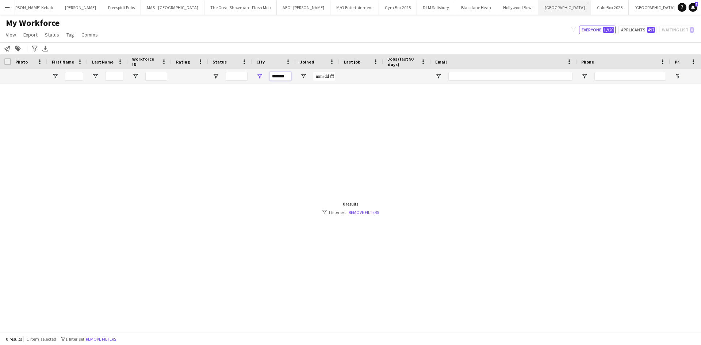
type input "*******"
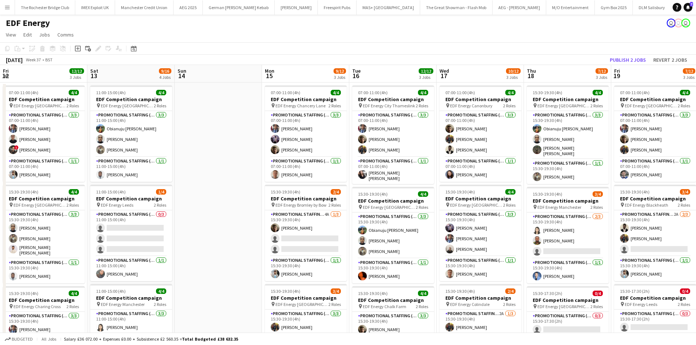
scroll to position [0, 252]
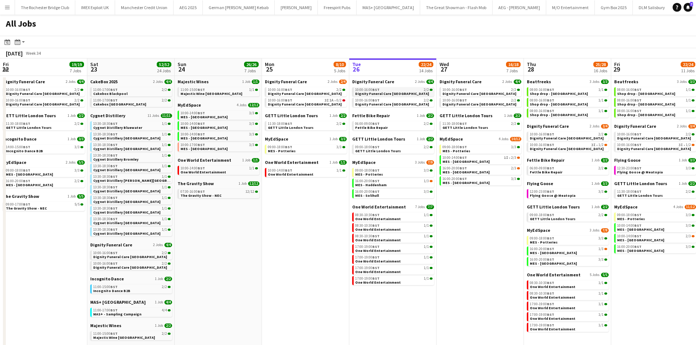
scroll to position [0, 228]
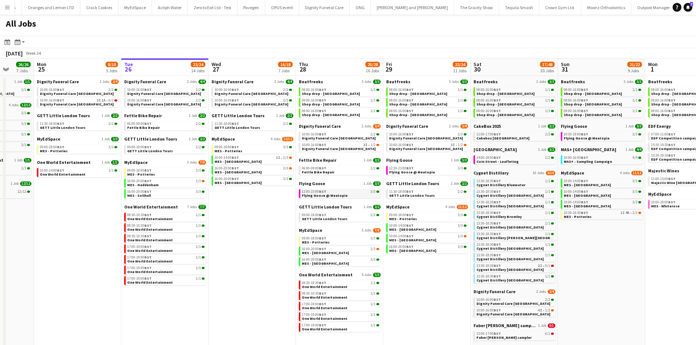
click at [327, 196] on span "Flying Goose @ Meatopia" at bounding box center [325, 195] width 46 height 5
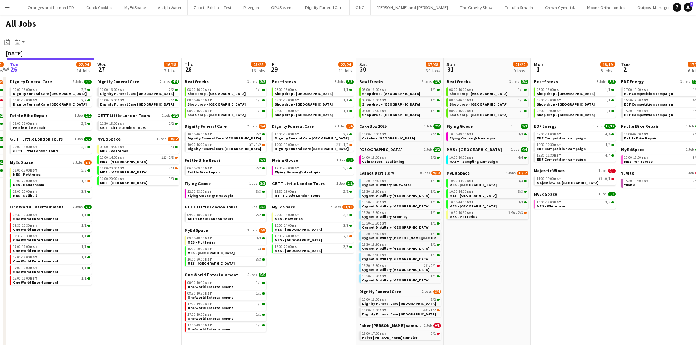
drag, startPoint x: 313, startPoint y: 214, endPoint x: 341, endPoint y: 237, distance: 35.8
click at [154, 196] on app-calendar-viewport "Fri 22 19/19 7 Jobs Sat 23 52/52 24 Jobs Sun 24 26/26 7 Jobs Mon 25 8/10 5 Jobs…" at bounding box center [348, 319] width 696 height 523
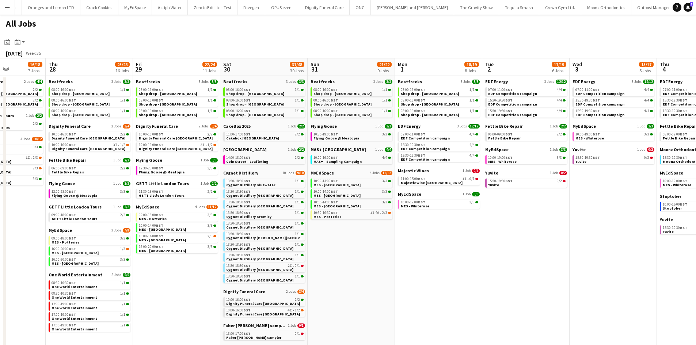
drag, startPoint x: 491, startPoint y: 248, endPoint x: 349, endPoint y: 238, distance: 142.0
click at [340, 236] on app-calendar-viewport "Sun 24 26/26 7 Jobs Mon 25 8/10 5 Jobs Tue 26 22/24 14 Jobs Wed 27 16/18 7 Jobs…" at bounding box center [348, 319] width 696 height 523
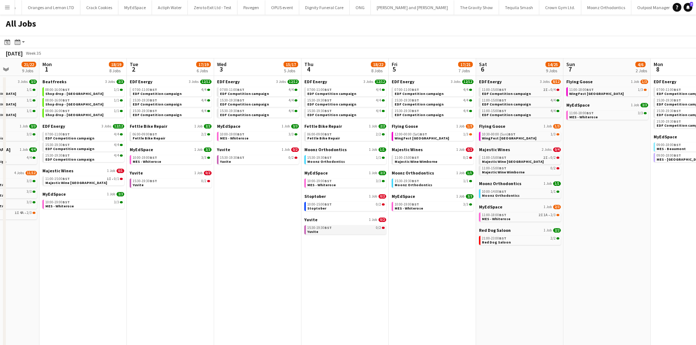
scroll to position [0, 314]
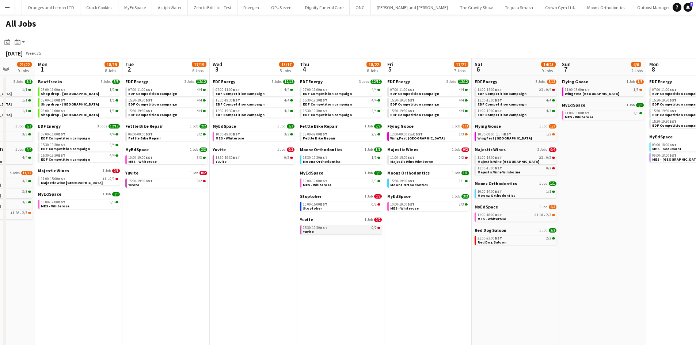
drag, startPoint x: 489, startPoint y: 243, endPoint x: 305, endPoint y: 233, distance: 183.6
click at [304, 232] on app-calendar-viewport "Thu 28 25/28 16 Jobs Fri 29 22/24 11 Jobs Sat 30 37/48 30 Jobs Sun 31 21/22 9 J…" at bounding box center [348, 319] width 696 height 523
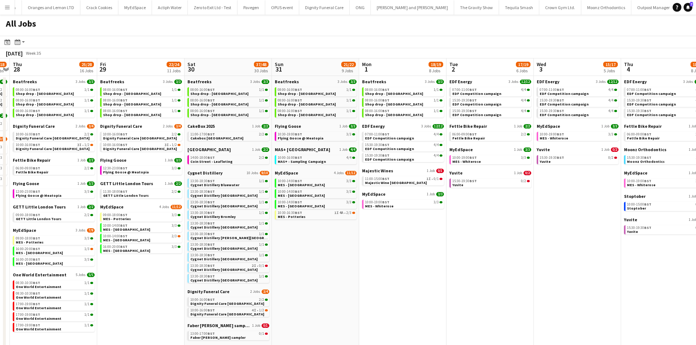
drag, startPoint x: 104, startPoint y: 172, endPoint x: 389, endPoint y: 180, distance: 284.6
click at [393, 180] on app-calendar-viewport "Tue 26 22/24 14 Jobs Wed 27 16/18 7 Jobs Thu 28 25/28 16 Jobs Fri 29 22/24 11 J…" at bounding box center [348, 319] width 696 height 523
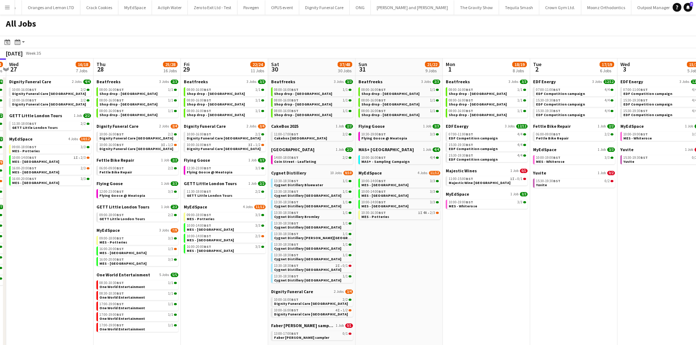
drag, startPoint x: 161, startPoint y: 221, endPoint x: 393, endPoint y: 219, distance: 231.9
click at [393, 219] on app-calendar-viewport "Mon 25 8/10 5 Jobs Tue 26 22/24 14 Jobs Wed 27 16/18 7 Jobs Thu 28 25/28 16 Job…" at bounding box center [348, 319] width 696 height 523
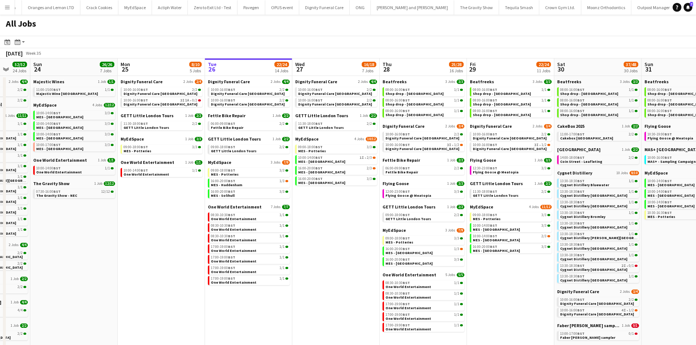
scroll to position [0, 324]
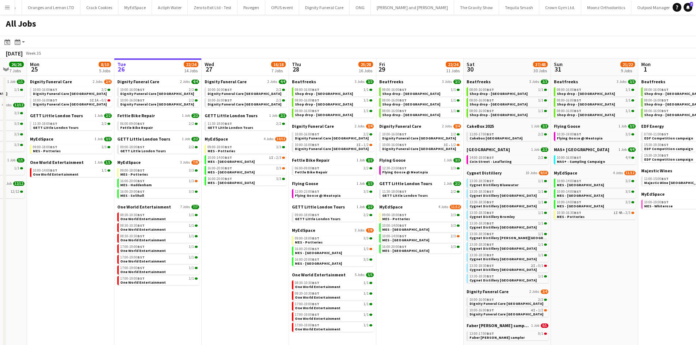
drag, startPoint x: 244, startPoint y: 244, endPoint x: 265, endPoint y: 219, distance: 32.5
click at [265, 219] on app-calendar-viewport "Thu 21 25/26 9 Jobs Fri 22 19/19 7 Jobs Sat 23 52/52 24 Jobs Sun 24 26/26 7 Job…" at bounding box center [348, 319] width 696 height 523
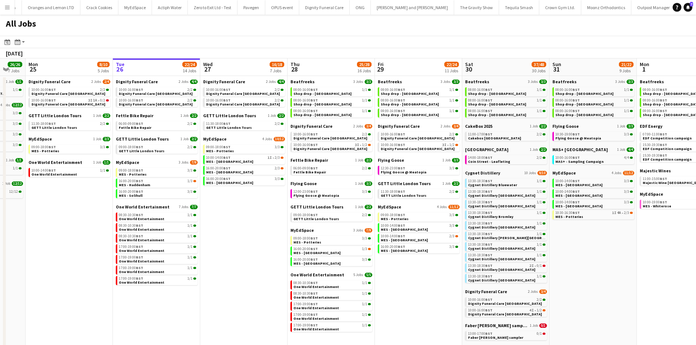
scroll to position [0, 231]
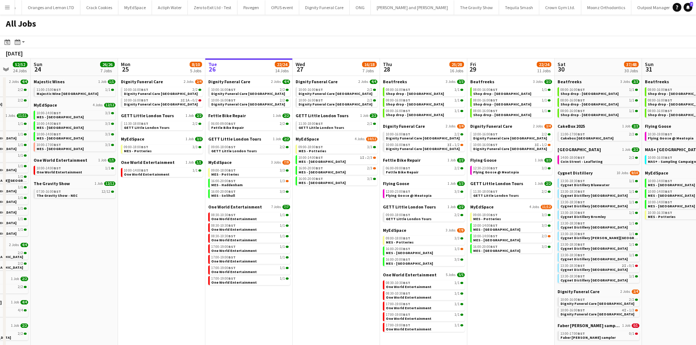
drag, startPoint x: 242, startPoint y: 251, endPoint x: 177, endPoint y: 234, distance: 67.1
click at [177, 234] on app-calendar-viewport "Thu 21 25/26 9 Jobs Fri 22 19/19 7 Jobs Sat 23 52/52 24 Jobs Sun 24 26/26 7 Job…" at bounding box center [348, 319] width 696 height 523
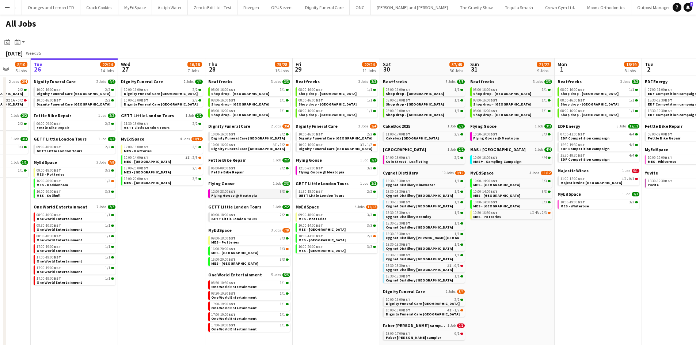
click at [244, 198] on app-brief-job-card "12:00-23:00 BST 3/3 Flying Goose @ Meatopia" at bounding box center [249, 193] width 82 height 9
click at [239, 194] on span "Flying Goose @ Meatopia" at bounding box center [234, 195] width 46 height 5
click at [72, 174] on link "09:00-18:00 BST 3/3 MES - Potteries" at bounding box center [75, 172] width 77 height 8
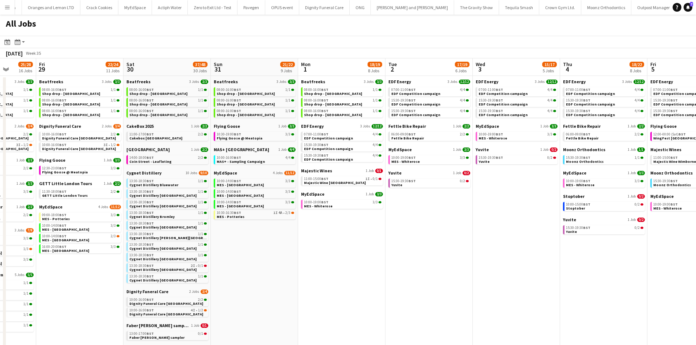
drag, startPoint x: 562, startPoint y: 254, endPoint x: 491, endPoint y: 236, distance: 73.7
click at [293, 211] on app-calendar-viewport "Mon 25 8/10 5 Jobs Tue 26 22/24 14 Jobs Wed 27 16/18 7 Jobs Thu 28 25/28 16 Job…" at bounding box center [348, 319] width 696 height 523
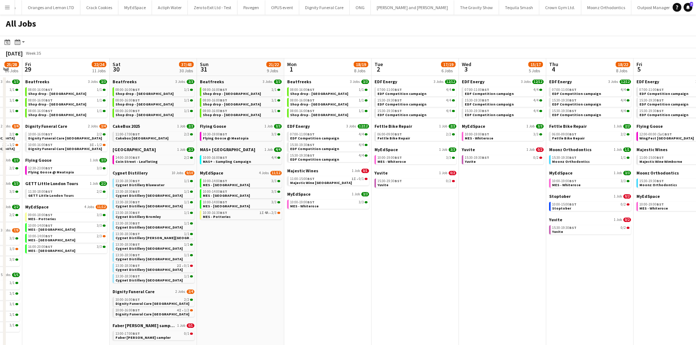
drag, startPoint x: 506, startPoint y: 236, endPoint x: 347, endPoint y: 213, distance: 161.4
click at [286, 207] on app-calendar-viewport "Mon 25 8/10 5 Jobs Tue 26 22/24 14 Jobs Wed 27 16/18 7 Jobs Thu 28 25/28 16 Job…" at bounding box center [348, 319] width 696 height 523
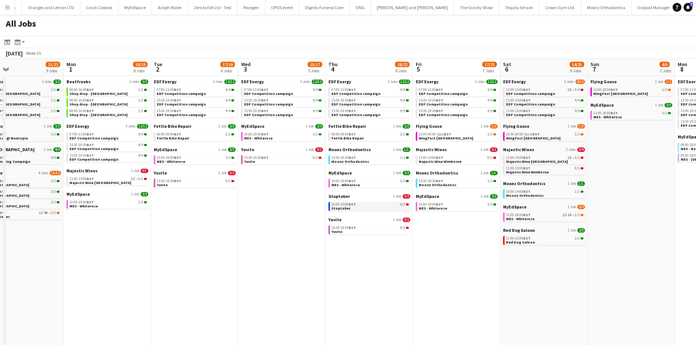
click at [380, 207] on link "10:00-15:00 BST 0/2 Stoptober" at bounding box center [369, 206] width 77 height 8
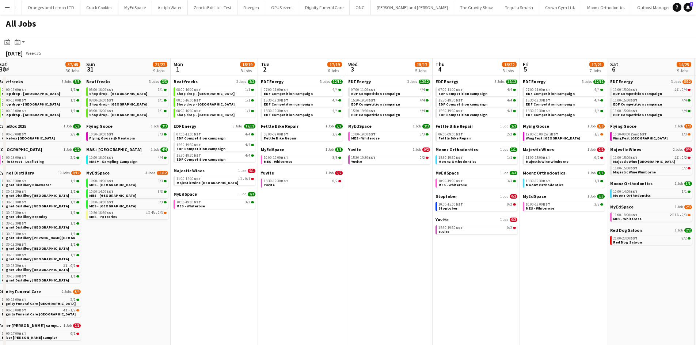
scroll to position [0, 237]
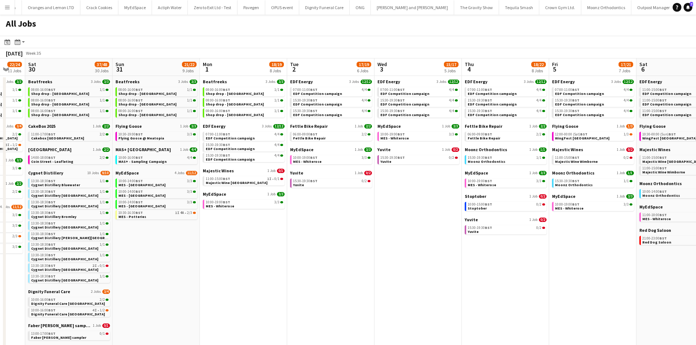
drag, startPoint x: 209, startPoint y: 276, endPoint x: 345, endPoint y: 280, distance: 136.3
click at [345, 280] on app-calendar-viewport "Wed 27 16/18 7 Jobs Thu 28 25/28 16 Jobs Fri 29 22/24 11 Jobs Sat 30 37/48 30 J…" at bounding box center [348, 319] width 696 height 523
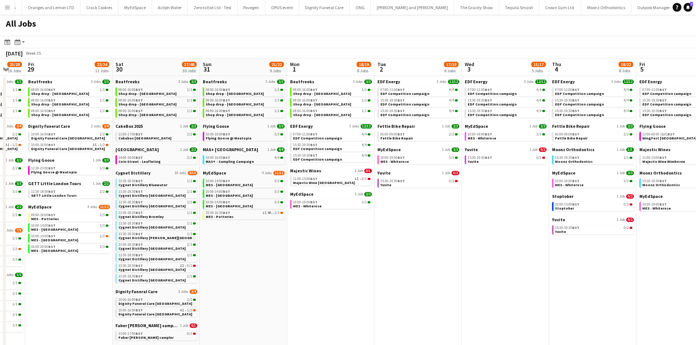
scroll to position [0, 152]
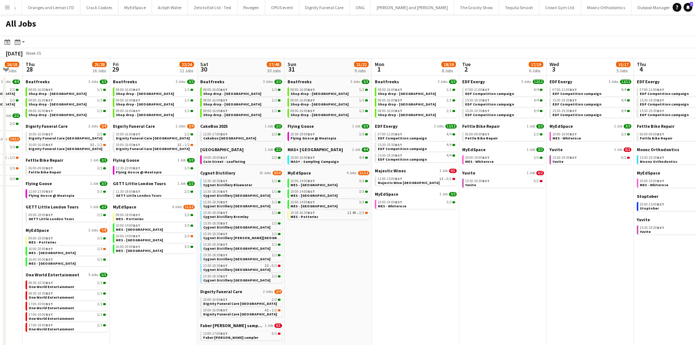
drag, startPoint x: 301, startPoint y: 285, endPoint x: 473, endPoint y: 312, distance: 174.1
click at [473, 312] on app-calendar-viewport "Tue 26 22/24 14 Jobs Wed 27 16/18 7 Jobs Thu 28 25/28 16 Jobs Fri 29 22/24 11 J…" at bounding box center [348, 319] width 696 height 523
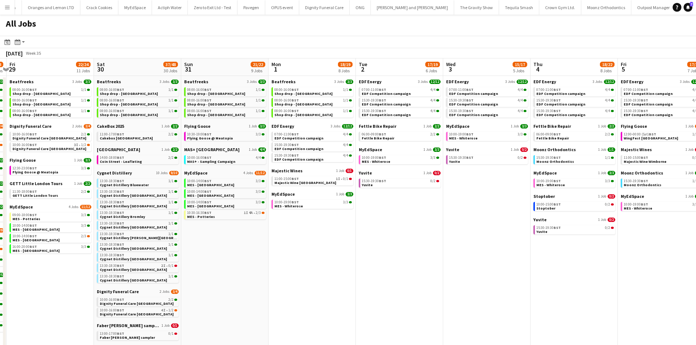
scroll to position [0, 291]
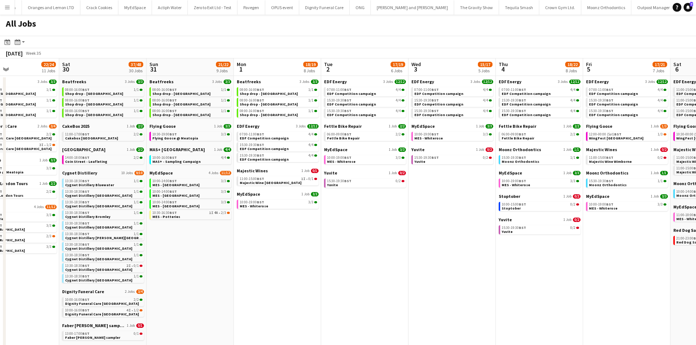
drag, startPoint x: 542, startPoint y: 233, endPoint x: 403, endPoint y: 249, distance: 139.6
click at [403, 249] on app-calendar-viewport "Tue 26 22/24 14 Jobs Wed 27 16/18 7 Jobs Thu 28 25/28 16 Jobs Fri 29 22/24 11 J…" at bounding box center [348, 319] width 696 height 523
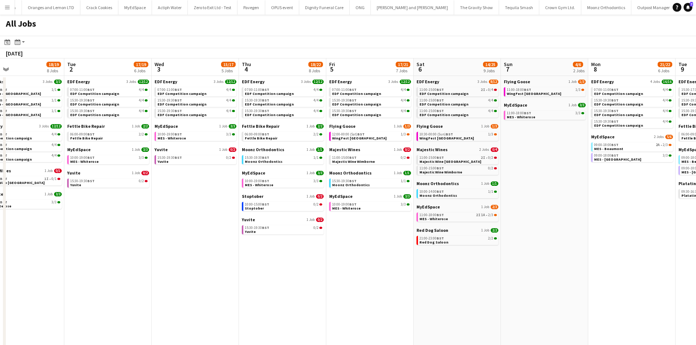
drag, startPoint x: 461, startPoint y: 284, endPoint x: 302, endPoint y: 291, distance: 158.3
click at [302, 291] on app-calendar-viewport "Thu 28 25/28 16 Jobs Fri 29 22/24 11 Jobs Sat 30 37/48 30 Jobs Sun 31 21/22 9 J…" at bounding box center [348, 319] width 696 height 523
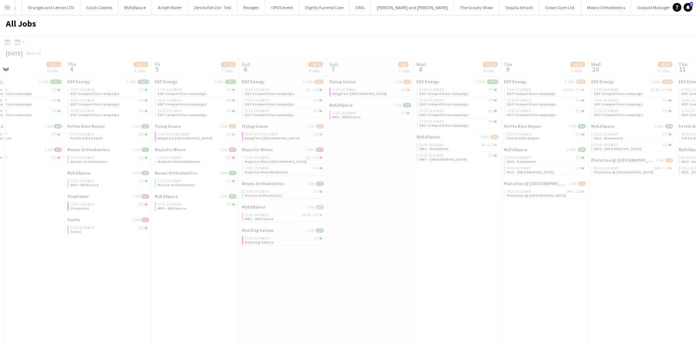
scroll to position [0, 212]
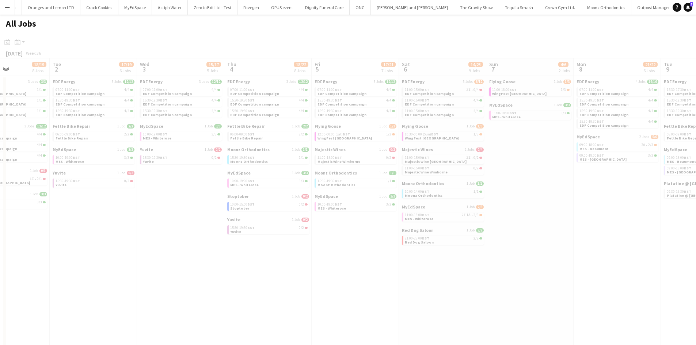
drag, startPoint x: 496, startPoint y: 300, endPoint x: 408, endPoint y: 289, distance: 88.4
click at [408, 289] on app-all-jobs "All Jobs Date picker AUG 2025 AUG 2025 Monday M Tuesday T Wednesday W Thursday …" at bounding box center [348, 298] width 696 height 567
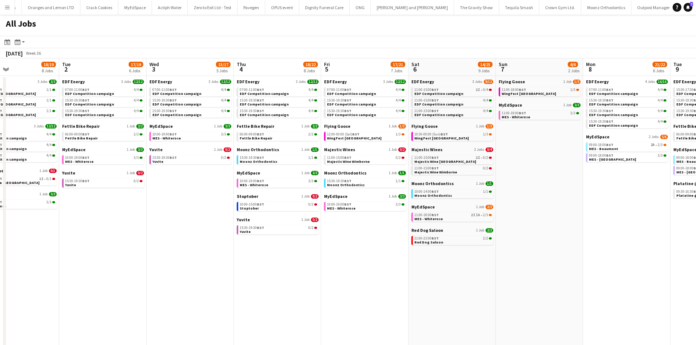
drag, startPoint x: 565, startPoint y: 270, endPoint x: 400, endPoint y: 283, distance: 165.7
click at [400, 283] on app-calendar-viewport "Sat 30 37/48 30 Jobs Sun 31 21/22 9 Jobs Mon 1 18/19 8 Jobs Tue 2 17/19 6 Jobs …" at bounding box center [348, 319] width 696 height 523
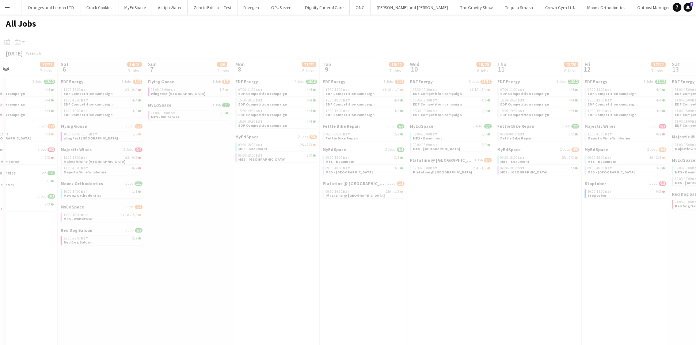
drag, startPoint x: 471, startPoint y: 272, endPoint x: 433, endPoint y: 255, distance: 41.5
click at [366, 257] on app-all-jobs "All Jobs Date picker AUG 2025 AUG 2025 Monday M Tuesday T Wednesday W Thursday …" at bounding box center [348, 298] width 696 height 567
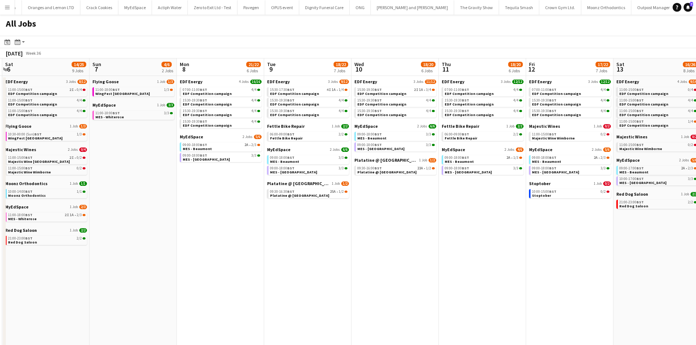
scroll to position [0, 300]
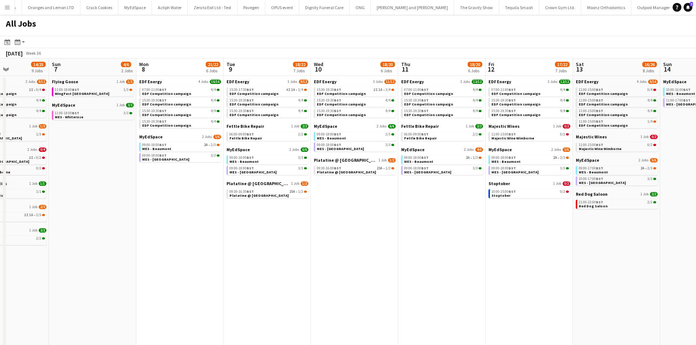
drag, startPoint x: 589, startPoint y: 251, endPoint x: 494, endPoint y: 246, distance: 94.7
click at [494, 246] on app-calendar-viewport "Wed 3 15/17 5 Jobs Thu 4 18/22 8 Jobs Fri 5 17/21 7 Jobs Sat 6 14/25 9 Jobs Sun…" at bounding box center [348, 319] width 696 height 523
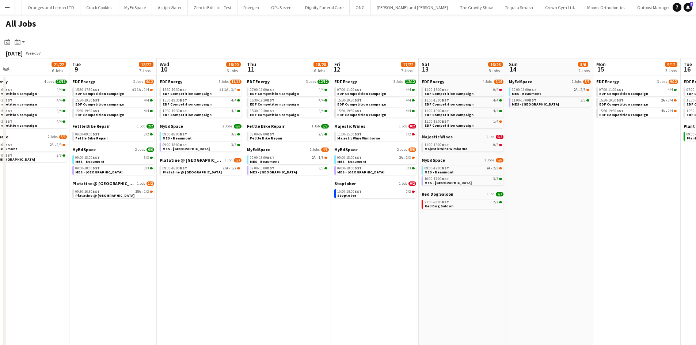
drag, startPoint x: 472, startPoint y: 251, endPoint x: 367, endPoint y: 238, distance: 105.7
click at [367, 238] on app-calendar-viewport "Fri 5 17/21 7 Jobs Sat 6 14/25 9 Jobs Sun 7 4/6 2 Jobs Mon 8 21/22 6 Jobs Tue 9…" at bounding box center [348, 319] width 696 height 523
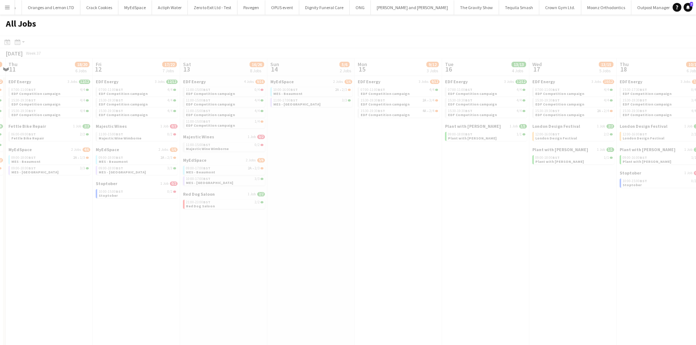
scroll to position [0, 217]
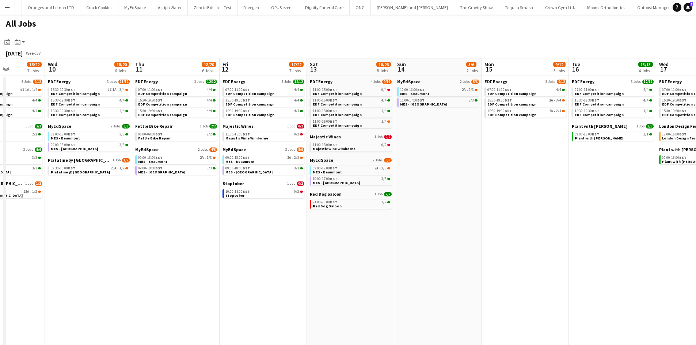
drag, startPoint x: 572, startPoint y: 264, endPoint x: 446, endPoint y: 258, distance: 126.9
click at [446, 258] on app-calendar-viewport "Sun 7 4/6 2 Jobs Mon 8 21/22 6 Jobs Tue 9 18/22 7 Jobs Wed 10 18/20 6 Jobs Thu …" at bounding box center [348, 319] width 696 height 523
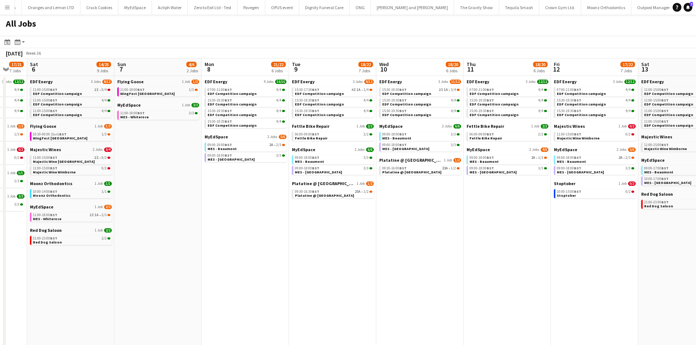
drag, startPoint x: 380, startPoint y: 276, endPoint x: 676, endPoint y: 263, distance: 296.9
click at [676, 263] on app-calendar-viewport "Wed 3 15/17 5 Jobs Thu 4 18/22 8 Jobs Fri 5 17/21 7 Jobs Sat 6 14/25 9 Jobs Sun…" at bounding box center [348, 319] width 696 height 523
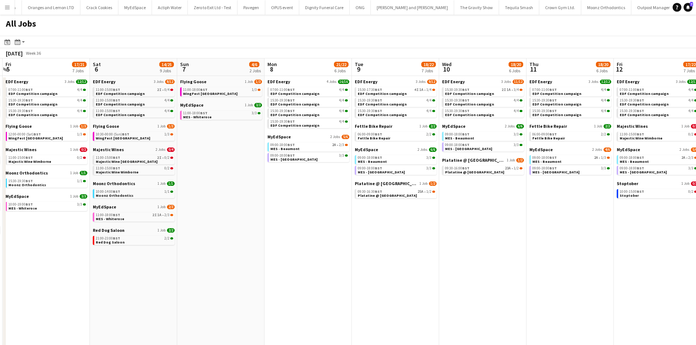
drag, startPoint x: 426, startPoint y: 259, endPoint x: 652, endPoint y: 257, distance: 225.4
click at [652, 257] on app-calendar-viewport "Wed 3 15/17 5 Jobs Thu 4 18/22 8 Jobs Fri 5 17/21 7 Jobs Sat 6 14/25 9 Jobs Sun…" at bounding box center [348, 319] width 696 height 523
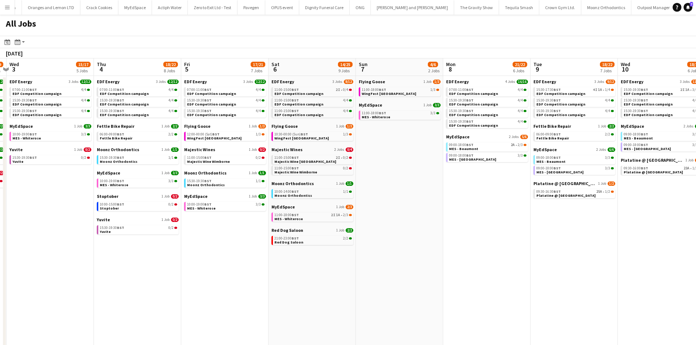
drag, startPoint x: 307, startPoint y: 257, endPoint x: 520, endPoint y: 257, distance: 213.7
click at [520, 257] on app-calendar-viewport "Mon 1 18/19 8 Jobs Tue 2 17/19 6 Jobs Wed 3 15/17 5 Jobs Thu 4 18/22 8 Jobs Fri…" at bounding box center [348, 319] width 696 height 523
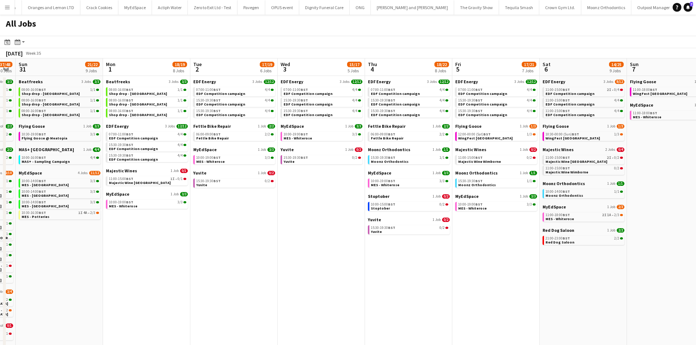
scroll to position [0, 147]
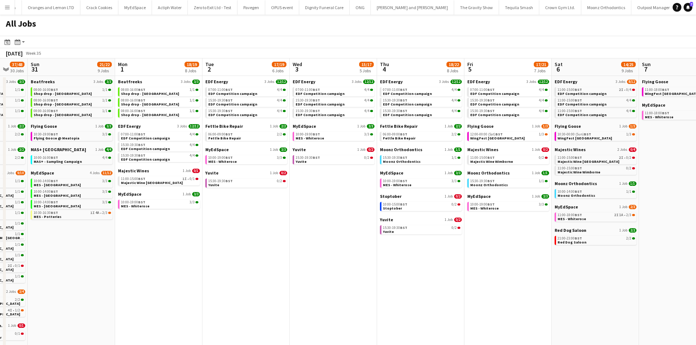
drag, startPoint x: 236, startPoint y: 232, endPoint x: 417, endPoint y: 232, distance: 180.8
click at [417, 232] on app-calendar-viewport "Fri 29 22/24 11 Jobs Sat 30 37/48 30 Jobs Sun 31 21/22 9 Jobs Mon 1 18/19 8 Job…" at bounding box center [348, 319] width 696 height 523
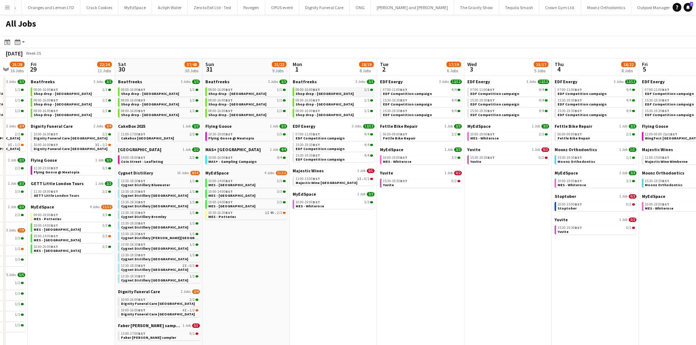
click at [344, 92] on link "08:00-16:00 BST 1/1 Shop drop - Bradford" at bounding box center [333, 91] width 77 height 8
drag, startPoint x: 336, startPoint y: 261, endPoint x: 336, endPoint y: 253, distance: 8.4
click at [340, 256] on app-calendar-viewport "Wed 27 16/18 7 Jobs Thu 28 25/28 16 Jobs Fri 29 22/24 11 Jobs Sat 30 37/48 30 J…" at bounding box center [348, 319] width 696 height 523
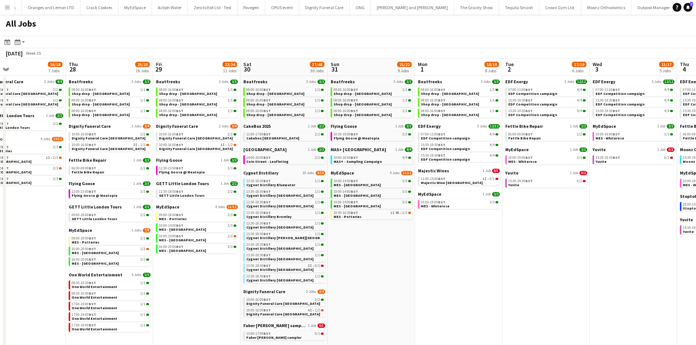
drag, startPoint x: 336, startPoint y: 253, endPoint x: 388, endPoint y: 251, distance: 51.2
click at [388, 251] on app-calendar-viewport "Mon 25 8/10 5 Jobs Tue 26 22/24 14 Jobs Wed 27 16/18 7 Jobs Thu 28 25/28 16 Job…" at bounding box center [348, 319] width 696 height 523
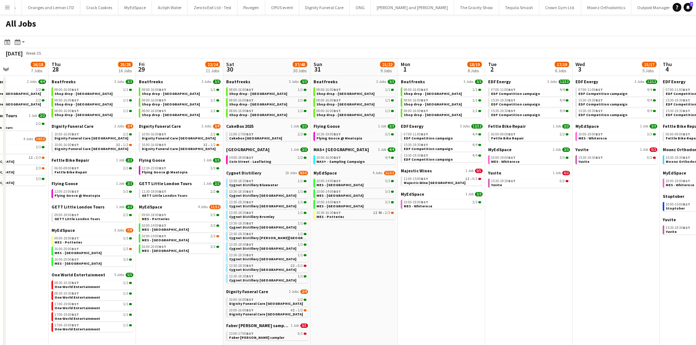
scroll to position [0, 209]
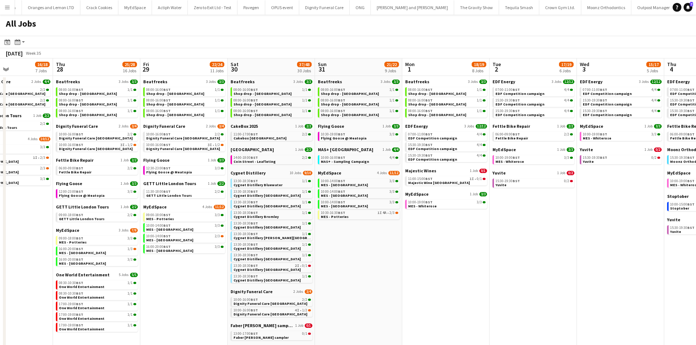
click at [548, 270] on app-calendar-viewport "Mon 25 8/10 5 Jobs Tue 26 22/24 14 Jobs Wed 27 16/18 7 Jobs Thu 28 25/28 16 Job…" at bounding box center [348, 319] width 696 height 523
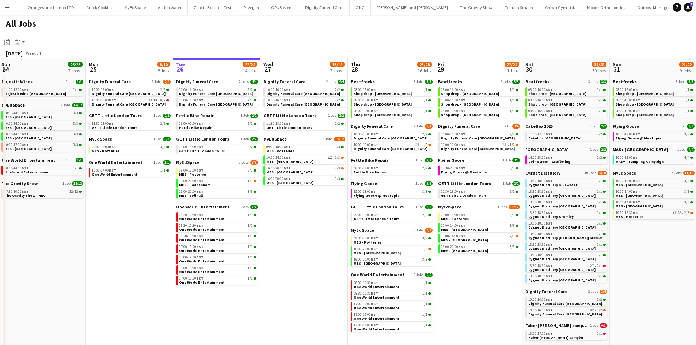
drag, startPoint x: 149, startPoint y: 271, endPoint x: 418, endPoint y: 267, distance: 269.2
click at [444, 271] on app-calendar-viewport "Fri 22 19/19 7 Jobs Sat 23 52/52 24 Jobs Sun 24 26/26 7 Jobs Mon 25 8/10 5 Jobs…" at bounding box center [348, 319] width 696 height 523
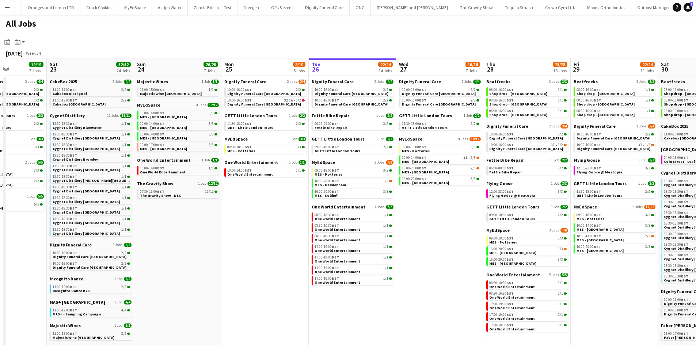
click at [401, 271] on app-all-jobs "All Jobs Date picker AUG 2025 AUG 2025 Monday M Tuesday T Wednesday W Thursday …" at bounding box center [348, 298] width 696 height 567
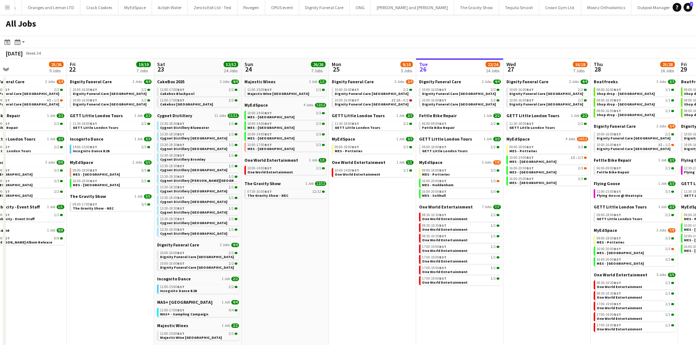
scroll to position [0, 217]
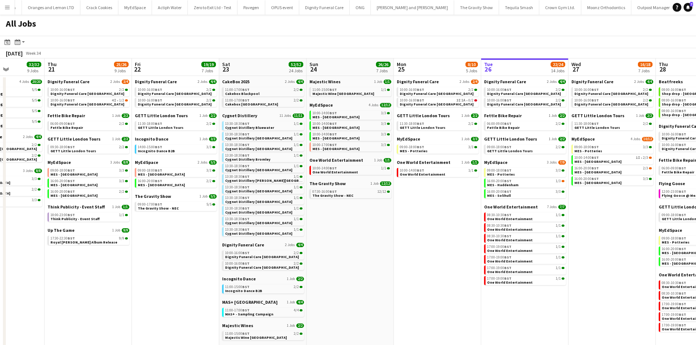
drag, startPoint x: 262, startPoint y: 256, endPoint x: 348, endPoint y: 256, distance: 86.2
click at [348, 256] on app-calendar-viewport "Mon 18 9/9 4 Jobs Tue 19 32/33 9 Jobs Wed 20 32/32 9 Jobs Thu 21 25/26 9 Jobs F…" at bounding box center [348, 319] width 696 height 523
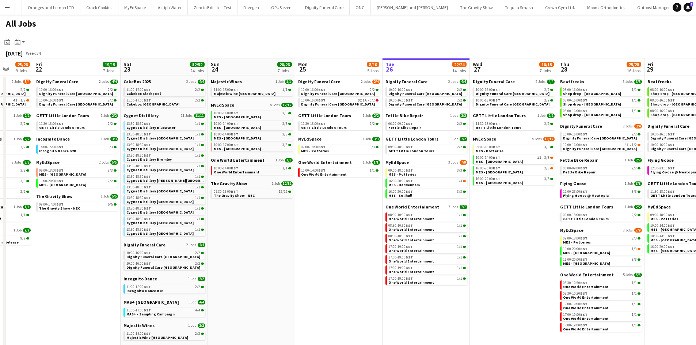
drag, startPoint x: 451, startPoint y: 283, endPoint x: 365, endPoint y: 271, distance: 86.7
click at [365, 271] on app-calendar-viewport "Mon 18 9/9 4 Jobs Tue 19 32/33 9 Jobs Wed 20 32/32 9 Jobs Thu 21 25/26 9 Jobs F…" at bounding box center [348, 319] width 696 height 523
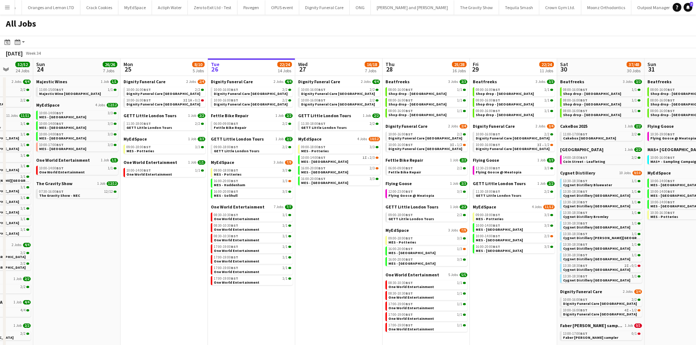
scroll to position [0, 252]
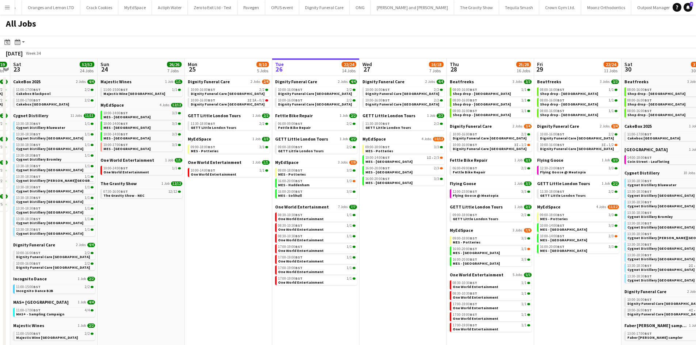
drag, startPoint x: 442, startPoint y: 277, endPoint x: 420, endPoint y: 276, distance: 21.2
click at [420, 276] on app-calendar-viewport "Wed 20 32/32 9 Jobs Thu 21 25/26 9 Jobs Fri 22 19/19 7 Jobs Sat 23 52/52 24 Job…" at bounding box center [348, 319] width 696 height 523
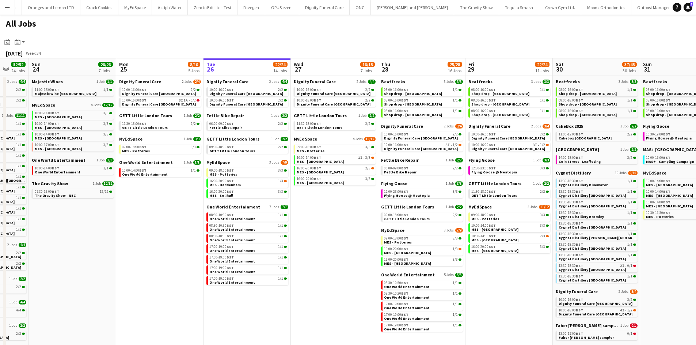
drag, startPoint x: 420, startPoint y: 276, endPoint x: 351, endPoint y: 275, distance: 69.8
click at [351, 275] on app-calendar-viewport "Wed 20 32/32 9 Jobs Thu 21 25/26 9 Jobs Fri 22 19/19 7 Jobs Sat 23 52/52 24 Job…" at bounding box center [348, 319] width 696 height 523
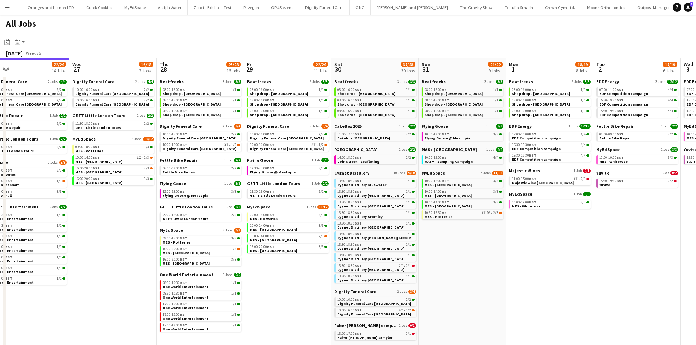
scroll to position [0, 367]
drag, startPoint x: 531, startPoint y: 298, endPoint x: 310, endPoint y: 271, distance: 222.3
click at [310, 271] on app-calendar-viewport "Fri 22 19/19 7 Jobs Sat 23 52/52 24 Jobs Sun 24 26/26 7 Jobs Mon 25 8/10 5 Jobs…" at bounding box center [348, 319] width 696 height 523
click at [203, 173] on link "06:00-09:00 BST 2/2 Fettle Bike Repair" at bounding box center [200, 170] width 77 height 8
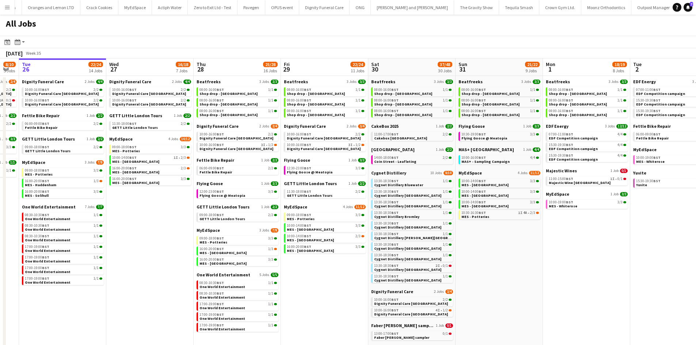
drag, startPoint x: 131, startPoint y: 259, endPoint x: 198, endPoint y: 242, distance: 68.3
click at [207, 256] on app-calendar-viewport "Fri 22 19/19 7 Jobs Sat 23 52/52 24 Jobs Sun 24 26/26 7 Jobs Mon 25 8/10 5 Jobs…" at bounding box center [348, 319] width 696 height 523
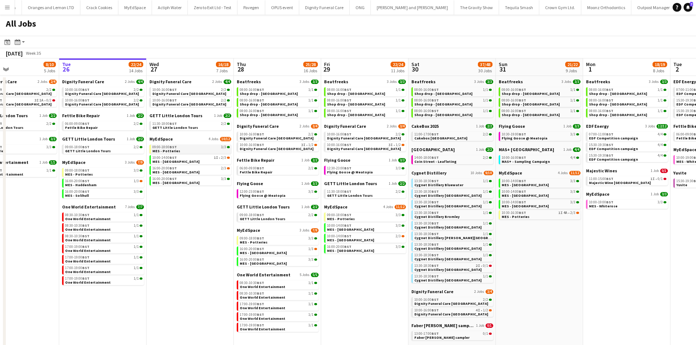
click at [177, 149] on div "09:00-18:00 BST 3/3" at bounding box center [190, 147] width 77 height 4
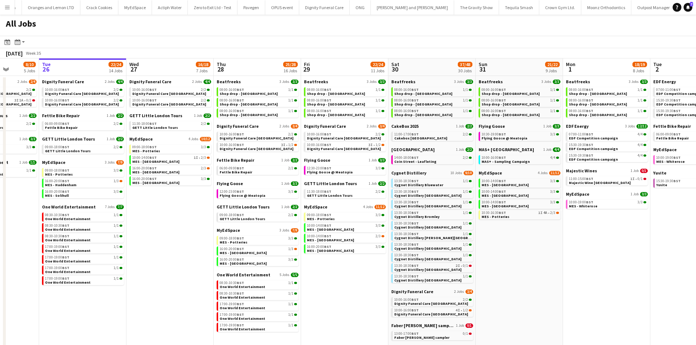
drag, startPoint x: 186, startPoint y: 221, endPoint x: 153, endPoint y: 216, distance: 32.5
click at [153, 216] on app-calendar-viewport "Fri 22 19/19 7 Jobs Sat 23 52/52 24 Jobs Sun 24 26/26 7 Jobs Mon 25 8/10 5 Jobs…" at bounding box center [348, 319] width 696 height 523
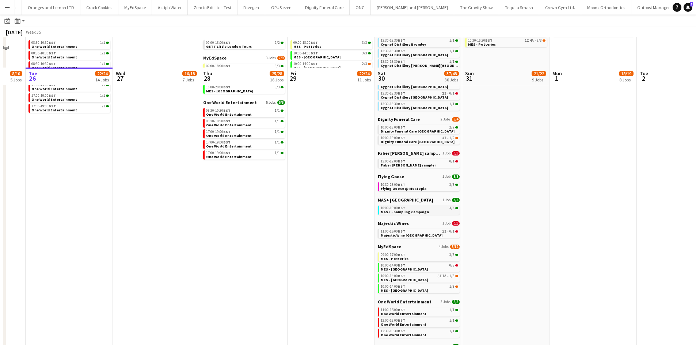
scroll to position [163, 0]
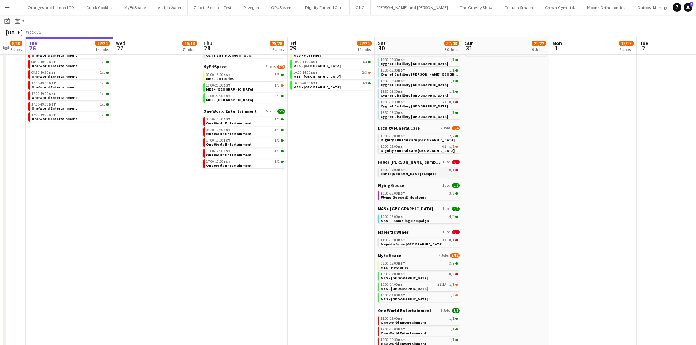
click at [427, 174] on link "13:00-17:00 BST 0/1 Faber Kevin Keegan sampler" at bounding box center [419, 172] width 77 height 8
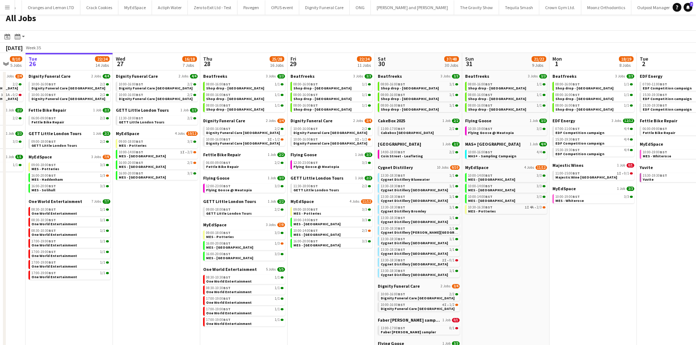
scroll to position [0, 0]
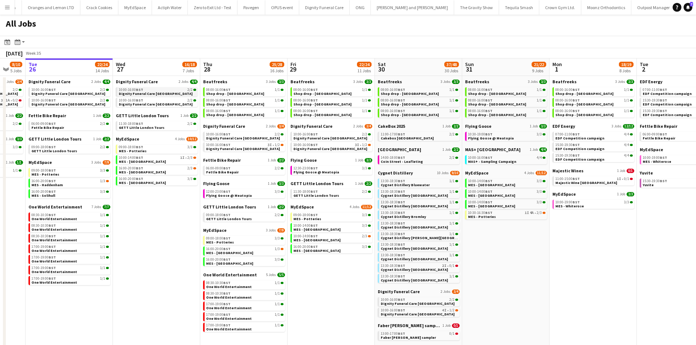
click at [183, 92] on link "10:00-16:00 BST 2/2 Dignity Funeral Care Aberdeen" at bounding box center [157, 91] width 77 height 8
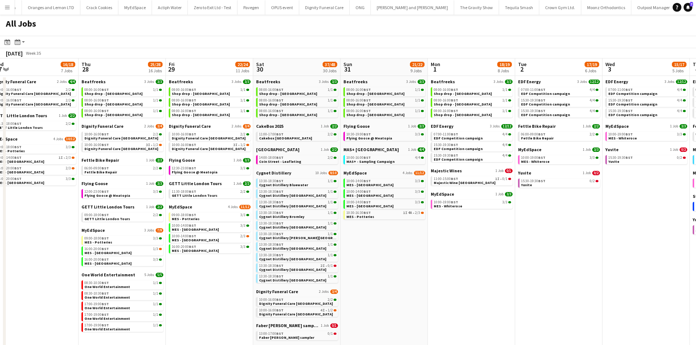
drag, startPoint x: 569, startPoint y: 236, endPoint x: 448, endPoint y: 228, distance: 121.8
click at [448, 228] on app-calendar-viewport "Sun 24 26/26 7 Jobs Mon 25 8/10 5 Jobs Tue 26 22/24 14 Jobs Wed 27 16/18 7 Jobs…" at bounding box center [348, 319] width 696 height 523
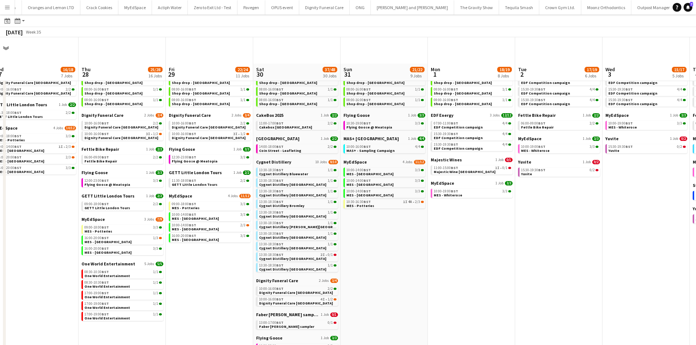
scroll to position [0, 0]
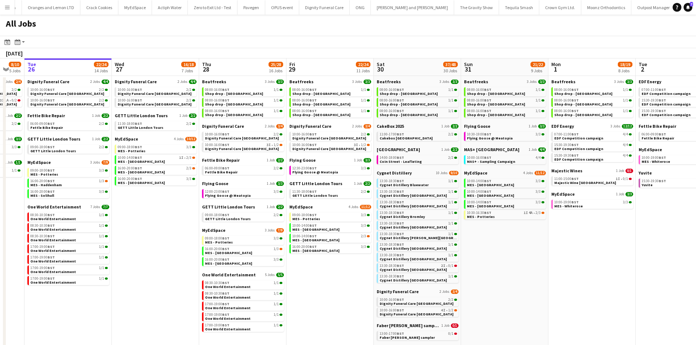
drag, startPoint x: 321, startPoint y: 280, endPoint x: 454, endPoint y: 279, distance: 132.9
click at [454, 279] on app-calendar-viewport "Sun 24 26/26 7 Jobs Mon 25 8/10 5 Jobs Tue 26 22/24 14 Jobs Wed 27 16/18 7 Jobs…" at bounding box center [348, 319] width 696 height 523
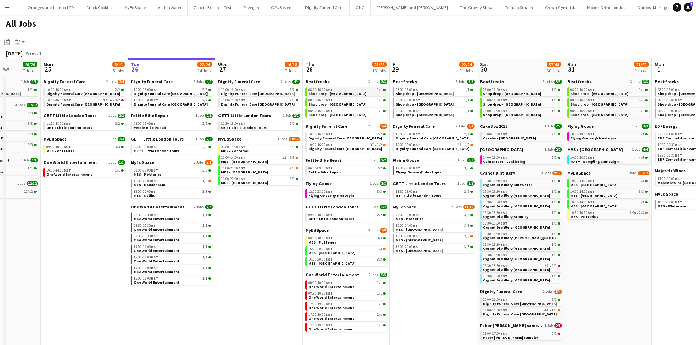
click at [350, 92] on link "08:00-16:00 BST 1/1 Shop drop - Bradford" at bounding box center [346, 91] width 77 height 8
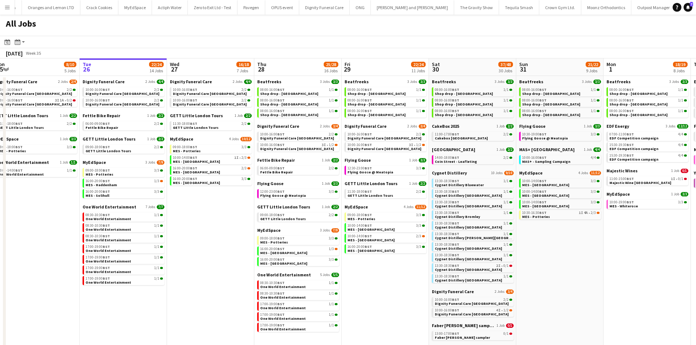
scroll to position [0, 276]
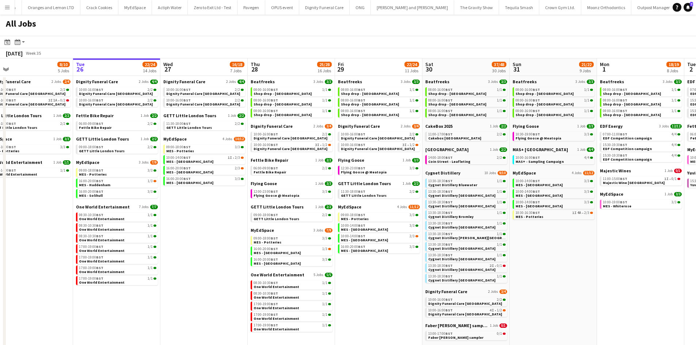
drag, startPoint x: 286, startPoint y: 250, endPoint x: 231, endPoint y: 256, distance: 55.2
click at [231, 256] on app-calendar-viewport "Fri 22 19/19 7 Jobs Sat 23 52/52 24 Jobs Sun 24 26/26 7 Jobs Mon 25 8/10 5 Jobs…" at bounding box center [348, 319] width 696 height 523
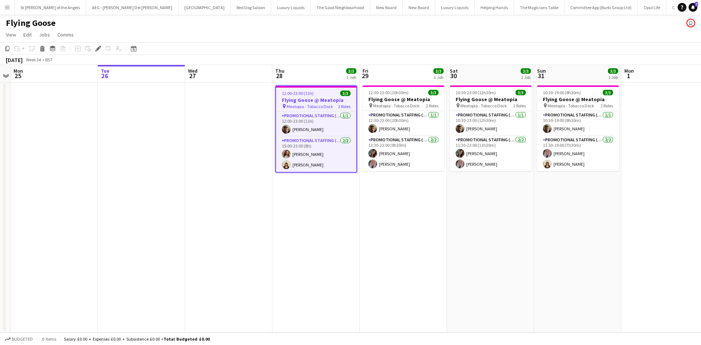
scroll to position [0, 2659]
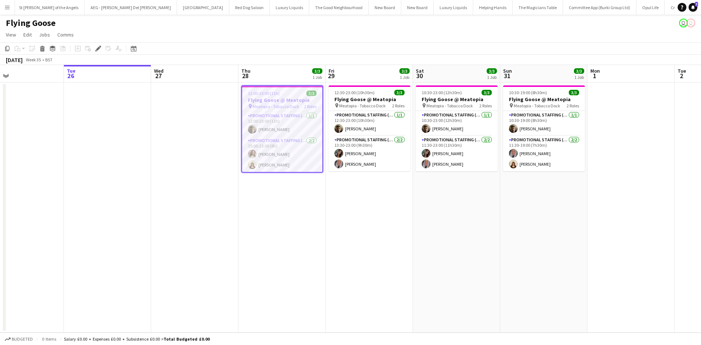
scroll to position [0, 298]
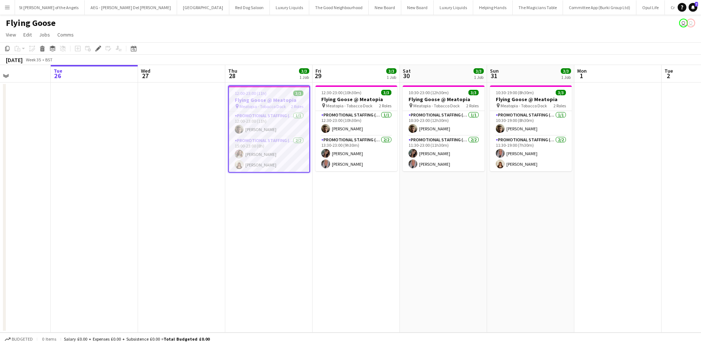
drag, startPoint x: 548, startPoint y: 217, endPoint x: 505, endPoint y: 212, distance: 43.4
click at [505, 212] on app-calendar-viewport "Fri 22 Sat 23 Sun 24 Mon 25 Tue 26 Wed 27 Thu 28 3/3 1 Job Fri 29 3/3 1 Job Sat…" at bounding box center [350, 199] width 701 height 268
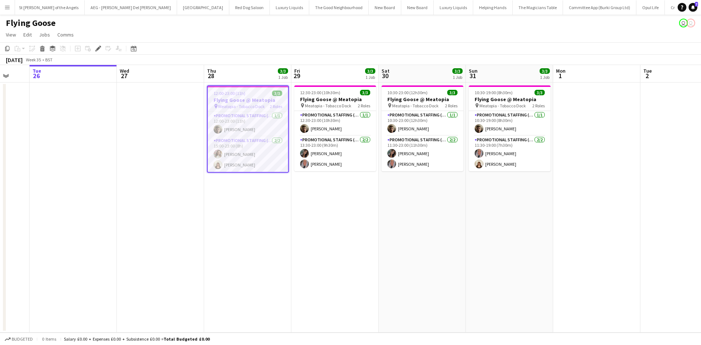
drag, startPoint x: 280, startPoint y: 118, endPoint x: 259, endPoint y: 121, distance: 21.3
click at [259, 121] on app-calendar-viewport "Fri 22 Sat 23 Sun 24 Mon 25 Tue 26 Wed 27 Thu 28 3/3 1 Job Fri 29 3/3 1 Job Sat…" at bounding box center [350, 199] width 701 height 268
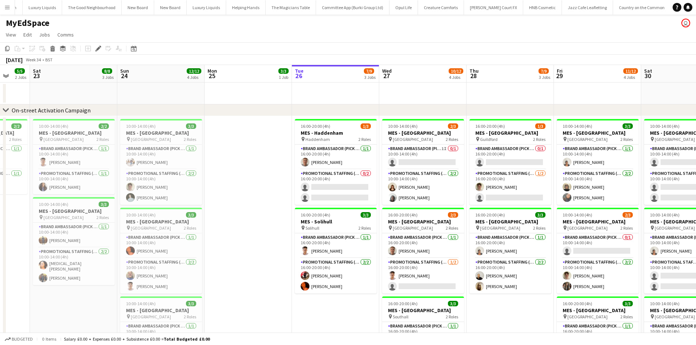
scroll to position [0, 259]
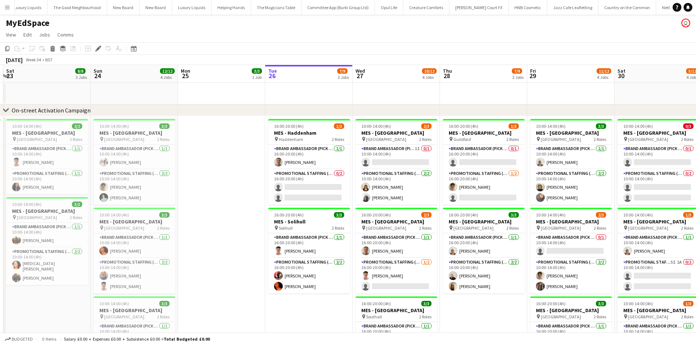
drag, startPoint x: 201, startPoint y: 252, endPoint x: 194, endPoint y: 241, distance: 13.2
click at [194, 241] on app-calendar-viewport "Wed 20 8/8 3 Jobs Thu 21 8/8 3 Jobs Fri 22 5/5 2 Jobs Sat 23 8/8 3 Jobs Sun 24 …" at bounding box center [348, 302] width 696 height 475
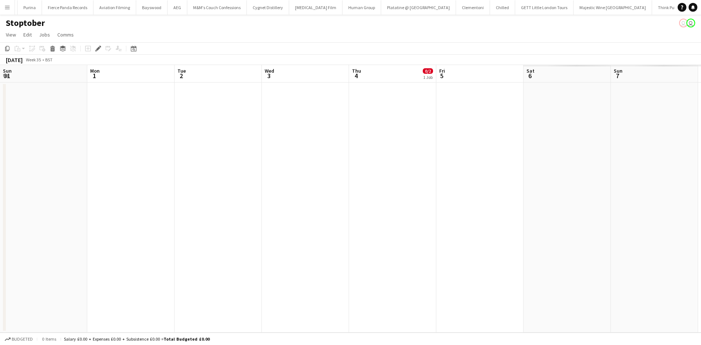
scroll to position [0, 251]
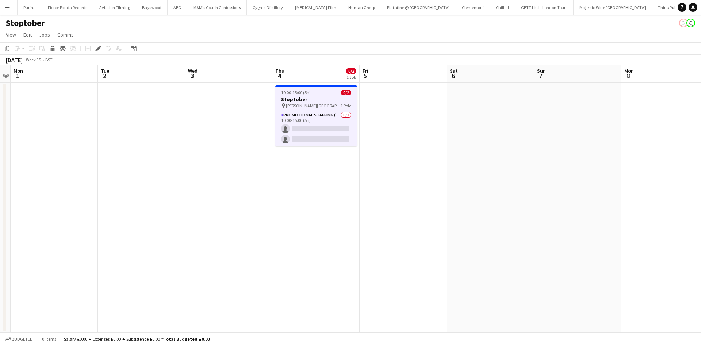
click at [328, 102] on h3 "Stoptober" at bounding box center [316, 99] width 82 height 7
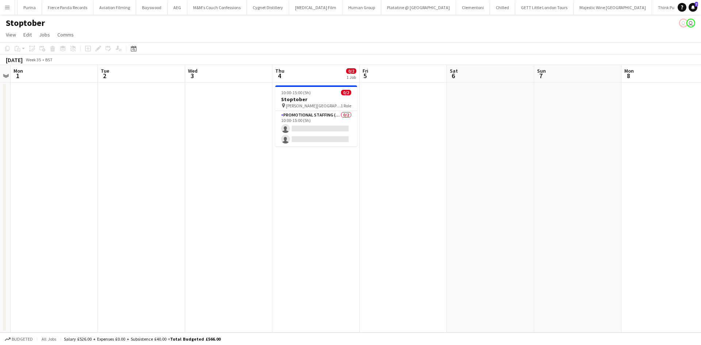
drag, startPoint x: 332, startPoint y: 105, endPoint x: 328, endPoint y: 105, distance: 3.7
click at [332, 105] on span "[PERSON_NAME][GEOGRAPHIC_DATA], Meet outside B&M" at bounding box center [313, 105] width 55 height 5
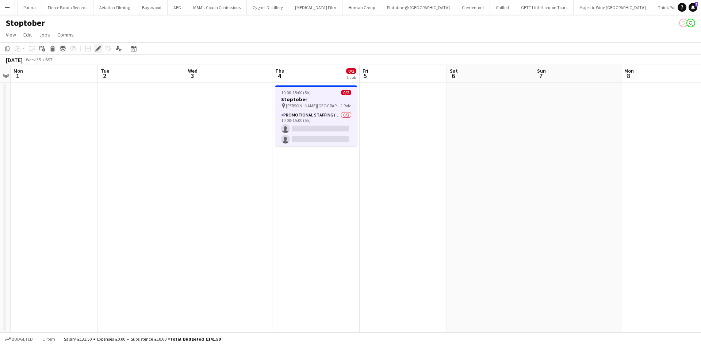
click at [100, 47] on icon "Edit" at bounding box center [98, 49] width 6 height 6
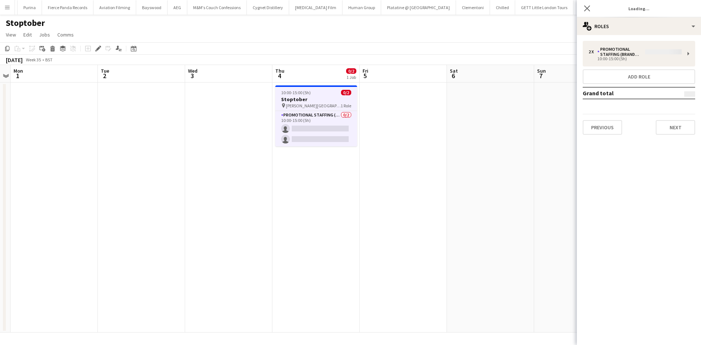
click at [622, 57] on div "2 x Promotional Staffing (Brand Ambassadors) 10:00-15:00 (5h) Add role Grand to…" at bounding box center [639, 88] width 124 height 94
click at [652, 43] on div "2 x Promotional Staffing (Brand Ambassadors) 10:00-15:00 (5h) Add role Grand to…" at bounding box center [639, 88] width 124 height 94
drag, startPoint x: 346, startPoint y: 132, endPoint x: 356, endPoint y: 129, distance: 10.7
click at [345, 132] on app-card-role "Promotional Staffing (Brand Ambassadors) 0/2 10:00-15:00 (5h) single-neutral-ac…" at bounding box center [316, 128] width 82 height 35
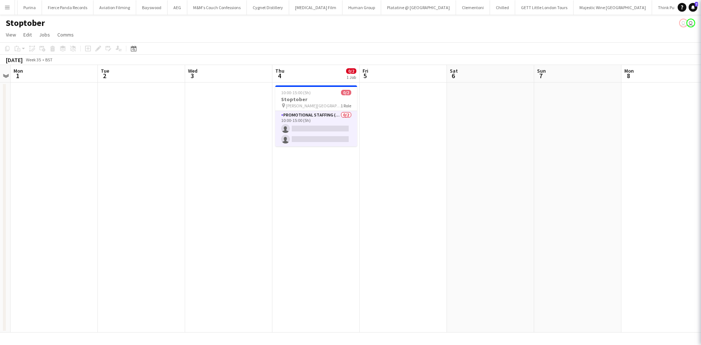
scroll to position [0, 252]
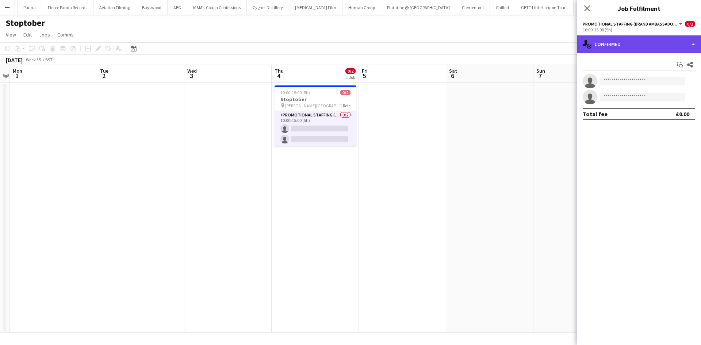
click at [637, 42] on div "single-neutral-actions-check-2 Confirmed" at bounding box center [639, 44] width 124 height 18
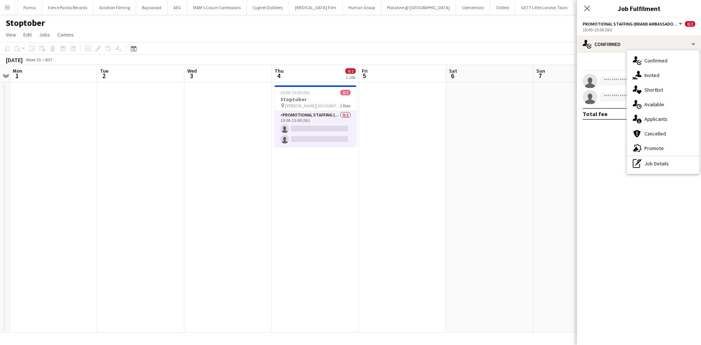
drag, startPoint x: 434, startPoint y: 226, endPoint x: 330, endPoint y: 171, distance: 117.8
click at [425, 221] on app-calendar-viewport "Fri 29 Sat 30 Sun 31 Mon 1 Tue 2 Wed 3 Thu 4 0/2 1 Job Fri 5 Sat 6 Sun 7 Mon 8 …" at bounding box center [350, 199] width 701 height 268
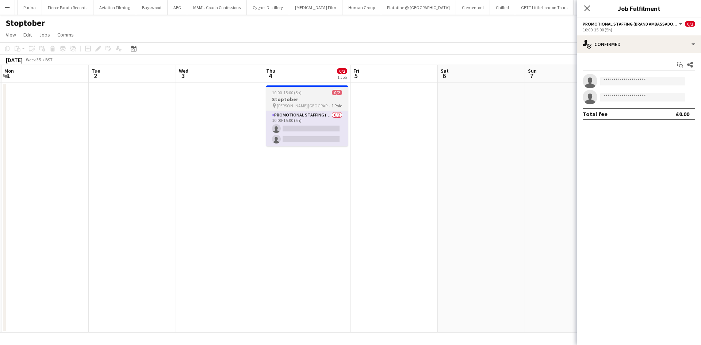
click at [280, 98] on h3 "Stoptober" at bounding box center [307, 99] width 82 height 7
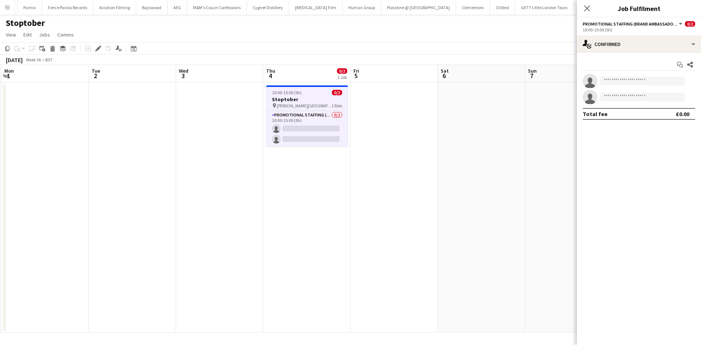
scroll to position [0, 324]
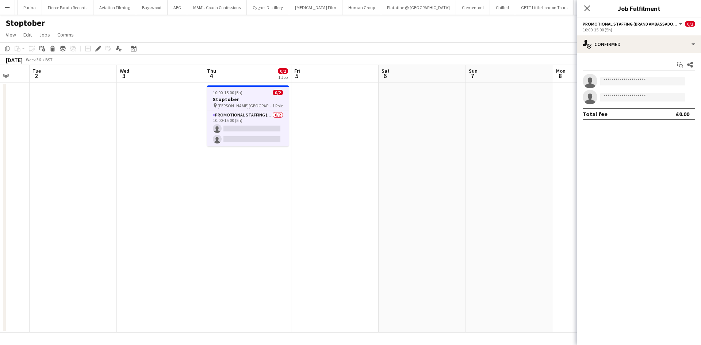
drag, startPoint x: 435, startPoint y: 150, endPoint x: 389, endPoint y: 149, distance: 46.1
click at [390, 149] on app-calendar-viewport "Fri 29 Sat 30 Sun 31 Mon 1 Tue 2 Wed 3 Thu 4 0/2 1 Job Fri 5 Sat 6 Sun 7 Mon 8 …" at bounding box center [350, 199] width 701 height 268
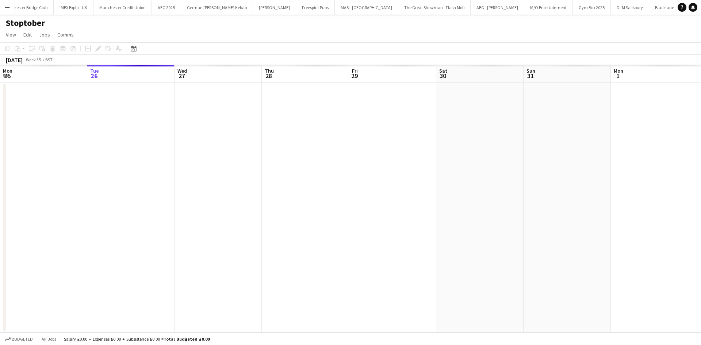
scroll to position [0, 251]
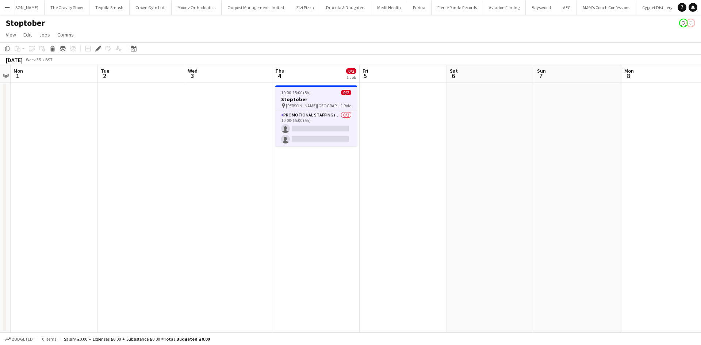
click at [303, 99] on h3 "Stoptober" at bounding box center [316, 99] width 82 height 7
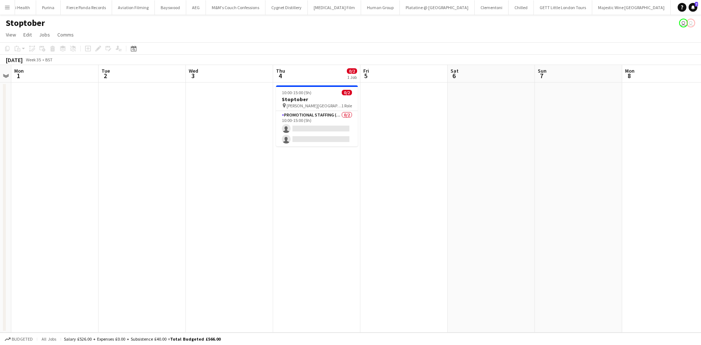
scroll to position [0, 4596]
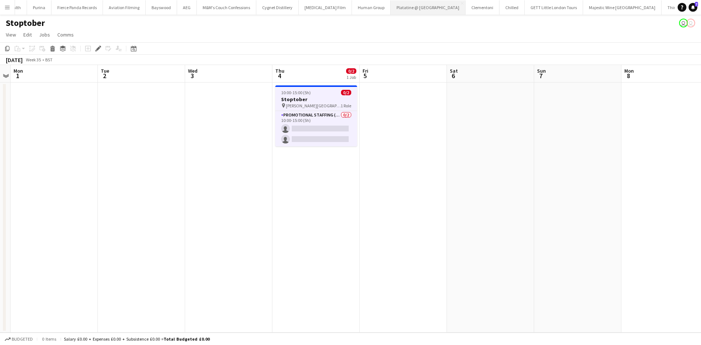
scroll to position [0, 4596]
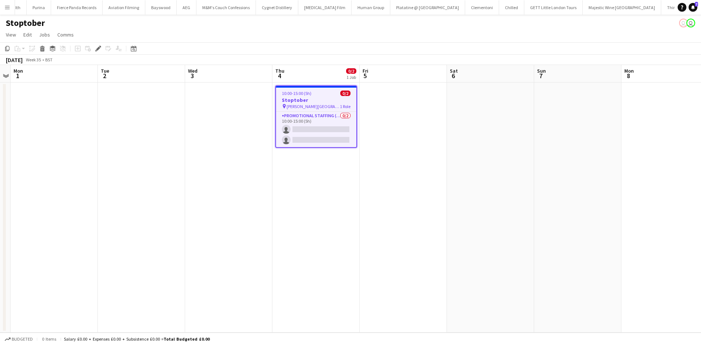
scroll to position [0, 4596]
click at [101, 50] on div "Edit" at bounding box center [98, 48] width 9 height 9
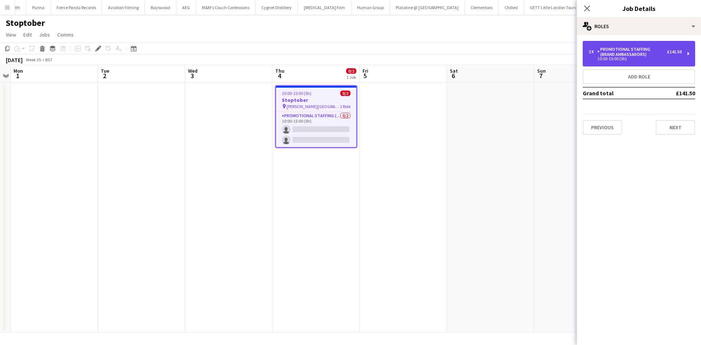
click at [663, 58] on div "10:00-15:00 (5h)" at bounding box center [635, 59] width 93 height 4
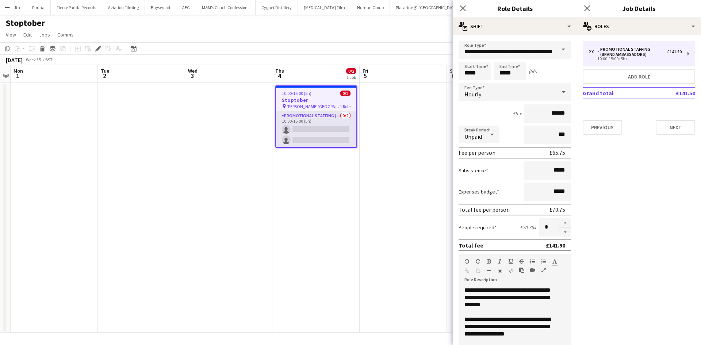
drag, startPoint x: 279, startPoint y: 213, endPoint x: 310, endPoint y: 128, distance: 90.1
click at [279, 211] on app-date-cell "10:00-15:00 (5h) 0/2 Stoptober pin [PERSON_NAME][GEOGRAPHIC_DATA], Meet outside…" at bounding box center [315, 208] width 87 height 250
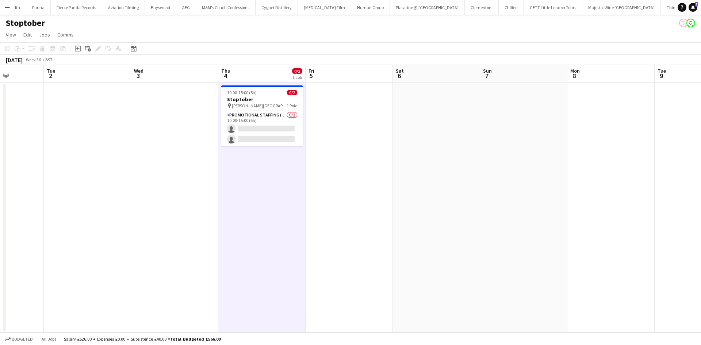
drag, startPoint x: 480, startPoint y: 206, endPoint x: 409, endPoint y: 191, distance: 72.7
click at [417, 204] on app-calendar-viewport "Fri 29 Sat 30 Sun 31 Mon 1 Tue 2 Wed 3 Thu 4 0/2 1 Job Fri 5 Sat 6 Sun 7 Mon 8 …" at bounding box center [350, 199] width 701 height 268
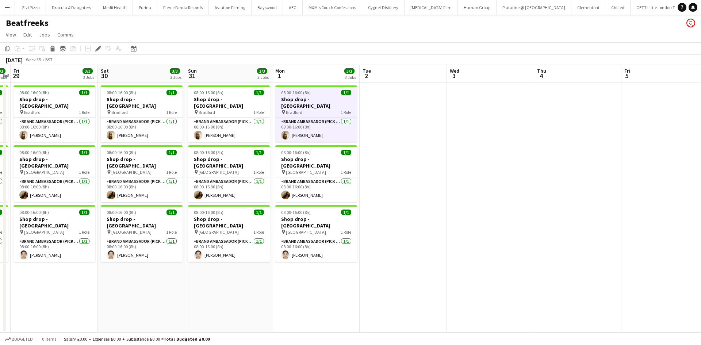
scroll to position [0, 4499]
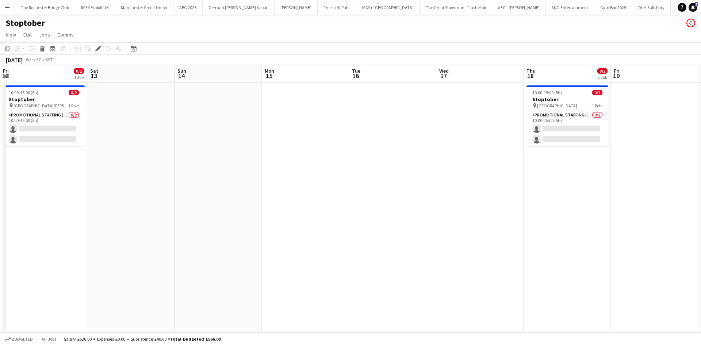
scroll to position [0, 192]
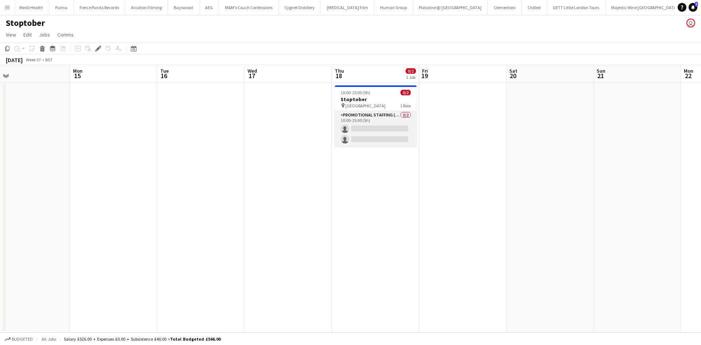
click at [379, 127] on app-card-role "Promotional Staffing (Brand Ambassadors) 0/2 10:00-15:00 (5h) single-neutral-ac…" at bounding box center [376, 128] width 82 height 35
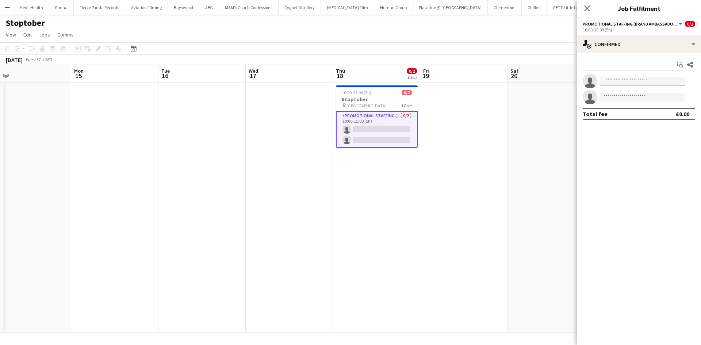
click at [622, 82] on input at bounding box center [642, 81] width 85 height 9
type input "******"
click at [651, 102] on span "[PHONE_NUMBER]" at bounding box center [642, 103] width 73 height 6
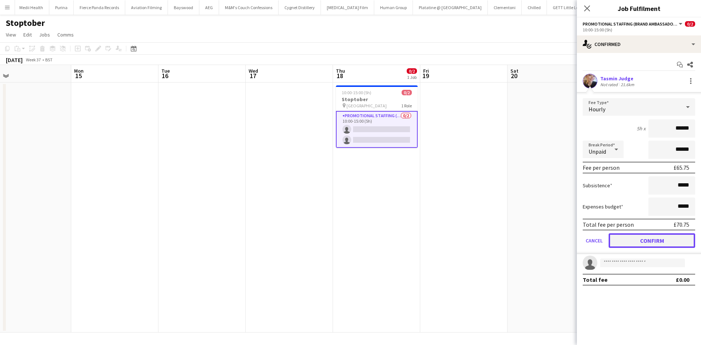
click at [646, 241] on button "Confirm" at bounding box center [652, 240] width 87 height 15
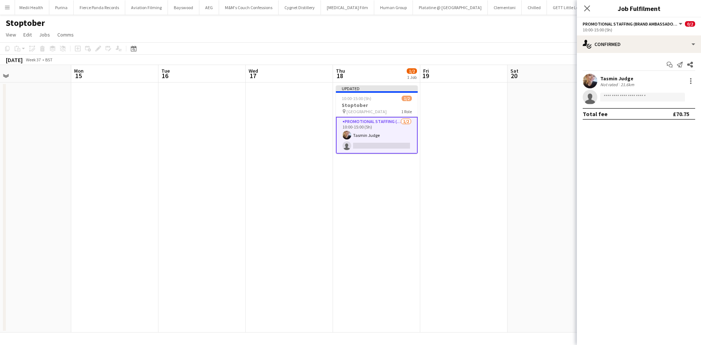
click at [518, 182] on app-date-cell at bounding box center [551, 208] width 87 height 250
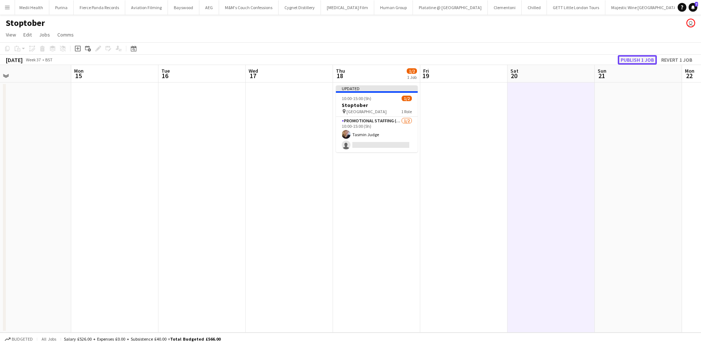
click at [640, 58] on button "Publish 1 job" at bounding box center [637, 59] width 39 height 9
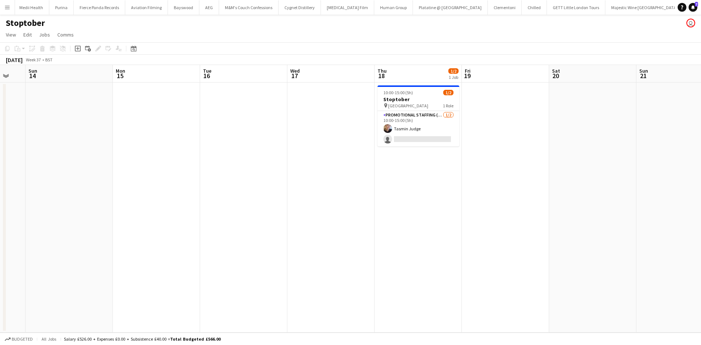
drag, startPoint x: 293, startPoint y: 191, endPoint x: 332, endPoint y: 187, distance: 39.3
click at [335, 188] on app-calendar-viewport "Fri 12 0/2 1 Job Sat 13 Sun 14 Mon 15 Tue 16 Wed 17 Thu 18 1/2 1 Job Fri 19 Sat…" at bounding box center [350, 199] width 701 height 268
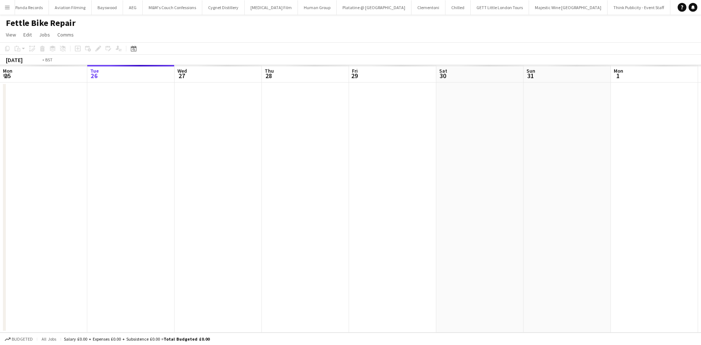
scroll to position [0, 251]
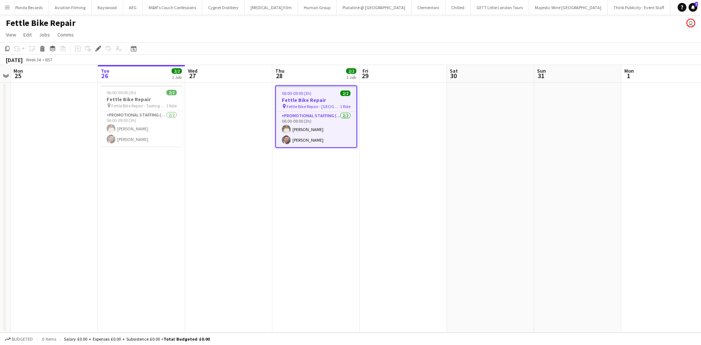
drag, startPoint x: 422, startPoint y: 310, endPoint x: 360, endPoint y: 259, distance: 80.9
click at [264, 266] on app-board "Fettle Bike Repair user View Day view expanded Day view collapsed Month view Da…" at bounding box center [350, 180] width 701 height 331
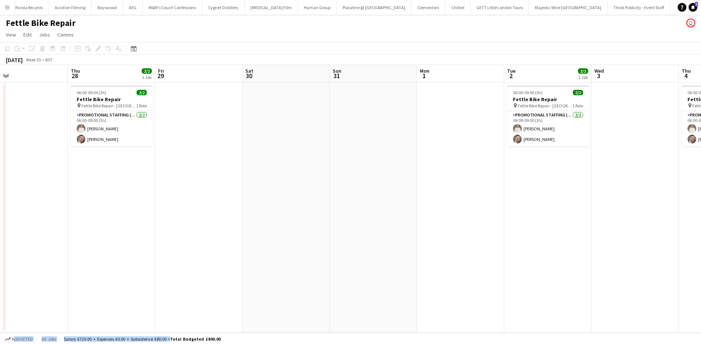
drag, startPoint x: 327, startPoint y: 211, endPoint x: 206, endPoint y: 196, distance: 121.5
click at [206, 196] on app-calendar-viewport "Sun 24 Mon 25 Tue 26 2/2 1 Job Wed 27 Thu 28 2/2 1 Job Fri 29 Sat 30 Sun 31 Mon…" at bounding box center [350, 199] width 701 height 268
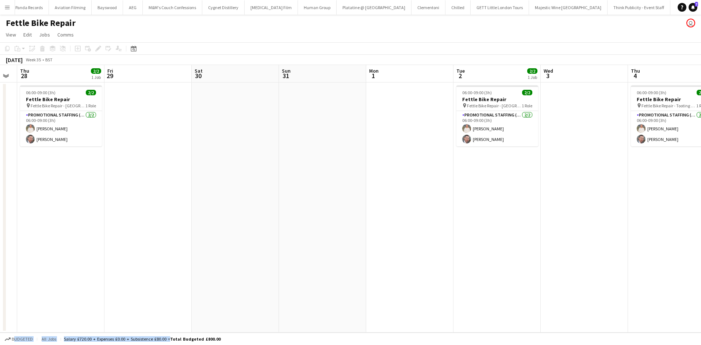
drag, startPoint x: 412, startPoint y: 227, endPoint x: 394, endPoint y: 224, distance: 17.8
click at [397, 225] on app-calendar-viewport "Sun 24 Mon 25 Tue 26 2/2 1 Job Wed 27 Thu 28 2/2 1 Job Fri 29 Sat 30 Sun 31 Mon…" at bounding box center [350, 199] width 701 height 268
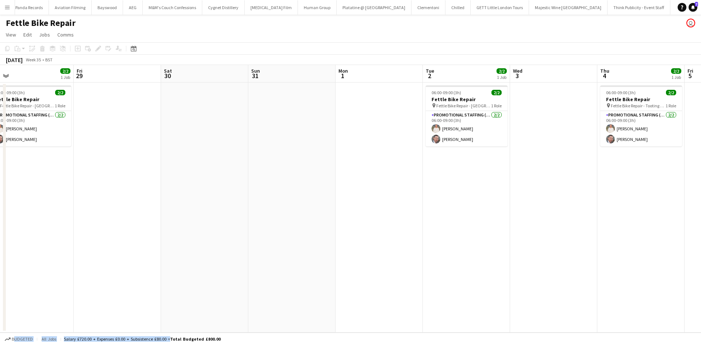
scroll to position [0, 167]
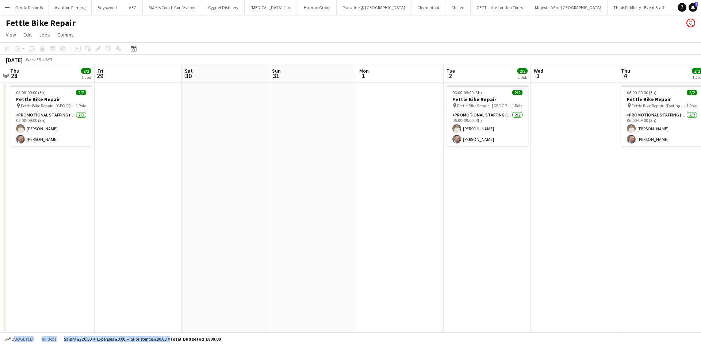
drag, startPoint x: 373, startPoint y: 228, endPoint x: 573, endPoint y: 256, distance: 202.5
click at [573, 256] on app-calendar-viewport "Tue 26 2/2 1 Job Wed 27 Thu 28 2/2 1 Job Fri 29 Sat 30 Sun 31 Mon 1 Tue 2 2/2 1…" at bounding box center [350, 199] width 701 height 268
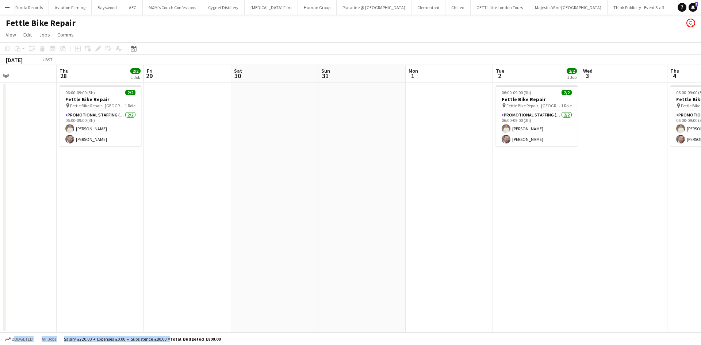
drag, startPoint x: 272, startPoint y: 203, endPoint x: 462, endPoint y: 217, distance: 189.7
click at [464, 217] on app-calendar-viewport "Mon 25 Tue 26 2/2 1 Job Wed 27 Thu 28 2/2 1 Job Fri 29 Sat 30 Sun 31 Mon 1 Tue …" at bounding box center [350, 199] width 701 height 268
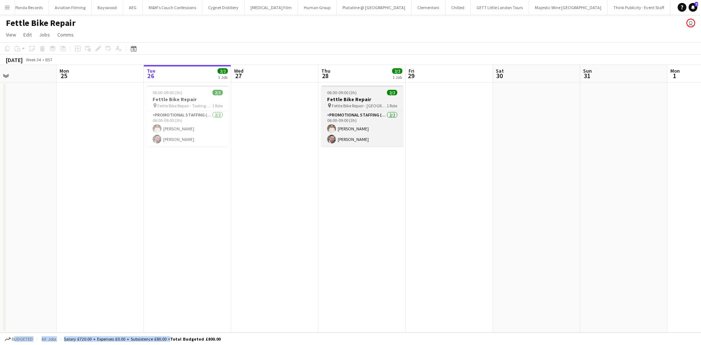
click at [360, 98] on h3 "Fettle Bike Repair" at bounding box center [362, 99] width 82 height 7
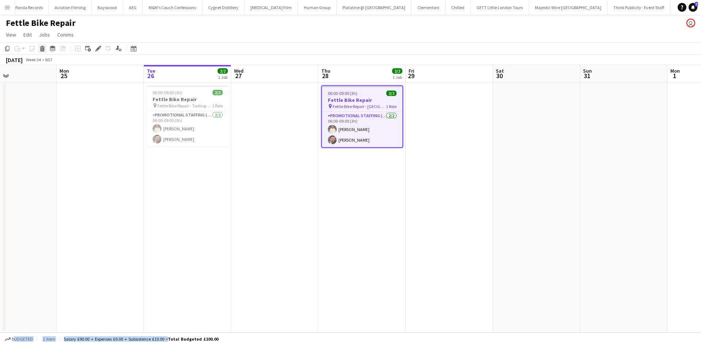
click at [43, 49] on icon "Delete" at bounding box center [42, 49] width 6 height 6
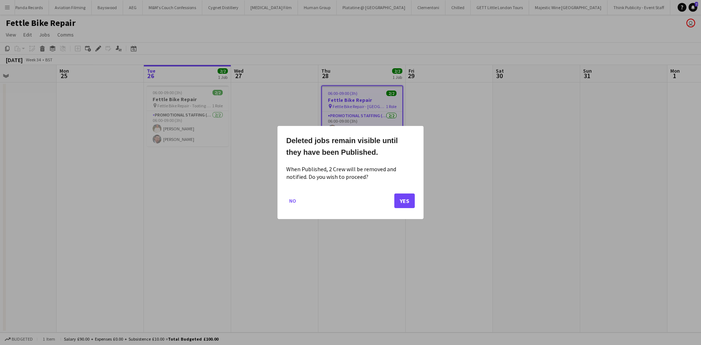
click at [301, 205] on mat-dialog-actions "No Yes" at bounding box center [350, 203] width 129 height 31
click at [295, 202] on button "No" at bounding box center [292, 201] width 13 height 12
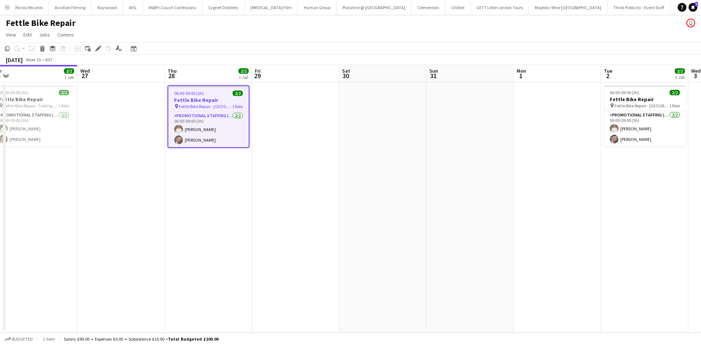
drag, startPoint x: 375, startPoint y: 170, endPoint x: 332, endPoint y: 171, distance: 43.1
click at [325, 169] on app-calendar-viewport "Fri 22 Sat 23 Sun 24 Mon 25 Tue 26 2/2 1 Job Wed 27 Thu 28 2/2 1 Job Fri 29 Sat…" at bounding box center [350, 199] width 701 height 268
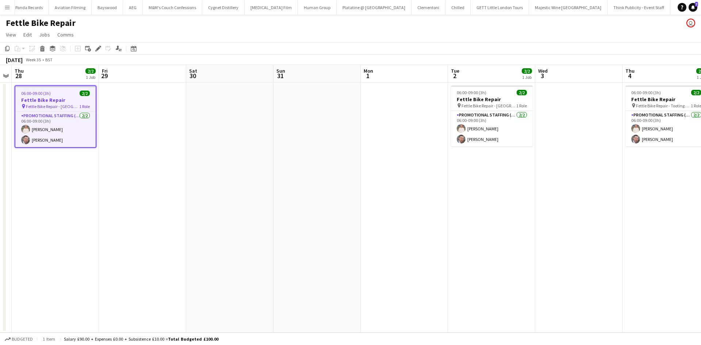
drag, startPoint x: 476, startPoint y: 196, endPoint x: 339, endPoint y: 202, distance: 137.1
click at [339, 202] on app-calendar-viewport "Sun 24 Mon 25 Tue 26 2/2 1 Job Wed 27 Thu 28 2/2 1 Job Fri 29 Sat 30 Sun 31 Mon…" at bounding box center [350, 199] width 701 height 268
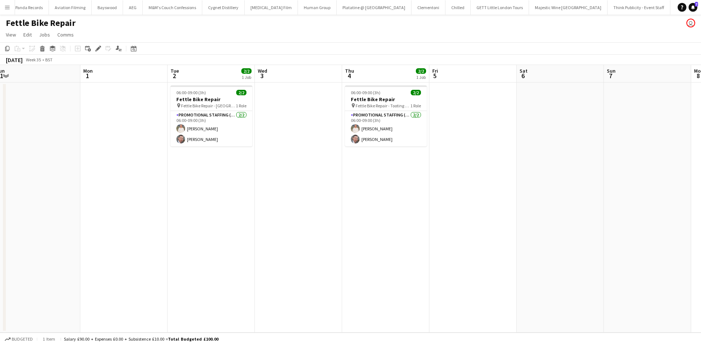
drag, startPoint x: 559, startPoint y: 214, endPoint x: 282, endPoint y: 240, distance: 278.1
click at [282, 240] on app-calendar-viewport "Thu 28 2/2 1 Job Fri 29 Sat 30 Sun 31 Mon 1 Tue 2 2/2 1 Job Wed 3 Thu 4 2/2 1 J…" at bounding box center [350, 199] width 701 height 268
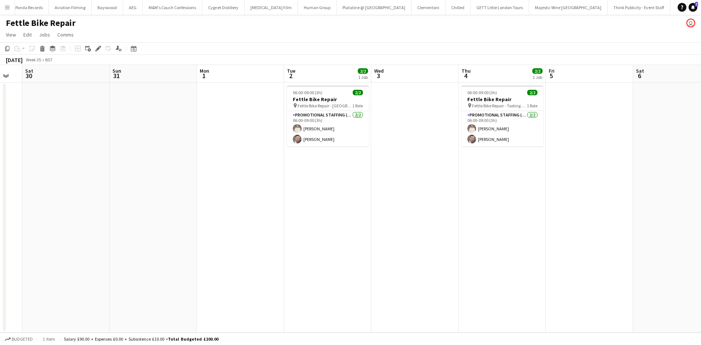
drag, startPoint x: 197, startPoint y: 150, endPoint x: 490, endPoint y: 156, distance: 292.6
click at [492, 156] on app-calendar-viewport "Thu 28 2/2 1 Job Fri 29 Sat 30 Sun 31 Mon 1 Tue 2 2/2 1 Job Wed 3 Thu 4 2/2 1 J…" at bounding box center [350, 199] width 701 height 268
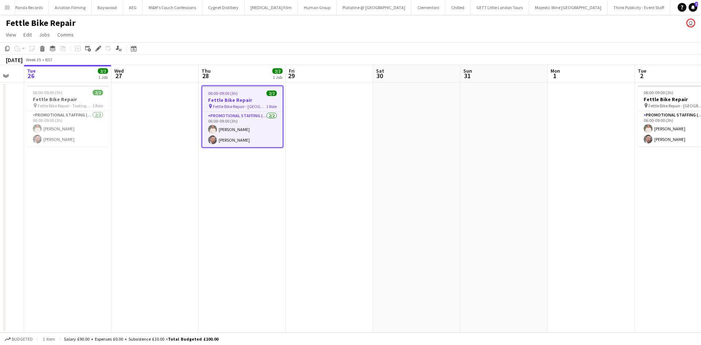
scroll to position [0, 153]
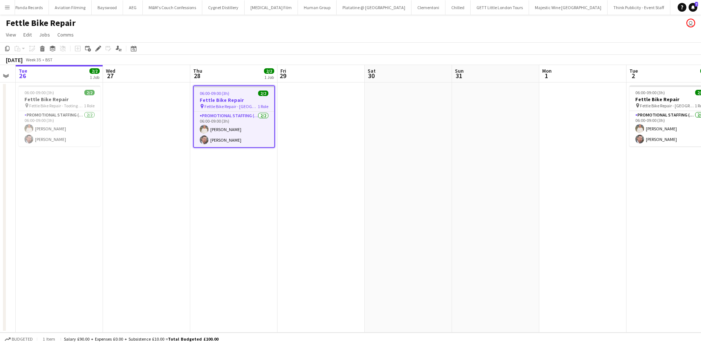
drag, startPoint x: 263, startPoint y: 155, endPoint x: 314, endPoint y: 152, distance: 50.5
click at [314, 152] on app-calendar-viewport "Sun 24 Mon 25 Tue 26 2/2 1 Job Wed 27 Thu 28 2/2 1 Job Fri 29 Sat 30 Sun 31 Mon…" at bounding box center [350, 199] width 701 height 268
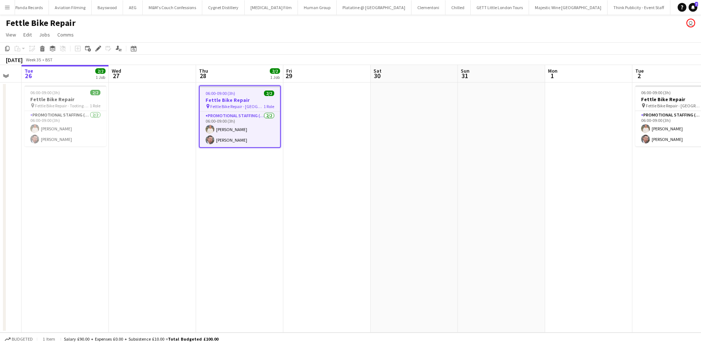
drag, startPoint x: 244, startPoint y: 106, endPoint x: 236, endPoint y: 100, distance: 9.1
click at [236, 100] on h3 "Fettle Bike Repair" at bounding box center [240, 100] width 80 height 7
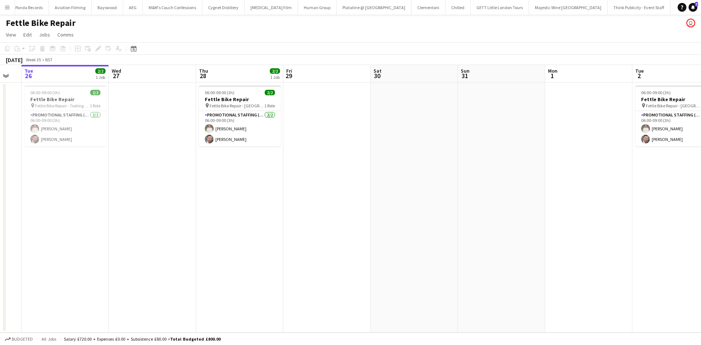
drag, startPoint x: 279, startPoint y: 112, endPoint x: 254, endPoint y: 107, distance: 25.4
click at [279, 112] on app-card-role "Promotional Staffing (Brand Ambassadors) 2/2 06:00-09:00 (3h) Melinda Kirkwood …" at bounding box center [240, 128] width 82 height 35
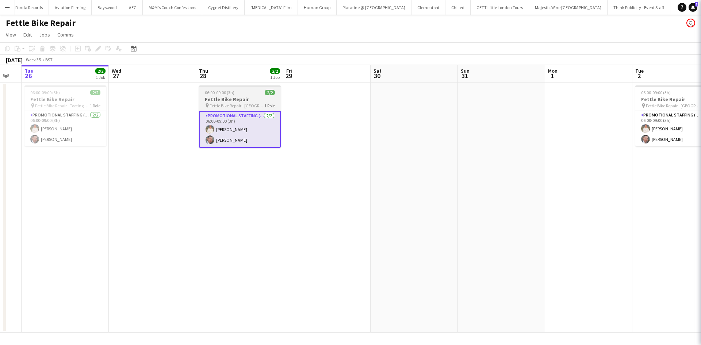
click at [254, 107] on span "Fettle Bike Repair - East Twickenham" at bounding box center [237, 105] width 55 height 5
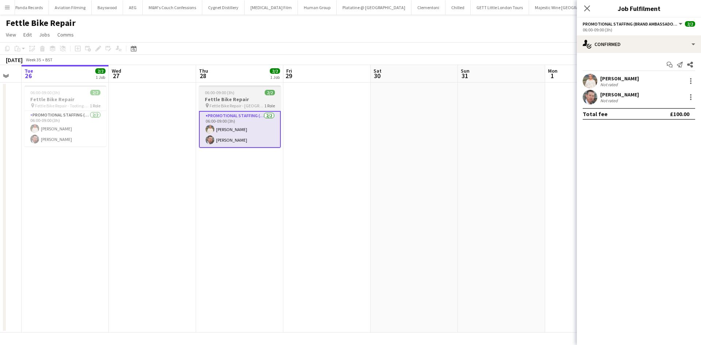
scroll to position [0, 153]
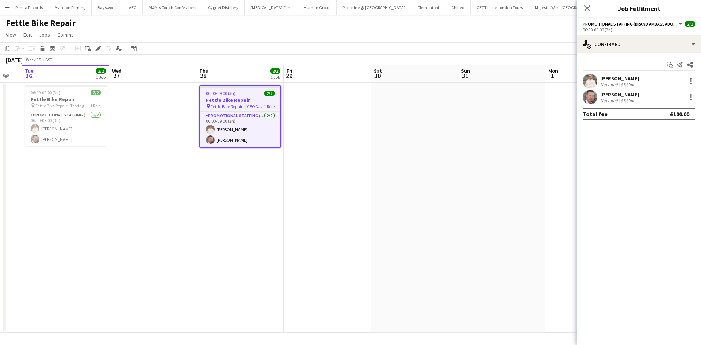
click at [235, 104] on span "Fettle Bike Repair - East Twickenham" at bounding box center [237, 106] width 53 height 5
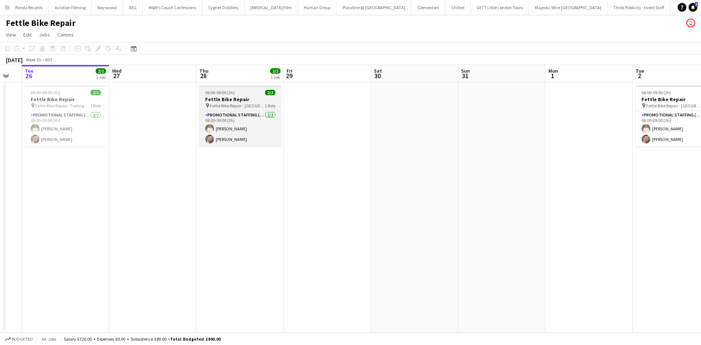
click at [231, 94] on span "06:00-09:00 (3h)" at bounding box center [220, 92] width 30 height 5
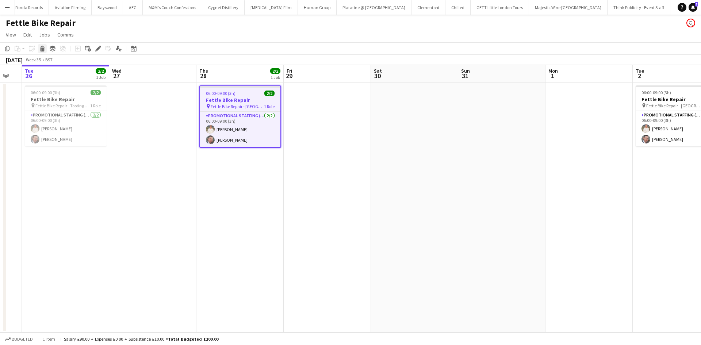
click at [43, 50] on icon "Delete" at bounding box center [42, 49] width 6 height 6
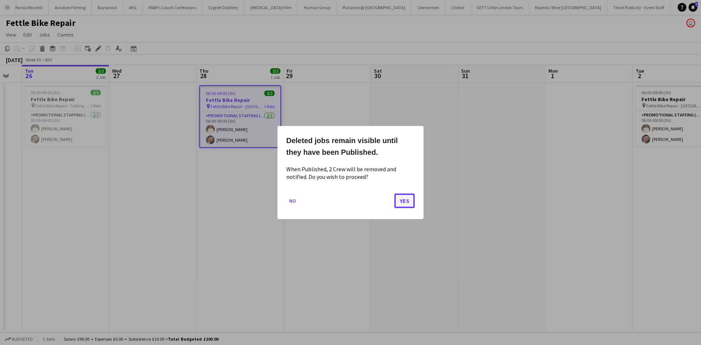
click at [412, 201] on button "Yes" at bounding box center [404, 201] width 20 height 15
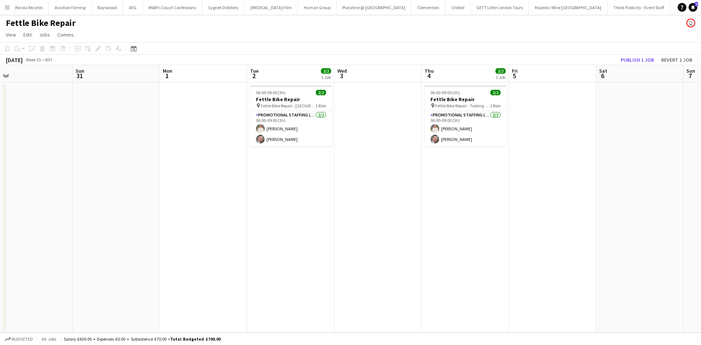
scroll to position [0, 202]
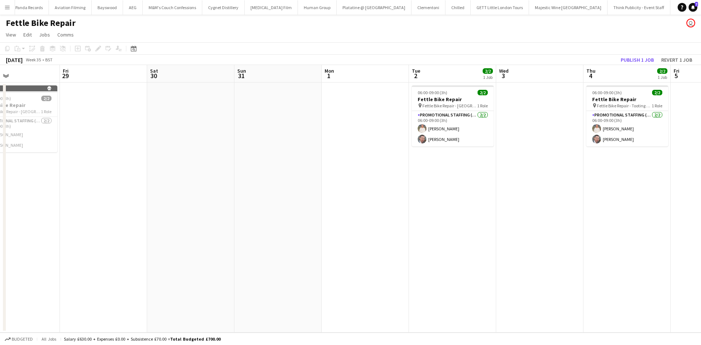
drag, startPoint x: 517, startPoint y: 210, endPoint x: 119, endPoint y: 163, distance: 401.2
click at [119, 163] on app-calendar-viewport "Tue 26 2/2 1 Job Wed 27 Thu 28 Fri 29 Sat 30 Sun 31 Mon 1 Tue 2 2/2 1 Job Wed 3…" at bounding box center [350, 199] width 701 height 268
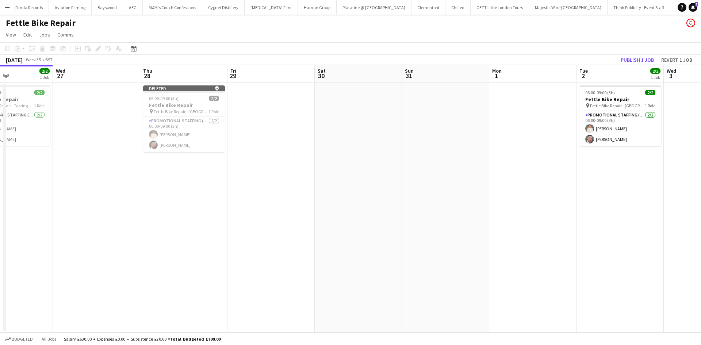
scroll to position [0, 210]
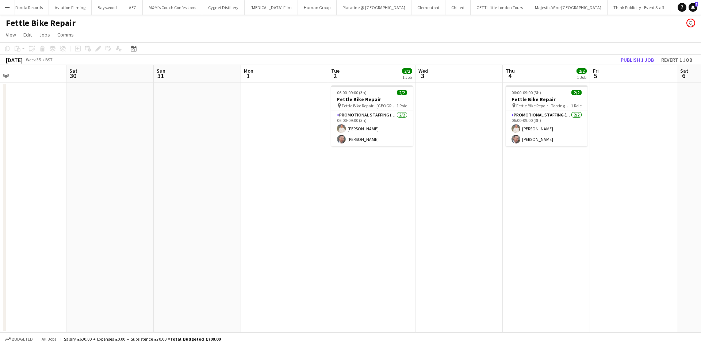
drag, startPoint x: 218, startPoint y: 210, endPoint x: 309, endPoint y: 225, distance: 91.9
click at [309, 225] on app-calendar-viewport "Tue 26 2/2 1 Job Wed 27 Thu 28 Fri 29 Sat 30 Sun 31 Mon 1 Tue 2 2/2 1 Job Wed 3…" at bounding box center [350, 199] width 701 height 268
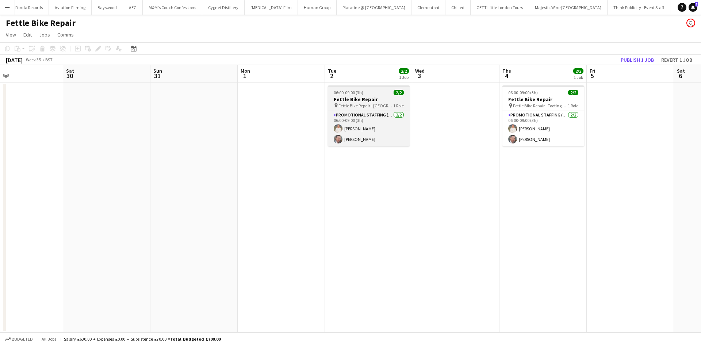
click at [368, 103] on span "Fettle Bike Repair - East Twickenham" at bounding box center [366, 105] width 55 height 5
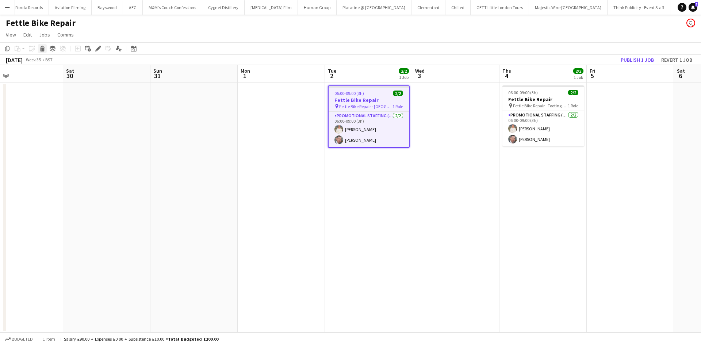
click at [43, 49] on icon "Delete" at bounding box center [42, 49] width 6 height 6
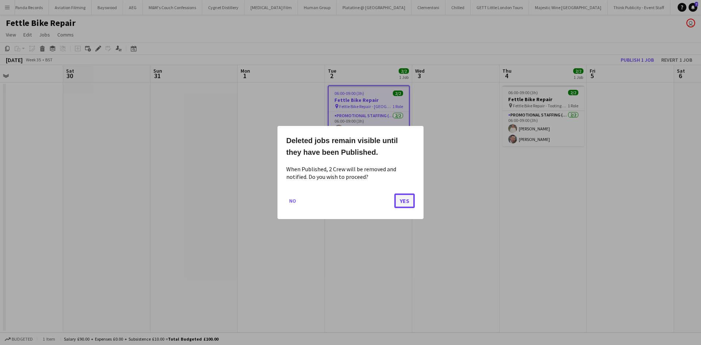
click at [401, 202] on button "Yes" at bounding box center [404, 201] width 20 height 15
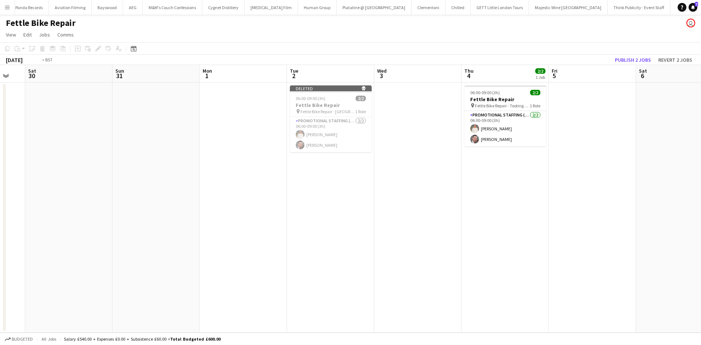
drag, startPoint x: 558, startPoint y: 212, endPoint x: 190, endPoint y: 188, distance: 368.9
click at [174, 186] on app-calendar-viewport "Tue 26 2/2 1 Job Wed 27 Thu 28 Fri 29 Sat 30 Sun 31 Mon 1 Tue 2 Wed 3 Thu 4 2/2…" at bounding box center [350, 199] width 701 height 268
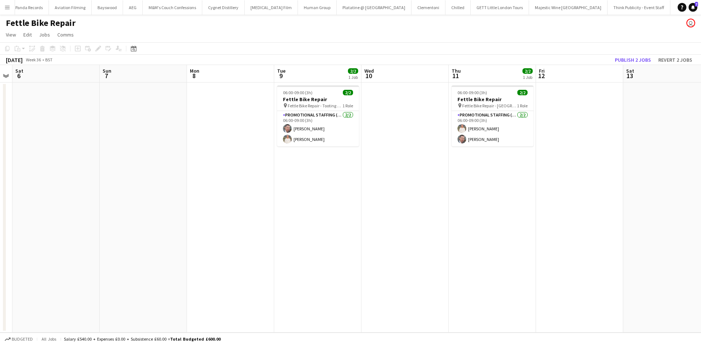
drag, startPoint x: 596, startPoint y: 241, endPoint x: 323, endPoint y: 213, distance: 274.6
click at [323, 213] on app-calendar-viewport "Wed 3 Thu 4 2/2 1 Job Fri 5 Sat 6 Sun 7 Mon 8 Tue 9 2/2 1 Job Wed 10 Thu 11 2/2…" at bounding box center [350, 199] width 701 height 268
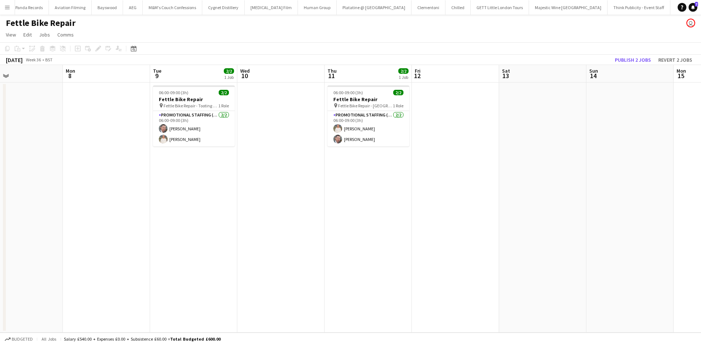
drag, startPoint x: 276, startPoint y: 170, endPoint x: 239, endPoint y: 164, distance: 38.0
click at [239, 164] on app-calendar-viewport "Wed 3 Thu 4 2/2 1 Job Fri 5 Sat 6 Sun 7 Mon 8 Tue 9 2/2 1 Job Wed 10 Thu 11 2/2…" at bounding box center [350, 199] width 701 height 268
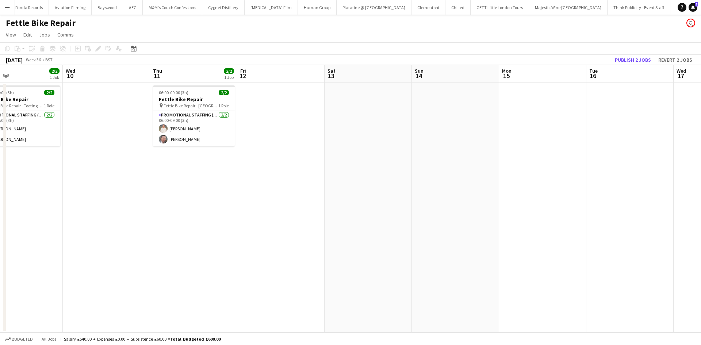
scroll to position [0, 206]
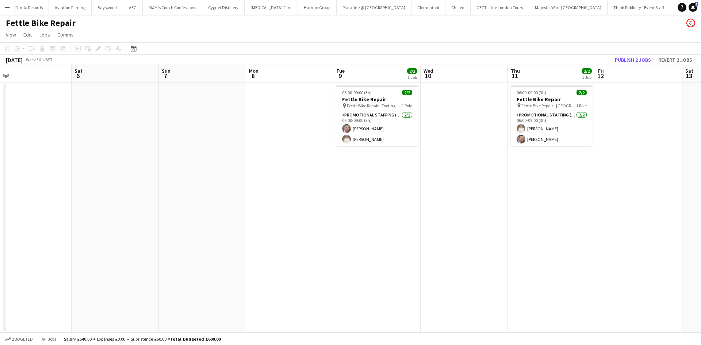
drag, startPoint x: 426, startPoint y: 217, endPoint x: 383, endPoint y: 218, distance: 42.8
click at [494, 217] on app-calendar-viewport "Wed 3 Thu 4 2/2 1 Job Fri 5 Sat 6 Sun 7 Mon 8 Tue 9 2/2 1 Job Wed 10 Thu 11 2/2…" at bounding box center [350, 199] width 701 height 268
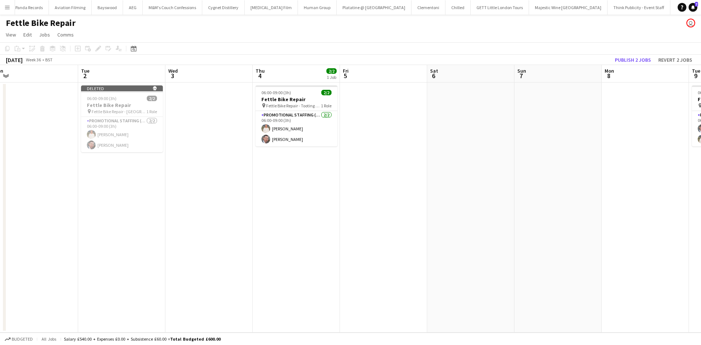
scroll to position [0, 197]
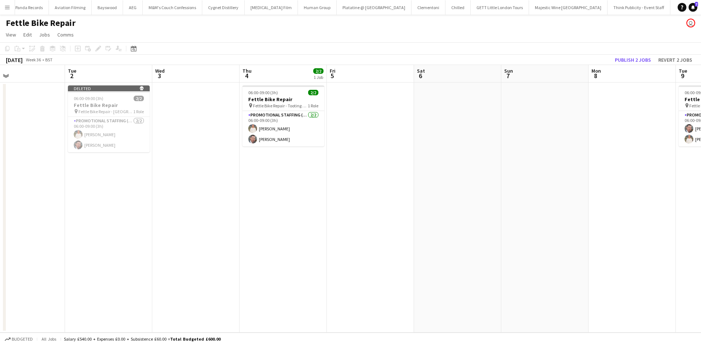
drag, startPoint x: 275, startPoint y: 247, endPoint x: 420, endPoint y: 233, distance: 145.3
click at [457, 245] on app-calendar-viewport "Sat 30 Sun 31 Mon 1 Tue 2 Wed 3 Thu 4 2/2 1 Job Fri 5 Sat 6 Sun 7 Mon 8 Tue 9 2…" at bounding box center [350, 199] width 701 height 268
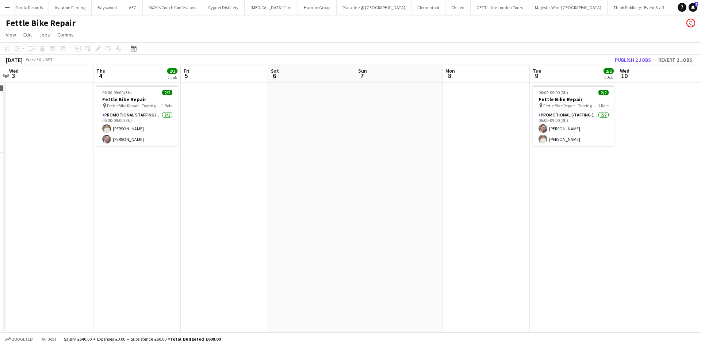
drag, startPoint x: 437, startPoint y: 206, endPoint x: 321, endPoint y: 216, distance: 115.9
click at [310, 213] on app-calendar-viewport "Sat 30 Sun 31 Mon 1 Tue 2 Wed 3 Thu 4 2/2 1 Job Fri 5 Sat 6 Sun 7 Mon 8 Tue 9 2…" at bounding box center [350, 199] width 701 height 268
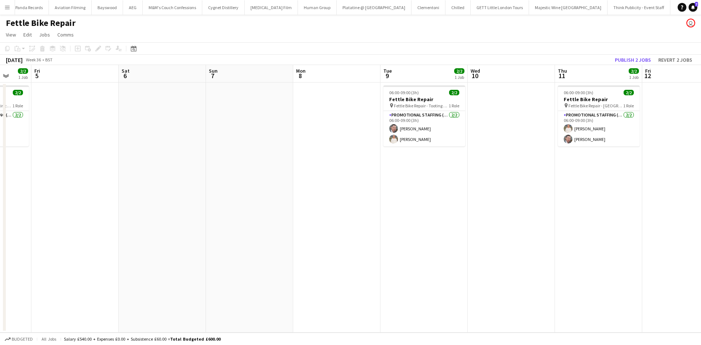
scroll to position [0, 334]
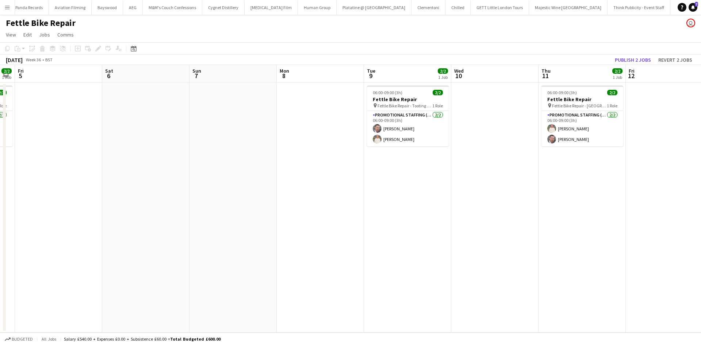
drag, startPoint x: 513, startPoint y: 233, endPoint x: 346, endPoint y: 236, distance: 166.6
click at [346, 236] on app-calendar-viewport "Mon 1 Tue 2 Wed 3 Thu 4 2/2 1 Job Fri 5 Sat 6 Sun 7 Mon 8 Tue 9 2/2 1 Job Wed 1…" at bounding box center [350, 199] width 701 height 268
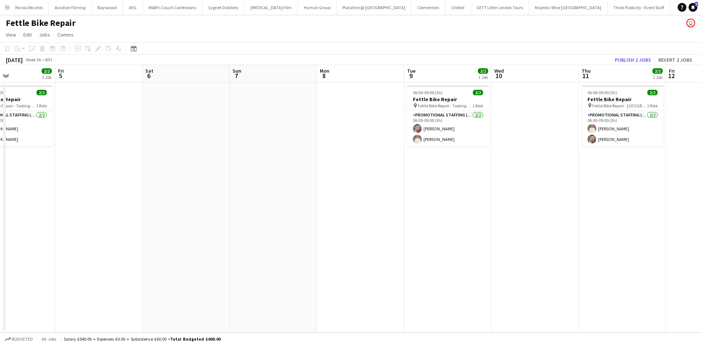
drag, startPoint x: 558, startPoint y: 216, endPoint x: 301, endPoint y: 217, distance: 257.5
click at [301, 217] on app-calendar-viewport "Mon 1 Tue 2 Wed 3 Thu 4 2/2 1 Job Fri 5 Sat 6 Sun 7 Mon 8 Tue 9 2/2 1 Job Wed 1…" at bounding box center [350, 199] width 701 height 268
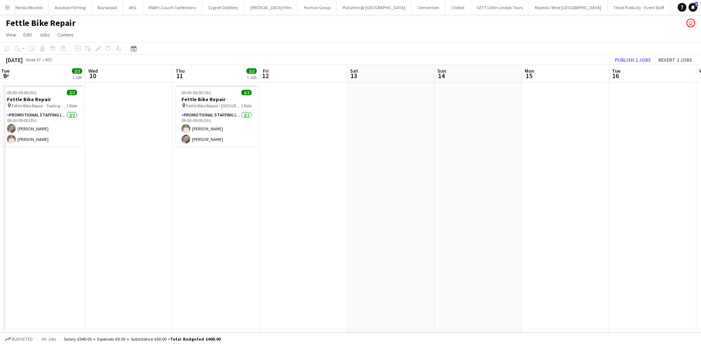
drag, startPoint x: 616, startPoint y: 209, endPoint x: 359, endPoint y: 234, distance: 257.7
click at [351, 237] on app-calendar-viewport "Fri 5 Sat 6 Sun 7 Mon 8 Tue 9 2/2 1 Job Wed 10 Thu 11 2/2 1 Job Fri 12 Sat 13 S…" at bounding box center [350, 199] width 701 height 268
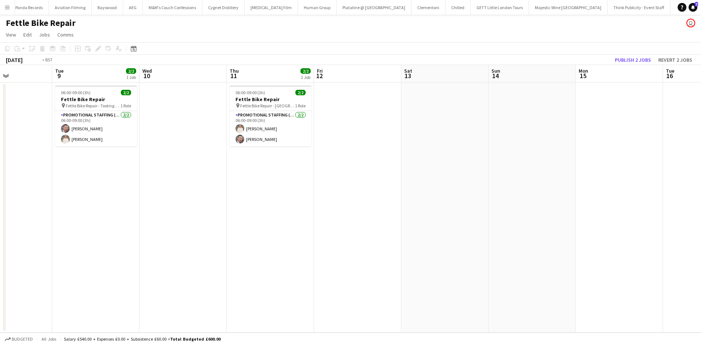
click at [701, 253] on app-calendar-viewport "Sun 7 Mon 8 Tue 9 2/2 1 Job Wed 10 Thu 11 2/2 1 Job Fri 12 Sat 13 Sun 14 Mon 15…" at bounding box center [350, 199] width 701 height 268
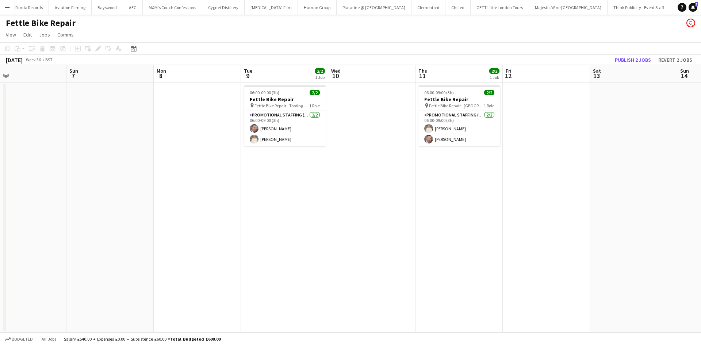
drag, startPoint x: 315, startPoint y: 253, endPoint x: 511, endPoint y: 253, distance: 196.5
click at [511, 253] on app-calendar-viewport "Thu 4 2/2 1 Job Fri 5 Sat 6 Sun 7 Mon 8 Tue 9 2/2 1 Job Wed 10 Thu 11 2/2 1 Job…" at bounding box center [350, 199] width 701 height 268
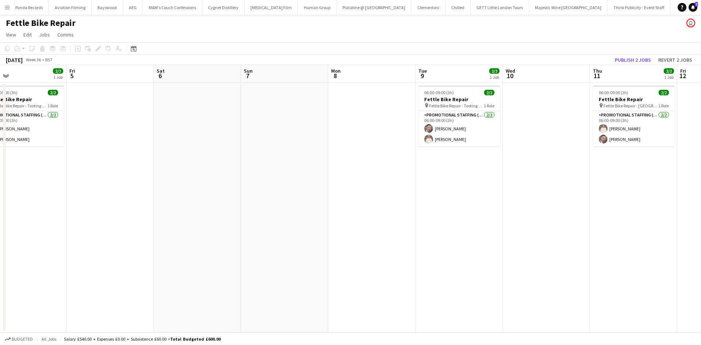
scroll to position [0, 188]
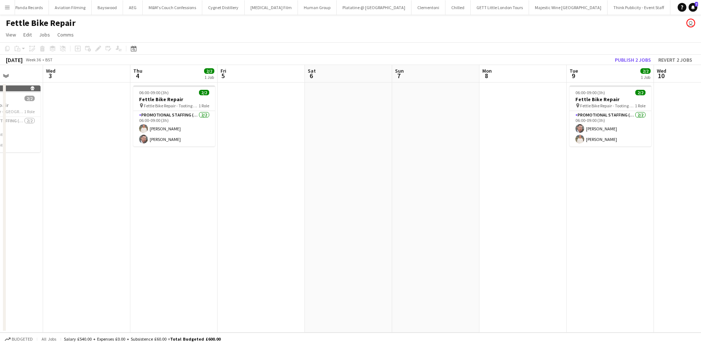
drag, startPoint x: 430, startPoint y: 229, endPoint x: 497, endPoint y: 229, distance: 66.8
click at [501, 229] on app-calendar-viewport "Sun 31 Mon 1 Tue 2 Wed 3 Thu 4 2/2 1 Job Fri 5 Sat 6 Sun 7 Mon 8 Tue 9 2/2 1 Jo…" at bounding box center [350, 199] width 701 height 268
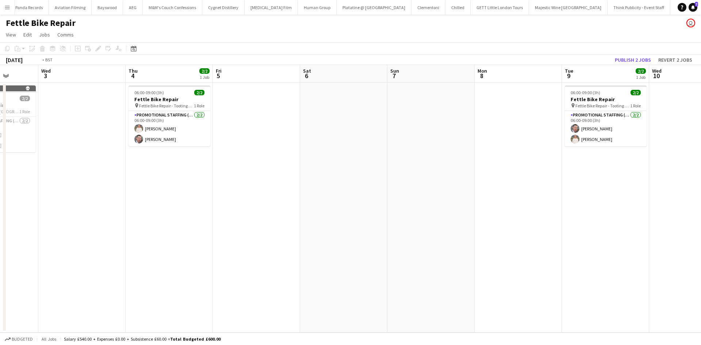
drag, startPoint x: 295, startPoint y: 229, endPoint x: 423, endPoint y: 229, distance: 128.2
click at [423, 229] on app-calendar-viewport "Sun 31 Mon 1 Tue 2 Wed 3 Thu 4 2/2 1 Job Fri 5 Sat 6 Sun 7 Mon 8 Tue 9 2/2 1 Jo…" at bounding box center [350, 199] width 701 height 268
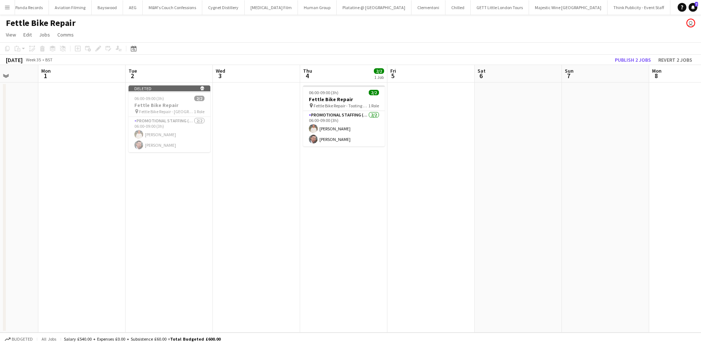
scroll to position [0, 220]
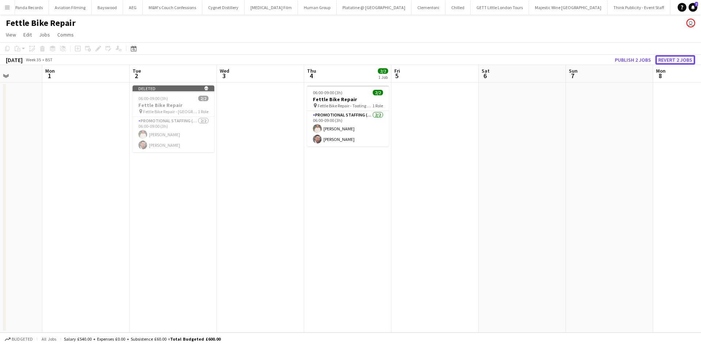
click at [676, 59] on button "Revert 2 jobs" at bounding box center [676, 59] width 40 height 9
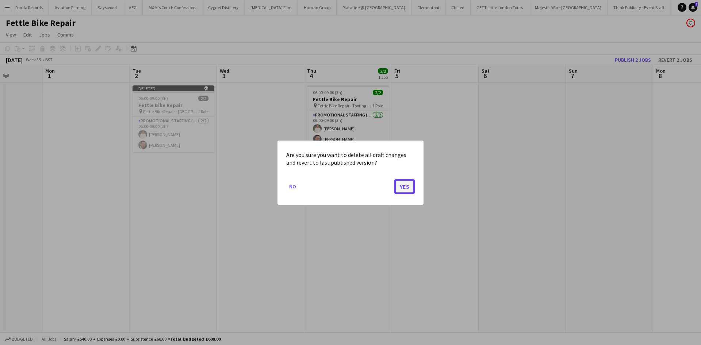
click at [403, 192] on button "Yes" at bounding box center [404, 186] width 20 height 15
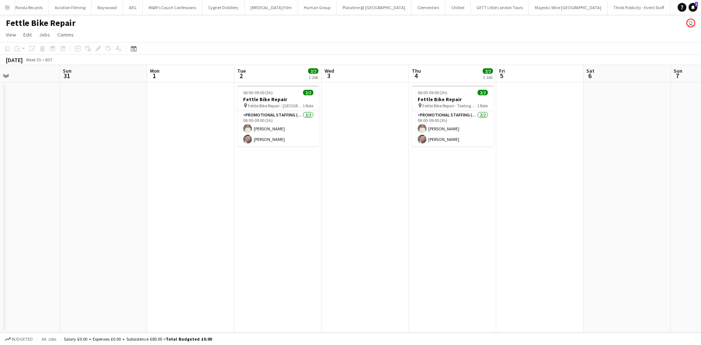
drag, startPoint x: 320, startPoint y: 192, endPoint x: 373, endPoint y: 193, distance: 53.7
click at [505, 193] on app-calendar-viewport "Thu 28 2/2 1 Job Fri 29 Sat 30 Sun 31 Mon 1 Tue 2 2/2 1 Job Wed 3 Thu 4 2/2 1 J…" at bounding box center [350, 199] width 701 height 268
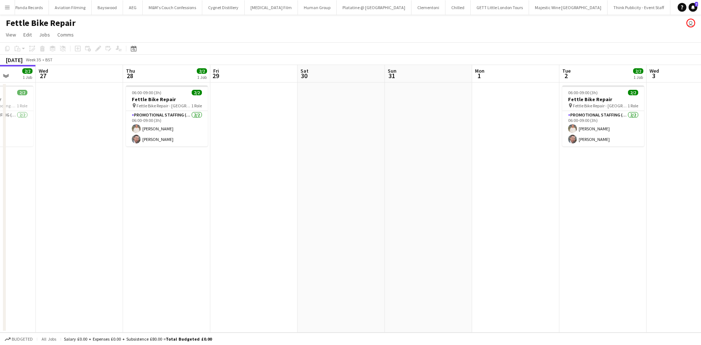
drag, startPoint x: 332, startPoint y: 198, endPoint x: 435, endPoint y: 198, distance: 103.4
click at [438, 198] on app-calendar-viewport "Sun 24 Mon 25 Tue 26 2/2 1 Job Wed 27 Thu 28 2/2 1 Job Fri 29 Sat 30 Sun 31 Mon…" at bounding box center [350, 199] width 701 height 268
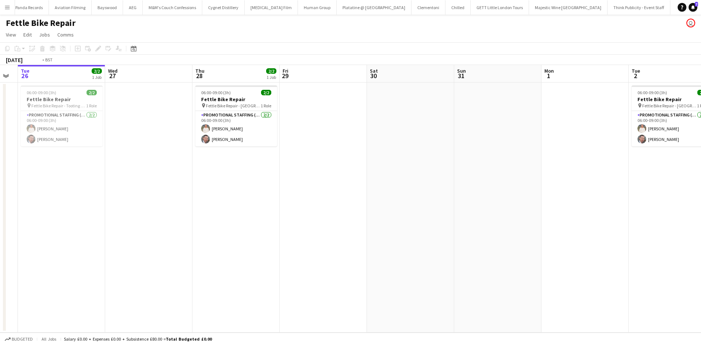
drag, startPoint x: 238, startPoint y: 191, endPoint x: 455, endPoint y: 198, distance: 216.4
click at [455, 198] on app-calendar-viewport "Sun 24 Mon 25 Tue 26 2/2 1 Job Wed 27 Thu 28 2/2 1 Job Fri 29 Sat 30 Sun 31 Mon…" at bounding box center [350, 199] width 701 height 268
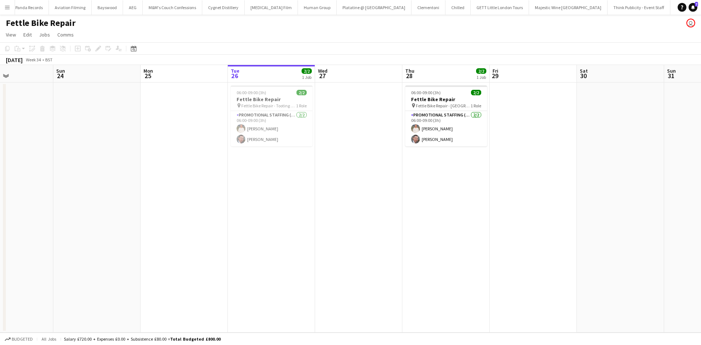
drag, startPoint x: 183, startPoint y: 185, endPoint x: 224, endPoint y: 187, distance: 41.0
click at [224, 187] on app-calendar-viewport "Wed 20 Thu 21 2/2 1 Job Fri 22 Sat 23 Sun 24 Mon 25 Tue 26 2/2 1 Job Wed 27 Thu…" at bounding box center [350, 199] width 701 height 268
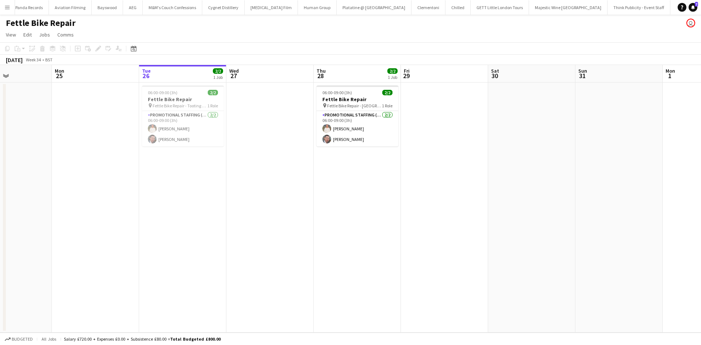
scroll to position [0, 211]
drag, startPoint x: 409, startPoint y: 201, endPoint x: 323, endPoint y: 209, distance: 86.5
click at [323, 209] on app-calendar-viewport "Fri 22 Sat 23 Sun 24 Mon 25 Tue 26 2/2 1 Job Wed 27 Thu 28 2/2 1 Job Fri 29 Sat…" at bounding box center [350, 199] width 701 height 268
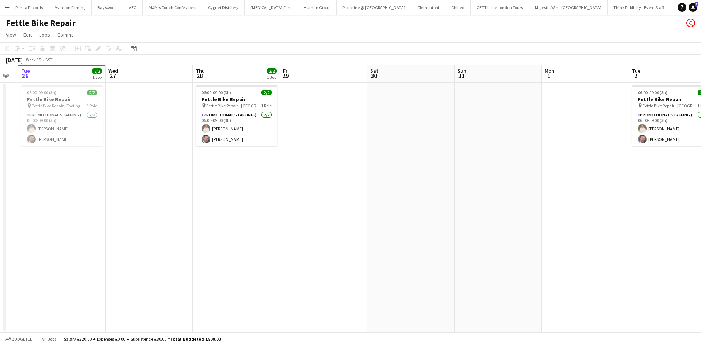
scroll to position [0, 333]
drag, startPoint x: 533, startPoint y: 179, endPoint x: 424, endPoint y: 198, distance: 110.5
click at [424, 198] on app-calendar-viewport "Fri 22 Sat 23 Sun 24 Mon 25 Tue 26 2/2 1 Job Wed 27 Thu 28 2/2 1 Job Fri 29 Sat…" at bounding box center [350, 199] width 701 height 268
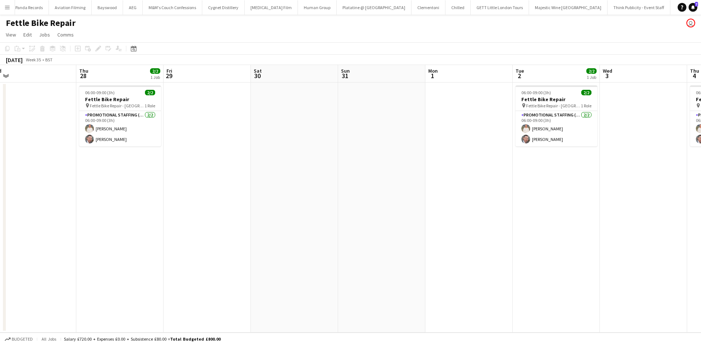
drag, startPoint x: 566, startPoint y: 174, endPoint x: 497, endPoint y: 160, distance: 70.8
click at [495, 167] on app-calendar-viewport "Sun 24 Mon 25 Tue 26 2/2 1 Job Wed 27 Thu 28 2/2 1 Job Fri 29 Sat 30 Sun 31 Mon…" at bounding box center [350, 199] width 701 height 268
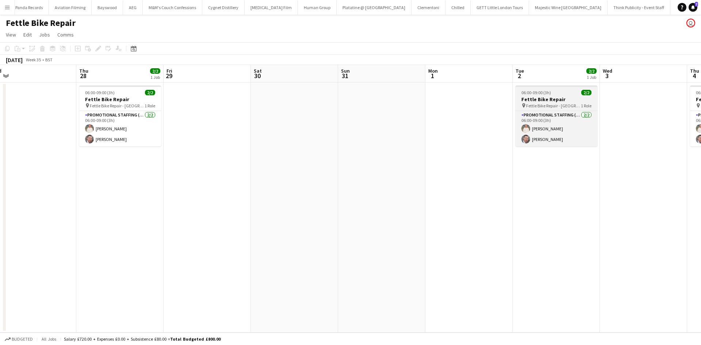
scroll to position [0, 273]
click at [557, 97] on h3 "Fettle Bike Repair" at bounding box center [556, 99] width 82 height 7
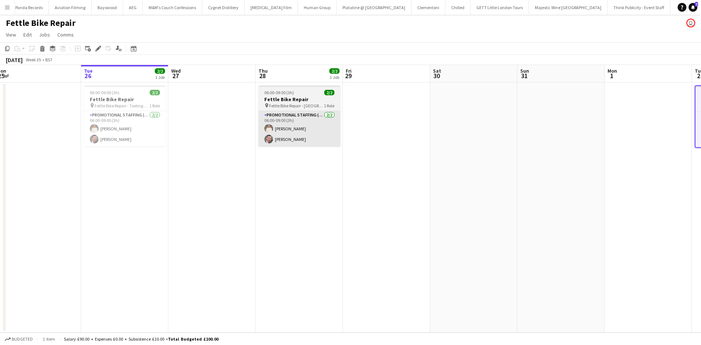
drag, startPoint x: 205, startPoint y: 127, endPoint x: 318, endPoint y: 117, distance: 113.3
click at [374, 125] on app-calendar-viewport "Sat 23 Sun 24 Mon 25 Tue 26 2/2 1 Job Wed 27 Thu 28 2/2 1 Job Fri 29 Sat 30 Sun…" at bounding box center [350, 199] width 701 height 268
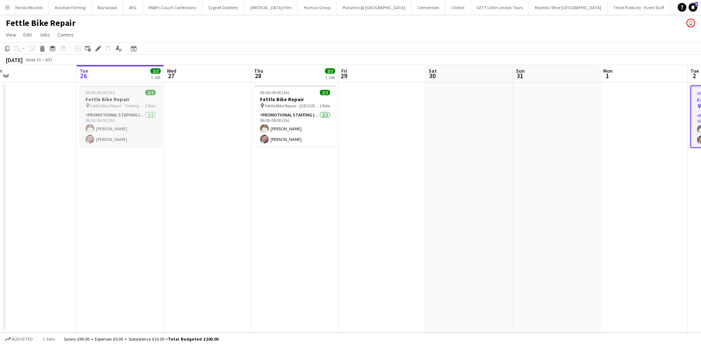
click at [121, 103] on app-job-card "06:00-09:00 (3h) 2/2 Fettle Bike Repair pin Fettle Bike Repair - Tooting Bec 1 …" at bounding box center [121, 115] width 82 height 61
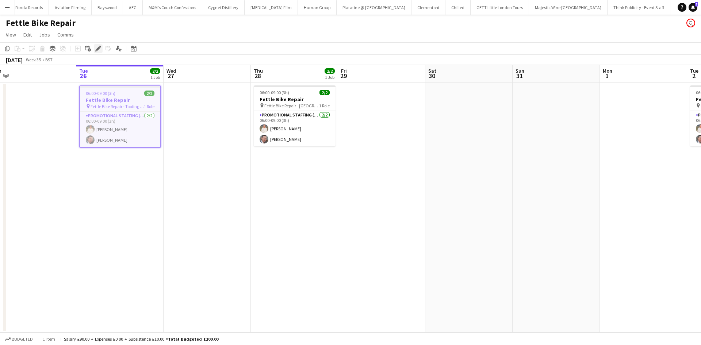
click at [96, 48] on icon "Edit" at bounding box center [98, 49] width 6 height 6
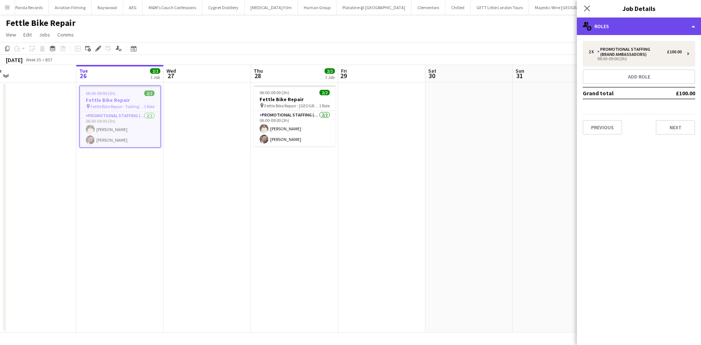
click at [604, 28] on div "multiple-users-add Roles" at bounding box center [639, 27] width 124 height 18
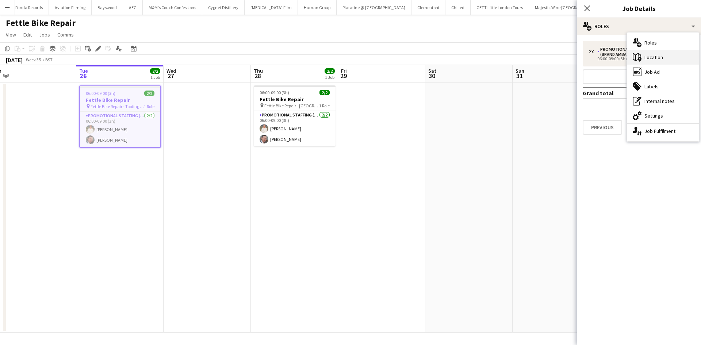
click at [654, 57] on div "maps-pin-1 Location" at bounding box center [663, 57] width 72 height 15
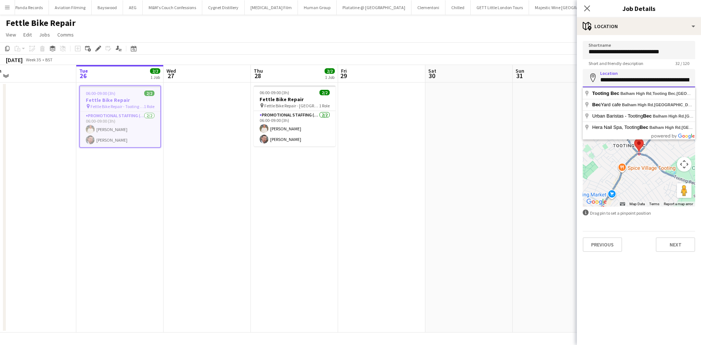
scroll to position [0, 69]
drag, startPoint x: 600, startPoint y: 79, endPoint x: 701, endPoint y: 79, distance: 100.4
click at [701, 79] on form "**********" at bounding box center [639, 146] width 124 height 211
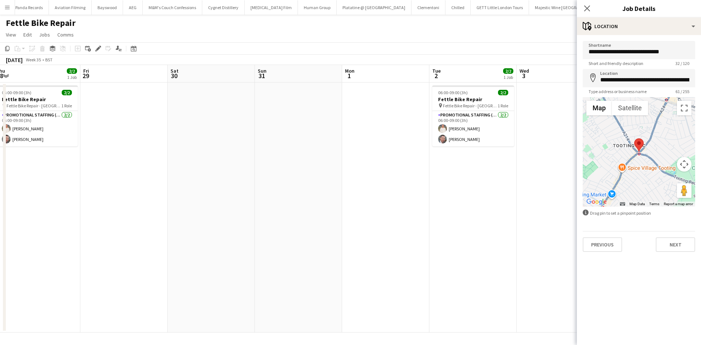
scroll to position [0, 250]
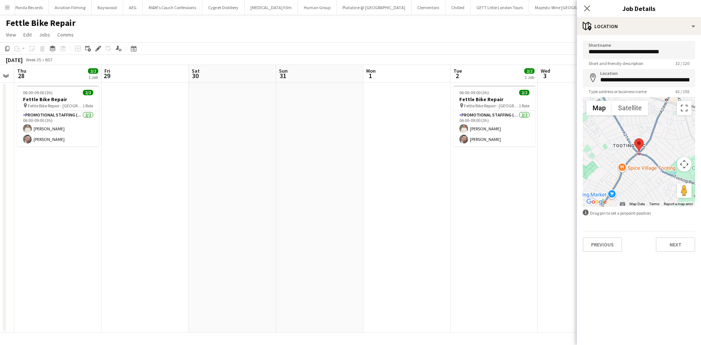
drag, startPoint x: 528, startPoint y: 129, endPoint x: 307, endPoint y: 111, distance: 222.4
click at [297, 111] on app-calendar-viewport "Mon 25 Tue 26 2/2 1 Job Wed 27 Thu 28 2/2 1 Job Fri 29 Sat 30 Sun 31 Mon 1 Tue …" at bounding box center [350, 199] width 701 height 268
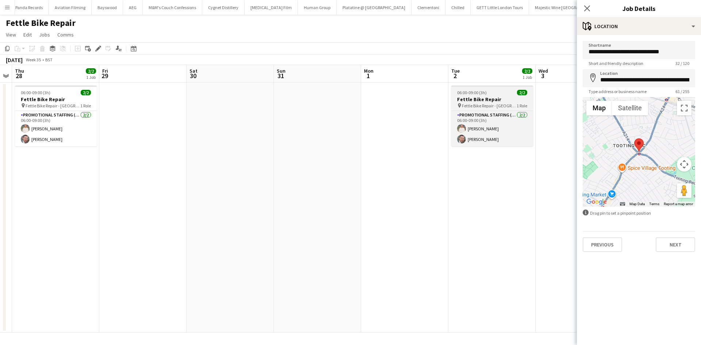
click at [502, 103] on span "Fettle Bike Repair - East Twickenham" at bounding box center [489, 105] width 55 height 5
type input "**********"
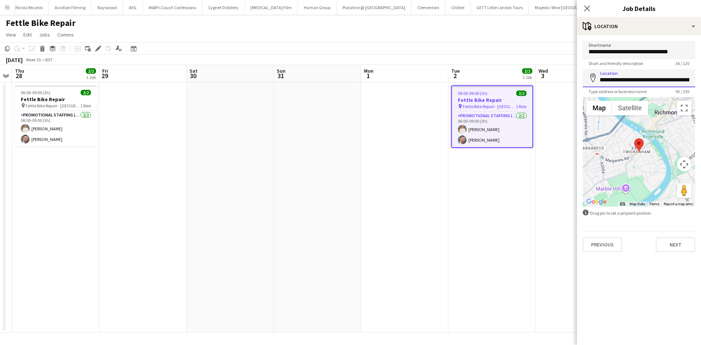
scroll to position [0, 161]
drag, startPoint x: 598, startPoint y: 80, endPoint x: 701, endPoint y: 77, distance: 103.4
click at [701, 77] on form "**********" at bounding box center [639, 146] width 124 height 211
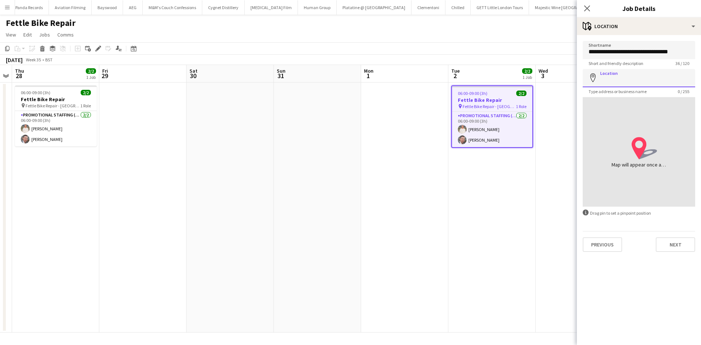
scroll to position [0, 0]
paste input "**********"
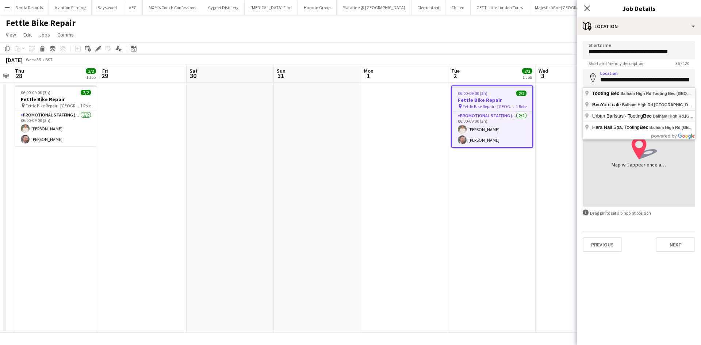
type input "**********"
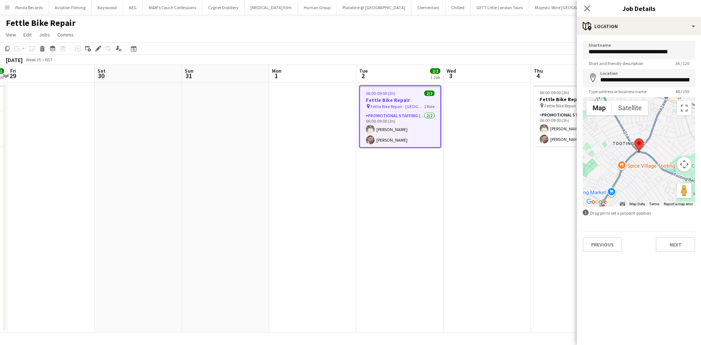
drag, startPoint x: 527, startPoint y: 196, endPoint x: 415, endPoint y: 198, distance: 111.4
click at [416, 198] on app-calendar-viewport "Mon 25 Tue 26 2/2 1 Job Wed 27 Thu 28 2/2 1 Job Fri 29 Sat 30 Sun 31 Mon 1 Tue …" at bounding box center [350, 199] width 701 height 268
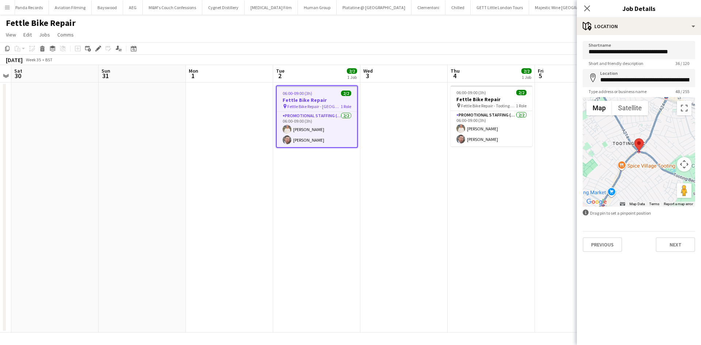
drag, startPoint x: 533, startPoint y: 175, endPoint x: 470, endPoint y: 178, distance: 63.3
click at [473, 178] on app-calendar-viewport "Wed 27 Thu 28 2/2 1 Job Fri 29 Sat 30 Sun 31 Mon 1 Tue 2 2/2 1 Job Wed 3 Thu 4 …" at bounding box center [350, 199] width 701 height 268
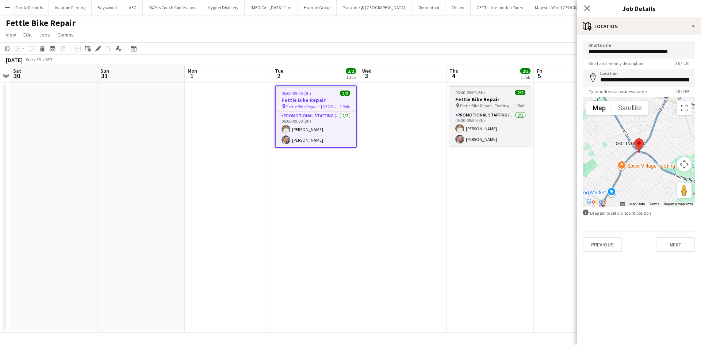
drag, startPoint x: 491, startPoint y: 85, endPoint x: 492, endPoint y: 95, distance: 9.9
click at [491, 87] on app-date-cell "06:00-09:00 (3h) 2/2 Fettle Bike Repair pin Fettle Bike Repair - Tooting Bec 1 …" at bounding box center [490, 208] width 87 height 250
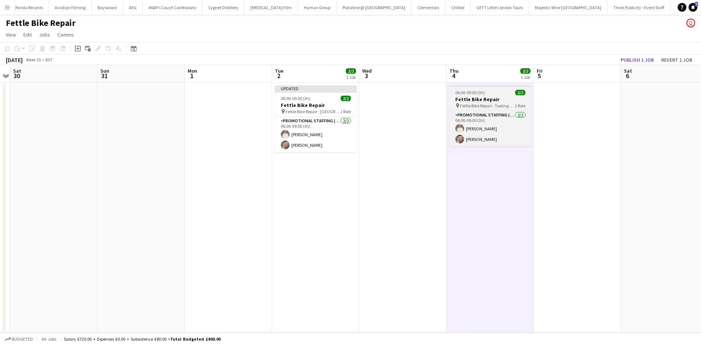
click at [497, 103] on span "Fettle Bike Repair - Tooting Bec" at bounding box center [487, 105] width 55 height 5
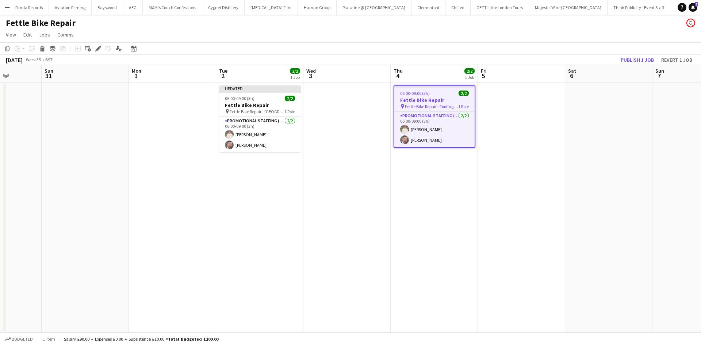
drag, startPoint x: 446, startPoint y: 195, endPoint x: 421, endPoint y: 191, distance: 26.0
click at [421, 191] on app-calendar-viewport "Wed 27 Thu 28 2/2 1 Job Fri 29 Sat 30 Sun 31 Mon 1 Tue 2 2/2 1 Job Wed 3 Thu 4 …" at bounding box center [350, 199] width 701 height 268
click at [41, 49] on icon at bounding box center [43, 50] width 4 height 4
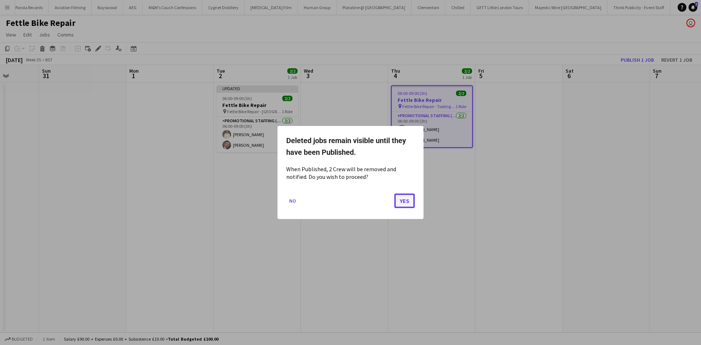
click at [407, 204] on button "Yes" at bounding box center [404, 201] width 20 height 15
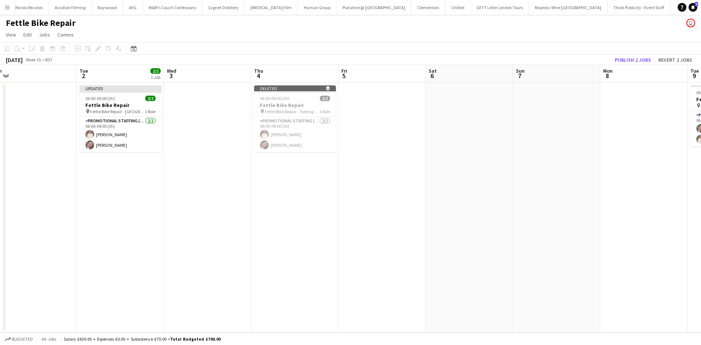
drag, startPoint x: 574, startPoint y: 251, endPoint x: 593, endPoint y: 234, distance: 26.1
click at [310, 239] on app-calendar-viewport "Fri 29 Sat 30 Sun 31 Mon 1 Tue 2 2/2 1 Job Wed 3 Thu 4 Fri 5 Sat 6 Sun 7 Mon 8 …" at bounding box center [350, 199] width 701 height 268
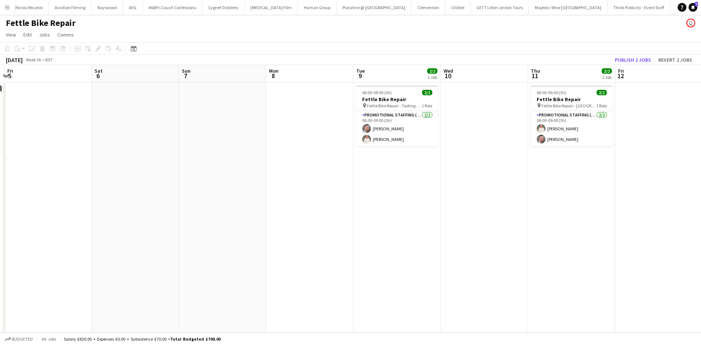
scroll to position [0, 356]
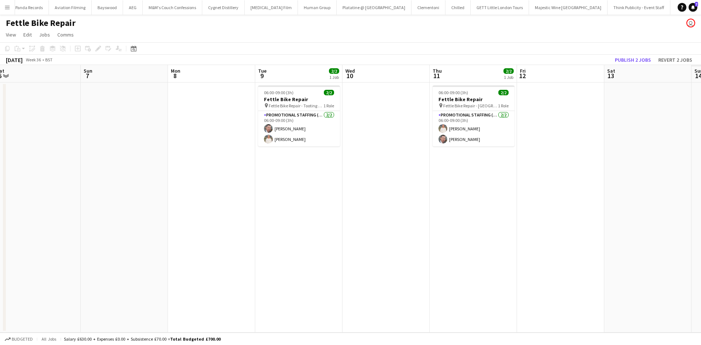
drag, startPoint x: 619, startPoint y: 233, endPoint x: 392, endPoint y: 203, distance: 229.1
click at [388, 201] on app-calendar-viewport "Tue 2 2/2 1 Job Wed 3 Thu 4 Fri 5 Sat 6 Sun 7 Mon 8 Tue 9 2/2 1 Job Wed 10 Thu …" at bounding box center [350, 199] width 701 height 268
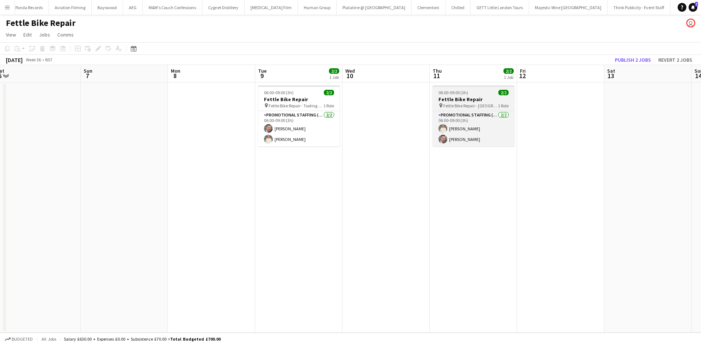
click at [474, 102] on h3 "Fettle Bike Repair" at bounding box center [474, 99] width 82 height 7
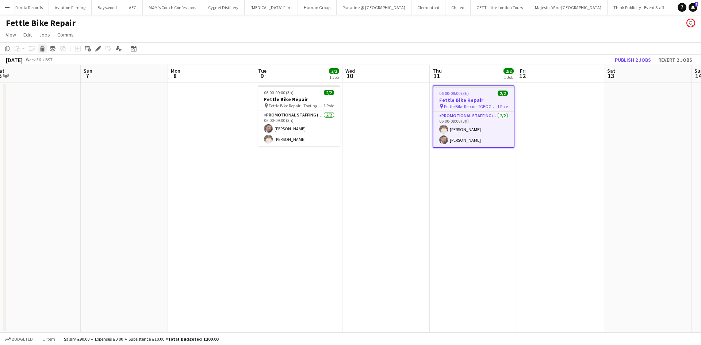
click at [43, 51] on icon "Delete" at bounding box center [42, 49] width 6 height 6
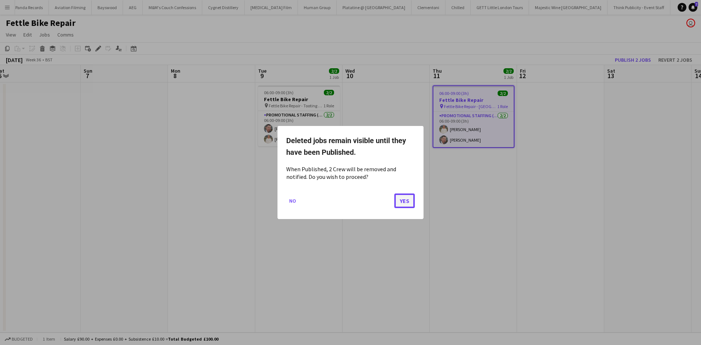
click at [396, 199] on button "Yes" at bounding box center [404, 201] width 20 height 15
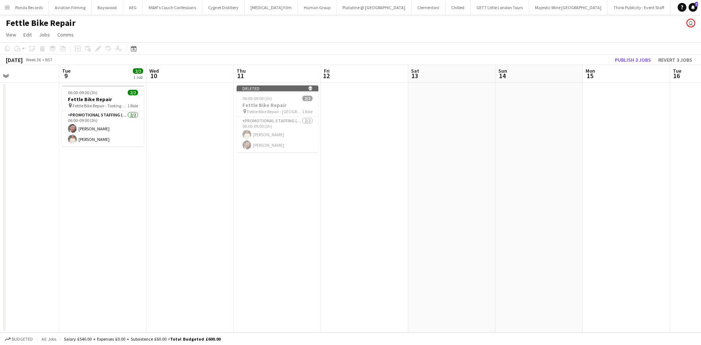
drag, startPoint x: 538, startPoint y: 188, endPoint x: 227, endPoint y: 144, distance: 314.3
click at [227, 144] on app-calendar-viewport "Thu 4 Fri 5 Sat 6 Sun 7 Mon 8 Tue 9 2/2 1 Job Wed 10 Thu 11 Fri 12 Sat 13 Sun 1…" at bounding box center [350, 199] width 701 height 268
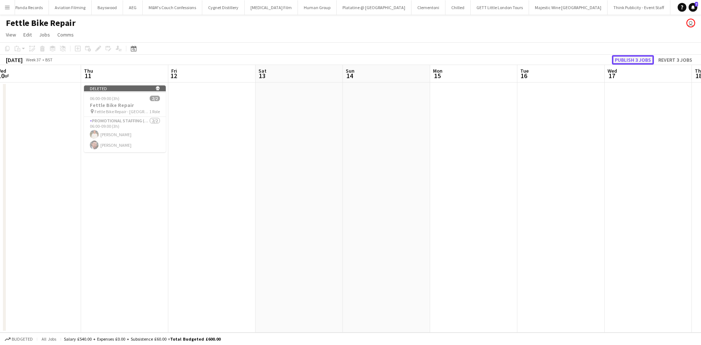
click at [626, 62] on button "Publish 3 jobs" at bounding box center [633, 59] width 42 height 9
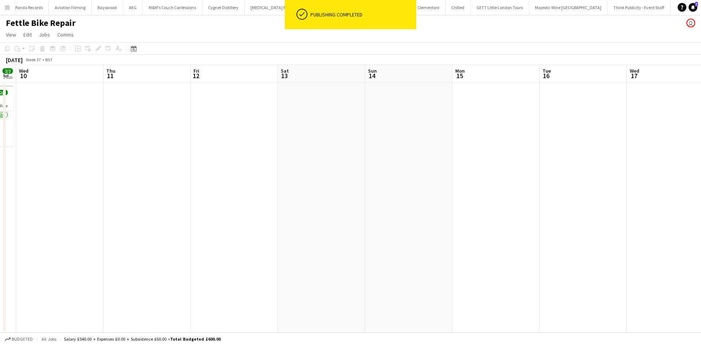
drag, startPoint x: 178, startPoint y: 195, endPoint x: 518, endPoint y: 208, distance: 340.6
click at [549, 213] on app-calendar-viewport "Sun 7 Mon 8 Tue 9 2/2 1 Job Wed 10 Thu 11 Fri 12 Sat 13 Sun 14 Mon 15 Tue 16 We…" at bounding box center [350, 199] width 701 height 268
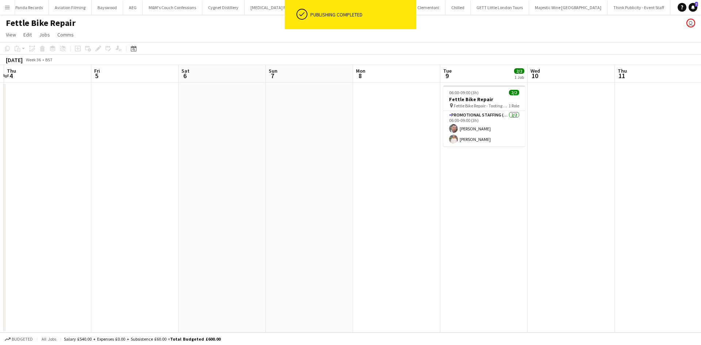
drag, startPoint x: 328, startPoint y: 209, endPoint x: 491, endPoint y: 221, distance: 162.6
click at [491, 221] on app-calendar-viewport "Tue 2 2/2 1 Job Wed 3 Thu 4 Fri 5 Sat 6 Sun 7 Mon 8 Tue 9 2/2 1 Job Wed 10 Thu …" at bounding box center [350, 199] width 701 height 268
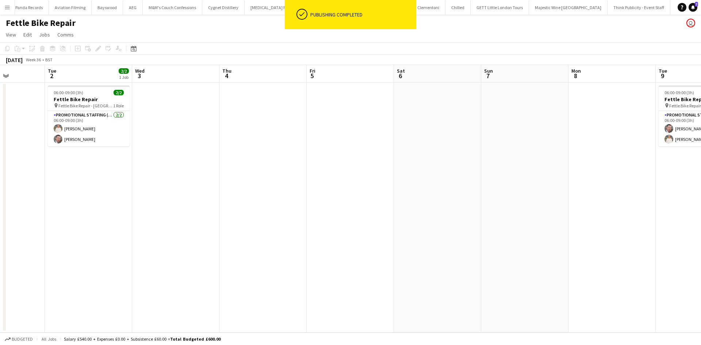
drag, startPoint x: 531, startPoint y: 220, endPoint x: 397, endPoint y: 210, distance: 134.1
click at [557, 221] on app-calendar-viewport "Sat 30 Sun 31 Mon 1 Tue 2 2/2 1 Job Wed 3 Thu 4 Fri 5 Sat 6 Sun 7 Mon 8 Tue 9 2…" at bounding box center [350, 199] width 701 height 268
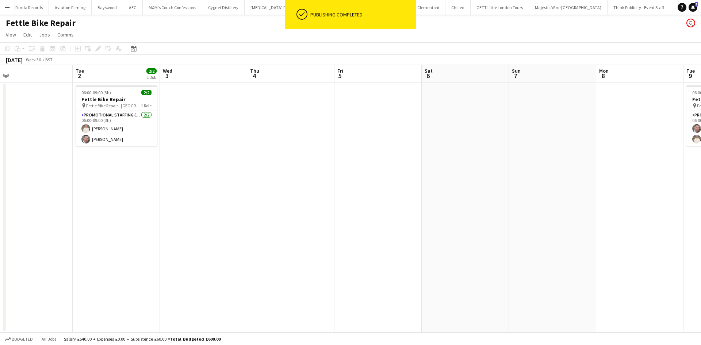
drag, startPoint x: 256, startPoint y: 207, endPoint x: 410, endPoint y: 224, distance: 155.4
click at [410, 224] on app-calendar-viewport "Sat 30 Sun 31 Mon 1 Tue 2 2/2 1 Job Wed 3 Thu 4 Fri 5 Sat 6 Sun 7 Mon 8 Tue 9 2…" at bounding box center [350, 199] width 701 height 268
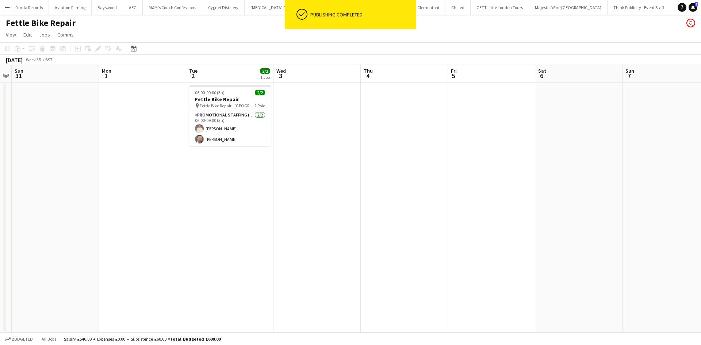
drag, startPoint x: 510, startPoint y: 217, endPoint x: 246, endPoint y: 182, distance: 266.4
click at [246, 181] on app-calendar-viewport "Thu 28 2/2 1 Job Fri 29 Sat 30 Sun 31 Mon 1 Tue 2 2/2 1 Job Wed 3 Thu 4 Fri 5 S…" at bounding box center [350, 199] width 701 height 268
drag, startPoint x: 474, startPoint y: 225, endPoint x: 701, endPoint y: 266, distance: 231.0
click at [701, 266] on app-calendar-viewport "Thu 28 2/2 1 Job Fri 29 Sat 30 Sun 31 Mon 1 Tue 2 2/2 1 Job Wed 3 Thu 4 Fri 5 S…" at bounding box center [350, 199] width 701 height 268
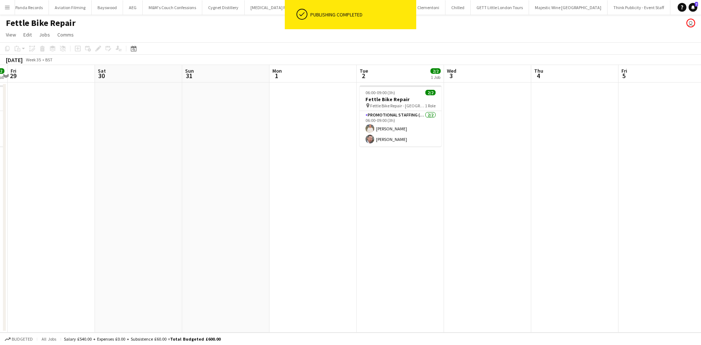
drag, startPoint x: 216, startPoint y: 211, endPoint x: 390, endPoint y: 219, distance: 173.7
click at [390, 219] on app-calendar-viewport "Wed 27 Thu 28 2/2 1 Job Fri 29 Sat 30 Sun 31 Mon 1 Tue 2 2/2 1 Job Wed 3 Thu 4 …" at bounding box center [350, 199] width 701 height 268
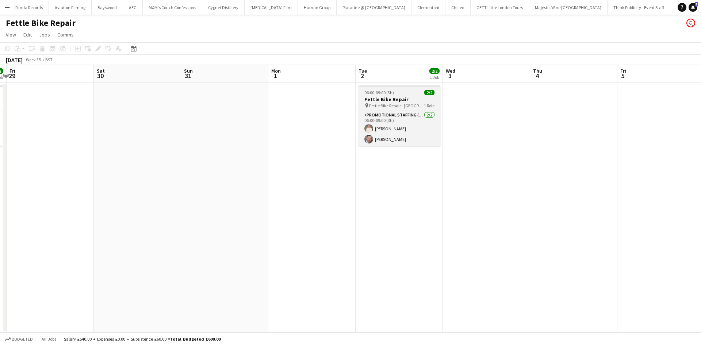
click at [400, 107] on span "Fettle Bike Repair - East Twickenham" at bounding box center [396, 105] width 55 height 5
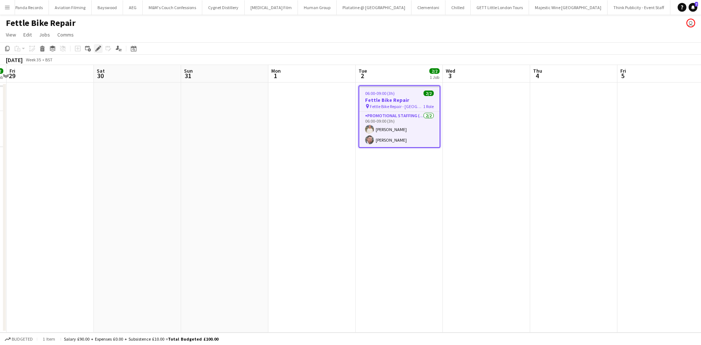
click at [96, 51] on icon at bounding box center [96, 51] width 2 height 2
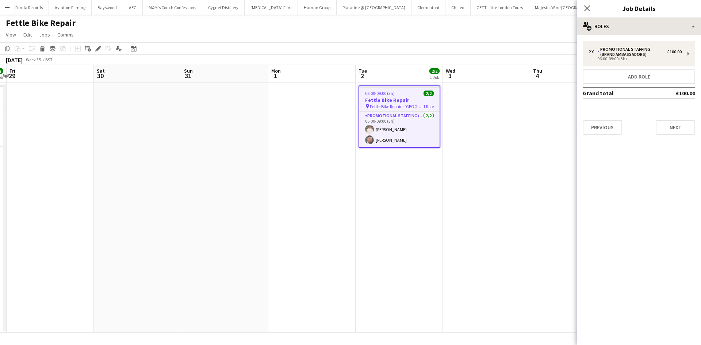
drag, startPoint x: 625, startPoint y: 37, endPoint x: 626, endPoint y: 32, distance: 4.4
click at [625, 35] on div "2 x Promotional Staffing (Brand Ambassadors) £100.00 06:00-09:00 (3h) Add role …" at bounding box center [639, 88] width 124 height 106
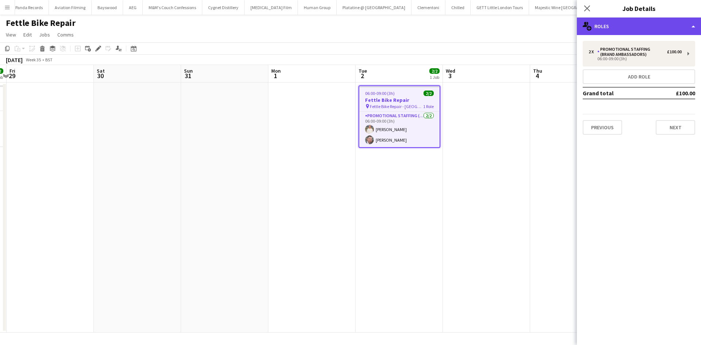
click at [626, 31] on div "multiple-users-add Roles" at bounding box center [639, 27] width 124 height 18
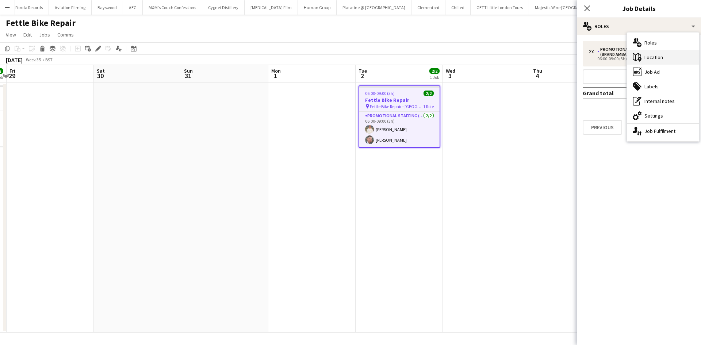
click at [662, 61] on div "maps-pin-1 Location" at bounding box center [663, 57] width 72 height 15
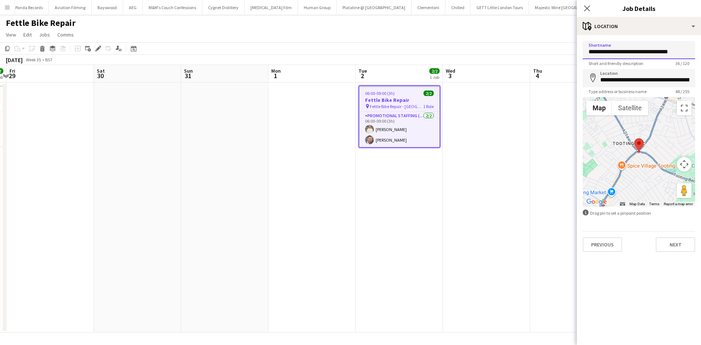
click at [659, 53] on input "**********" at bounding box center [639, 50] width 112 height 18
click at [679, 52] on input "**********" at bounding box center [639, 50] width 112 height 18
type input "**********"
drag, startPoint x: 516, startPoint y: 224, endPoint x: 515, endPoint y: 220, distance: 4.0
click at [516, 222] on app-date-cell at bounding box center [486, 208] width 87 height 250
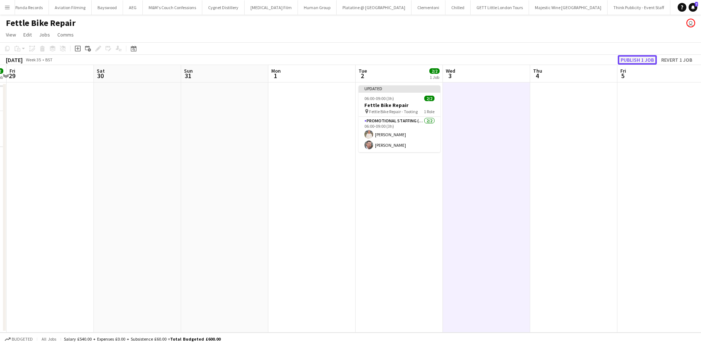
drag, startPoint x: 642, startPoint y: 61, endPoint x: 638, endPoint y: 60, distance: 4.1
click at [642, 61] on button "Publish 1 job" at bounding box center [637, 59] width 39 height 9
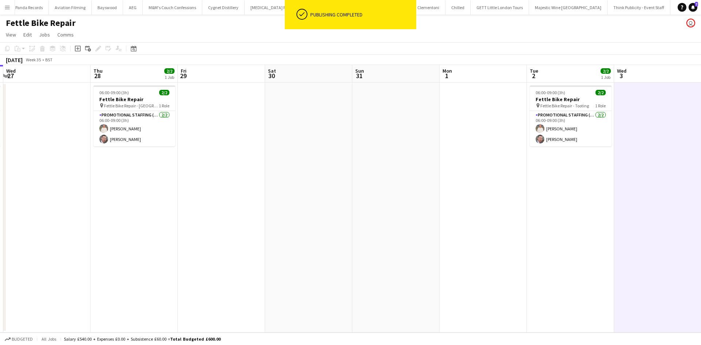
drag, startPoint x: 232, startPoint y: 198, endPoint x: 251, endPoint y: 183, distance: 24.5
click at [465, 192] on app-calendar-viewport "Mon 25 Tue 26 2/2 1 Job Wed 27 Thu 28 2/2 1 Job Fri 29 Sat 30 Sun 31 Mon 1 Tue …" at bounding box center [350, 199] width 701 height 268
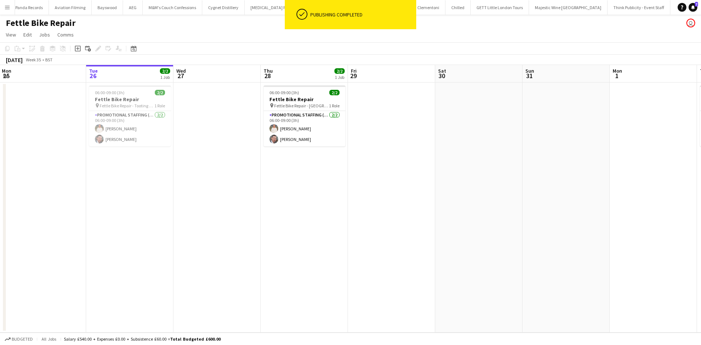
scroll to position [0, 147]
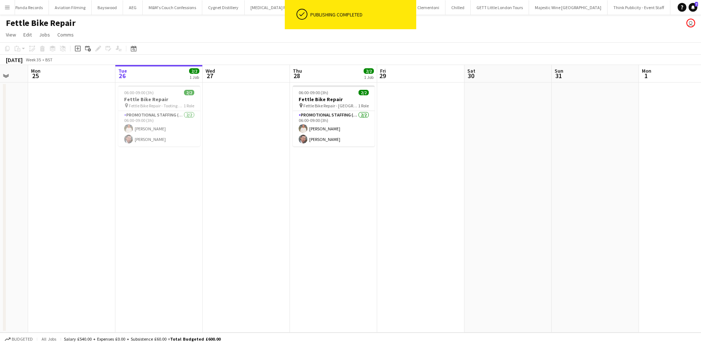
drag, startPoint x: 312, startPoint y: 191, endPoint x: 385, endPoint y: 188, distance: 73.1
click at [387, 190] on app-calendar-viewport "Sat 23 Sun 24 Mon 25 Tue 26 2/2 1 Job Wed 27 Thu 28 2/2 1 Job Fri 29 Sat 30 Sun…" at bounding box center [350, 199] width 701 height 268
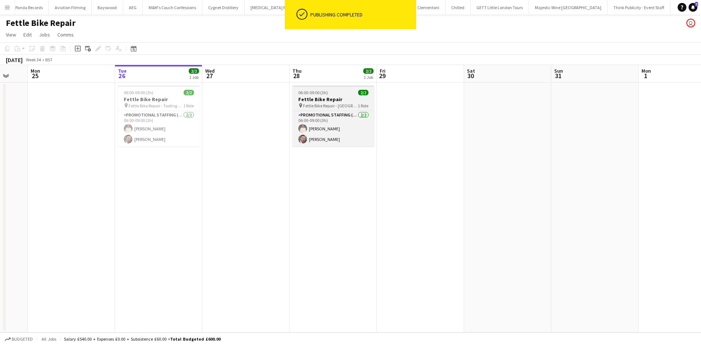
click at [330, 109] on app-job-card "06:00-09:00 (3h) 2/2 Fettle Bike Repair pin Fettle Bike Repair - East Twickenha…" at bounding box center [334, 115] width 82 height 61
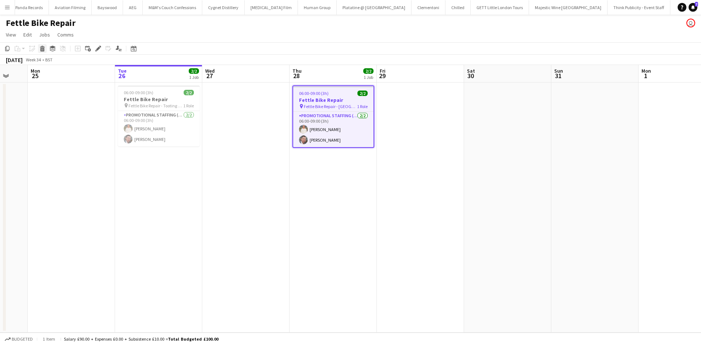
click at [43, 47] on icon at bounding box center [42, 47] width 5 height 2
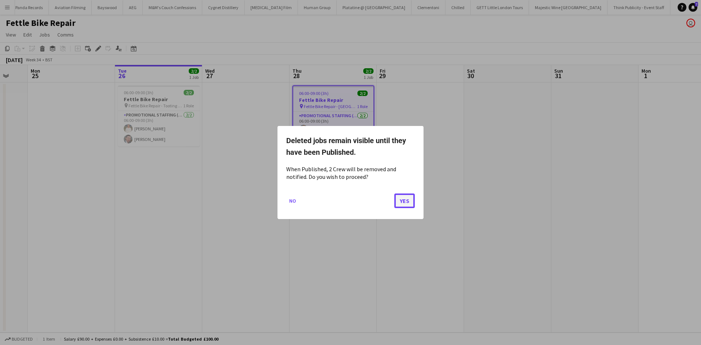
click at [404, 199] on button "Yes" at bounding box center [404, 201] width 20 height 15
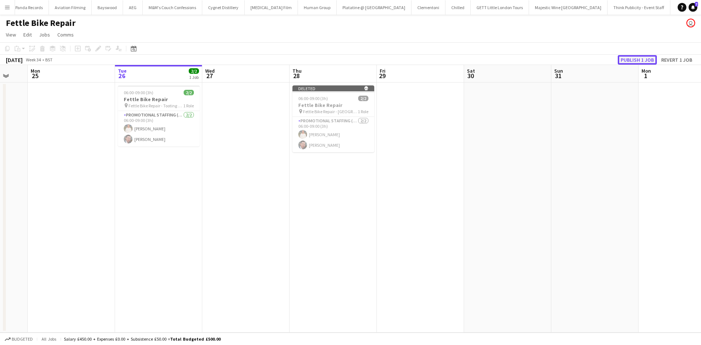
click at [639, 59] on button "Publish 1 job" at bounding box center [637, 59] width 39 height 9
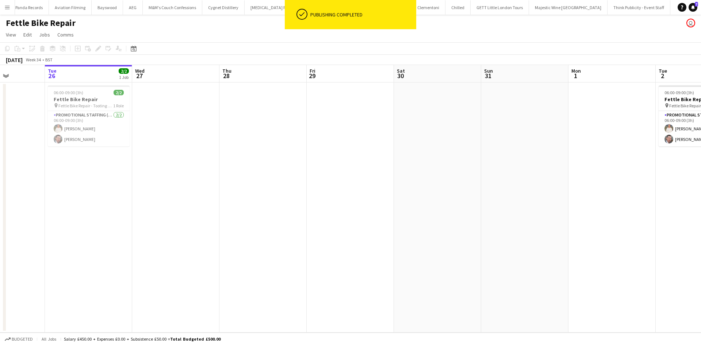
drag, startPoint x: 608, startPoint y: 197, endPoint x: 408, endPoint y: 176, distance: 201.3
click at [370, 169] on app-calendar-viewport "Sat 23 Sun 24 Mon 25 Tue 26 2/2 1 Job Wed 27 Thu 28 Fri 29 Sat 30 Sun 31 Mon 1 …" at bounding box center [350, 199] width 701 height 268
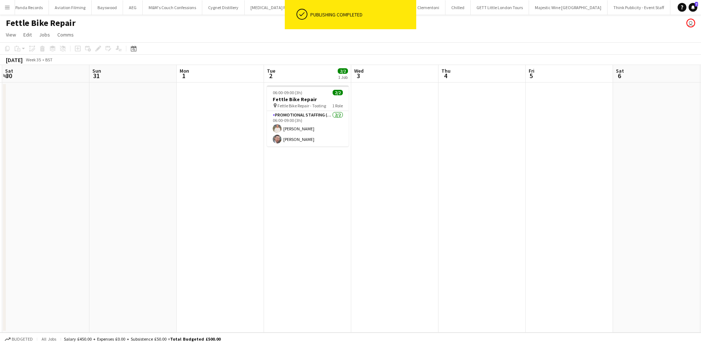
scroll to position [0, 285]
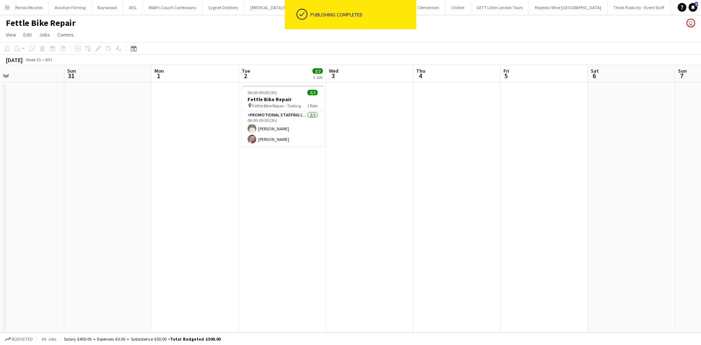
drag, startPoint x: 515, startPoint y: 173, endPoint x: 282, endPoint y: 87, distance: 248.3
click at [282, 87] on app-calendar-viewport "Wed 27 Thu 28 Fri 29 Sat 30 Sun 31 Mon 1 Tue 2 2/2 1 Job Wed 3 Thu 4 Fri 5 Sat …" at bounding box center [350, 199] width 701 height 268
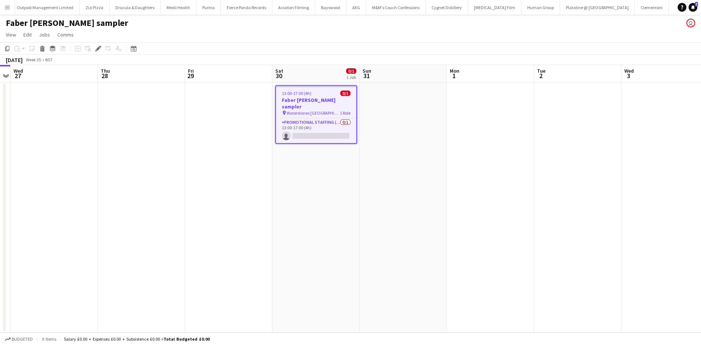
scroll to position [0, 4426]
click at [99, 49] on icon at bounding box center [98, 49] width 4 height 4
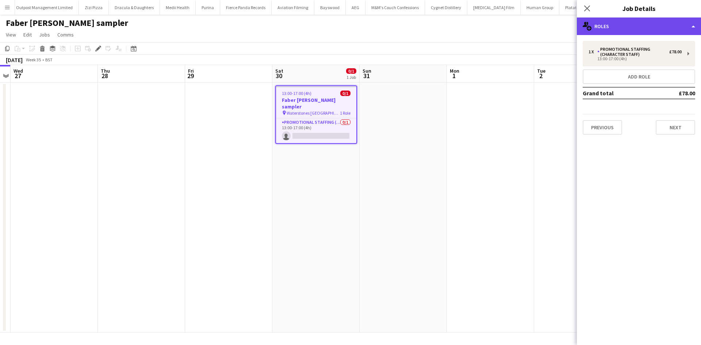
click at [628, 22] on div "multiple-users-add Roles" at bounding box center [639, 27] width 124 height 18
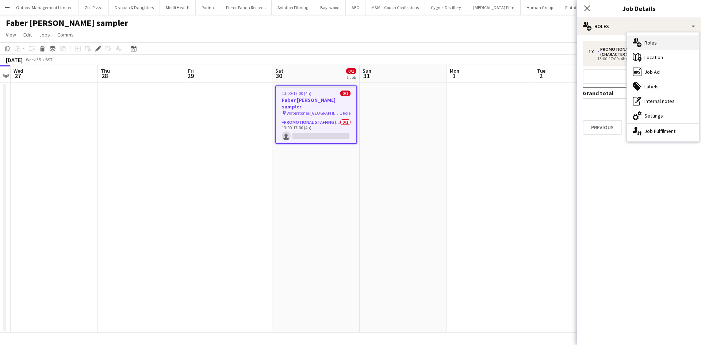
click at [679, 46] on div "multiple-users-add Roles" at bounding box center [663, 42] width 72 height 15
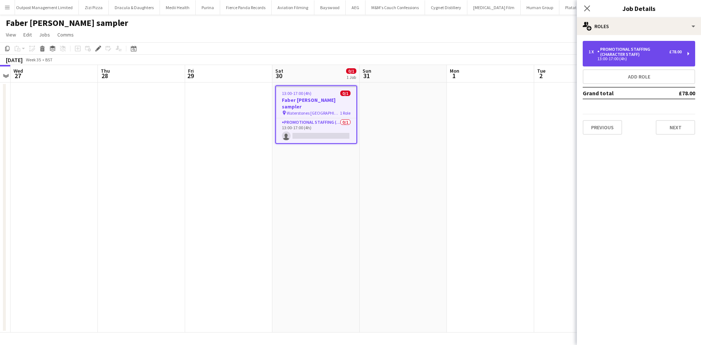
click at [652, 51] on div "Promotional Staffing (Character Staff)" at bounding box center [634, 52] width 72 height 10
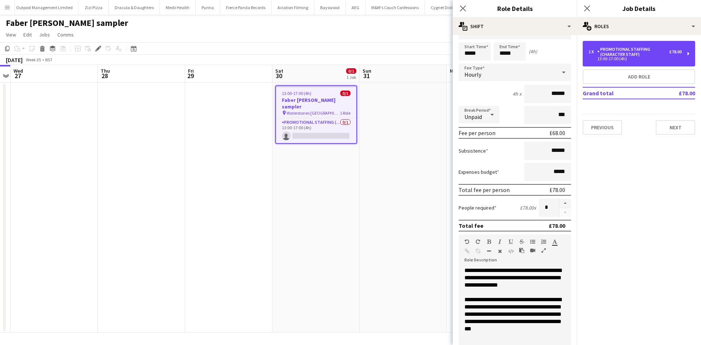
scroll to position [37, 0]
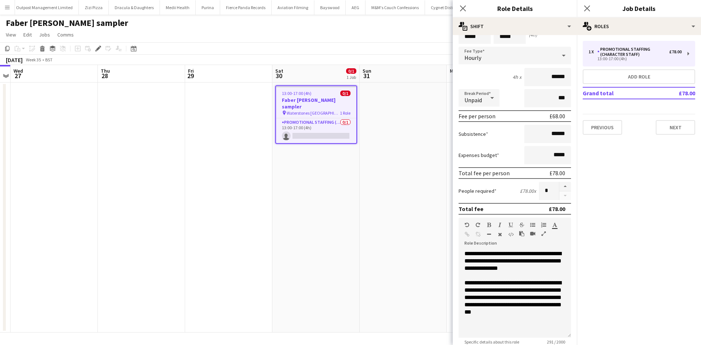
click at [413, 211] on app-date-cell at bounding box center [403, 208] width 87 height 250
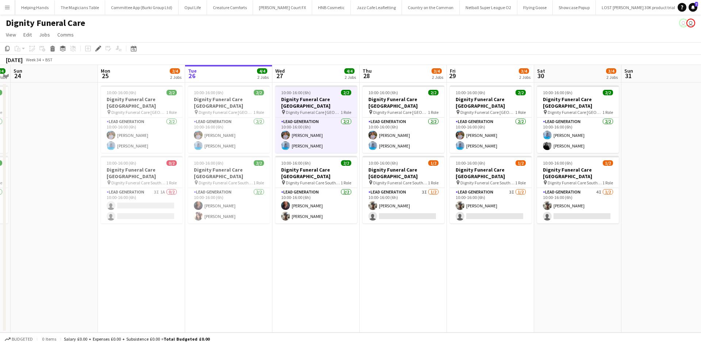
scroll to position [0, 287]
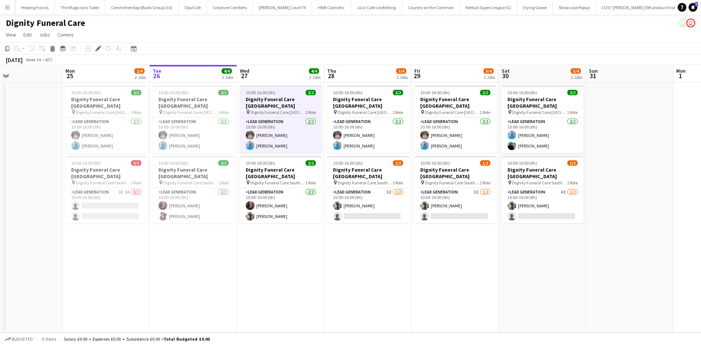
drag, startPoint x: 573, startPoint y: 269, endPoint x: 561, endPoint y: 269, distance: 12.1
click at [561, 269] on app-calendar-viewport "Thu 21 3/4 2 Jobs Fri 22 4/4 2 Jobs Sat 23 4/4 2 Jobs Sun 24 Mon 25 2/4 2 Jobs …" at bounding box center [350, 199] width 701 height 268
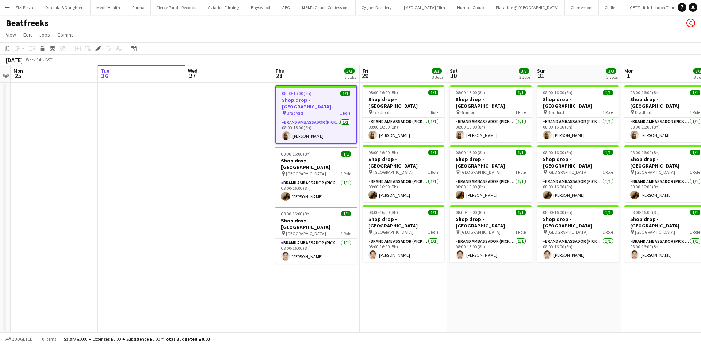
scroll to position [0, 4499]
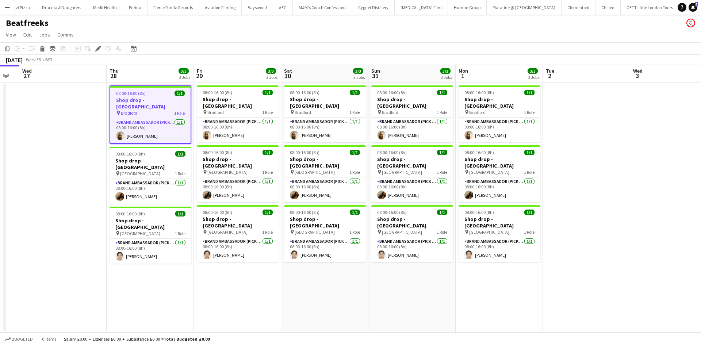
drag, startPoint x: 363, startPoint y: 310, endPoint x: 197, endPoint y: 305, distance: 166.3
click at [197, 305] on app-calendar-viewport "Sun 24 Mon 25 Tue 26 Wed 27 Thu 28 3/3 3 Jobs Fri 29 3/3 3 Jobs Sat 30 3/3 3 Jo…" at bounding box center [350, 199] width 701 height 268
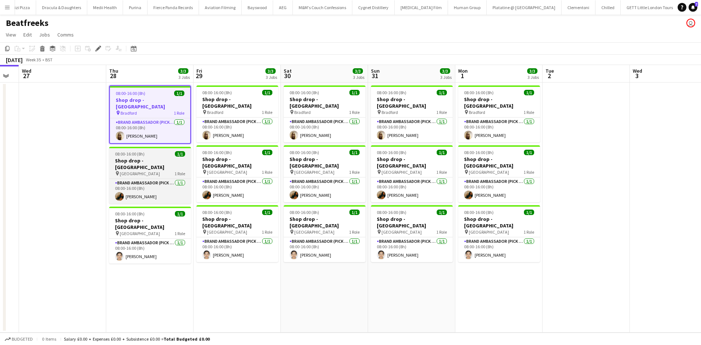
click at [154, 171] on span "Manchester city centre" at bounding box center [140, 173] width 40 height 5
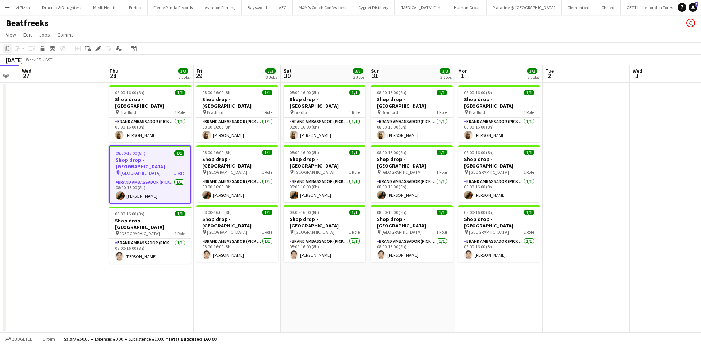
click at [4, 47] on div "Copy" at bounding box center [7, 48] width 9 height 9
click at [576, 153] on app-date-cell at bounding box center [586, 208] width 87 height 250
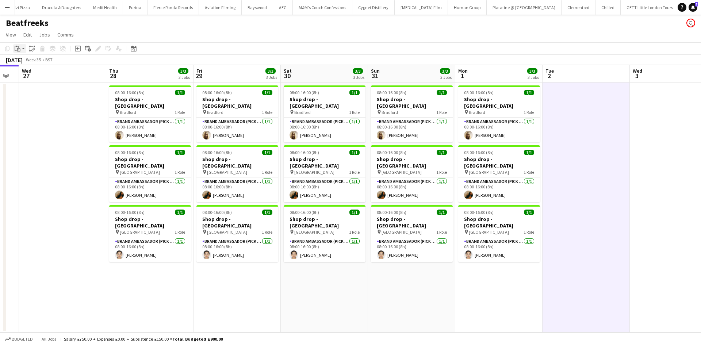
click at [20, 47] on icon "Paste" at bounding box center [18, 49] width 6 height 6
click at [48, 58] on div "Paste Ctrl+V Paste with crew Ctrl+Shift+V" at bounding box center [53, 68] width 81 height 31
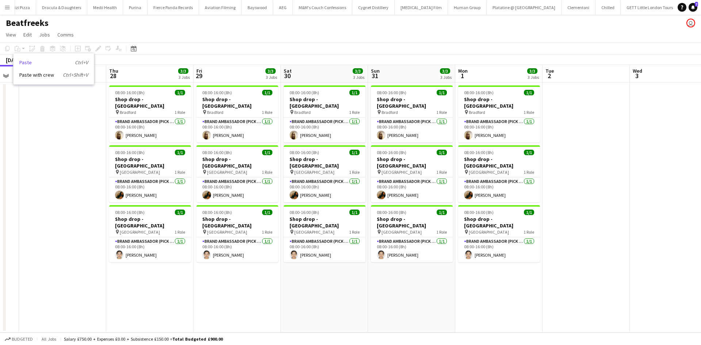
click at [68, 62] on link "Paste Ctrl+V" at bounding box center [53, 62] width 69 height 7
click at [553, 151] on app-date-cell at bounding box center [586, 208] width 87 height 250
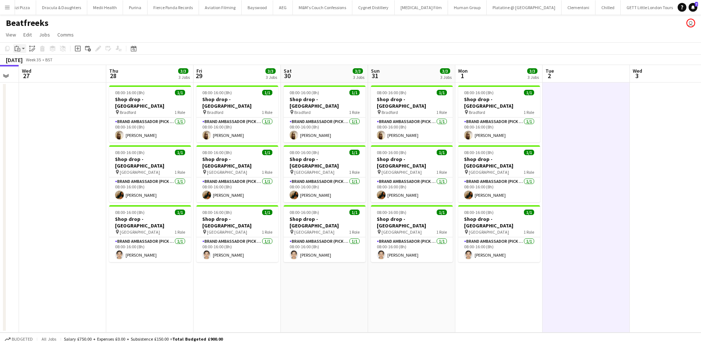
click at [20, 52] on div "Paste" at bounding box center [17, 48] width 9 height 9
click at [25, 63] on link "Paste Ctrl+V" at bounding box center [53, 62] width 69 height 7
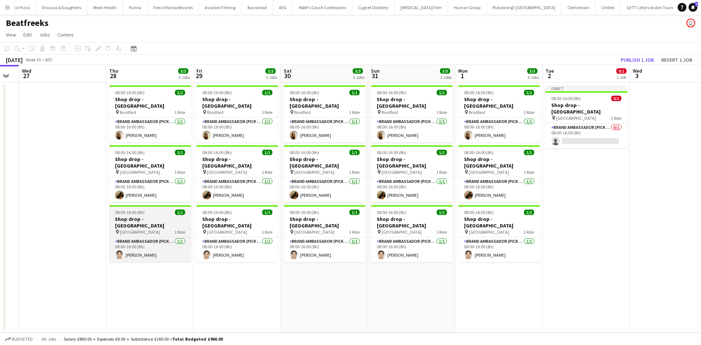
click at [148, 216] on h3 "Shop drop - Newcastle Upon Tyne" at bounding box center [150, 222] width 82 height 13
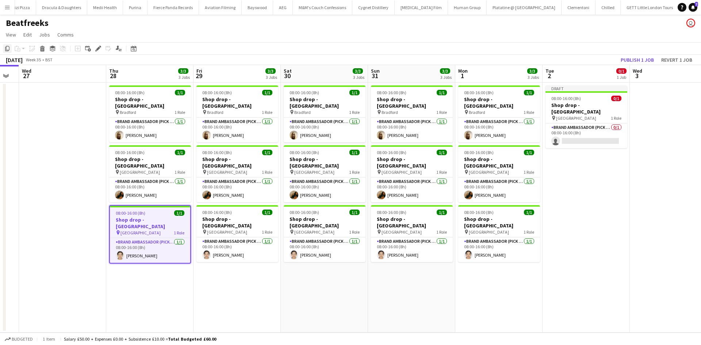
click at [8, 51] on icon "Copy" at bounding box center [7, 49] width 6 height 6
click at [556, 182] on app-date-cell "Draft 08:00-16:00 (8h) 0/1 Shop drop - Manchester pin Manchester city centre 1 …" at bounding box center [586, 208] width 87 height 250
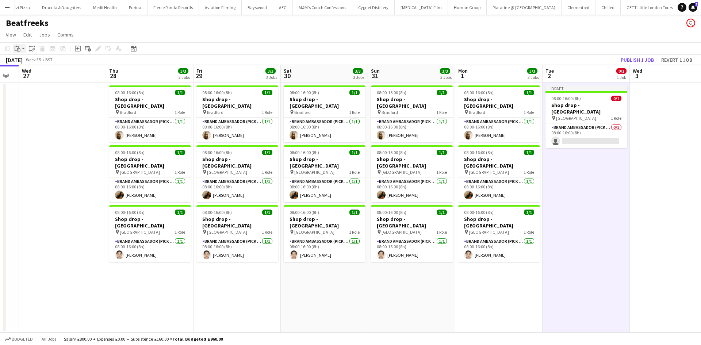
click at [16, 49] on icon "Paste" at bounding box center [18, 49] width 6 height 6
click at [28, 62] on link "Paste Ctrl+V" at bounding box center [53, 62] width 69 height 7
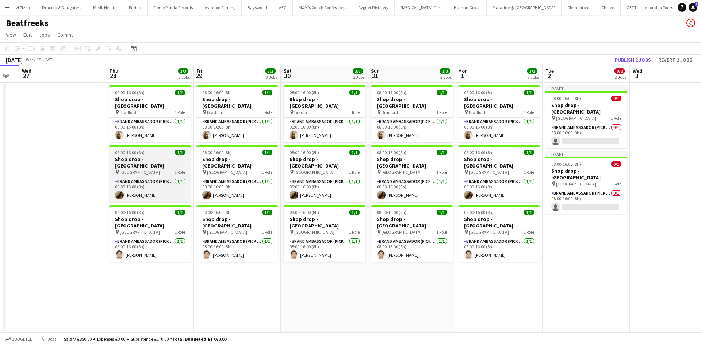
click at [151, 156] on h3 "Shop drop - Manchester" at bounding box center [150, 162] width 82 height 13
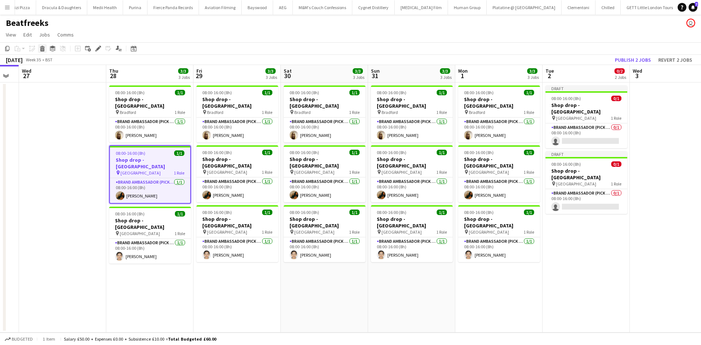
click at [41, 52] on div "Delete" at bounding box center [42, 48] width 9 height 9
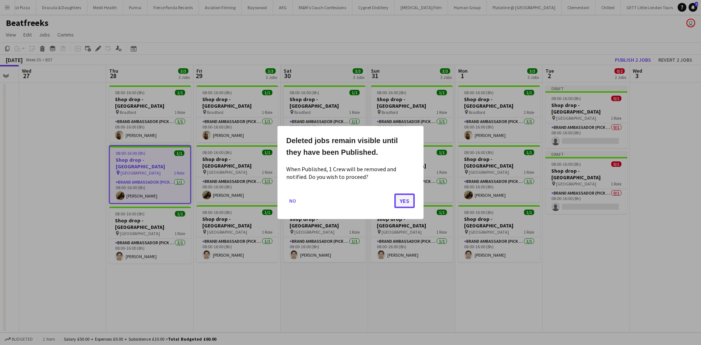
click at [406, 203] on button "Yes" at bounding box center [404, 201] width 20 height 15
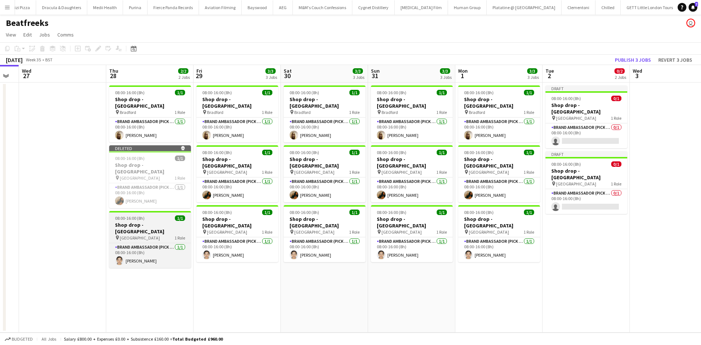
click at [141, 211] on app-job-card "08:00-16:00 (8h) 1/1 Shop drop - Newcastle Upon Tyne pin Newcastle city centre …" at bounding box center [150, 239] width 82 height 57
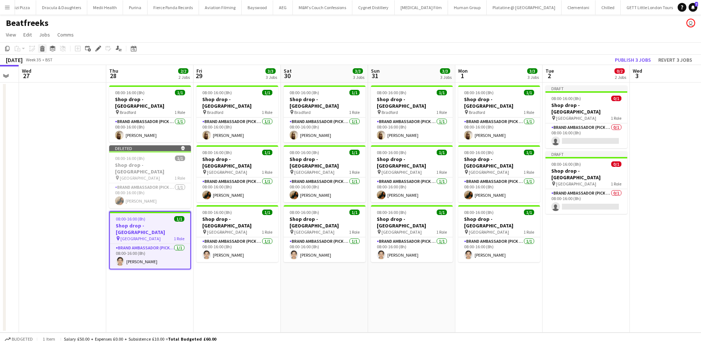
click at [41, 48] on icon at bounding box center [43, 50] width 4 height 4
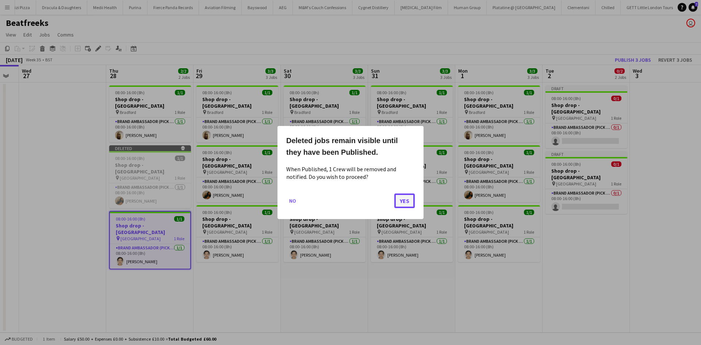
click at [405, 204] on button "Yes" at bounding box center [404, 201] width 20 height 15
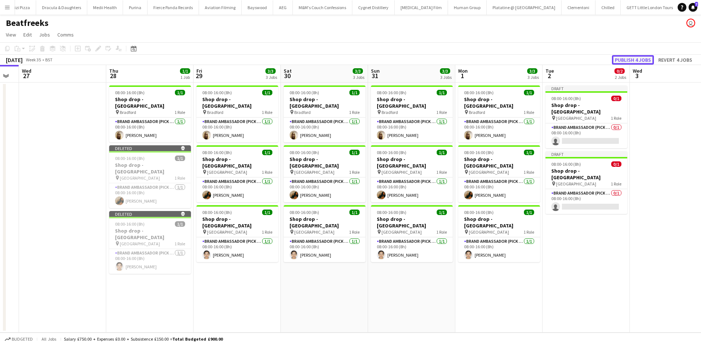
click at [645, 60] on button "Publish 4 jobs" at bounding box center [633, 59] width 42 height 9
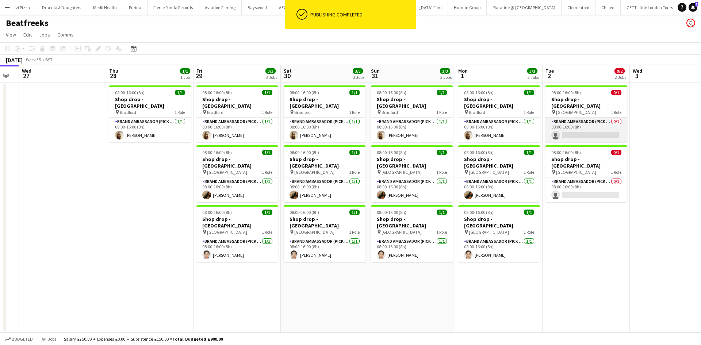
click at [586, 131] on app-card-role "Brand Ambassador (Pick up) 0/1 08:00-16:00 (8h) single-neutral-actions" at bounding box center [587, 130] width 82 height 25
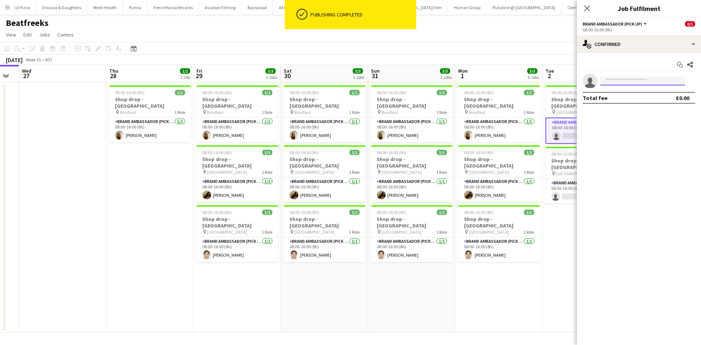
click at [630, 85] on input at bounding box center [642, 81] width 85 height 9
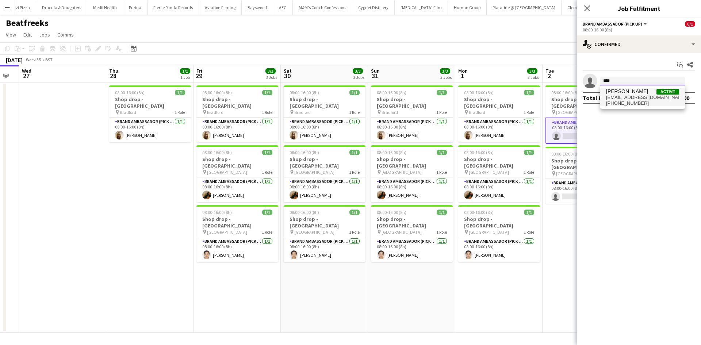
type input "****"
click at [626, 102] on span "+447823711440" at bounding box center [642, 103] width 73 height 6
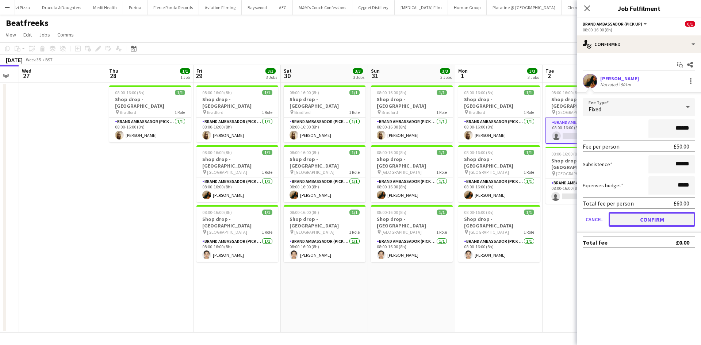
click at [648, 221] on button "Confirm" at bounding box center [652, 219] width 87 height 15
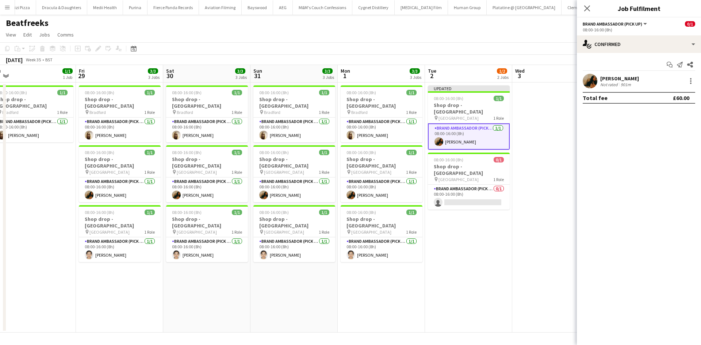
drag, startPoint x: 523, startPoint y: 290, endPoint x: 384, endPoint y: 266, distance: 141.1
click at [384, 266] on app-calendar-viewport "Sun 24 Mon 25 Tue 26 Wed 27 Thu 28 1/1 1 Job Fri 29 3/3 3 Jobs Sat 30 3/3 3 Job…" at bounding box center [350, 199] width 701 height 268
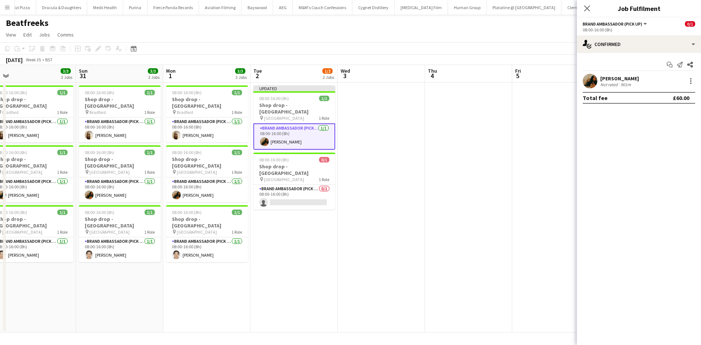
scroll to position [0, 207]
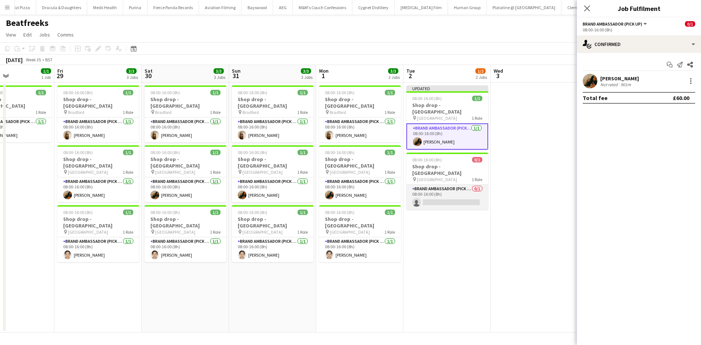
click at [429, 197] on app-card-role "Brand Ambassador (Pick up) 0/1 08:00-16:00 (8h) single-neutral-actions" at bounding box center [448, 197] width 82 height 25
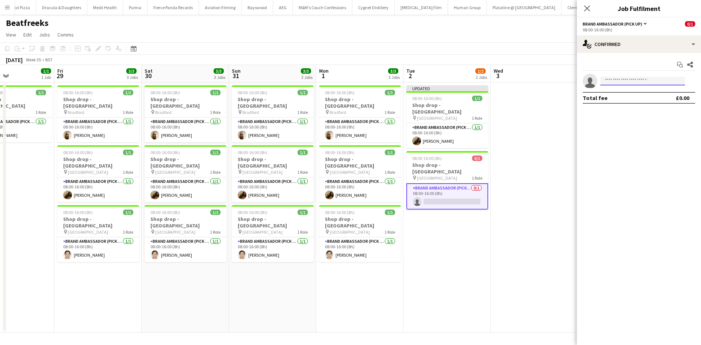
click at [615, 81] on input at bounding box center [642, 81] width 85 height 9
type input "*******"
click at [636, 104] on span "+4407765549239" at bounding box center [642, 103] width 73 height 6
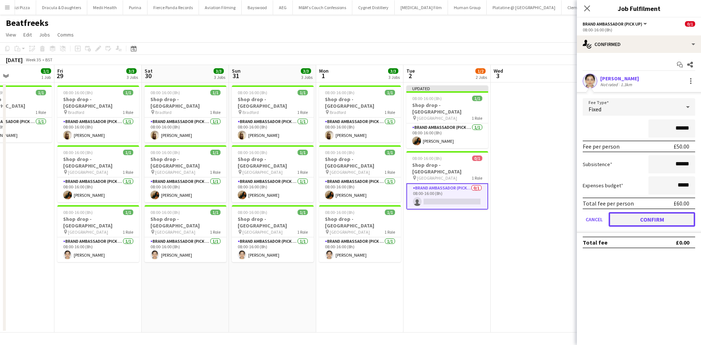
click at [653, 226] on button "Confirm" at bounding box center [652, 219] width 87 height 15
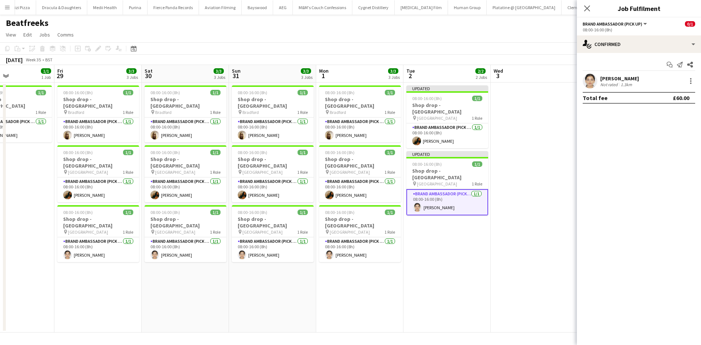
click at [515, 168] on app-date-cell at bounding box center [534, 208] width 87 height 250
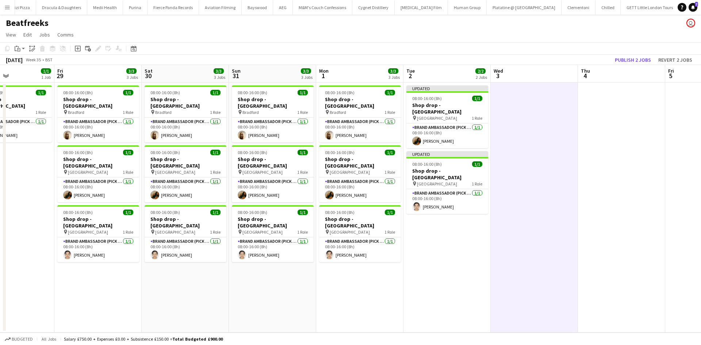
scroll to position [0, 208]
click at [633, 57] on button "Publish 2 jobs" at bounding box center [633, 59] width 42 height 9
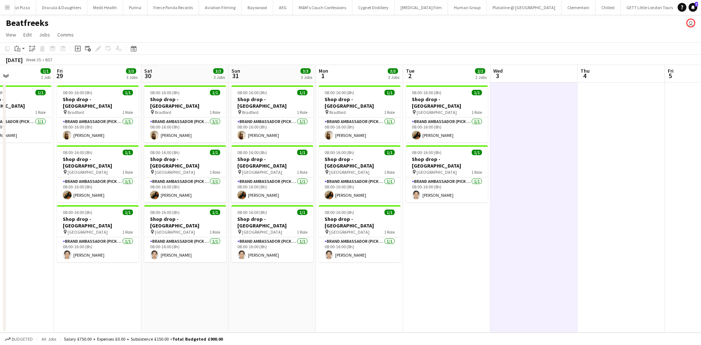
scroll to position [0, 171]
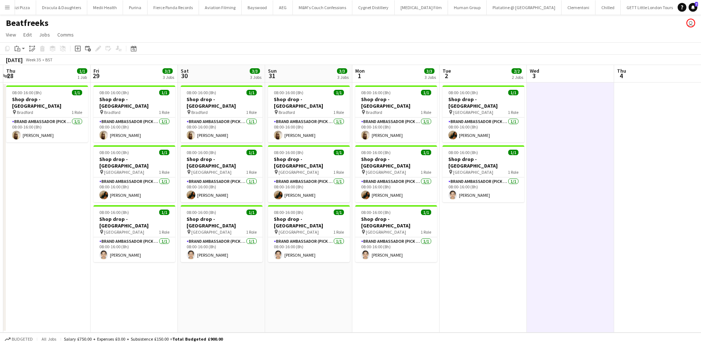
drag, startPoint x: 123, startPoint y: 282, endPoint x: 159, endPoint y: 282, distance: 36.5
click at [159, 282] on app-calendar-viewport "Tue 26 Wed 27 Thu 28 1/1 1 Job Fri 29 3/3 3 Jobs Sat 30 3/3 3 Jobs Sun 31 3/3 3…" at bounding box center [350, 199] width 701 height 268
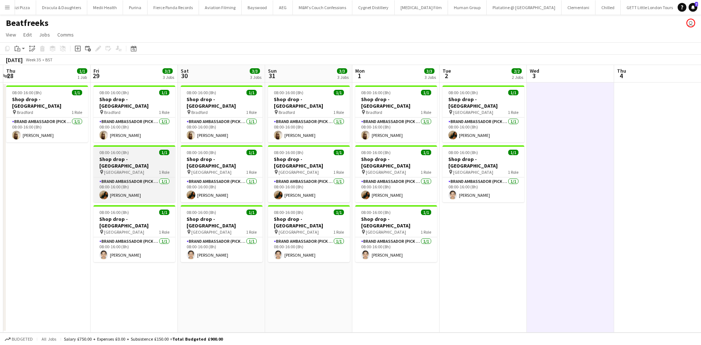
click at [121, 162] on app-job-card "08:00-16:00 (8h) 1/1 Shop drop - Manchester pin Manchester city centre 1 Role B…" at bounding box center [134, 173] width 82 height 57
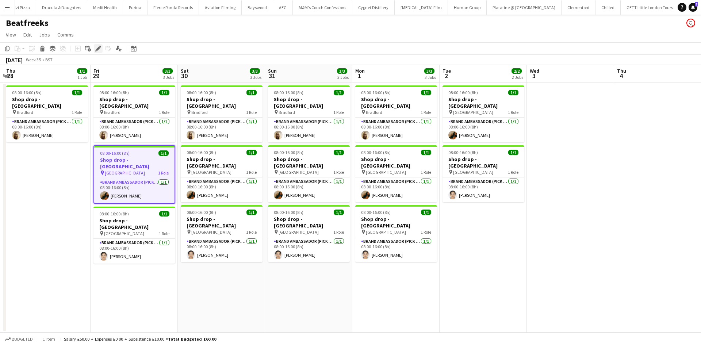
click at [99, 51] on icon "Edit" at bounding box center [98, 49] width 6 height 6
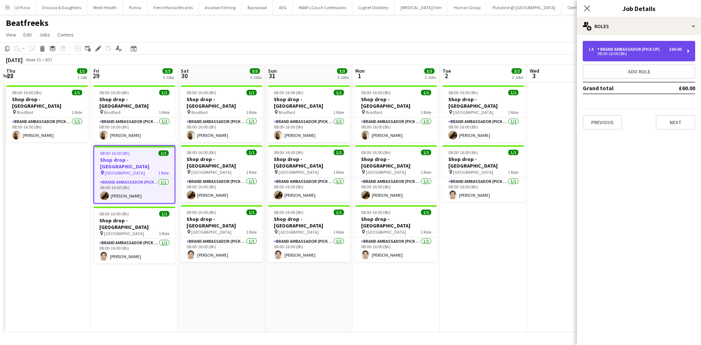
click at [628, 47] on div "Brand Ambassador (Pick up)" at bounding box center [630, 49] width 65 height 5
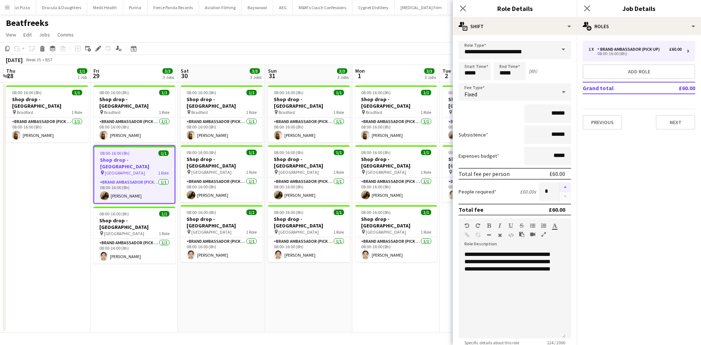
click at [560, 185] on button "button" at bounding box center [566, 187] width 12 height 9
type input "*"
click at [550, 114] on input "******" at bounding box center [547, 113] width 47 height 18
type input "***"
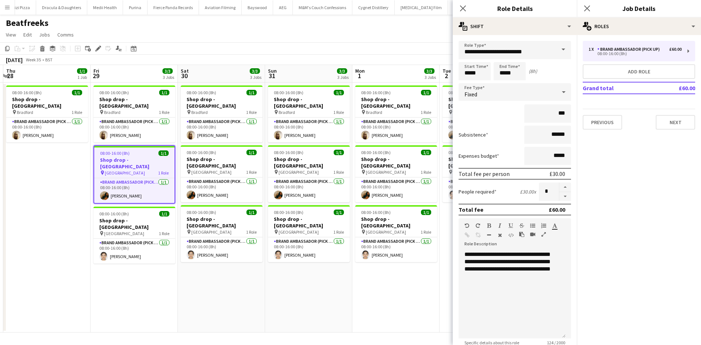
click at [410, 275] on app-date-cell "08:00-16:00 (8h) 1/1 Shop drop - Bradford pin Bradford 1 Role Brand Ambassador …" at bounding box center [395, 208] width 87 height 250
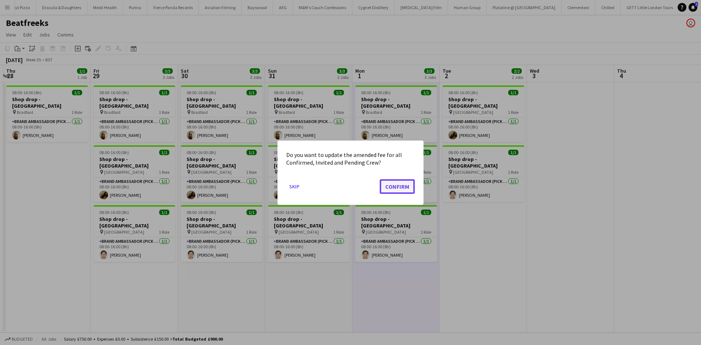
click at [401, 184] on button "Confirm" at bounding box center [397, 186] width 35 height 15
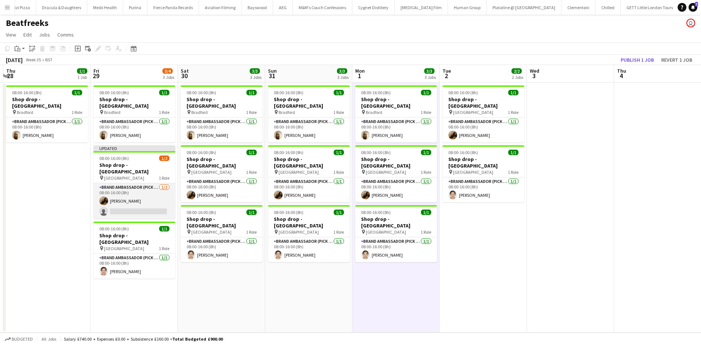
click at [144, 201] on app-card-role "Brand Ambassador (Pick up) 1/2 08:00-16:00 (8h) Riab Shaikh single-neutral-acti…" at bounding box center [134, 200] width 82 height 35
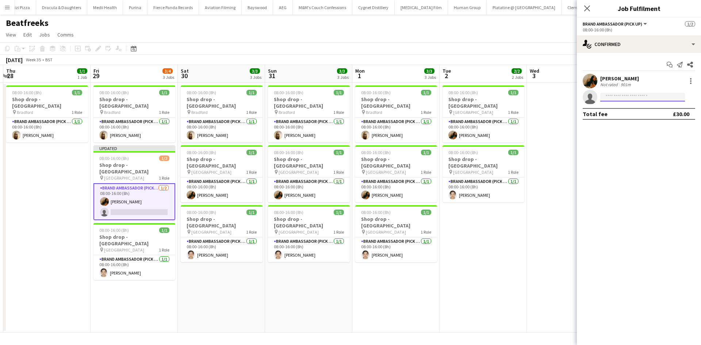
click at [640, 97] on input at bounding box center [642, 97] width 85 height 9
click at [631, 93] on input at bounding box center [642, 97] width 85 height 9
type input "****"
click at [646, 121] on span "+447360150347" at bounding box center [642, 120] width 73 height 6
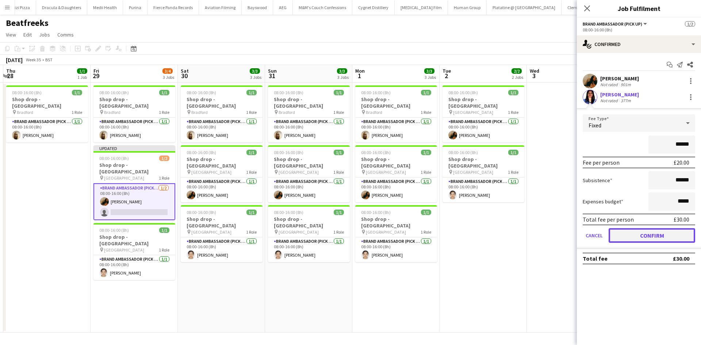
click at [666, 238] on button "Confirm" at bounding box center [652, 235] width 87 height 15
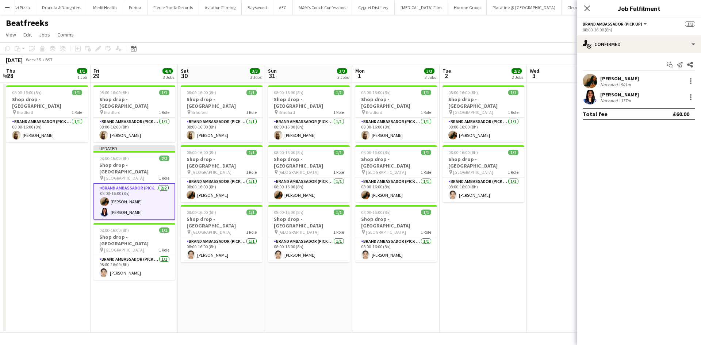
scroll to position [0, 233]
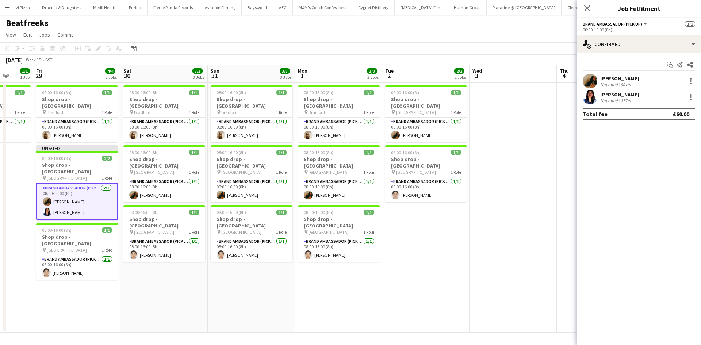
drag, startPoint x: 477, startPoint y: 232, endPoint x: 439, endPoint y: 222, distance: 39.2
click at [439, 222] on app-calendar-viewport "Tue 26 Wed 27 Thu 28 1/1 1 Job Fri 29 4/4 3 Jobs Sat 30 3/3 3 Jobs Sun 31 3/3 3…" at bounding box center [350, 199] width 701 height 268
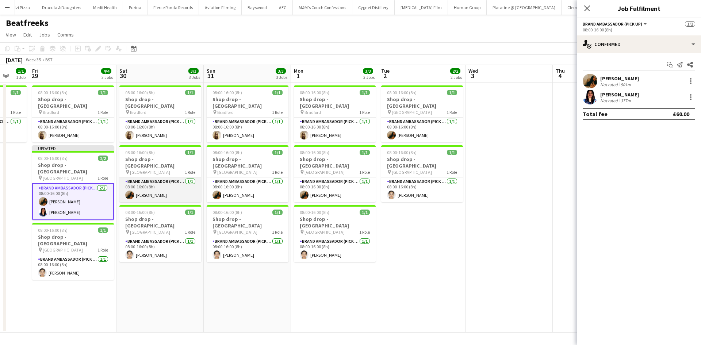
click at [158, 181] on app-card-role "Brand Ambassador (Pick up) 1/1 08:00-16:00 (8h) Riab Shaikh" at bounding box center [160, 190] width 82 height 25
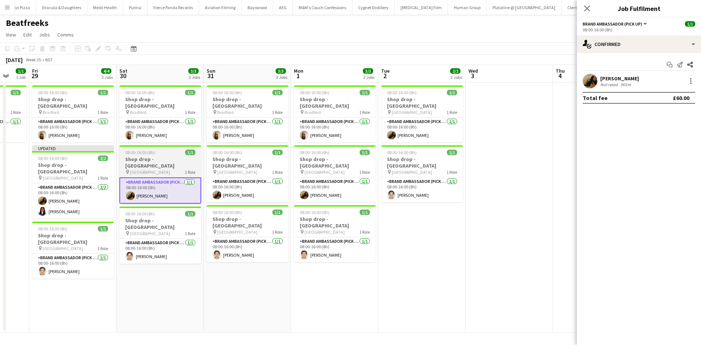
click at [161, 169] on span "Manchester city centre" at bounding box center [150, 171] width 40 height 5
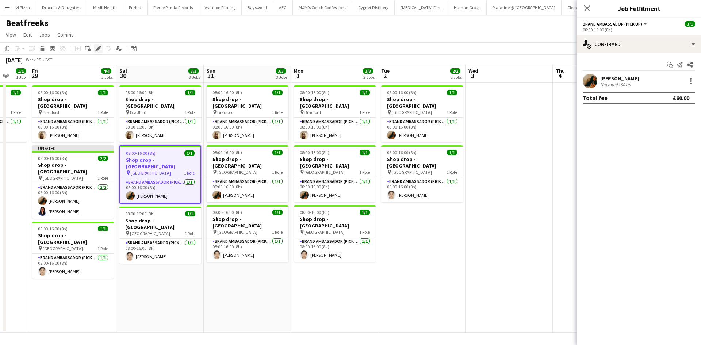
click at [94, 49] on div "Edit" at bounding box center [98, 48] width 9 height 9
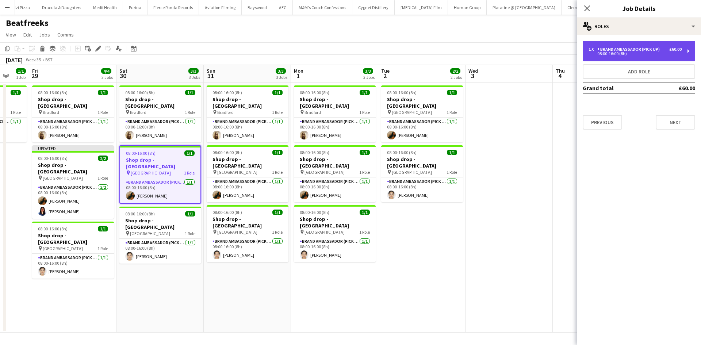
click at [646, 48] on div "Brand Ambassador (Pick up)" at bounding box center [630, 49] width 65 height 5
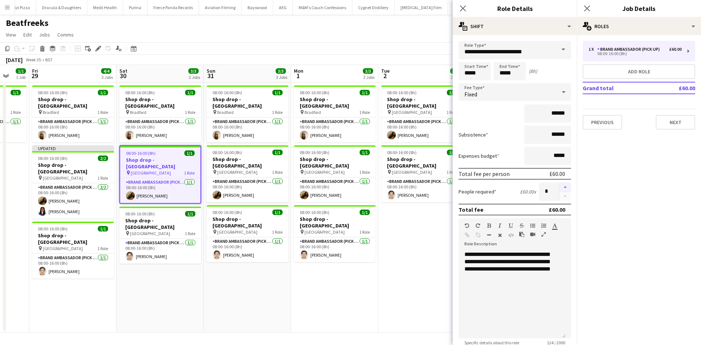
click at [561, 187] on button "button" at bounding box center [566, 187] width 12 height 9
type input "*"
click at [551, 108] on input "******" at bounding box center [547, 113] width 47 height 18
type input "***"
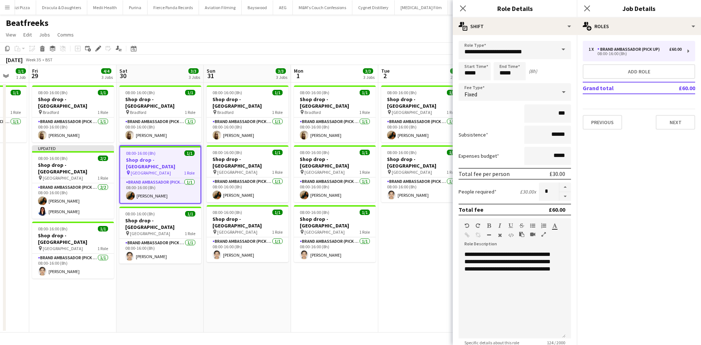
click at [405, 253] on app-date-cell "08:00-16:00 (8h) 1/1 Shop drop - Manchester pin Manchester city centre 1 Role B…" at bounding box center [421, 208] width 87 height 250
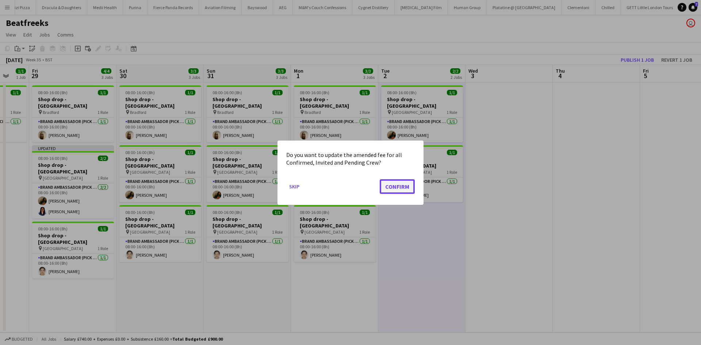
click at [392, 188] on button "Confirm" at bounding box center [397, 186] width 35 height 15
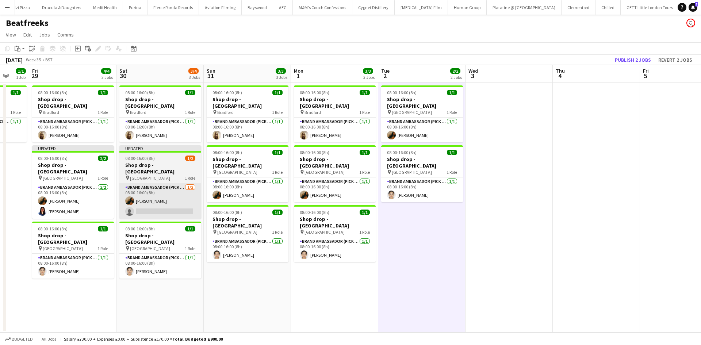
click at [167, 201] on app-card-role "Brand Ambassador (Pick up) 1/2 08:00-16:00 (8h) Riab Shaikh single-neutral-acti…" at bounding box center [160, 200] width 82 height 35
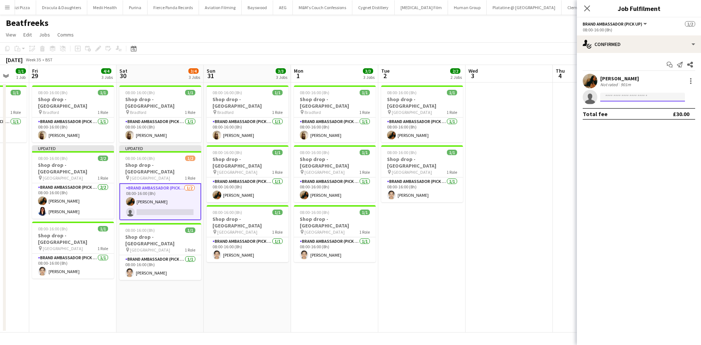
click at [639, 93] on input at bounding box center [642, 97] width 85 height 9
type input "******"
click at [655, 118] on span "+447360150347" at bounding box center [642, 120] width 73 height 6
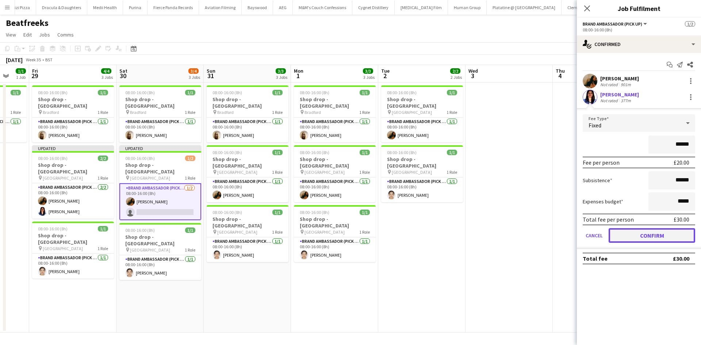
click at [660, 236] on button "Confirm" at bounding box center [652, 235] width 87 height 15
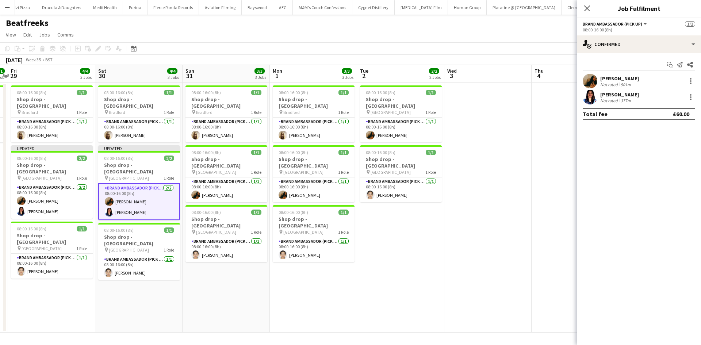
drag, startPoint x: 436, startPoint y: 241, endPoint x: 397, endPoint y: 239, distance: 39.1
click at [433, 241] on app-calendar-viewport "Tue 26 Wed 27 Thu 28 1/1 1 Job Fri 29 4/4 3 Jobs Sat 30 4/4 3 Jobs Sun 31 3/3 3…" at bounding box center [350, 199] width 701 height 268
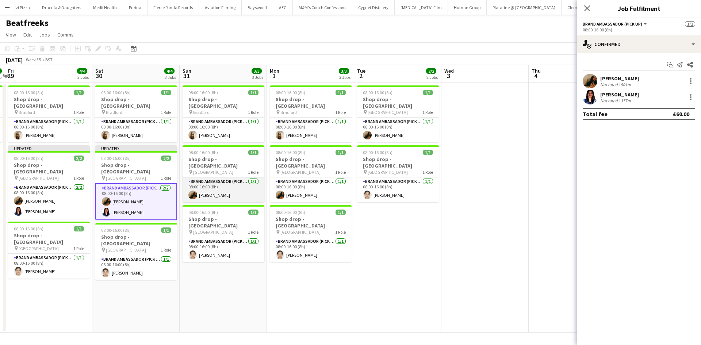
click at [226, 178] on app-card-role "Brand Ambassador (Pick up) 1/1 08:00-16:00 (8h) Riab Shaikh" at bounding box center [224, 190] width 82 height 25
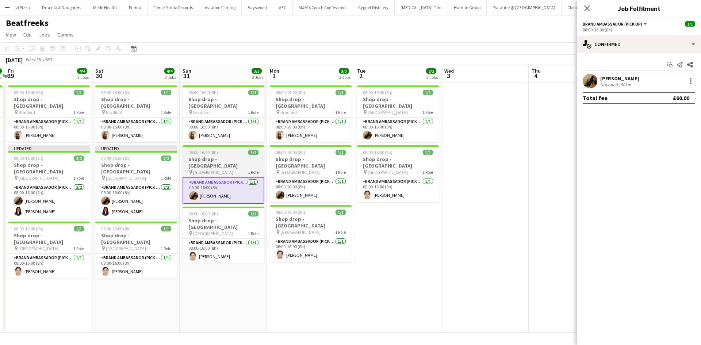
drag, startPoint x: 224, startPoint y: 153, endPoint x: 184, endPoint y: 141, distance: 41.4
click at [222, 156] on h3 "Shop drop - Manchester" at bounding box center [224, 162] width 82 height 13
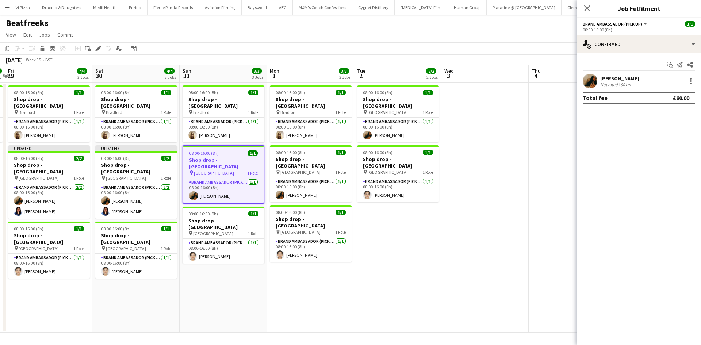
scroll to position [0, 258]
click at [96, 51] on icon at bounding box center [96, 51] width 2 height 2
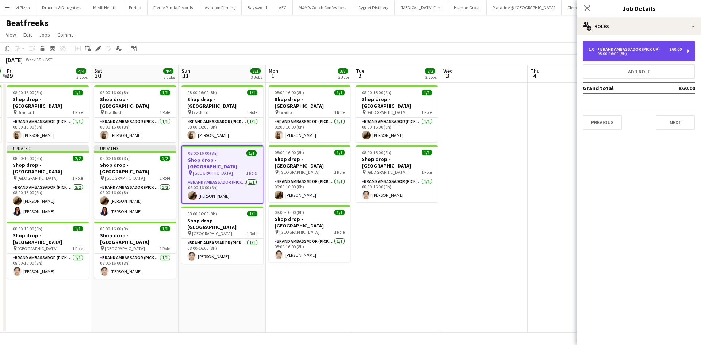
click at [636, 56] on div "1 x Brand Ambassador (Pick up) £60.00 08:00-16:00 (8h)" at bounding box center [639, 51] width 112 height 20
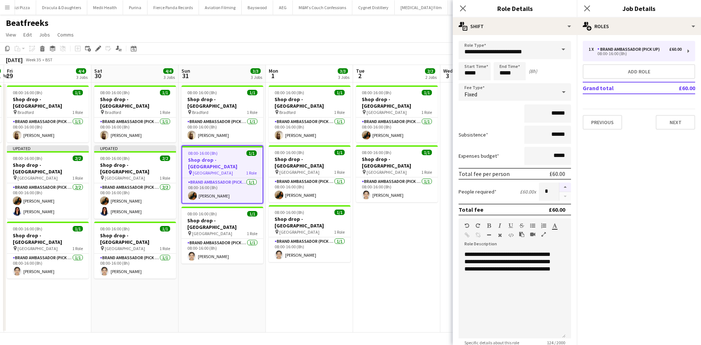
click at [561, 187] on button "button" at bounding box center [566, 187] width 12 height 9
type input "*"
click at [550, 117] on input "******" at bounding box center [547, 113] width 47 height 18
type input "***"
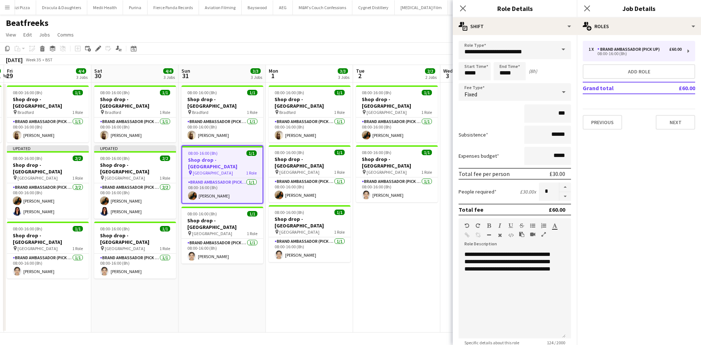
click at [404, 257] on app-date-cell "08:00-16:00 (8h) 1/1 Shop drop - Manchester pin Manchester city centre 1 Role B…" at bounding box center [396, 208] width 87 height 250
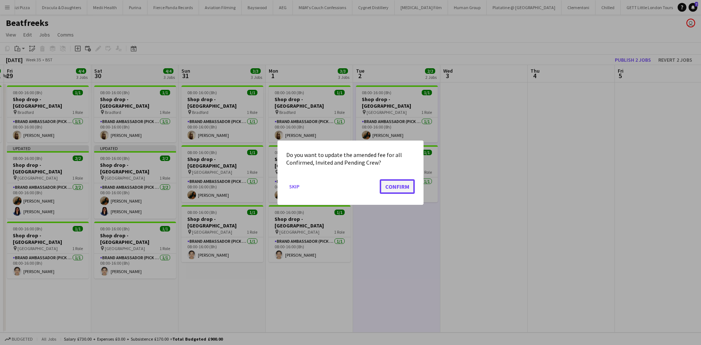
click at [400, 185] on button "Confirm" at bounding box center [397, 186] width 35 height 15
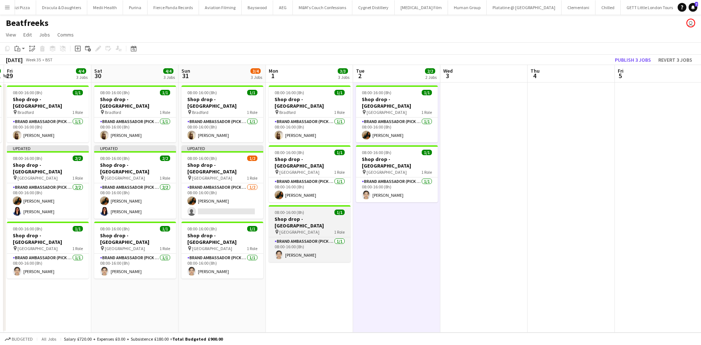
drag, startPoint x: 220, startPoint y: 198, endPoint x: 279, endPoint y: 198, distance: 59.2
click at [221, 198] on app-card-role "Brand Ambassador (Pick up) 1/2 08:00-16:00 (8h) Riab Shaikh single-neutral-acti…" at bounding box center [223, 200] width 82 height 35
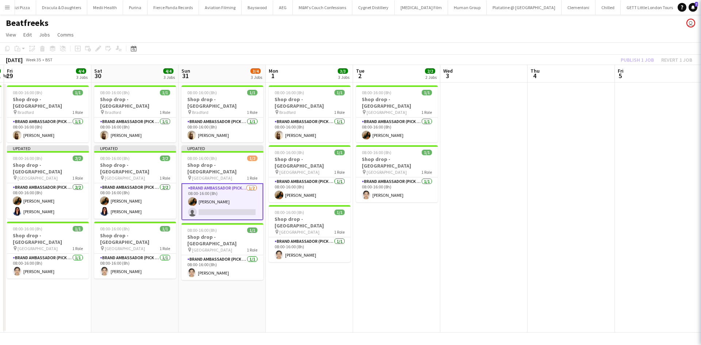
scroll to position [0, 256]
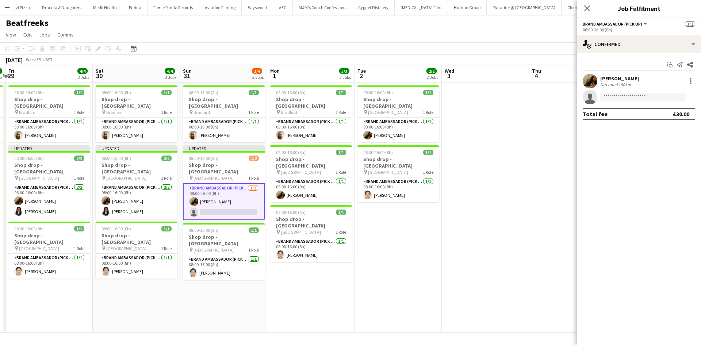
click at [608, 105] on app-confirmed-crew "Riab Shaikh Not rated 901m single-neutral-actions Total fee £30.00" at bounding box center [639, 97] width 124 height 46
click at [612, 97] on input at bounding box center [642, 97] width 85 height 9
type input "******"
click at [634, 115] on span "manasa.amarnath2002@gmail.com" at bounding box center [642, 114] width 73 height 6
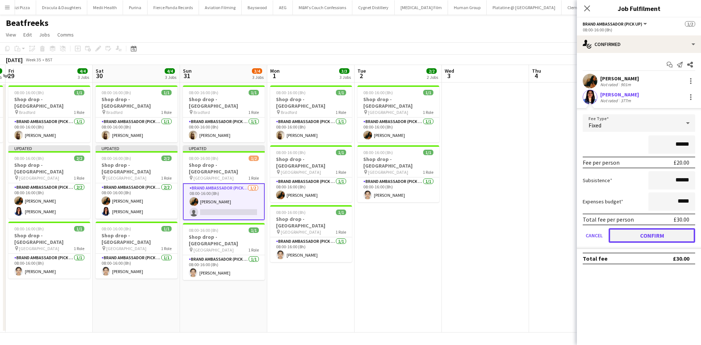
click at [681, 240] on button "Confirm" at bounding box center [652, 235] width 87 height 15
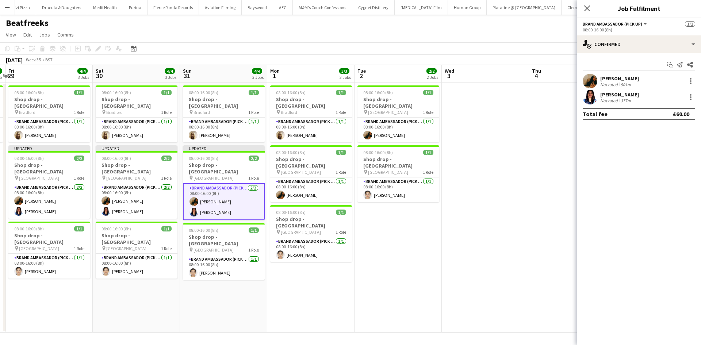
scroll to position [0, 292]
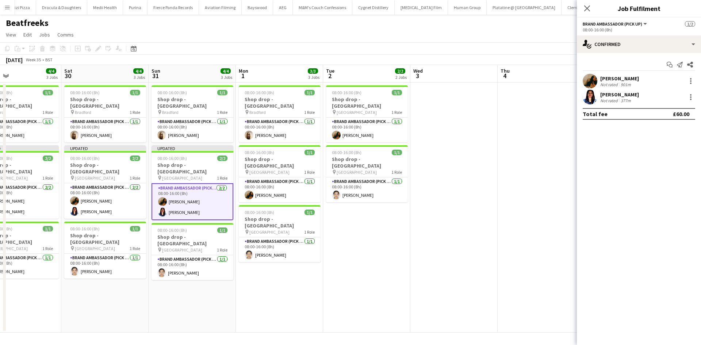
drag, startPoint x: 438, startPoint y: 245, endPoint x: 356, endPoint y: 202, distance: 92.6
click at [424, 243] on app-calendar-viewport "Tue 26 Wed 27 Thu 28 1/1 1 Job Fri 29 4/4 3 Jobs Sat 30 4/4 3 Jobs Sun 31 4/4 3…" at bounding box center [350, 199] width 701 height 268
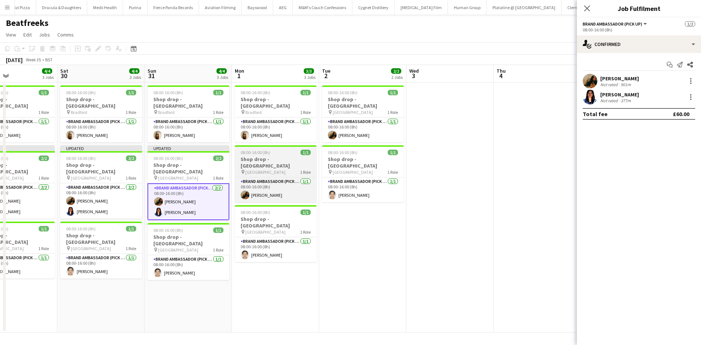
click at [276, 156] on h3 "Shop drop - Manchester" at bounding box center [276, 162] width 82 height 13
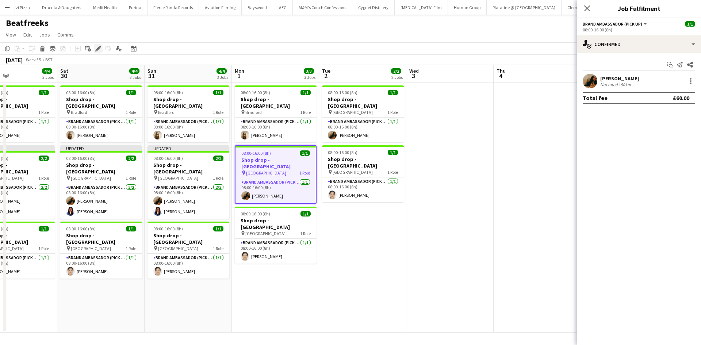
click at [97, 47] on icon "Edit" at bounding box center [98, 49] width 6 height 6
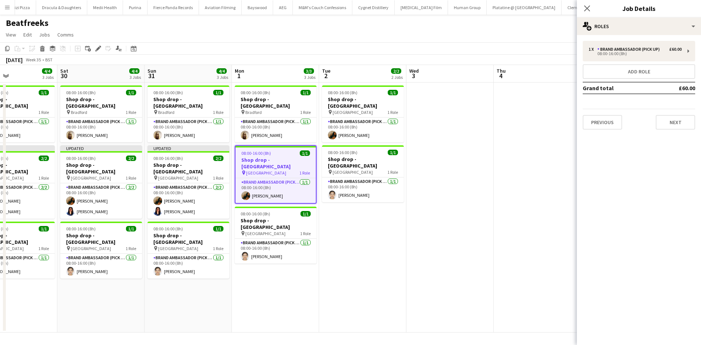
click at [615, 39] on div "1 x Brand Ambassador (Pick up) £60.00 08:00-16:00 (8h) Add role Grand total £60…" at bounding box center [639, 85] width 124 height 100
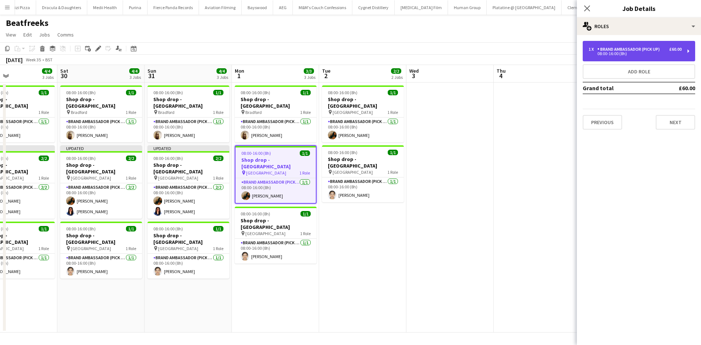
click at [622, 47] on div "Brand Ambassador (Pick up)" at bounding box center [630, 49] width 65 height 5
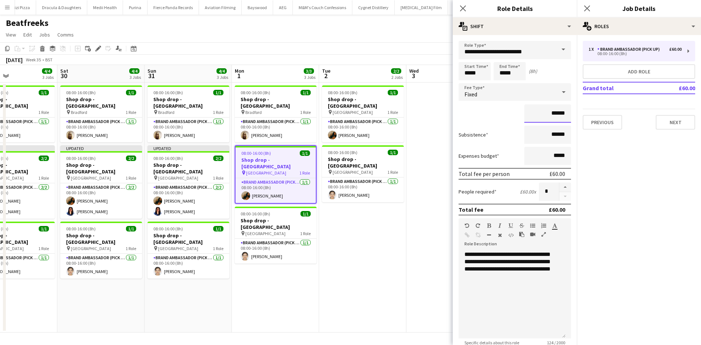
click at [546, 110] on input "******" at bounding box center [547, 113] width 47 height 18
drag, startPoint x: 546, startPoint y: 110, endPoint x: 554, endPoint y: 110, distance: 7.3
click at [546, 110] on input "******" at bounding box center [547, 113] width 47 height 18
type input "***"
click at [562, 189] on button "button" at bounding box center [566, 187] width 12 height 9
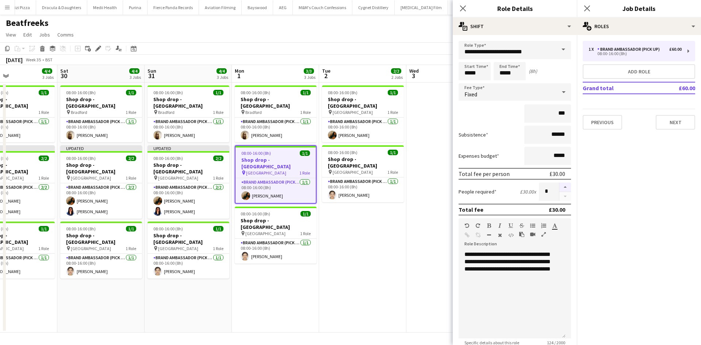
type input "*"
drag, startPoint x: 407, startPoint y: 252, endPoint x: 398, endPoint y: 249, distance: 9.2
click at [405, 251] on app-calendar-viewport "Tue 26 Wed 27 Thu 28 1/1 1 Job Fri 29 4/4 3 Jobs Sat 30 4/4 3 Jobs Sun 31 4/4 3…" at bounding box center [350, 199] width 701 height 268
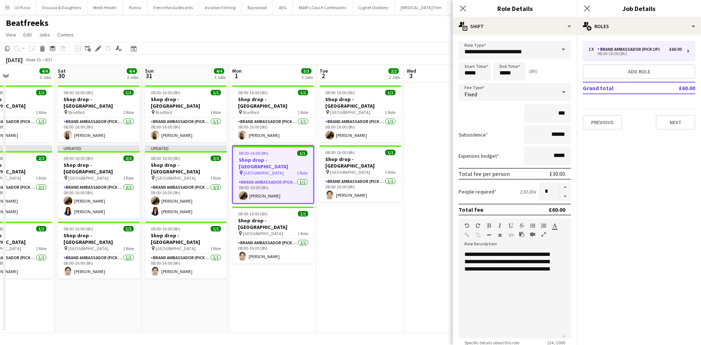
click at [420, 232] on app-date-cell at bounding box center [447, 208] width 87 height 250
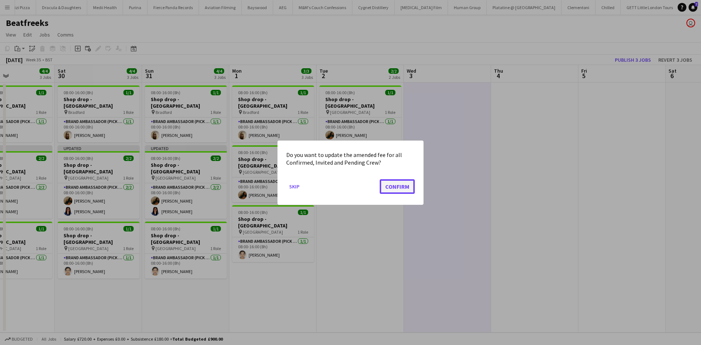
click at [400, 190] on button "Confirm" at bounding box center [397, 186] width 35 height 15
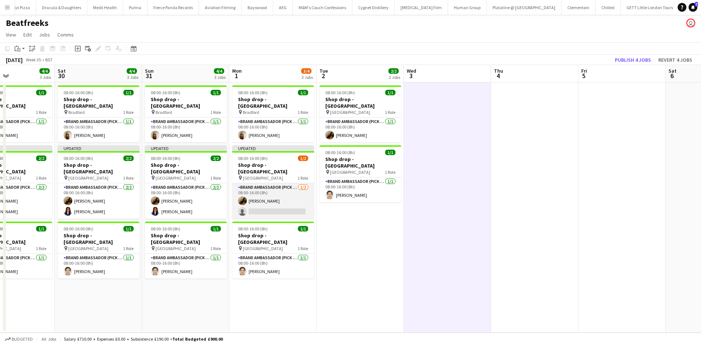
click at [288, 203] on app-card-role "Brand Ambassador (Pick up) 1/2 08:00-16:00 (8h) Riab Shaikh single-neutral-acti…" at bounding box center [273, 200] width 82 height 35
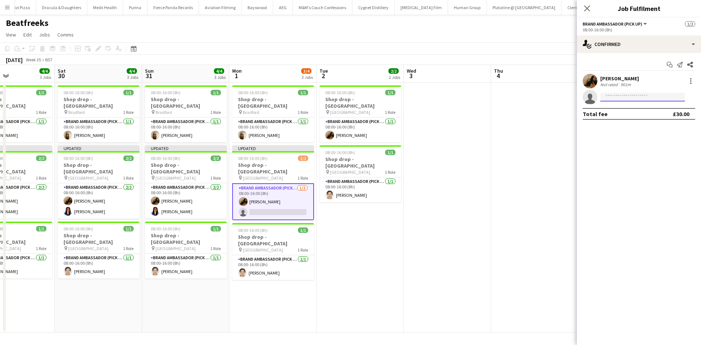
click at [659, 102] on body "Menu Boards Boards Boards All jobs Status Workforce Workforce My Workforce Recr…" at bounding box center [350, 172] width 701 height 345
type input "****"
click at [644, 110] on span "Manasa Amarnath" at bounding box center [627, 107] width 42 height 6
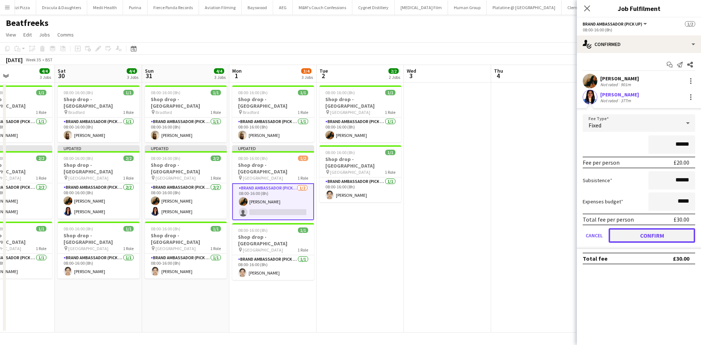
click at [655, 235] on button "Confirm" at bounding box center [652, 235] width 87 height 15
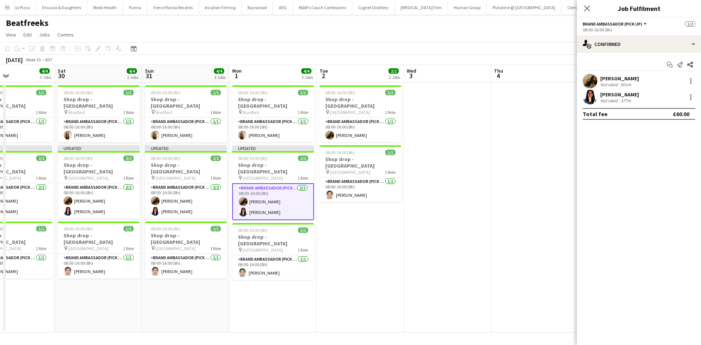
click at [538, 189] on app-date-cell at bounding box center [534, 208] width 87 height 250
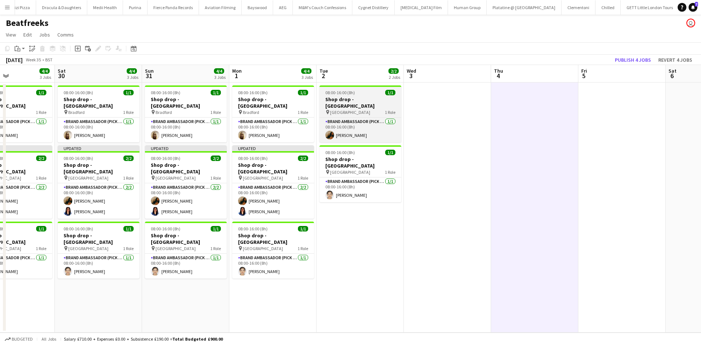
click at [354, 94] on span "08:00-16:00 (8h)" at bounding box center [340, 92] width 30 height 5
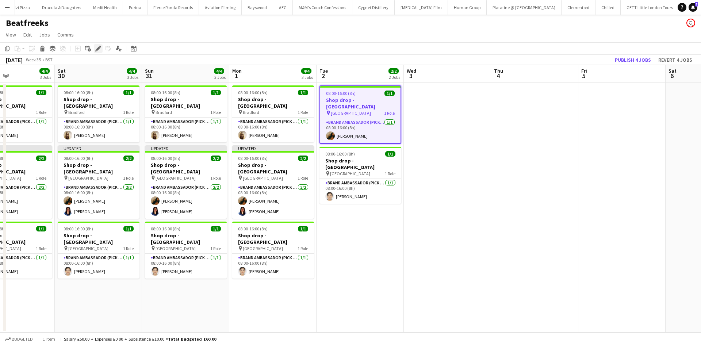
click at [97, 46] on icon "Edit" at bounding box center [98, 49] width 6 height 6
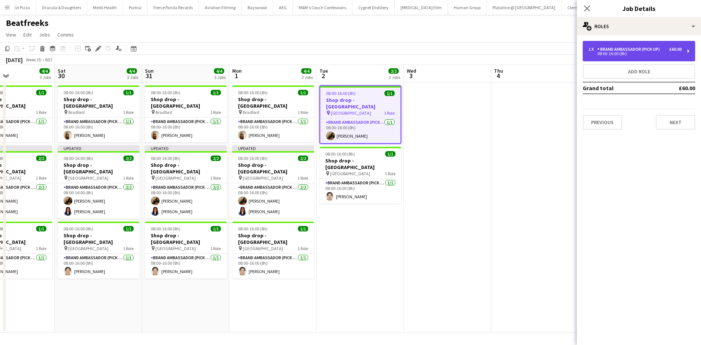
click at [640, 45] on div "1 x Brand Ambassador (Pick up) £60.00 08:00-16:00 (8h)" at bounding box center [639, 51] width 112 height 20
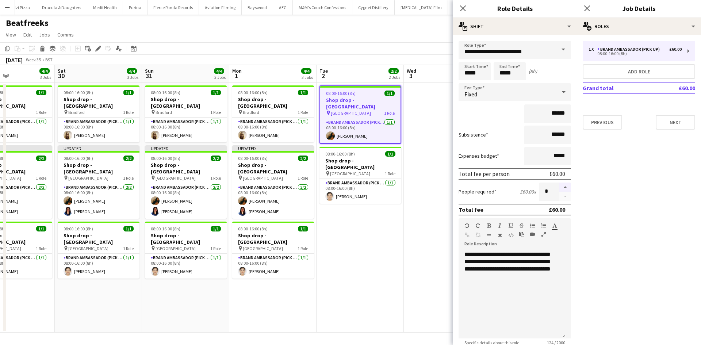
drag, startPoint x: 561, startPoint y: 190, endPoint x: 553, endPoint y: 161, distance: 30.7
click at [561, 190] on button "button" at bounding box center [566, 187] width 12 height 9
type input "*"
click at [547, 116] on input "******" at bounding box center [547, 113] width 47 height 18
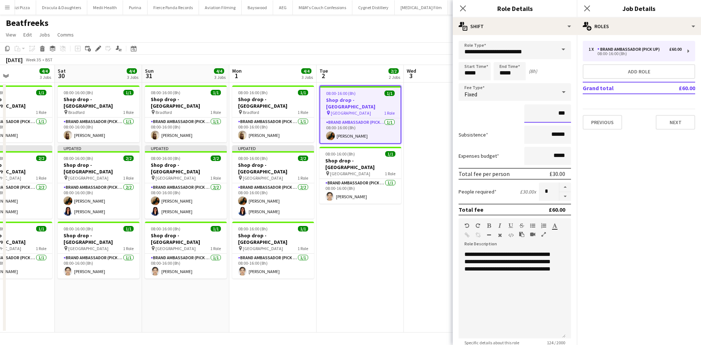
type input "***"
click at [409, 244] on app-date-cell at bounding box center [447, 208] width 87 height 250
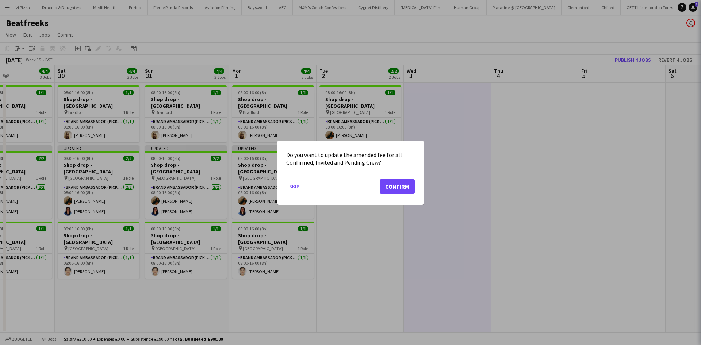
scroll to position [0, 295]
click at [391, 187] on button "Confirm" at bounding box center [397, 186] width 35 height 15
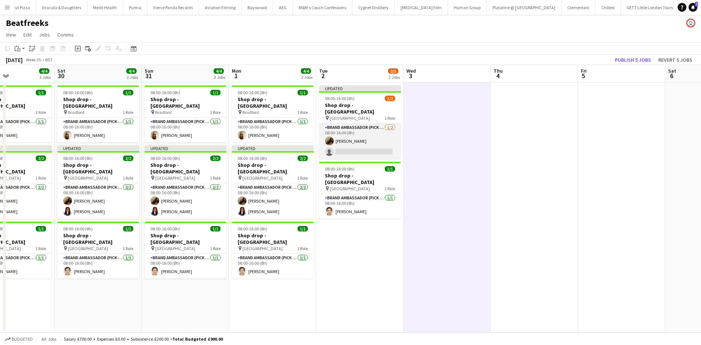
click at [367, 140] on app-card-role "Brand Ambassador (Pick up) 1/2 08:00-16:00 (8h) Riab Shaikh single-neutral-acti…" at bounding box center [360, 140] width 82 height 35
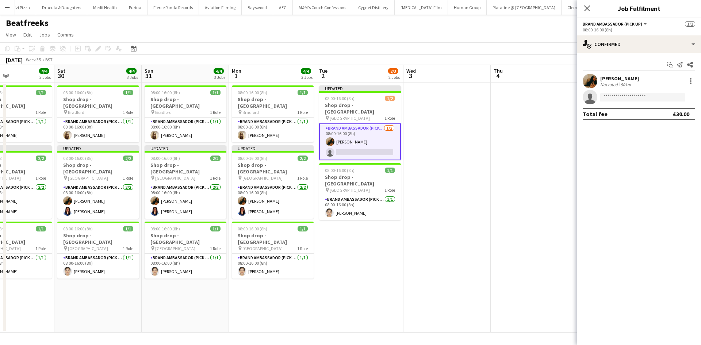
click at [600, 98] on form at bounding box center [647, 97] width 98 height 9
click at [604, 96] on input at bounding box center [642, 97] width 85 height 9
type input "******"
click at [645, 113] on span "manasa.amarnath2002@gmail.com" at bounding box center [642, 114] width 73 height 6
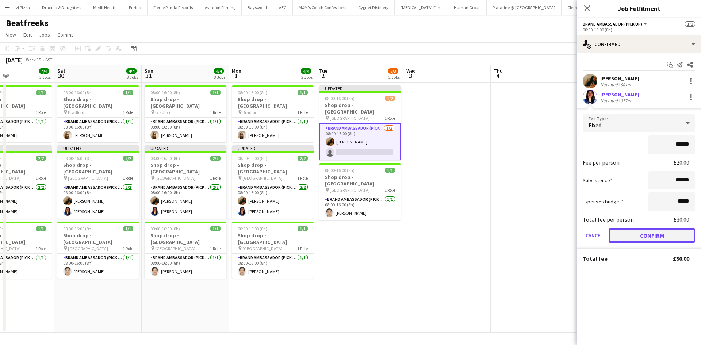
drag, startPoint x: 661, startPoint y: 239, endPoint x: 638, endPoint y: 235, distance: 23.4
click at [661, 238] on button "Confirm" at bounding box center [652, 235] width 87 height 15
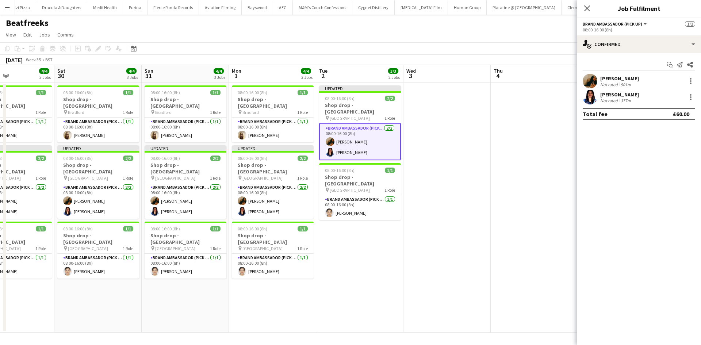
drag, startPoint x: 488, startPoint y: 172, endPoint x: 492, endPoint y: 168, distance: 5.9
click at [488, 172] on app-date-cell at bounding box center [447, 208] width 87 height 250
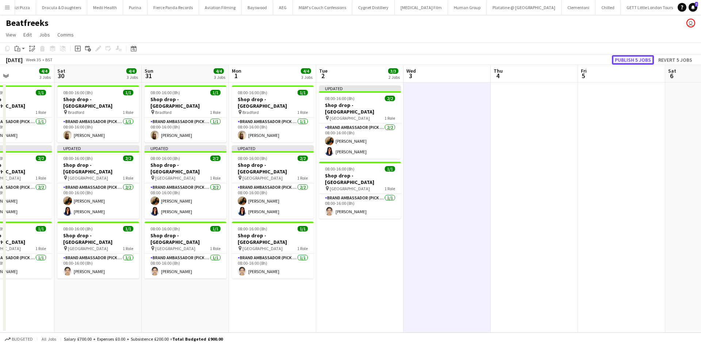
click at [630, 60] on button "Publish 5 jobs" at bounding box center [633, 59] width 42 height 9
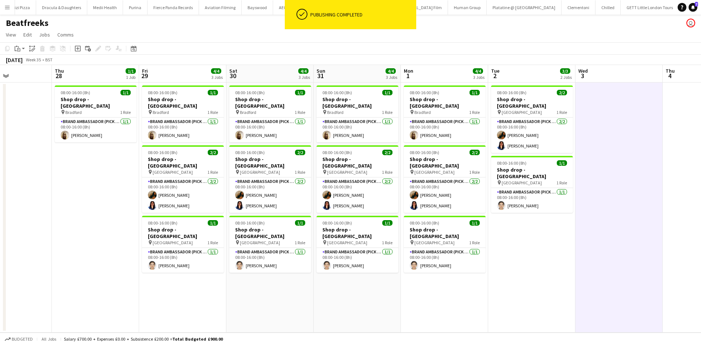
scroll to position [0, 184]
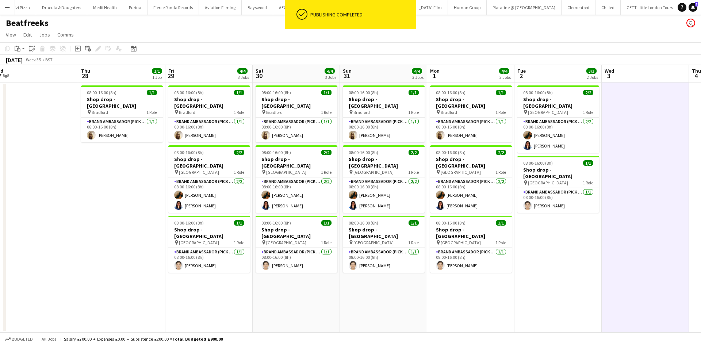
drag, startPoint x: 344, startPoint y: 273, endPoint x: 531, endPoint y: 303, distance: 189.0
click at [531, 303] on app-calendar-viewport "Mon 25 Tue 26 Wed 27 Thu 28 1/1 1 Job Fri 29 4/4 3 Jobs Sat 30 4/4 3 Jobs Sun 3…" at bounding box center [350, 199] width 701 height 268
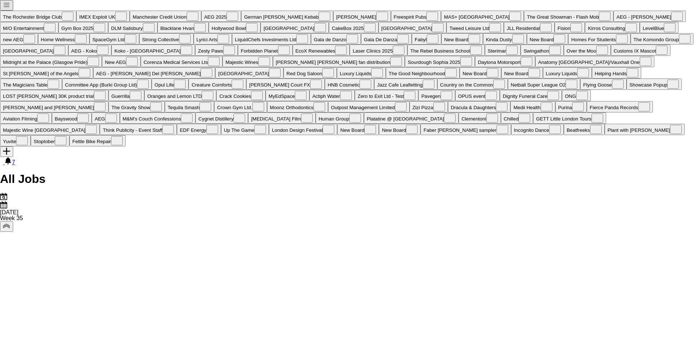
scroll to position [0, 299]
drag, startPoint x: 642, startPoint y: 270, endPoint x: 518, endPoint y: 276, distance: 125.1
drag, startPoint x: 472, startPoint y: 257, endPoint x: 488, endPoint y: 255, distance: 16.5
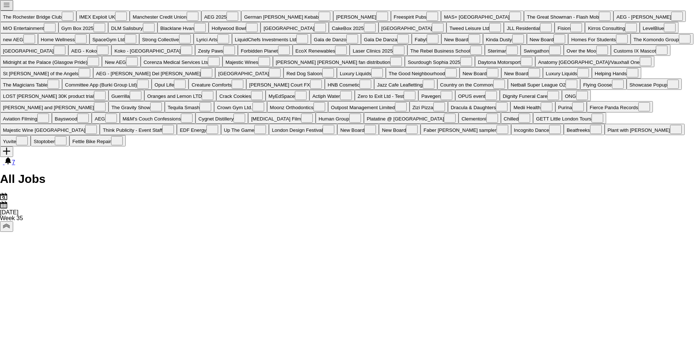
drag, startPoint x: 132, startPoint y: 274, endPoint x: 224, endPoint y: 285, distance: 93.1
drag, startPoint x: 255, startPoint y: 310, endPoint x: 289, endPoint y: 303, distance: 34.6
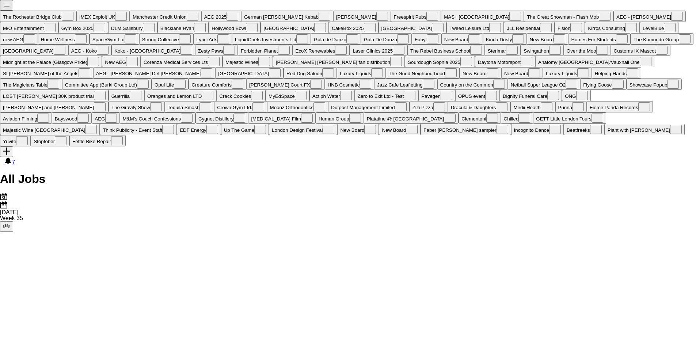
drag, startPoint x: 124, startPoint y: 187, endPoint x: 193, endPoint y: 186, distance: 69.1
drag, startPoint x: 143, startPoint y: 227, endPoint x: 260, endPoint y: 215, distance: 117.8
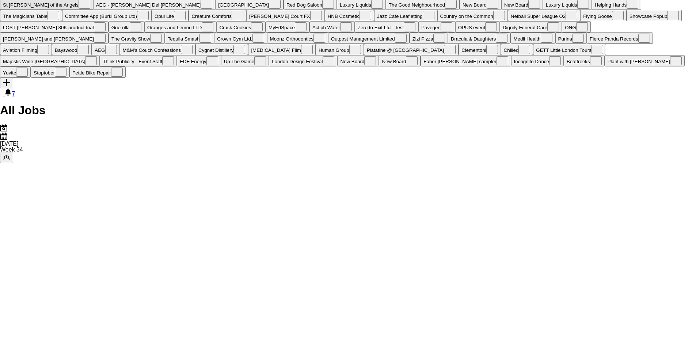
scroll to position [73, 0]
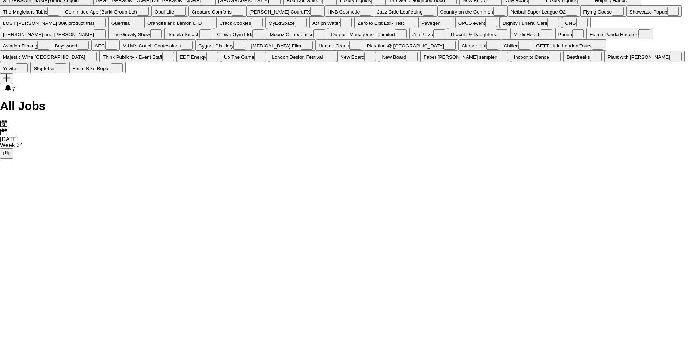
drag, startPoint x: 517, startPoint y: 241, endPoint x: 507, endPoint y: 290, distance: 50.0
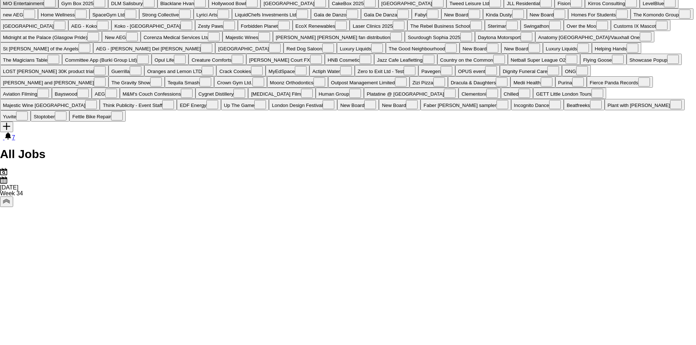
scroll to position [0, 0]
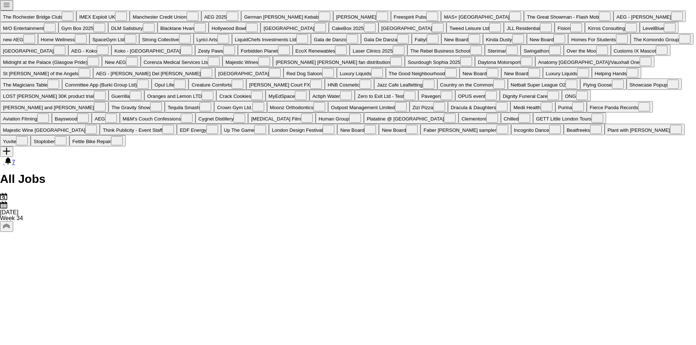
drag, startPoint x: 639, startPoint y: 297, endPoint x: 270, endPoint y: 235, distance: 374.5
drag, startPoint x: 376, startPoint y: 266, endPoint x: 625, endPoint y: 298, distance: 250.5
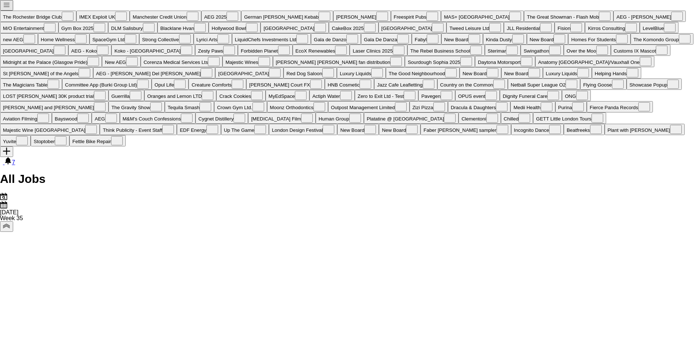
scroll to position [0, 222]
drag, startPoint x: 546, startPoint y: 241, endPoint x: 492, endPoint y: 232, distance: 54.8
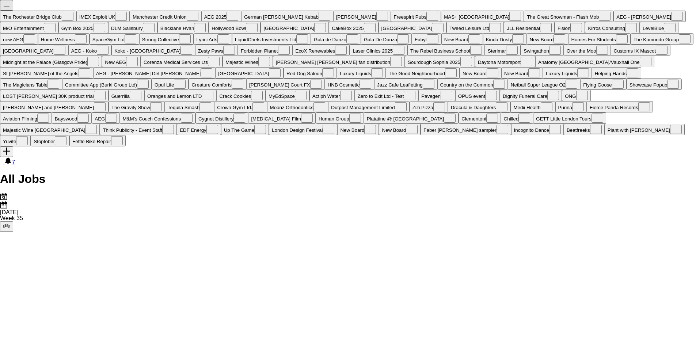
drag, startPoint x: 162, startPoint y: 275, endPoint x: 252, endPoint y: 276, distance: 89.8
drag, startPoint x: 204, startPoint y: 279, endPoint x: 334, endPoint y: 277, distance: 129.7
drag, startPoint x: 106, startPoint y: 283, endPoint x: 333, endPoint y: 282, distance: 227.2
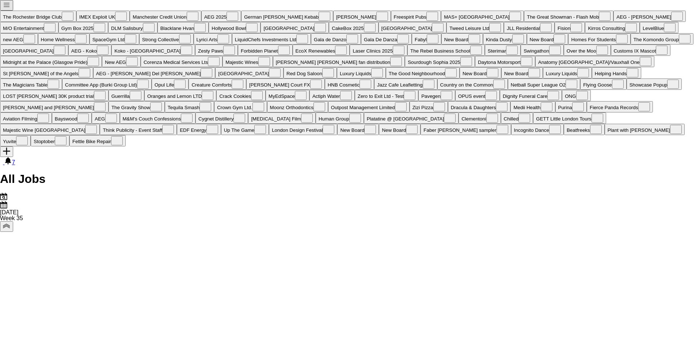
drag, startPoint x: 301, startPoint y: 285, endPoint x: 252, endPoint y: 280, distance: 49.9
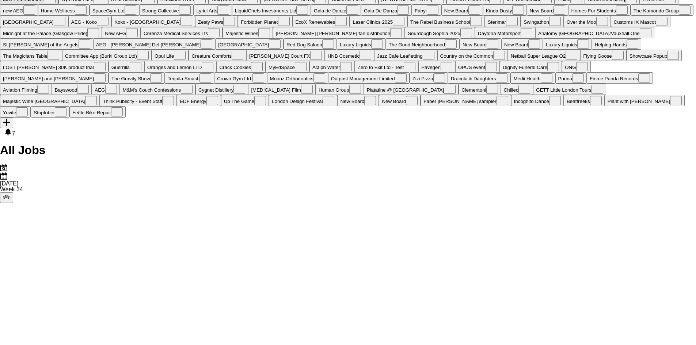
scroll to position [37, 0]
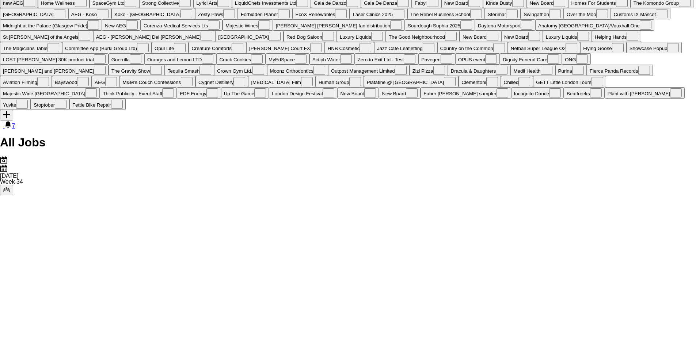
drag, startPoint x: 669, startPoint y: 255, endPoint x: 604, endPoint y: 259, distance: 65.9
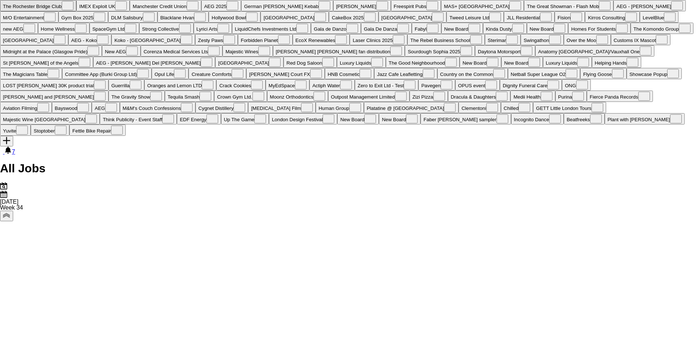
scroll to position [0, 0]
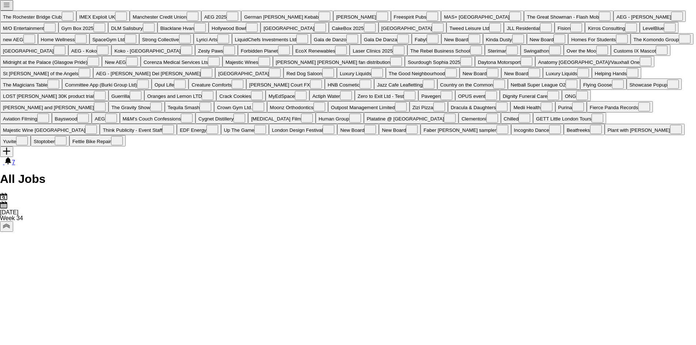
drag, startPoint x: 676, startPoint y: 274, endPoint x: 572, endPoint y: 267, distance: 104.0
drag, startPoint x: 576, startPoint y: 262, endPoint x: 462, endPoint y: 243, distance: 115.5
drag, startPoint x: 565, startPoint y: 268, endPoint x: 462, endPoint y: 262, distance: 102.8
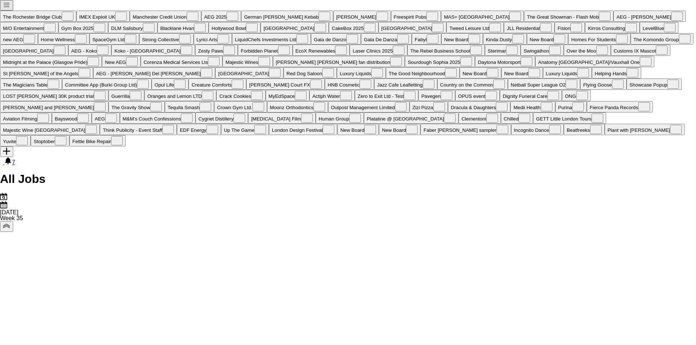
drag, startPoint x: 612, startPoint y: 271, endPoint x: 470, endPoint y: 257, distance: 142.7
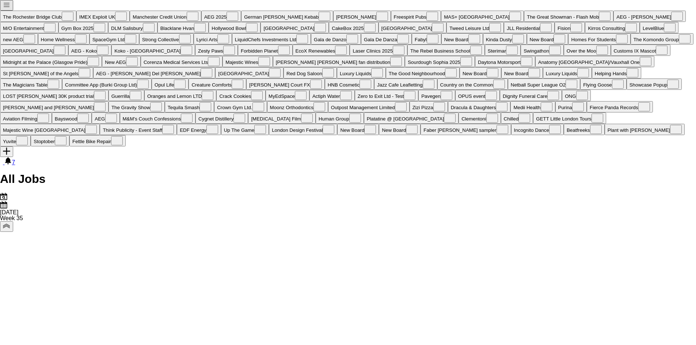
drag, startPoint x: 133, startPoint y: 289, endPoint x: 450, endPoint y: 289, distance: 316.7
drag, startPoint x: 156, startPoint y: 304, endPoint x: 473, endPoint y: 304, distance: 316.7
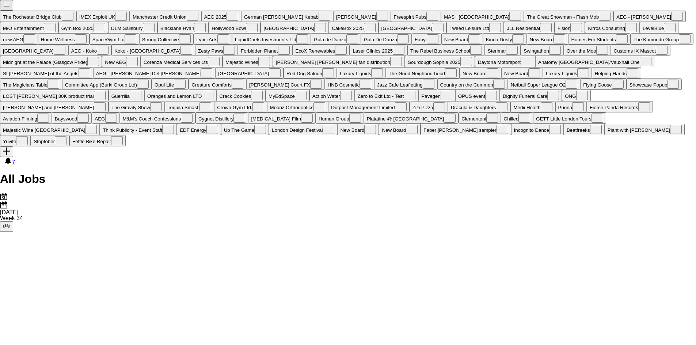
drag, startPoint x: 291, startPoint y: 266, endPoint x: 214, endPoint y: 240, distance: 81.3
drag, startPoint x: 434, startPoint y: 228, endPoint x: 372, endPoint y: 229, distance: 62.1
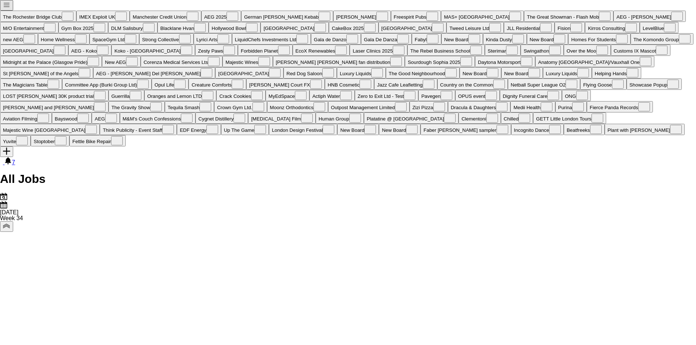
scroll to position [0, 243]
drag, startPoint x: 539, startPoint y: 302, endPoint x: 424, endPoint y: 297, distance: 115.2
drag, startPoint x: 610, startPoint y: 289, endPoint x: 433, endPoint y: 295, distance: 176.9
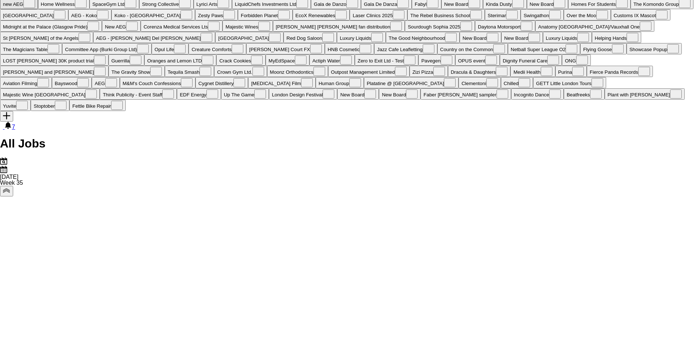
scroll to position [0, 0]
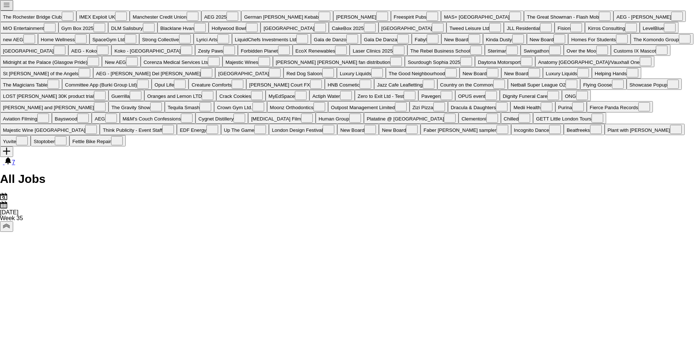
drag, startPoint x: 115, startPoint y: 209, endPoint x: 380, endPoint y: 230, distance: 266.0
drag, startPoint x: 400, startPoint y: 251, endPoint x: 385, endPoint y: 251, distance: 15.0
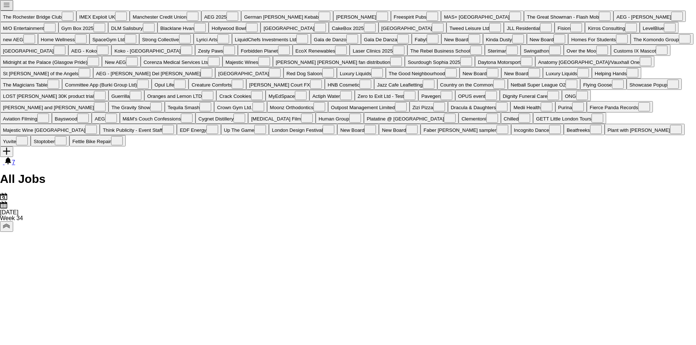
drag, startPoint x: 516, startPoint y: 308, endPoint x: 259, endPoint y: 252, distance: 263.1
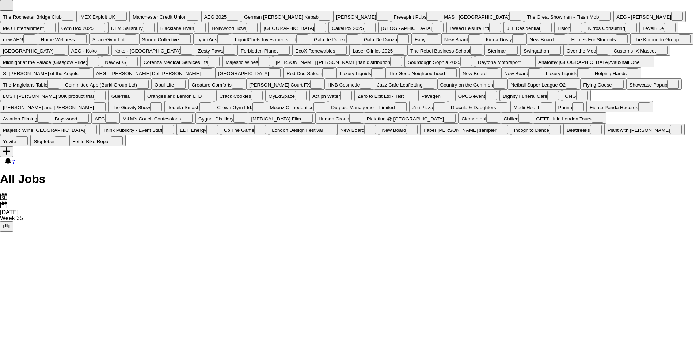
drag, startPoint x: 90, startPoint y: 263, endPoint x: 183, endPoint y: 262, distance: 93.1
drag, startPoint x: 305, startPoint y: 313, endPoint x: 245, endPoint y: 304, distance: 60.5
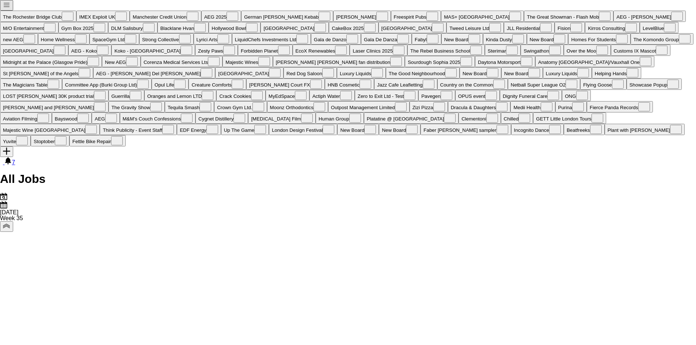
drag, startPoint x: 574, startPoint y: 278, endPoint x: 459, endPoint y: 266, distance: 115.7
drag, startPoint x: 575, startPoint y: 297, endPoint x: 329, endPoint y: 288, distance: 246.7
drag, startPoint x: 564, startPoint y: 299, endPoint x: 401, endPoint y: 288, distance: 162.9
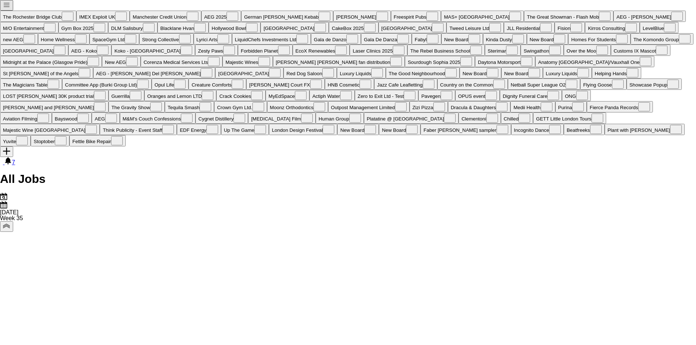
drag, startPoint x: 617, startPoint y: 297, endPoint x: 404, endPoint y: 296, distance: 213.3
drag, startPoint x: 602, startPoint y: 299, endPoint x: 530, endPoint y: 297, distance: 72.3
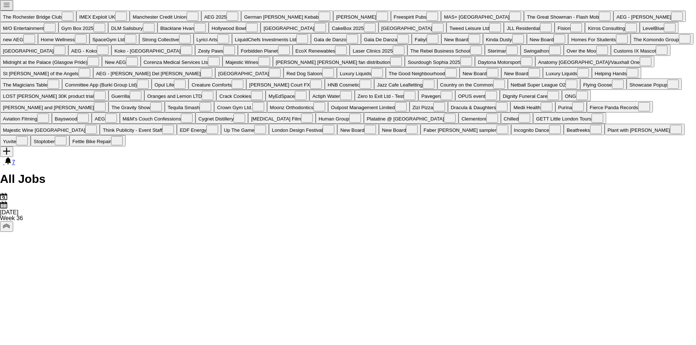
drag, startPoint x: 543, startPoint y: 246, endPoint x: 364, endPoint y: 243, distance: 179.0
drag, startPoint x: 568, startPoint y: 260, endPoint x: 628, endPoint y: 266, distance: 59.9
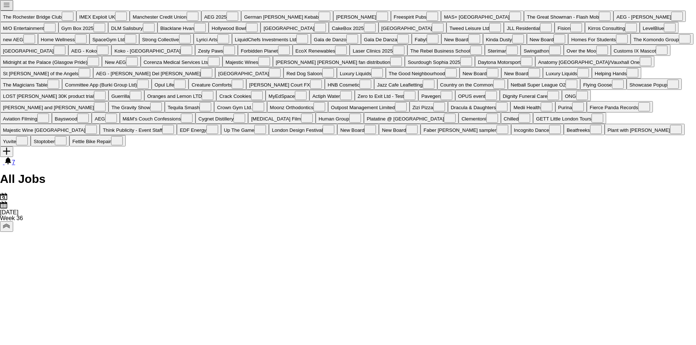
scroll to position [0, 180]
drag, startPoint x: 449, startPoint y: 248, endPoint x: 583, endPoint y: 244, distance: 134.1
drag, startPoint x: 359, startPoint y: 249, endPoint x: 259, endPoint y: 217, distance: 104.2
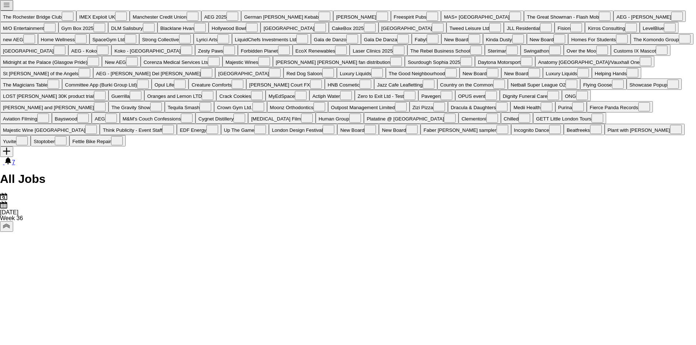
drag, startPoint x: 490, startPoint y: 271, endPoint x: 362, endPoint y: 255, distance: 129.2
drag, startPoint x: 539, startPoint y: 276, endPoint x: 432, endPoint y: 260, distance: 107.7
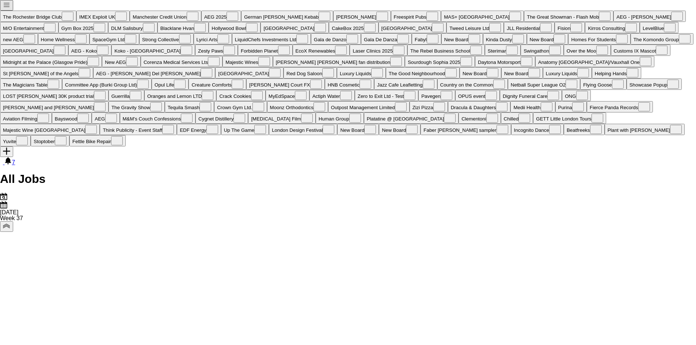
drag, startPoint x: 550, startPoint y: 290, endPoint x: 524, endPoint y: 267, distance: 35.2
drag, startPoint x: 472, startPoint y: 268, endPoint x: 405, endPoint y: 268, distance: 66.5
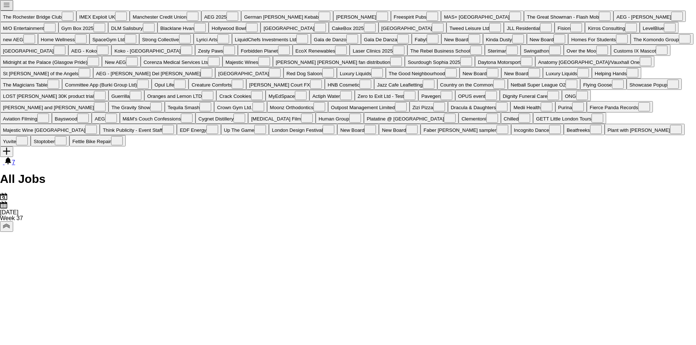
drag, startPoint x: 164, startPoint y: 202, endPoint x: 219, endPoint y: 224, distance: 59.2
drag, startPoint x: 438, startPoint y: 234, endPoint x: 443, endPoint y: 234, distance: 4.4
drag, startPoint x: 142, startPoint y: 245, endPoint x: 135, endPoint y: 199, distance: 46.2
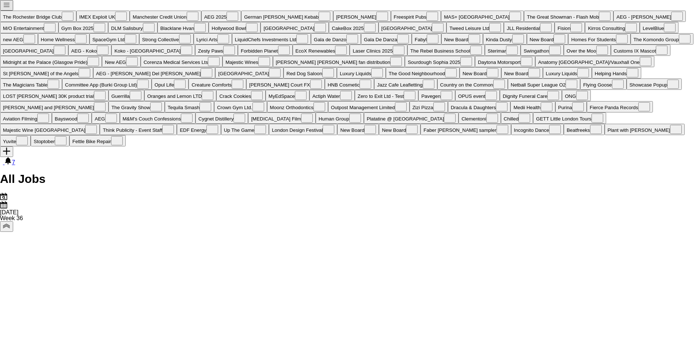
drag, startPoint x: 110, startPoint y: 207, endPoint x: 224, endPoint y: 207, distance: 114.0
drag, startPoint x: 33, startPoint y: 230, endPoint x: 287, endPoint y: 193, distance: 256.8
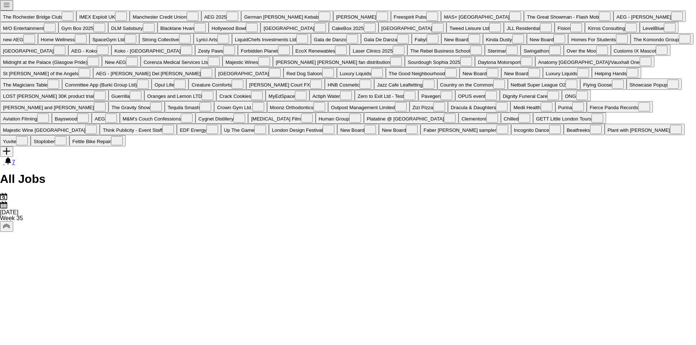
drag, startPoint x: 203, startPoint y: 237, endPoint x: 364, endPoint y: 230, distance: 160.9
drag, startPoint x: 666, startPoint y: 270, endPoint x: 533, endPoint y: 264, distance: 133.8
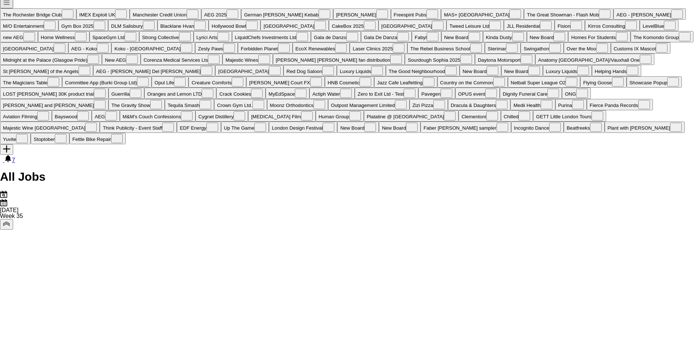
scroll to position [0, 0]
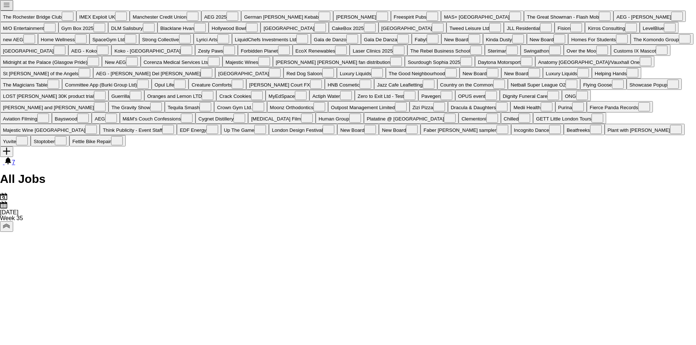
drag, startPoint x: 492, startPoint y: 267, endPoint x: 444, endPoint y: 267, distance: 47.8
drag, startPoint x: 489, startPoint y: 276, endPoint x: 454, endPoint y: 279, distance: 35.2
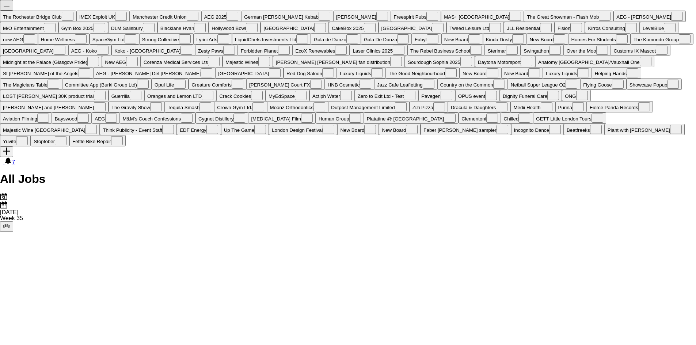
drag, startPoint x: 625, startPoint y: 286, endPoint x: 542, endPoint y: 286, distance: 82.9
drag, startPoint x: 622, startPoint y: 297, endPoint x: 474, endPoint y: 284, distance: 149.2
drag, startPoint x: 575, startPoint y: 288, endPoint x: 500, endPoint y: 288, distance: 75.2
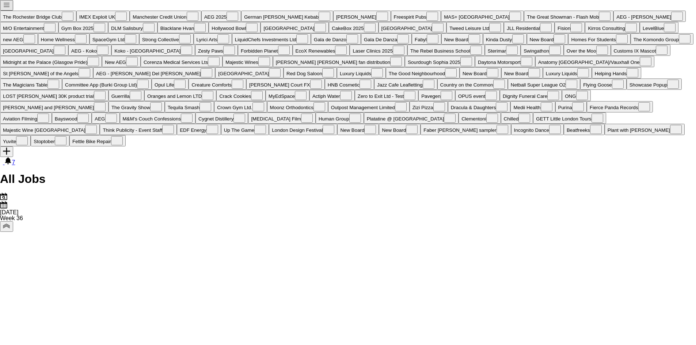
drag, startPoint x: 623, startPoint y: 296, endPoint x: 408, endPoint y: 293, distance: 215.1
drag, startPoint x: 530, startPoint y: 314, endPoint x: 412, endPoint y: 305, distance: 118.7
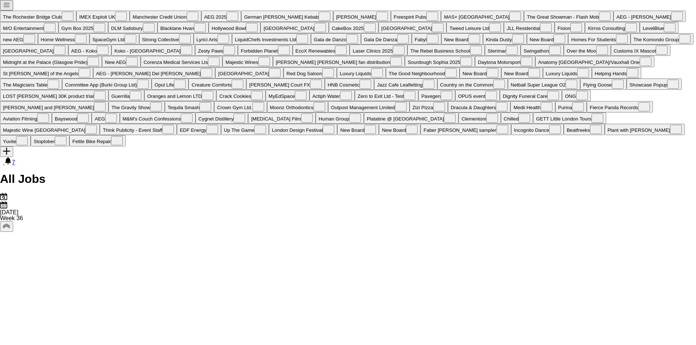
scroll to position [0, 208]
drag, startPoint x: 499, startPoint y: 266, endPoint x: 467, endPoint y: 264, distance: 32.6
drag, startPoint x: 589, startPoint y: 236, endPoint x: 396, endPoint y: 203, distance: 196.3
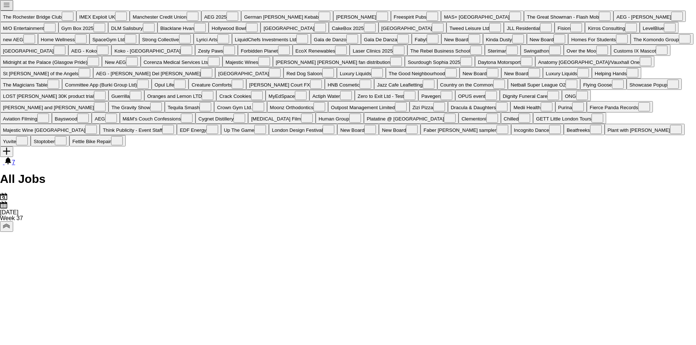
drag, startPoint x: 493, startPoint y: 232, endPoint x: 432, endPoint y: 225, distance: 61.7
drag, startPoint x: 440, startPoint y: 240, endPoint x: 321, endPoint y: 212, distance: 122.2
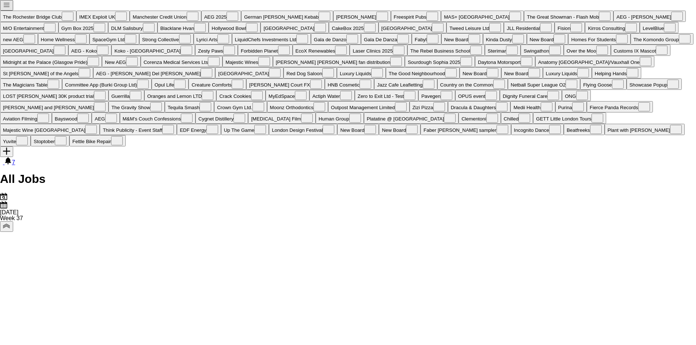
scroll to position [0, 358]
drag, startPoint x: 500, startPoint y: 208, endPoint x: 389, endPoint y: 205, distance: 110.4
drag, startPoint x: 517, startPoint y: 180, endPoint x: 296, endPoint y: 165, distance: 221.8
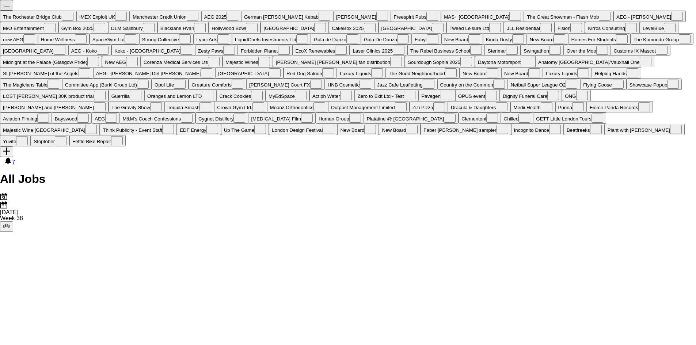
drag, startPoint x: 451, startPoint y: 195, endPoint x: 369, endPoint y: 181, distance: 83.1
drag, startPoint x: 630, startPoint y: 222, endPoint x: 444, endPoint y: 192, distance: 188.2
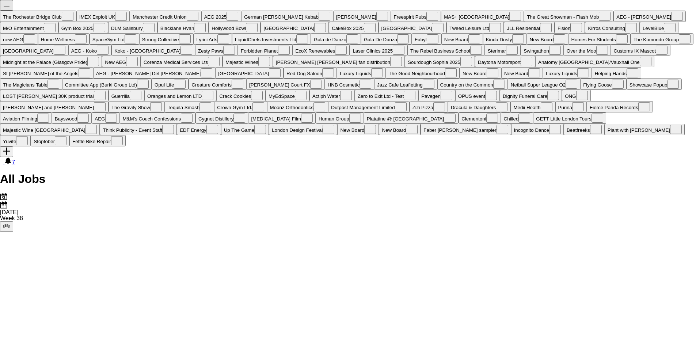
scroll to position [0, 244]
drag, startPoint x: 94, startPoint y: 194, endPoint x: 493, endPoint y: 235, distance: 400.9
drag, startPoint x: 415, startPoint y: 285, endPoint x: 528, endPoint y: 245, distance: 120.5
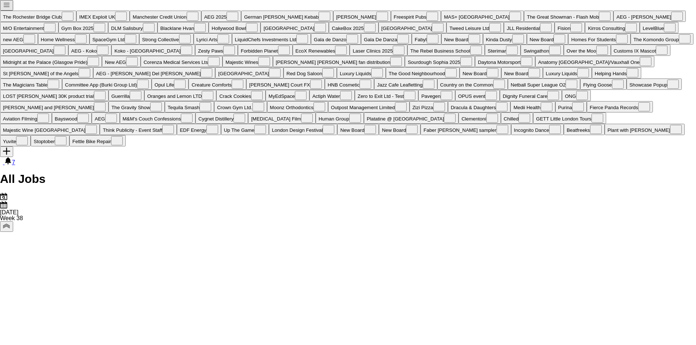
scroll to position [0, 168]
drag, startPoint x: 176, startPoint y: 222, endPoint x: 449, endPoint y: 232, distance: 272.6
drag, startPoint x: 620, startPoint y: 304, endPoint x: 614, endPoint y: 306, distance: 6.8
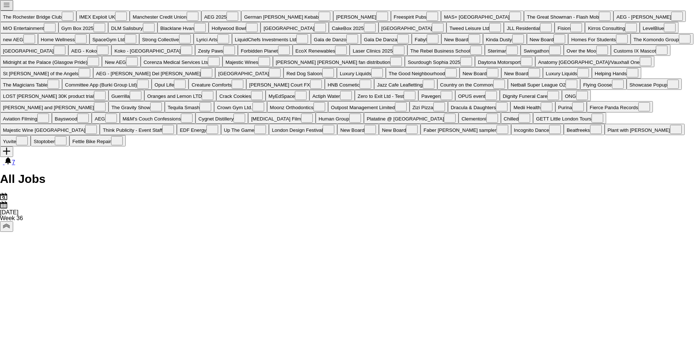
drag, startPoint x: 247, startPoint y: 211, endPoint x: 520, endPoint y: 149, distance: 279.5
drag, startPoint x: 202, startPoint y: 161, endPoint x: 438, endPoint y: 168, distance: 236.0
drag, startPoint x: 18, startPoint y: 202, endPoint x: 232, endPoint y: 164, distance: 218.0
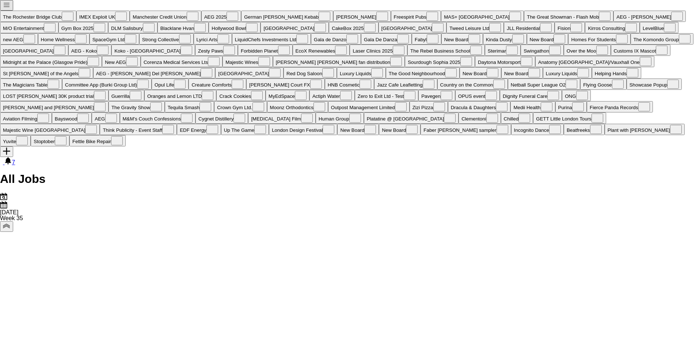
drag, startPoint x: 175, startPoint y: 279, endPoint x: 253, endPoint y: 263, distance: 80.2
drag, startPoint x: 130, startPoint y: 328, endPoint x: 226, endPoint y: 320, distance: 96.4
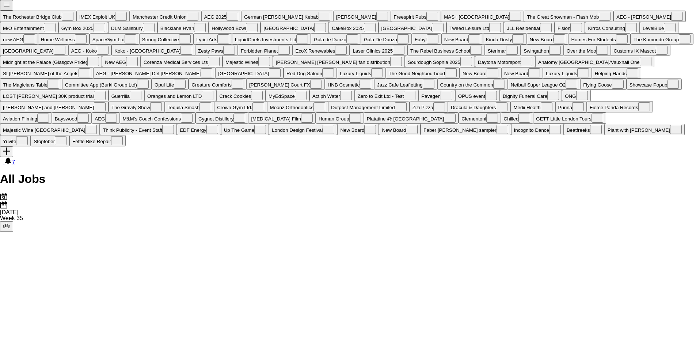
drag, startPoint x: 201, startPoint y: 237, endPoint x: 262, endPoint y: 234, distance: 61.1
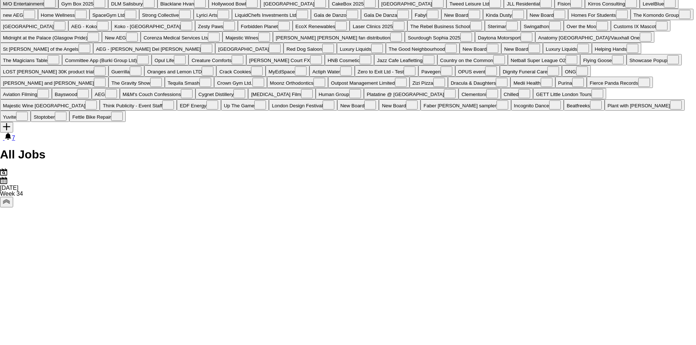
scroll to position [0, 0]
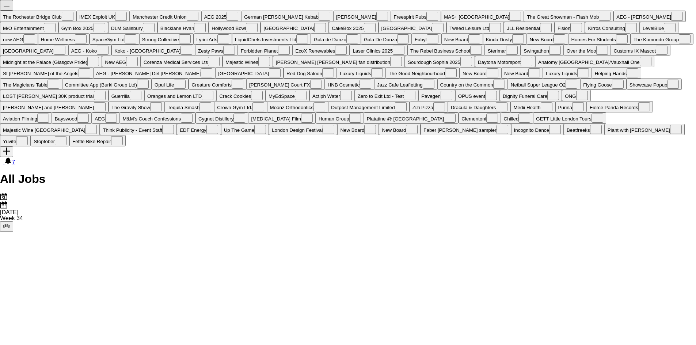
drag, startPoint x: 593, startPoint y: 249, endPoint x: 355, endPoint y: 225, distance: 239.0
drag, startPoint x: 507, startPoint y: 277, endPoint x: 436, endPoint y: 286, distance: 70.7
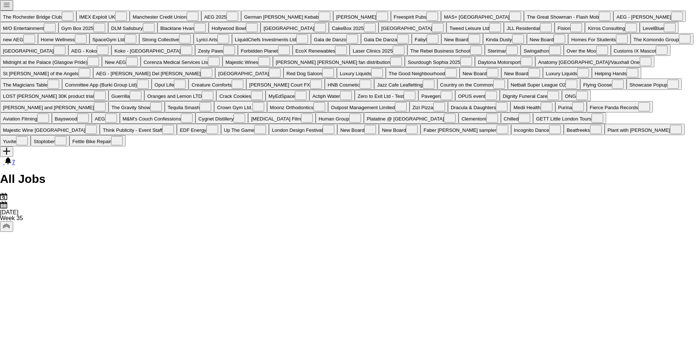
drag, startPoint x: 524, startPoint y: 274, endPoint x: 311, endPoint y: 248, distance: 214.8
drag, startPoint x: 496, startPoint y: 249, endPoint x: 371, endPoint y: 236, distance: 125.6
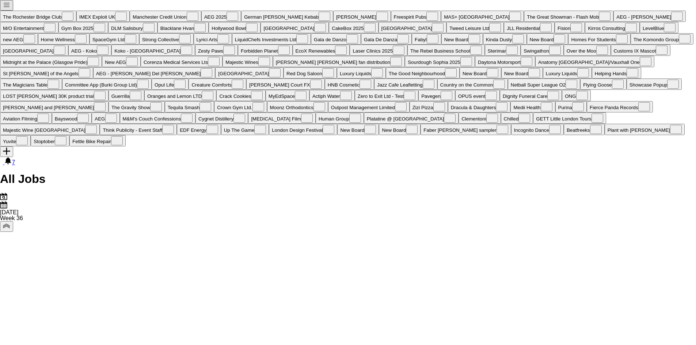
drag, startPoint x: 517, startPoint y: 224, endPoint x: 409, endPoint y: 213, distance: 108.4
drag, startPoint x: 628, startPoint y: 226, endPoint x: 539, endPoint y: 214, distance: 89.9
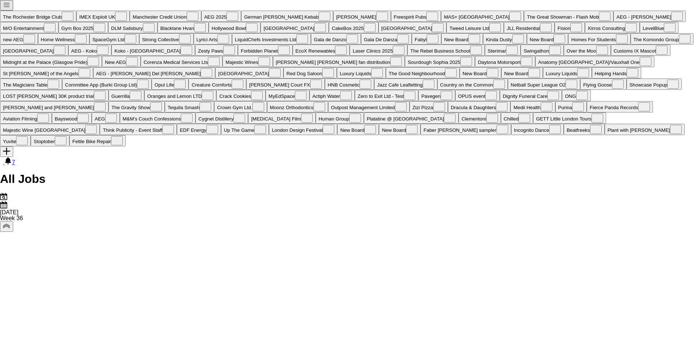
scroll to position [0, 203]
drag, startPoint x: 518, startPoint y: 237, endPoint x: 213, endPoint y: 192, distance: 308.3
drag, startPoint x: 411, startPoint y: 222, endPoint x: 358, endPoint y: 210, distance: 53.5
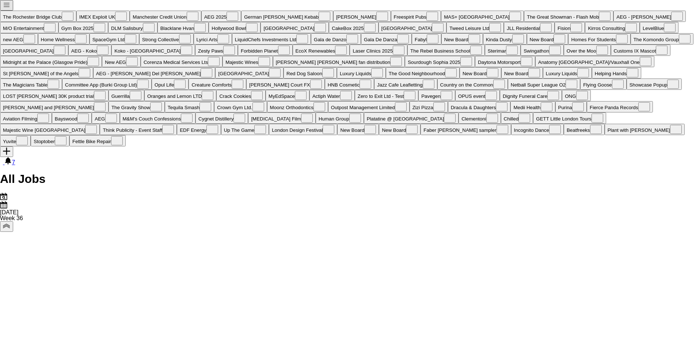
drag, startPoint x: 458, startPoint y: 209, endPoint x: 351, endPoint y: 213, distance: 107.1
drag, startPoint x: 558, startPoint y: 300, endPoint x: 510, endPoint y: 294, distance: 48.2
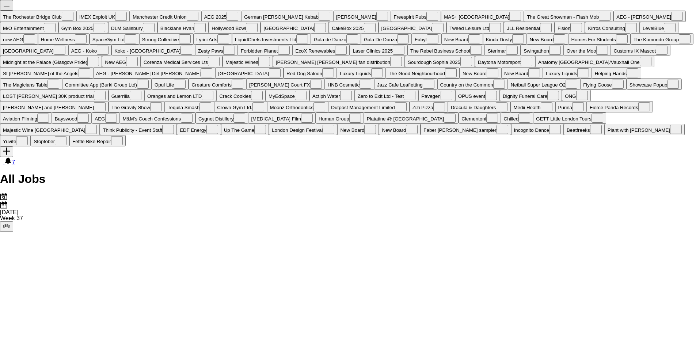
drag, startPoint x: 567, startPoint y: 224, endPoint x: 471, endPoint y: 223, distance: 96.1
drag, startPoint x: 166, startPoint y: 217, endPoint x: 595, endPoint y: 246, distance: 429.8
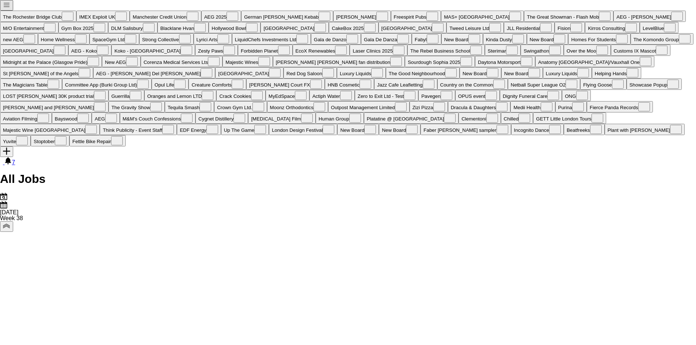
drag, startPoint x: 195, startPoint y: 257, endPoint x: 516, endPoint y: 244, distance: 321.3
drag, startPoint x: 249, startPoint y: 226, endPoint x: 487, endPoint y: 232, distance: 237.5
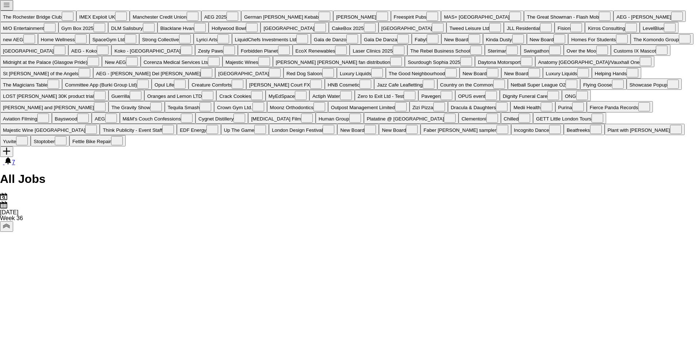
drag, startPoint x: 460, startPoint y: 200, endPoint x: 227, endPoint y: 198, distance: 232.7
drag, startPoint x: 174, startPoint y: 198, endPoint x: 355, endPoint y: 198, distance: 181.2
drag, startPoint x: 281, startPoint y: 203, endPoint x: 427, endPoint y: 192, distance: 146.9
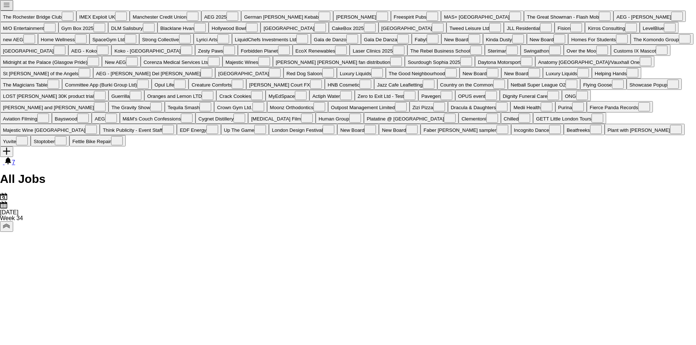
drag, startPoint x: 392, startPoint y: 196, endPoint x: 331, endPoint y: 202, distance: 61.3
drag, startPoint x: 340, startPoint y: 210, endPoint x: 121, endPoint y: 194, distance: 219.7
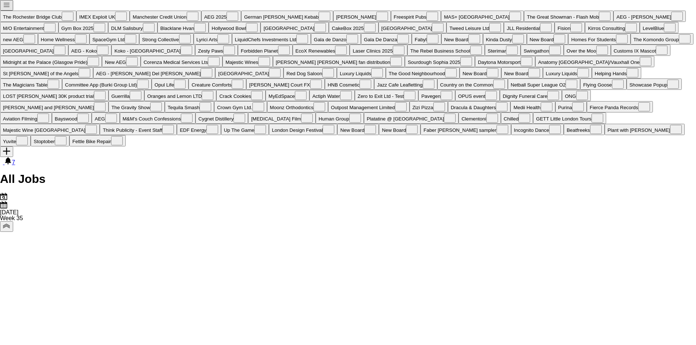
drag, startPoint x: 604, startPoint y: 259, endPoint x: 439, endPoint y: 262, distance: 165.5
drag, startPoint x: 639, startPoint y: 293, endPoint x: 545, endPoint y: 272, distance: 96.7
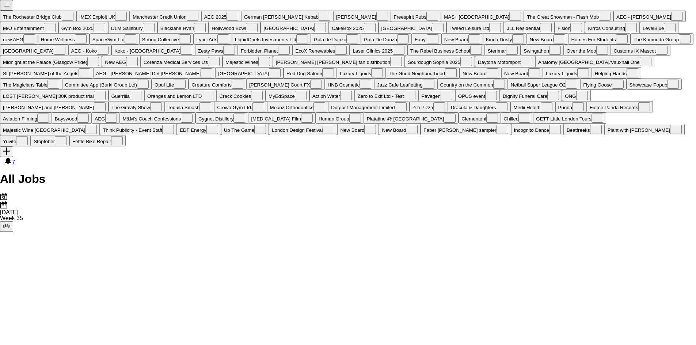
drag, startPoint x: 626, startPoint y: 249, endPoint x: 457, endPoint y: 244, distance: 169.2
drag, startPoint x: 618, startPoint y: 268, endPoint x: 494, endPoint y: 260, distance: 124.1
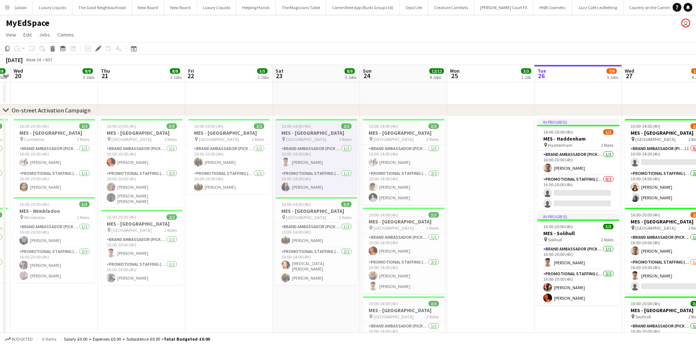
scroll to position [0, 175]
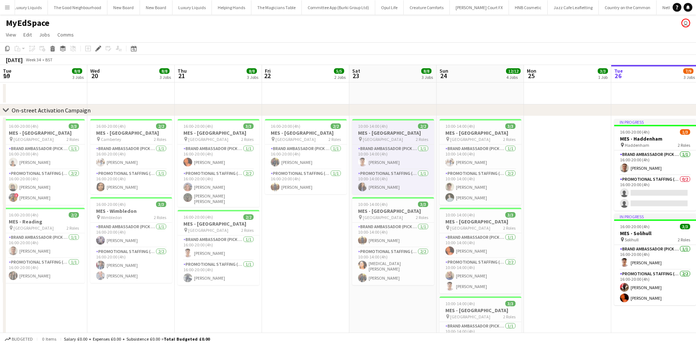
drag, startPoint x: 235, startPoint y: 317, endPoint x: 309, endPoint y: 279, distance: 83.1
click at [309, 280] on app-calendar-viewport "Sun 17 9/9 3 Jobs Mon 18 3/3 1 Job Tue 19 8/8 3 Jobs Wed 20 8/8 3 Jobs Thu 21 8…" at bounding box center [348, 302] width 696 height 475
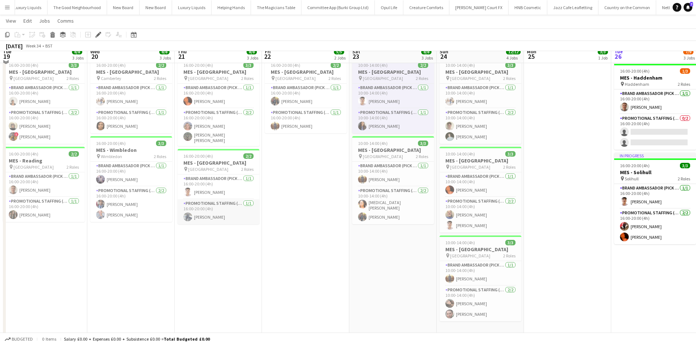
scroll to position [0, 0]
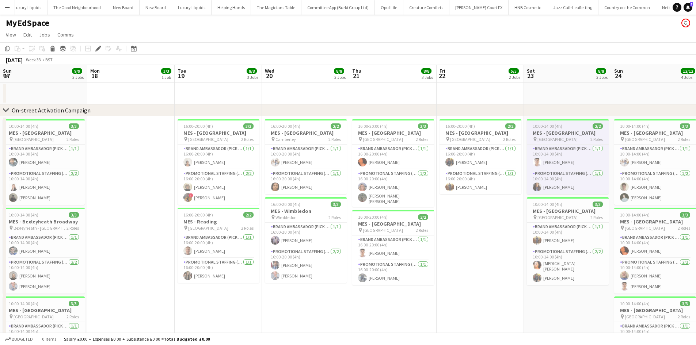
drag, startPoint x: 309, startPoint y: 261, endPoint x: 440, endPoint y: 224, distance: 136.2
click at [472, 228] on app-calendar-viewport "Fri 15 Sat 16 Sun 17 9/9 3 Jobs Mon 18 3/3 1 Job Tue 19 8/8 3 Jobs Wed 20 8/8 3…" at bounding box center [348, 302] width 696 height 475
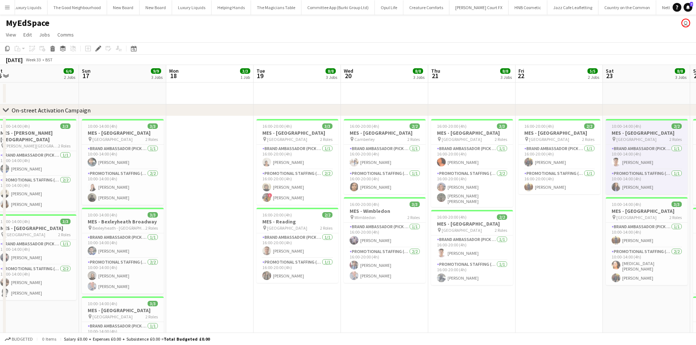
drag, startPoint x: 169, startPoint y: 247, endPoint x: 256, endPoint y: 230, distance: 88.5
click at [256, 230] on app-calendar-viewport "Tue 12 3/3 1 Job Wed 13 6/6 2 Jobs Thu 14 6/6 2 Jobs Fri 15 Sat 16 6/6 2 Jobs S…" at bounding box center [348, 302] width 696 height 475
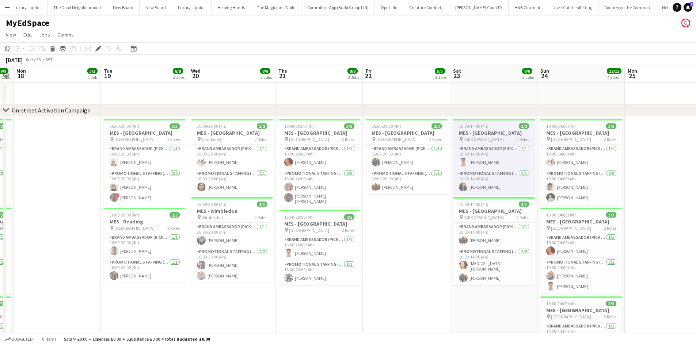
scroll to position [0, 343]
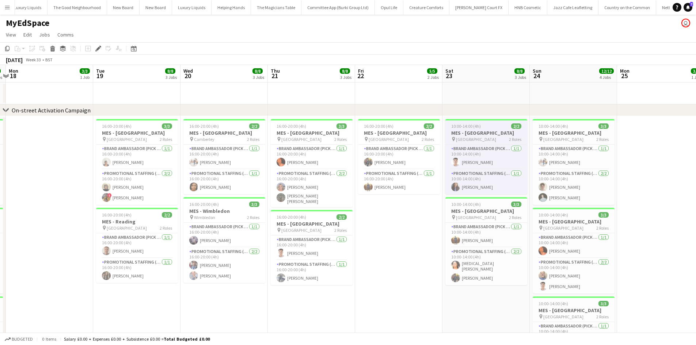
drag, startPoint x: 516, startPoint y: 256, endPoint x: 431, endPoint y: 260, distance: 85.5
click at [431, 260] on app-calendar-viewport "Thu 14 6/6 2 Jobs Fri 15 Sat 16 6/6 2 Jobs Sun 17 9/9 3 Jobs Mon 18 3/3 1 Job T…" at bounding box center [348, 302] width 696 height 475
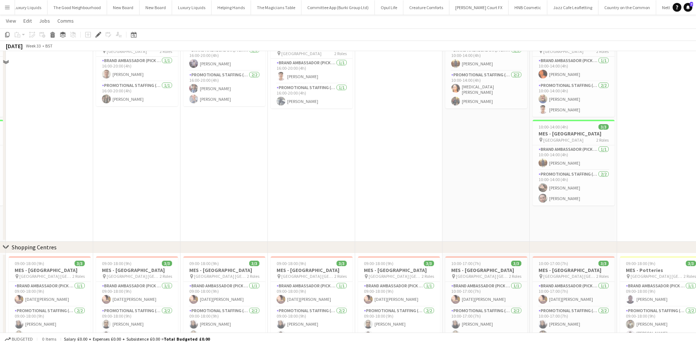
scroll to position [206, 0]
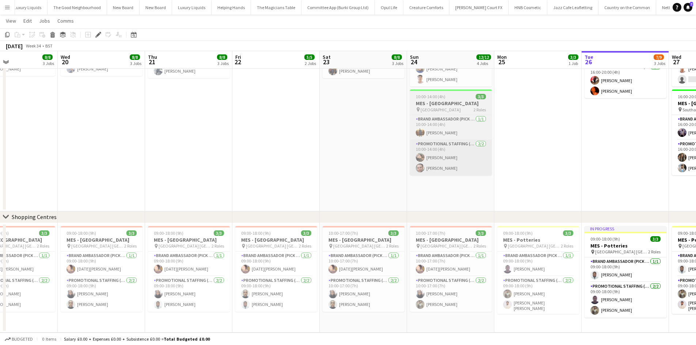
drag, startPoint x: 267, startPoint y: 153, endPoint x: 489, endPoint y: 160, distance: 222.5
click at [115, 105] on app-calendar-viewport "Sat 16 6/6 2 Jobs Sun 17 9/9 3 Jobs Mon 18 3/3 1 Job Tue 19 8/8 3 Jobs Wed 20 8…" at bounding box center [348, 77] width 696 height 511
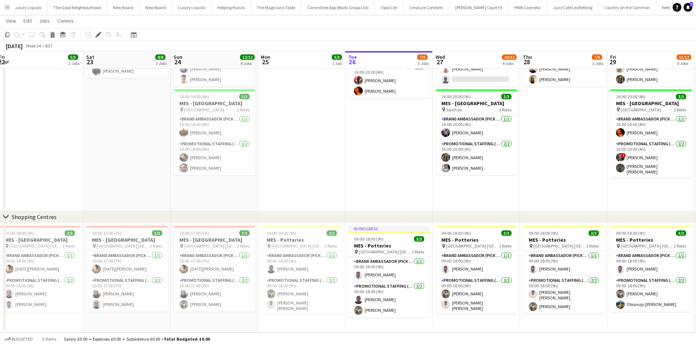
drag, startPoint x: 444, startPoint y: 153, endPoint x: 247, endPoint y: 129, distance: 199.4
click at [247, 129] on app-calendar-viewport "Mon 18 3/3 1 Job Tue 19 8/8 3 Jobs Wed 20 8/8 3 Jobs Thu 21 8/8 3 Jobs Fri 22 5…" at bounding box center [348, 77] width 696 height 511
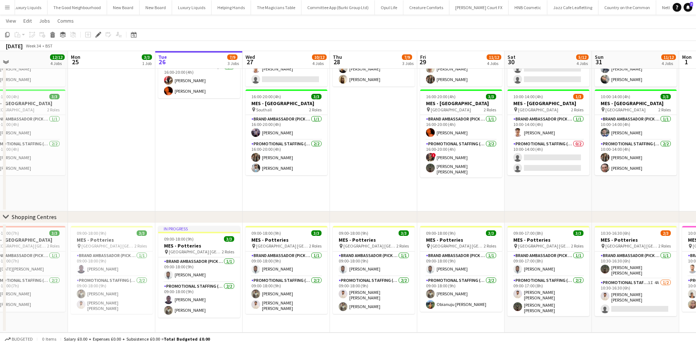
drag, startPoint x: 380, startPoint y: 159, endPoint x: 276, endPoint y: 145, distance: 104.4
click at [276, 145] on app-calendar-viewport "Wed 20 8/8 3 Jobs Thu 21 8/8 3 Jobs Fri 22 5/5 2 Jobs Sat 23 8/8 3 Jobs Sun 24 …" at bounding box center [348, 77] width 696 height 511
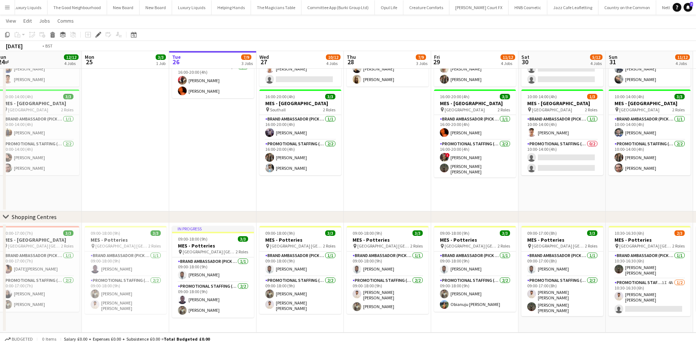
drag, startPoint x: 443, startPoint y: 170, endPoint x: 270, endPoint y: 142, distance: 176.0
click at [270, 142] on app-calendar-viewport "Wed 20 8/8 3 Jobs Thu 21 8/8 3 Jobs Fri 22 5/5 2 Jobs Sat 23 8/8 3 Jobs Sun 24 …" at bounding box center [348, 77] width 696 height 511
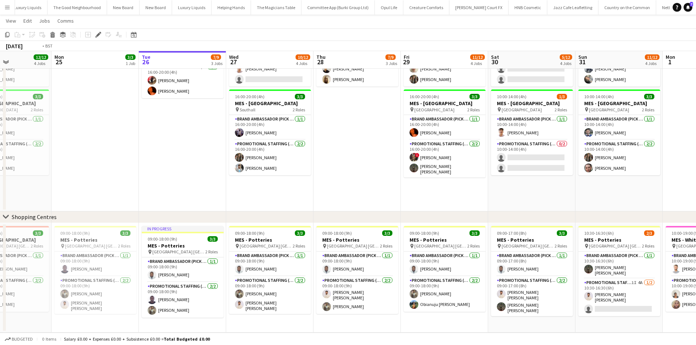
scroll to position [0, 188]
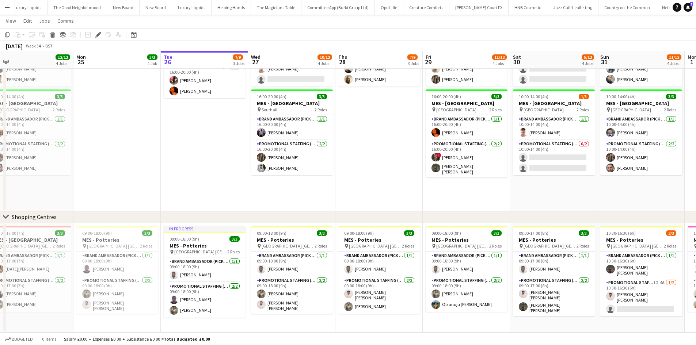
drag, startPoint x: 215, startPoint y: 170, endPoint x: 394, endPoint y: 182, distance: 179.7
click at [394, 182] on app-calendar-viewport "Fri 22 5/5 2 Jobs Sat 23 8/8 3 Jobs Sun 24 12/12 4 Jobs Mon 25 3/3 1 Job Tue 26…" at bounding box center [348, 77] width 696 height 511
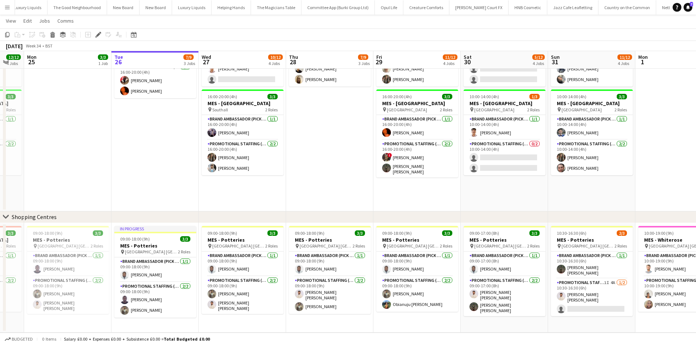
drag, startPoint x: 167, startPoint y: 174, endPoint x: 380, endPoint y: 202, distance: 214.4
click at [380, 202] on app-calendar-viewport "Fri 22 5/5 2 Jobs Sat 23 8/8 3 Jobs Sun 24 12/12 4 Jobs Mon 25 3/3 1 Job Tue 26…" at bounding box center [348, 77] width 696 height 511
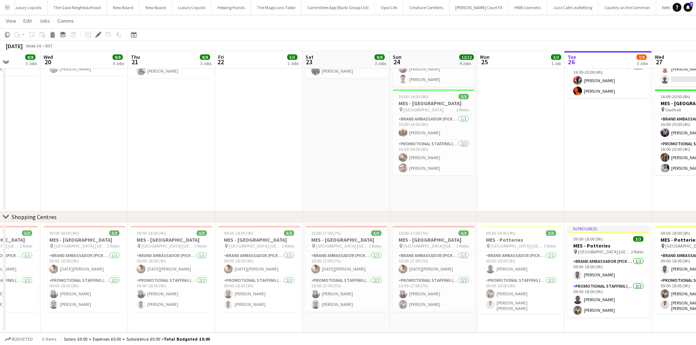
drag, startPoint x: 196, startPoint y: 192, endPoint x: 365, endPoint y: 192, distance: 168.7
click at [381, 195] on app-calendar-viewport "Sun 17 9/9 3 Jobs Mon 18 3/3 1 Job Tue 19 8/8 3 Jobs Wed 20 8/8 3 Jobs Thu 21 8…" at bounding box center [348, 77] width 696 height 511
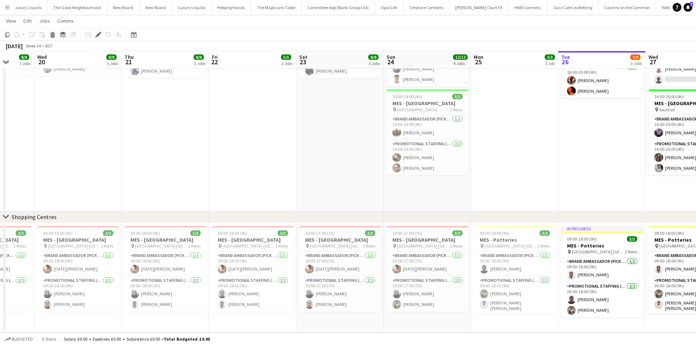
scroll to position [0, 215]
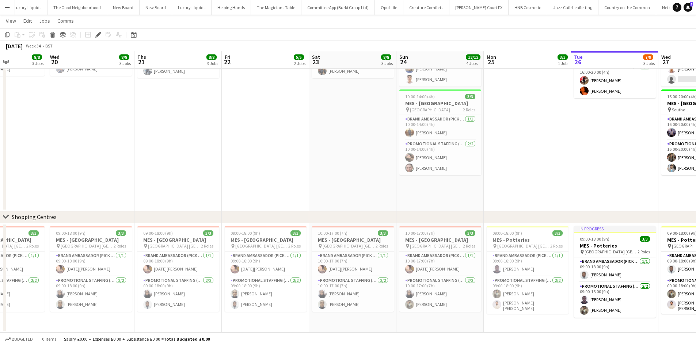
drag, startPoint x: 276, startPoint y: 178, endPoint x: 314, endPoint y: 185, distance: 38.7
click at [318, 185] on app-calendar-viewport "Sun 17 9/9 3 Jobs Mon 18 3/3 1 Job Tue 19 8/8 3 Jobs Wed 20 8/8 3 Jobs Thu 21 8…" at bounding box center [348, 77] width 696 height 511
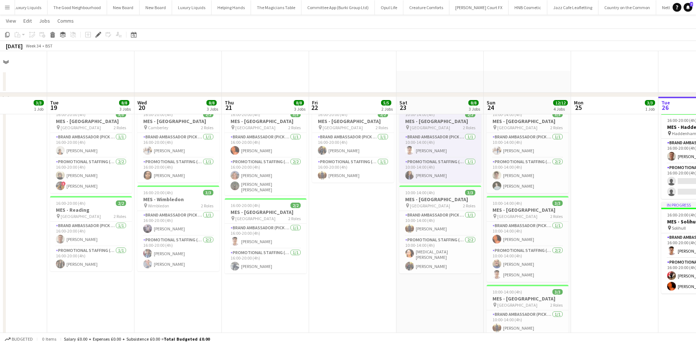
scroll to position [0, 0]
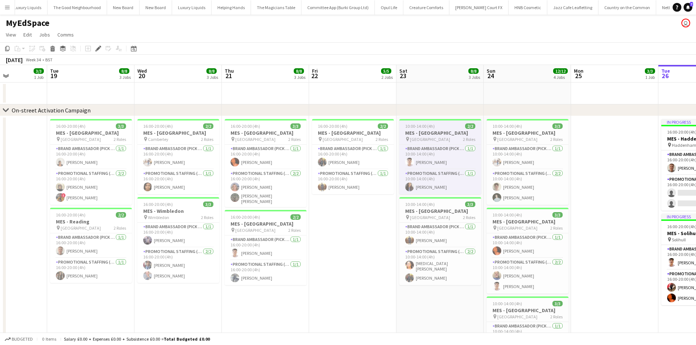
drag, startPoint x: 320, startPoint y: 337, endPoint x: 336, endPoint y: 304, distance: 36.6
click at [388, 321] on app-board "MyEdSpace user View Day view expanded Day view collapsed Month view Date picker…" at bounding box center [348, 284] width 696 height 538
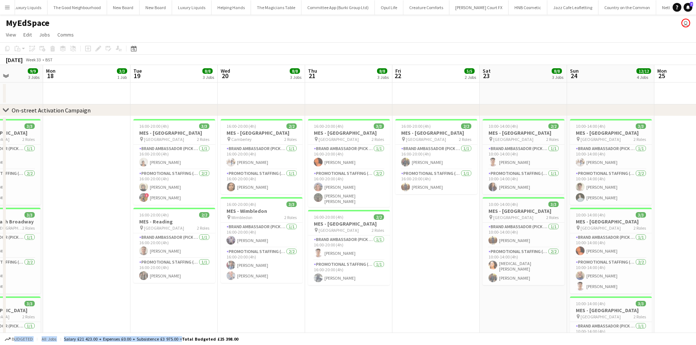
drag, startPoint x: 398, startPoint y: 304, endPoint x: 410, endPoint y: 304, distance: 11.3
click at [413, 304] on app-calendar-viewport "Fri 15 Sat 16 6/6 2 Jobs Sun 17 9/9 3 Jobs Mon 18 3/3 1 Job Tue 19 8/8 3 Jobs W…" at bounding box center [348, 302] width 696 height 475
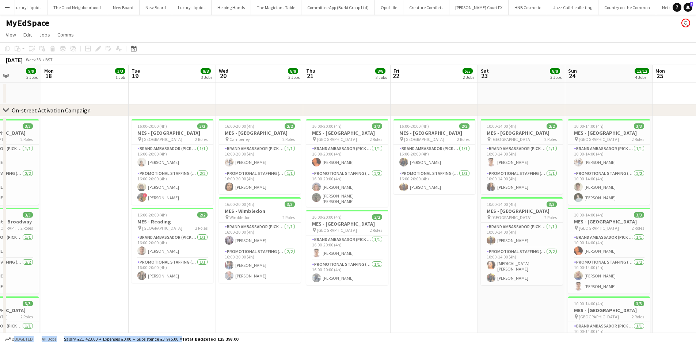
click at [316, 314] on app-date-cell "16:00-20:00 (4h) 3/3 MES - Coventry pin Coventry 2 Roles Brand Ambassador (Pick…" at bounding box center [346, 267] width 87 height 302
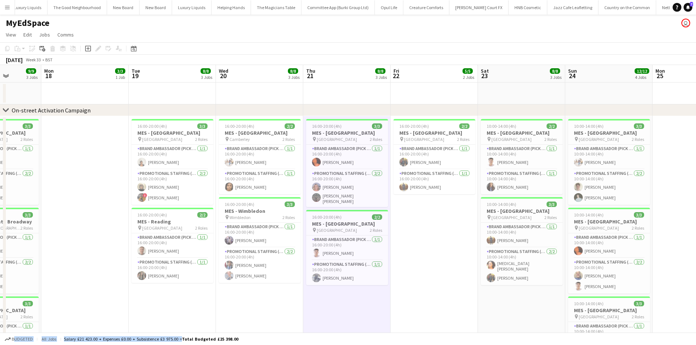
click at [225, 294] on app-date-cell "16:00-20:00 (4h) 2/2 MES - Camberley pin Camberley 2 Roles Brand Ambassador (Pi…" at bounding box center [259, 267] width 87 height 302
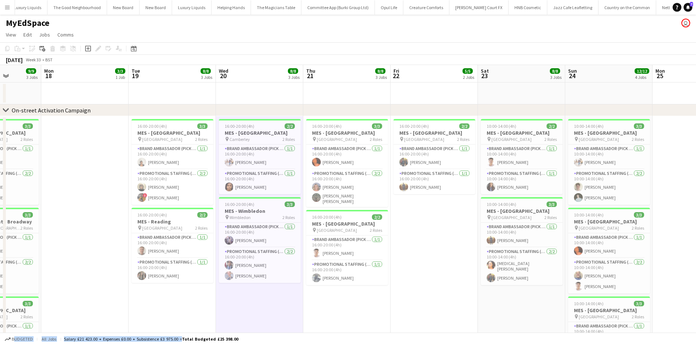
click at [123, 291] on app-date-cell at bounding box center [84, 267] width 87 height 302
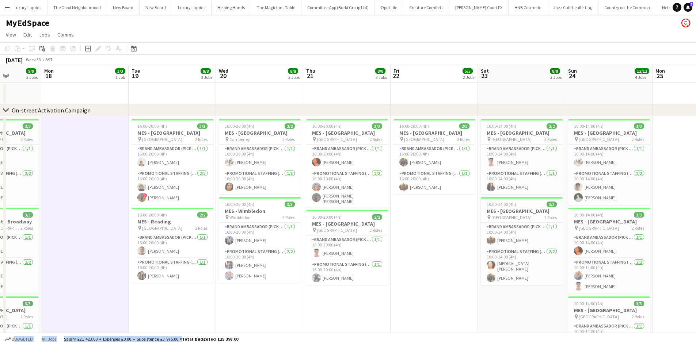
click at [105, 344] on div "Budgeted All jobs Salary £21 423.00 + Expenses £0.00 + Subsistence £3 975.00 = …" at bounding box center [348, 339] width 696 height 12
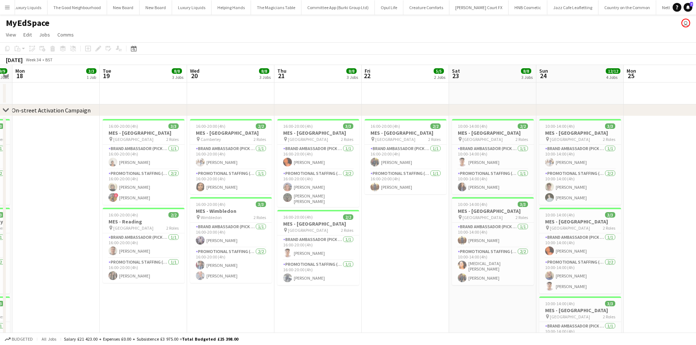
scroll to position [0, 273]
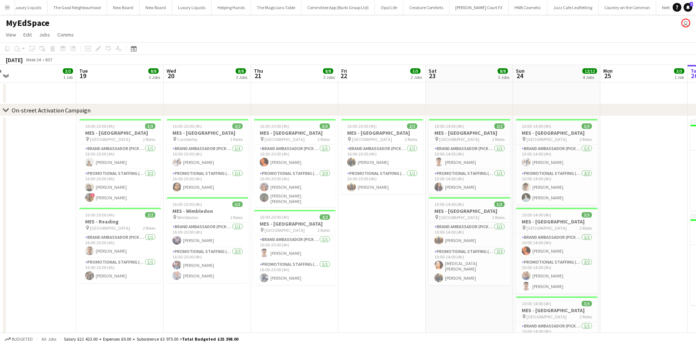
drag, startPoint x: 454, startPoint y: 233, endPoint x: 406, endPoint y: 233, distance: 48.2
click at [406, 233] on app-calendar-viewport "Fri 15 Sat 16 6/6 2 Jobs Sun 17 9/9 3 Jobs Mon 18 3/3 1 Job Tue 19 8/8 3 Jobs W…" at bounding box center [348, 302] width 696 height 475
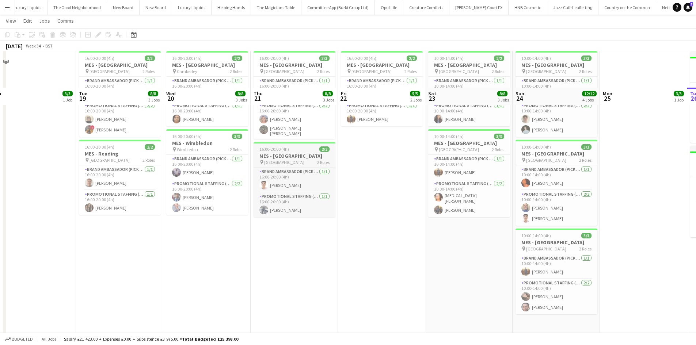
scroll to position [0, 0]
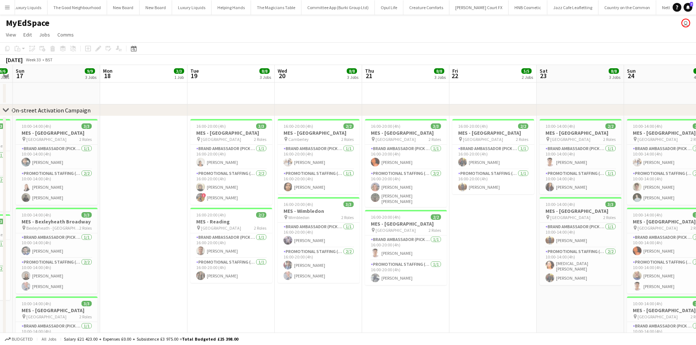
drag, startPoint x: 424, startPoint y: 304, endPoint x: 591, endPoint y: 313, distance: 167.2
click at [591, 313] on app-calendar-viewport "Thu 14 6/6 2 Jobs Fri 15 Sat 16 6/6 2 Jobs Sun 17 9/9 3 Jobs Mon 18 3/3 1 Job T…" at bounding box center [348, 302] width 696 height 475
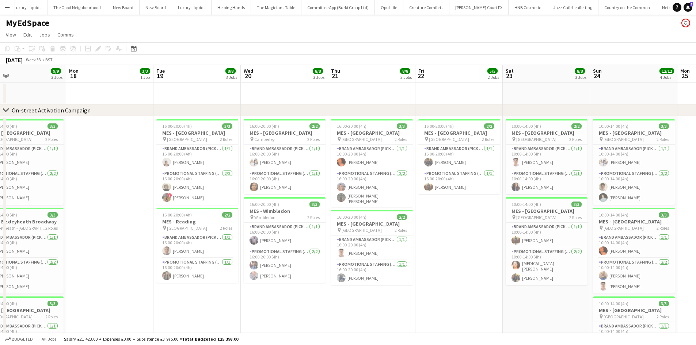
scroll to position [0, 371]
drag, startPoint x: 136, startPoint y: 144, endPoint x: 102, endPoint y: 125, distance: 38.8
click at [102, 125] on app-calendar-viewport "Wed 13 6/6 2 Jobs Thu 14 6/6 2 Jobs Fri 15 Sat 16 6/6 2 Jobs Sun 17 9/9 3 Jobs …" at bounding box center [348, 302] width 696 height 475
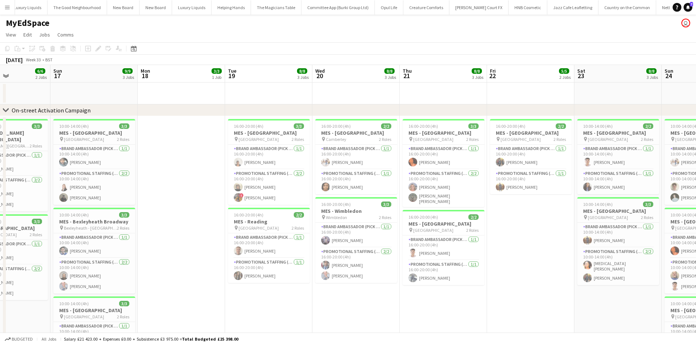
scroll to position [0, 295]
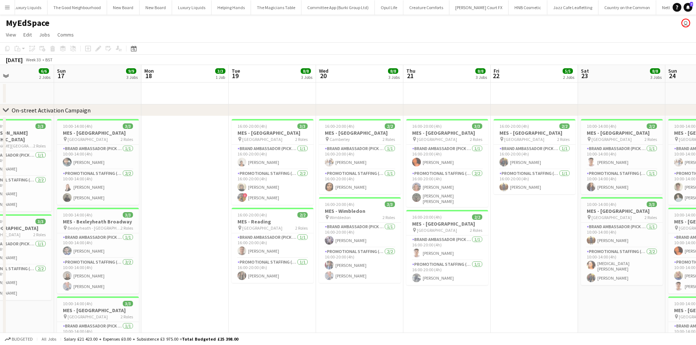
drag, startPoint x: 191, startPoint y: 278, endPoint x: 255, endPoint y: 286, distance: 63.7
click at [255, 286] on app-calendar-viewport "Wed 13 6/6 2 Jobs Thu 14 6/6 2 Jobs Fri 15 Sat 16 6/6 2 Jobs Sun 17 9/9 3 Jobs …" at bounding box center [348, 302] width 696 height 475
drag, startPoint x: 443, startPoint y: 339, endPoint x: 345, endPoint y: 305, distance: 104.1
click at [345, 305] on app-board "MyEdSpace user View Day view expanded Day view collapsed Month view Date picker…" at bounding box center [348, 284] width 696 height 538
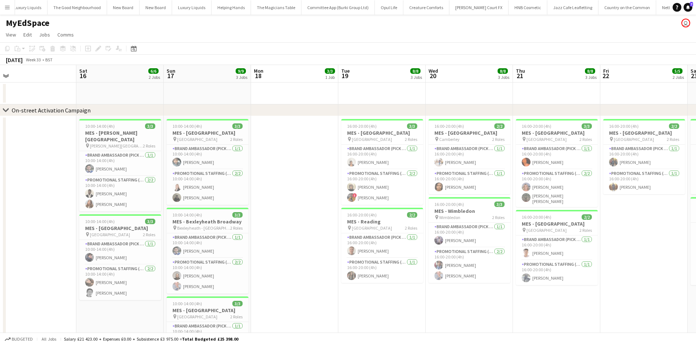
drag, startPoint x: 280, startPoint y: 298, endPoint x: 526, endPoint y: 312, distance: 246.6
click at [526, 312] on app-calendar-viewport "Wed 13 6/6 2 Jobs Thu 14 6/6 2 Jobs Fri 15 Sat 16 6/6 2 Jobs Sun 17 9/9 3 Jobs …" at bounding box center [348, 302] width 696 height 475
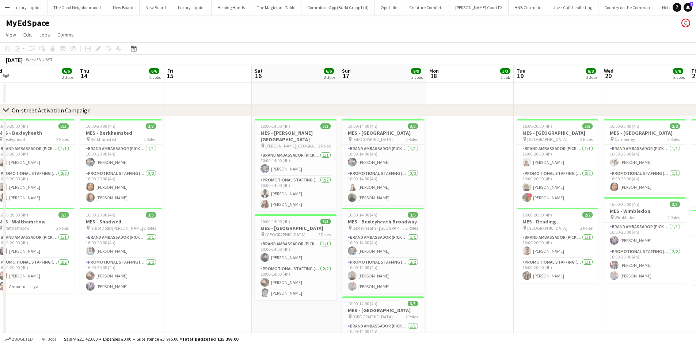
drag, startPoint x: 255, startPoint y: 294, endPoint x: 430, endPoint y: 277, distance: 175.8
click at [472, 290] on app-calendar-viewport "Mon 11 Tue 12 3/3 1 Job Wed 13 6/6 2 Jobs Thu 14 6/6 2 Jobs Fri 15 Sat 16 6/6 2…" at bounding box center [348, 302] width 696 height 475
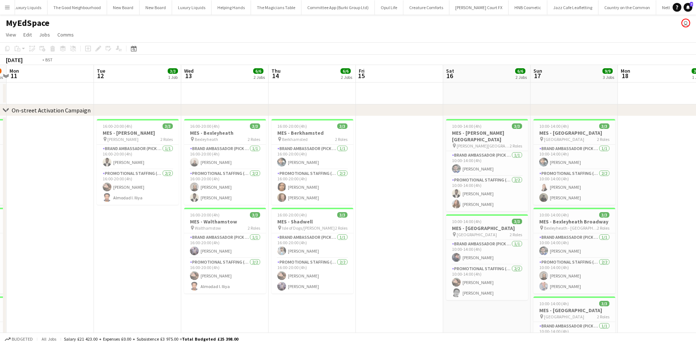
scroll to position [0, 167]
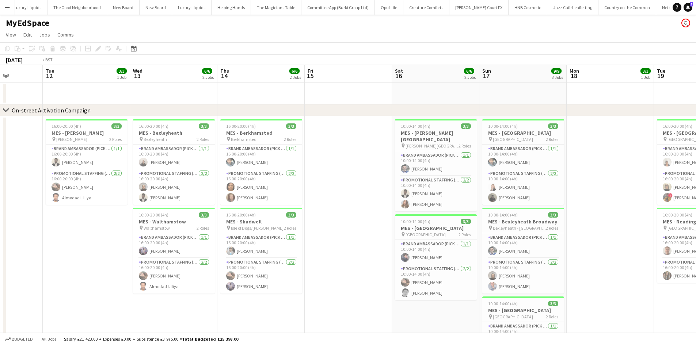
drag, startPoint x: 300, startPoint y: 281, endPoint x: 205, endPoint y: 225, distance: 110.6
click at [205, 225] on app-calendar-viewport "Fri 8 Sat 9 8/9 3 Jobs Sun 10 8/9 3 Jobs Mon 11 Tue 12 3/3 1 Job Wed 13 6/6 2 J…" at bounding box center [348, 302] width 696 height 475
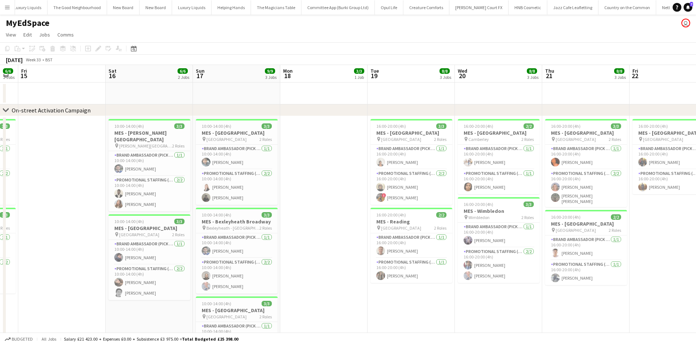
drag, startPoint x: 270, startPoint y: 220, endPoint x: 262, endPoint y: 219, distance: 8.5
click at [262, 219] on app-calendar-viewport "Tue 12 3/3 1 Job Wed 13 6/6 2 Jobs Thu 14 6/6 2 Jobs Fri 15 Sat 16 6/6 2 Jobs S…" at bounding box center [348, 302] width 696 height 475
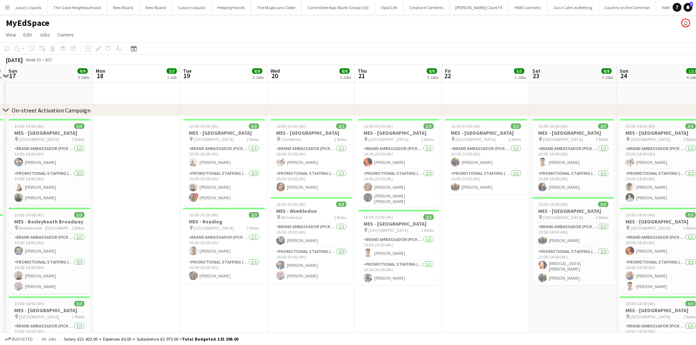
scroll to position [0, 265]
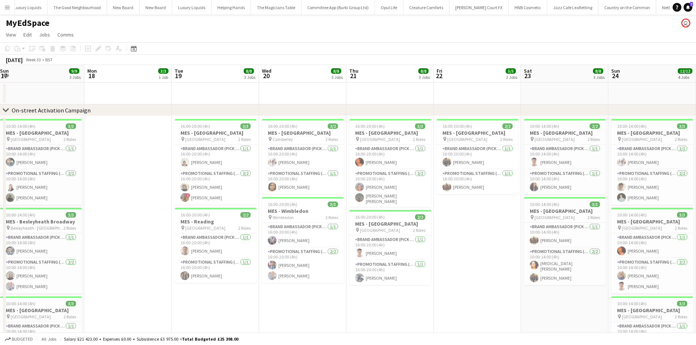
drag, startPoint x: 490, startPoint y: 280, endPoint x: 372, endPoint y: 245, distance: 123.2
click at [372, 245] on app-calendar-viewport "Thu 14 6/6 2 Jobs Fri 15 Sat 16 6/6 2 Jobs Sun 17 9/9 3 Jobs Mon 18 3/3 1 Job T…" at bounding box center [348, 302] width 696 height 475
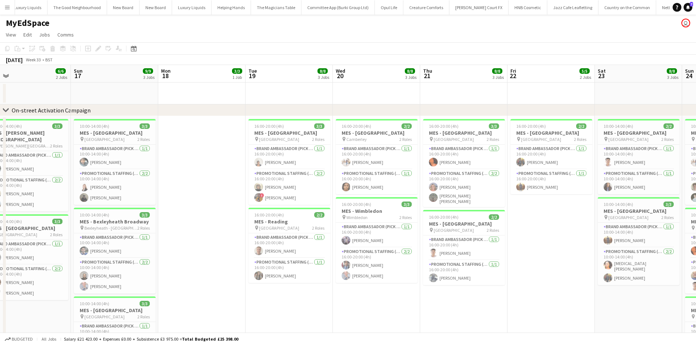
drag, startPoint x: 483, startPoint y: 255, endPoint x: 557, endPoint y: 257, distance: 73.8
click at [557, 257] on app-calendar-viewport "Thu 14 6/6 2 Jobs Fri 15 Sat 16 6/6 2 Jobs Sun 17 9/9 3 Jobs Mon 18 3/3 1 Job T…" at bounding box center [348, 302] width 696 height 475
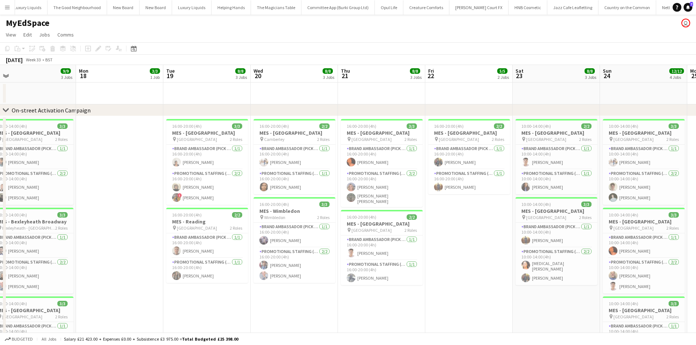
drag, startPoint x: 573, startPoint y: 282, endPoint x: 472, endPoint y: 261, distance: 103.0
click at [472, 261] on app-calendar-viewport "Thu 14 6/6 2 Jobs Fri 15 Sat 16 6/6 2 Jobs Sun 17 9/9 3 Jobs Mon 18 3/3 1 Job T…" at bounding box center [348, 302] width 696 height 475
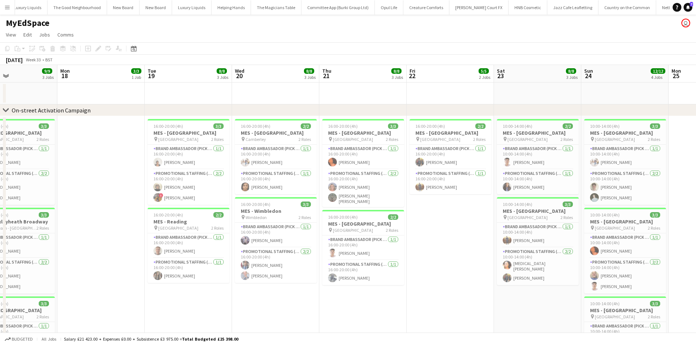
scroll to position [0, 357]
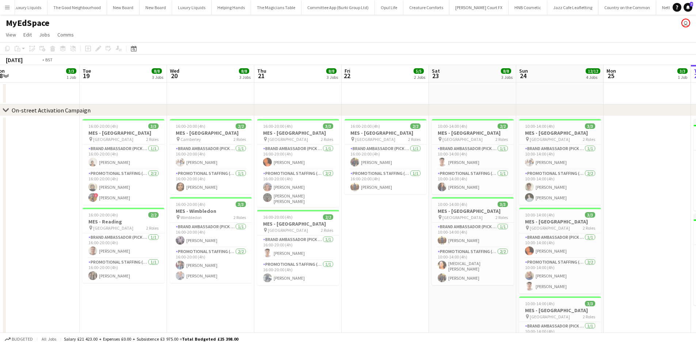
drag, startPoint x: 518, startPoint y: 272, endPoint x: 468, endPoint y: 264, distance: 50.7
click at [468, 264] on app-calendar-viewport "Thu 14 6/6 2 Jobs Fri 15 Sat 16 6/6 2 Jobs Sun 17 9/9 3 Jobs Mon 18 3/3 1 Job T…" at bounding box center [348, 302] width 696 height 475
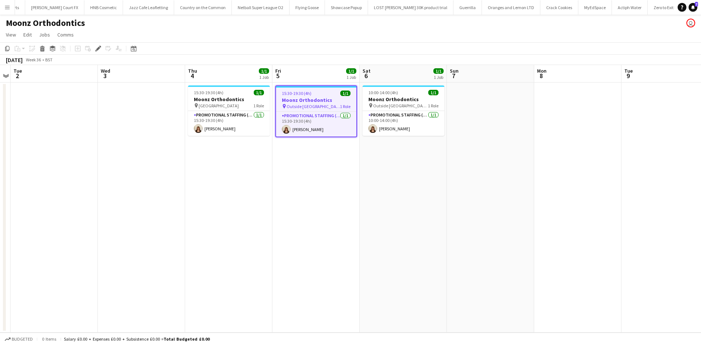
scroll to position [0, 3358]
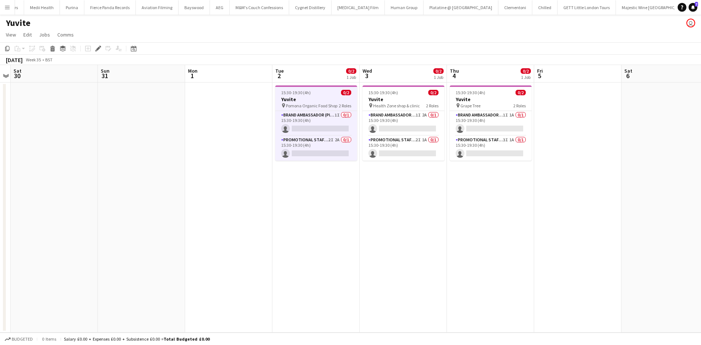
scroll to position [0, 4565]
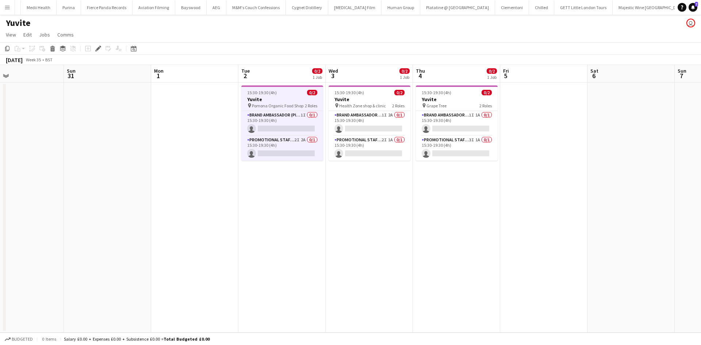
drag, startPoint x: 333, startPoint y: 167, endPoint x: 318, endPoint y: 167, distance: 15.7
click at [318, 167] on app-calendar-viewport "Wed 27 Thu 28 Fri 29 Sat 30 Sun 31 Mon 1 Tue 2 0/2 1 Job Wed 3 0/2 1 Job Thu 4 …" at bounding box center [350, 199] width 701 height 268
drag, startPoint x: 303, startPoint y: 140, endPoint x: 299, endPoint y: 140, distance: 3.7
click at [302, 140] on app-card-role "Promotional Staffing (Brand Ambassadors) 2I 2A 0/1 15:30-19:30 (4h) single-neut…" at bounding box center [282, 148] width 82 height 25
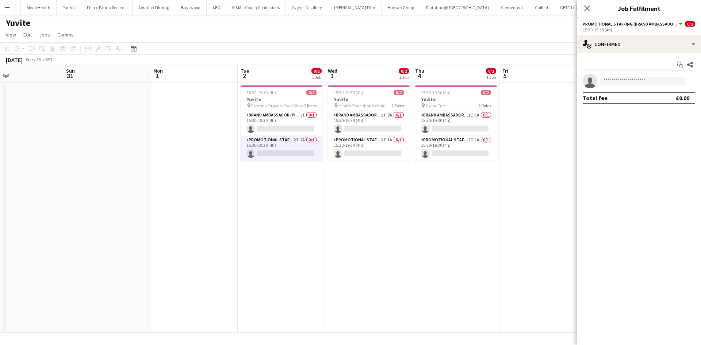
scroll to position [0, 287]
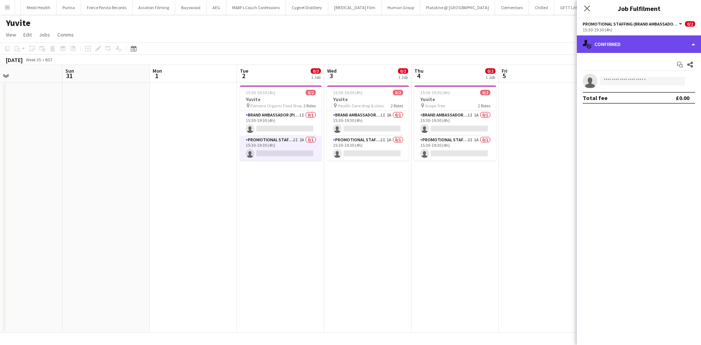
click at [661, 46] on div "single-neutral-actions-check-2 Confirmed" at bounding box center [639, 44] width 124 height 18
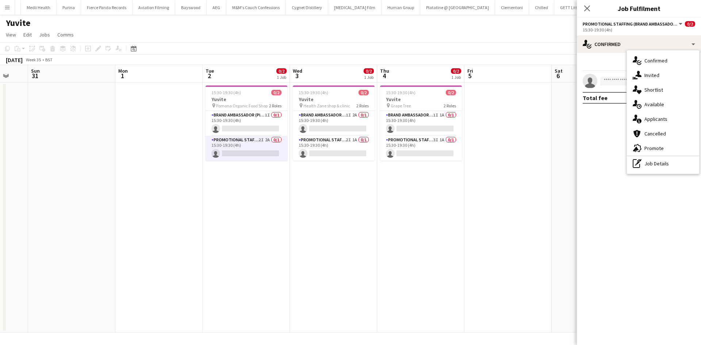
drag, startPoint x: 444, startPoint y: 220, endPoint x: 409, endPoint y: 217, distance: 35.5
click at [409, 216] on app-calendar-viewport "Wed 27 Thu 28 Fri 29 Sat 30 Sun 31 Mon 1 Tue 2 0/2 1 Job Wed 3 0/2 1 Job Thu 4 …" at bounding box center [350, 199] width 701 height 268
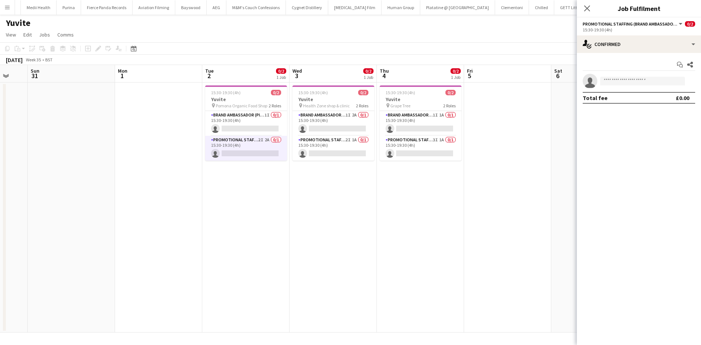
click at [269, 139] on app-card-role "Promotional Staffing (Brand Ambassadors) 2I 2A 0/1 15:30-19:30 (4h) single-neut…" at bounding box center [246, 148] width 82 height 25
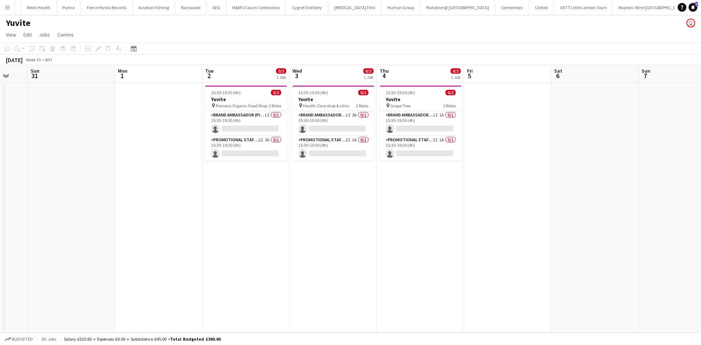
scroll to position [0, 359]
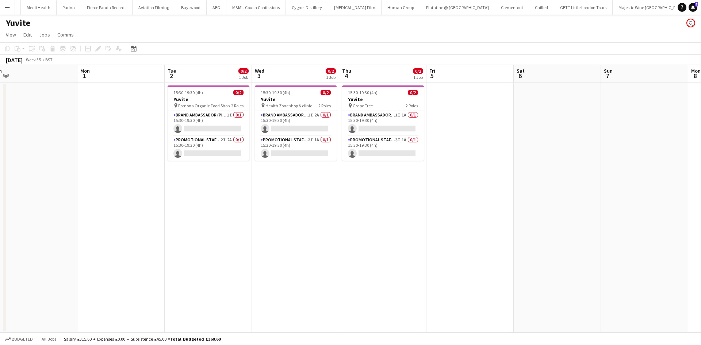
drag, startPoint x: 224, startPoint y: 227, endPoint x: 196, endPoint y: 222, distance: 27.9
click at [196, 222] on app-calendar-viewport "Wed 27 Thu 28 Fri 29 Sat 30 Sun 31 Mon 1 Tue 2 0/2 1 Job Wed 3 0/2 1 Job Thu 4 …" at bounding box center [350, 199] width 701 height 268
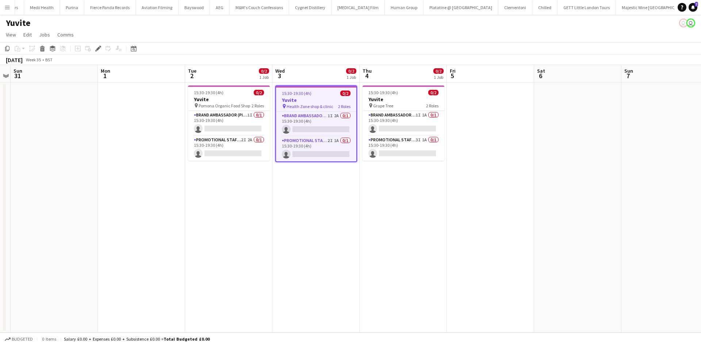
scroll to position [0, 4565]
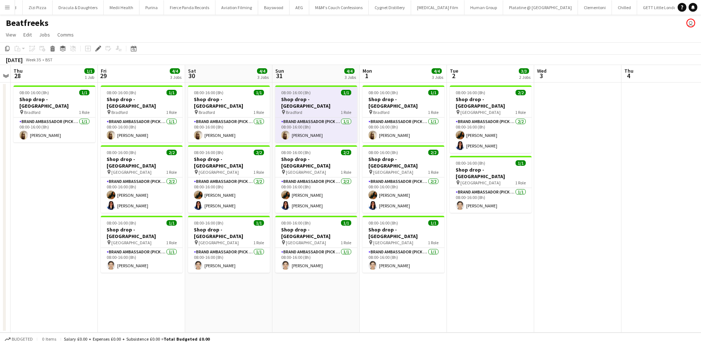
scroll to position [0, 4499]
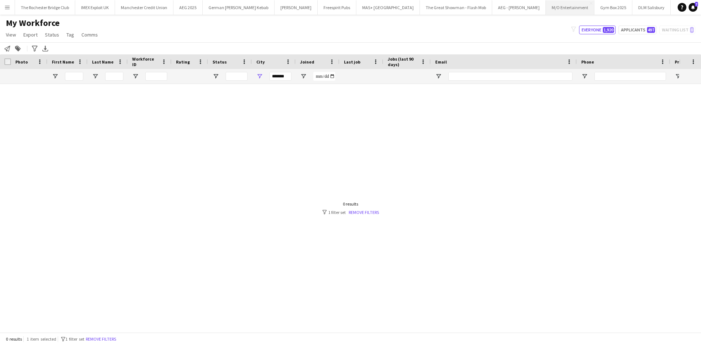
scroll to position [0, 215]
